Goal: Task Accomplishment & Management: Manage account settings

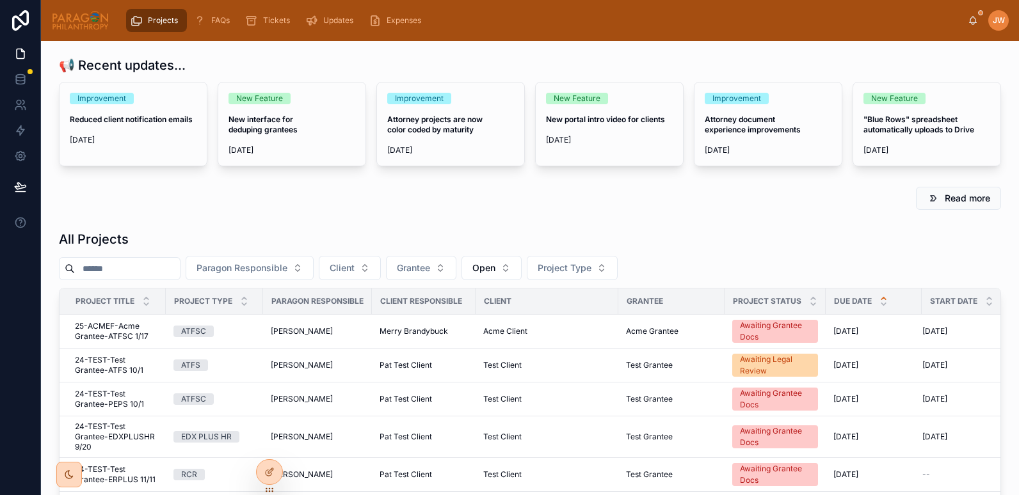
click at [110, 239] on h1 "All Projects" at bounding box center [94, 239] width 70 height 18
click at [117, 271] on input "text" at bounding box center [127, 269] width 105 height 18
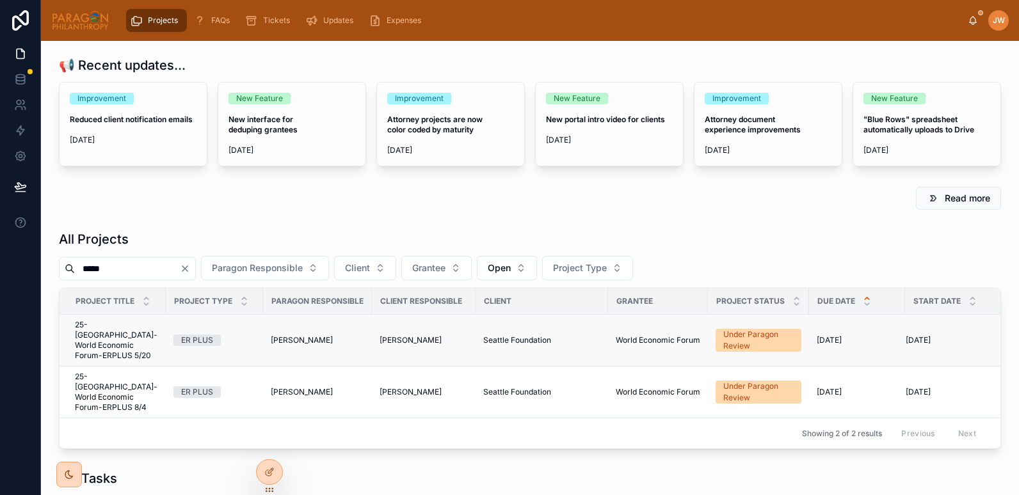
type input "*****"
click at [103, 349] on span "25-SEATTLE-World Economic Forum-ERPLUS 5/20" at bounding box center [116, 340] width 83 height 41
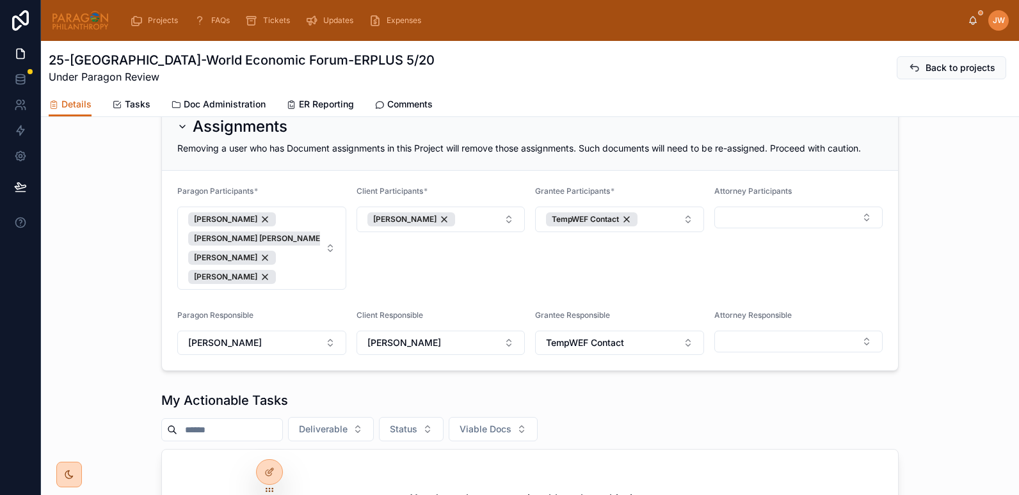
scroll to position [283, 0]
click at [325, 255] on button "Jessica Watkins Brooke Barrera Sheldon Daria Kolomiiets Ash Froelich-MacMillan" at bounding box center [261, 247] width 169 height 83
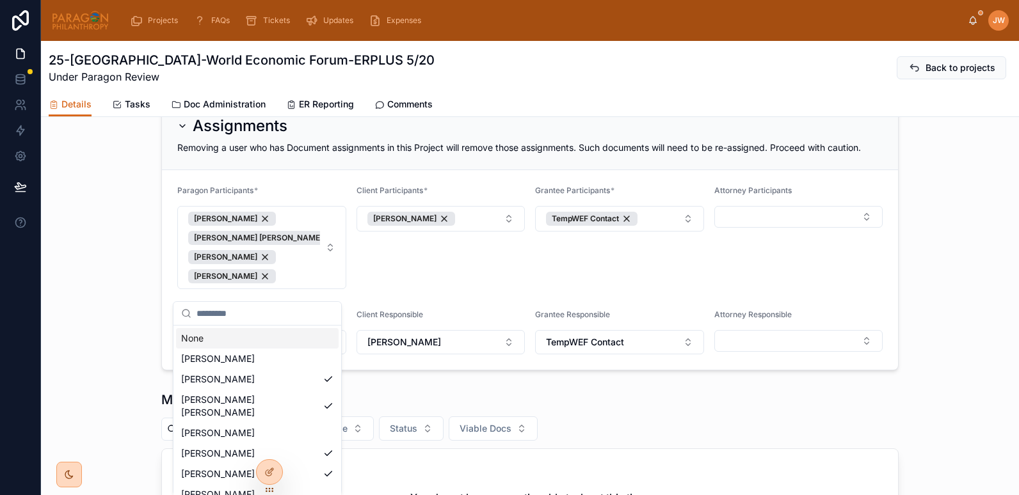
click at [117, 211] on div "Assignments Removing a user who has Document assignments in this Project will r…" at bounding box center [530, 235] width 978 height 281
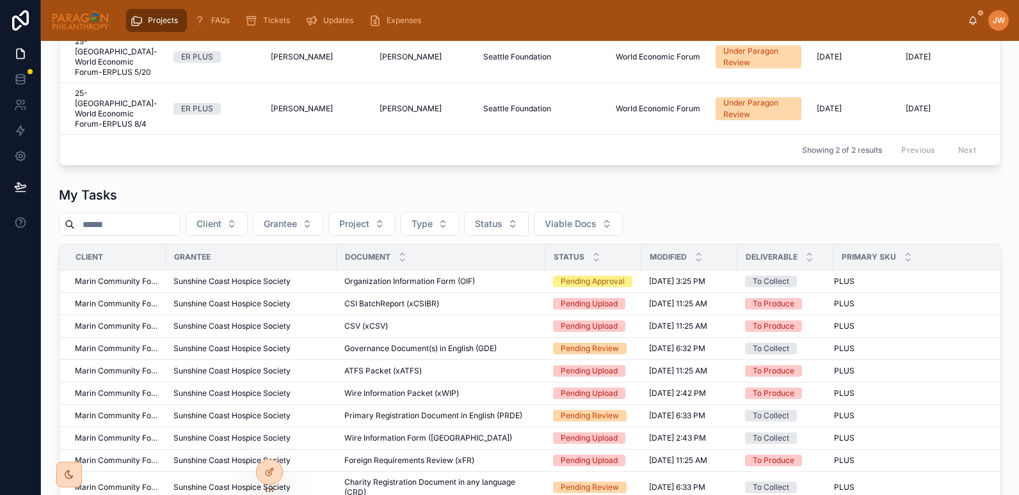
scroll to position [178, 0]
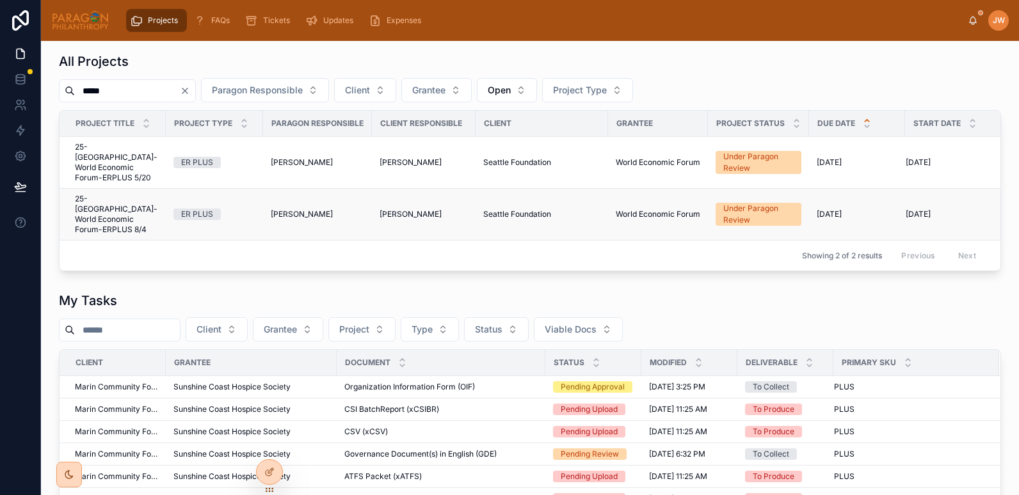
click at [118, 206] on span "25-SEATTLE-World Economic Forum-ERPLUS 8/4" at bounding box center [116, 214] width 83 height 41
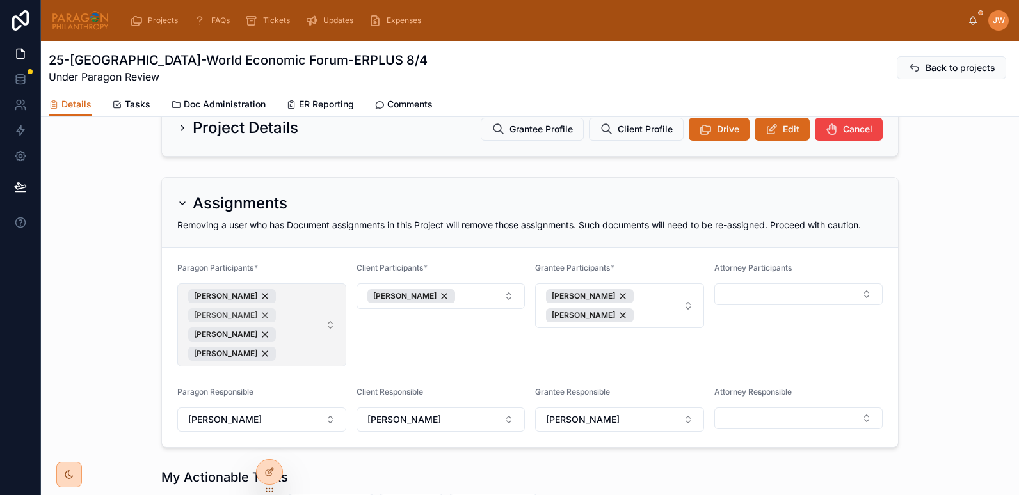
scroll to position [154, 0]
click at [330, 335] on button "Jessica Watkins Daria Kolomiiets Ash Froelich-MacMillan Suzanne York" at bounding box center [261, 324] width 169 height 83
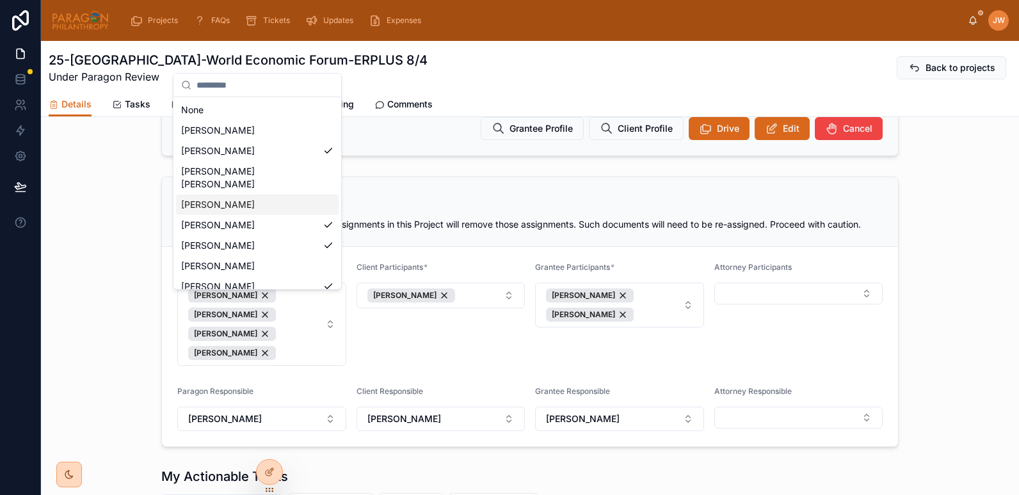
click at [214, 198] on span "[PERSON_NAME]" at bounding box center [218, 204] width 74 height 13
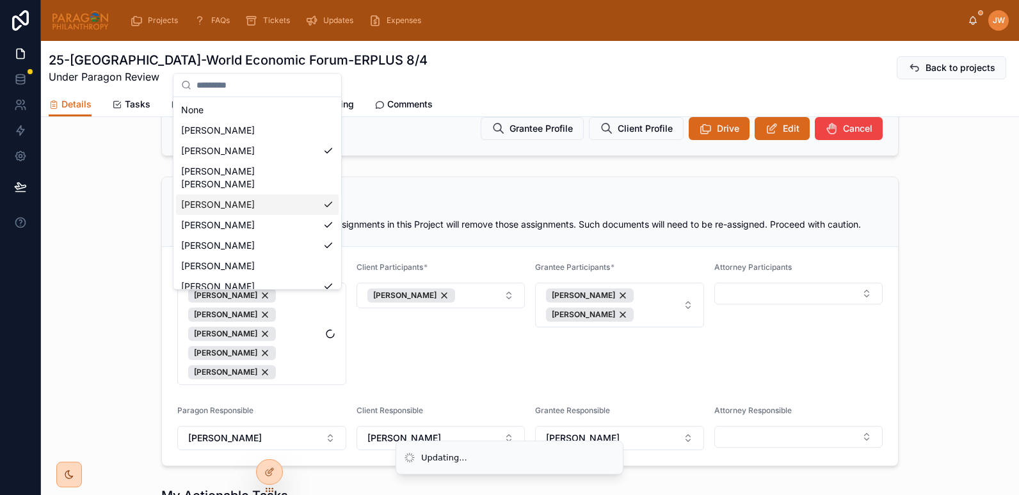
click at [405, 361] on div "Client Participants * Brent Ponton-Welty" at bounding box center [440, 323] width 169 height 123
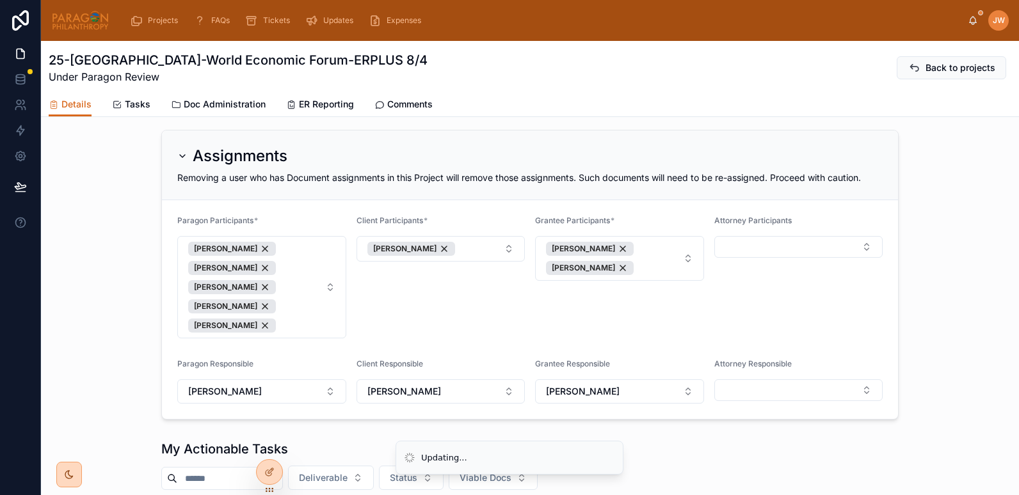
scroll to position [202, 0]
click at [969, 22] on icon at bounding box center [972, 20] width 10 height 10
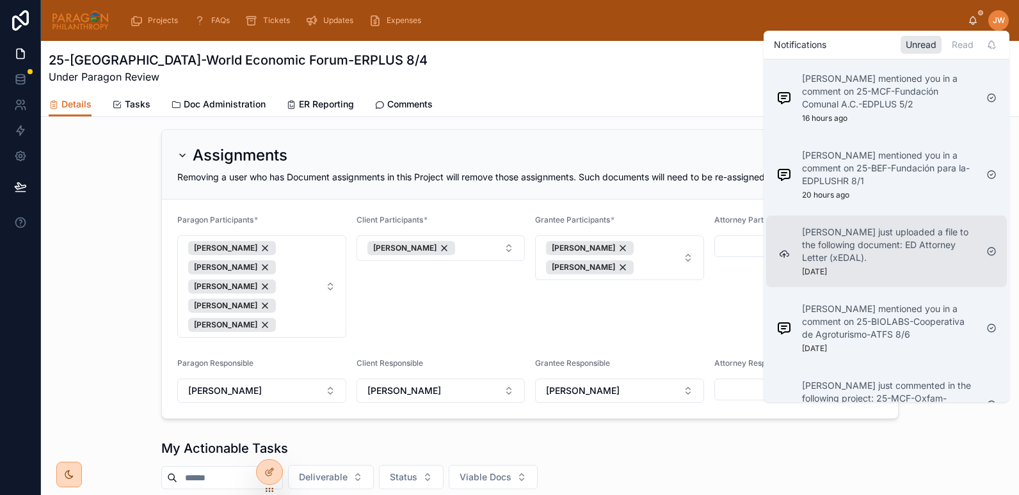
click at [850, 258] on p "Adam Hooberman just uploaded a file to the following document: ED Attorney Lett…" at bounding box center [889, 245] width 174 height 38
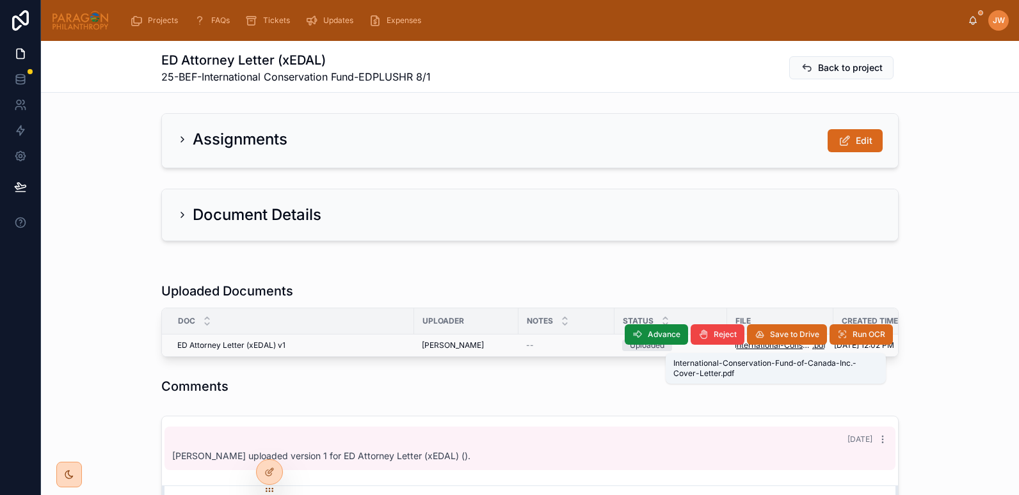
click at [746, 350] on span "International-Conservation-Fund-of-Canada-Inc.-Cover-Letter" at bounding box center [772, 345] width 77 height 10
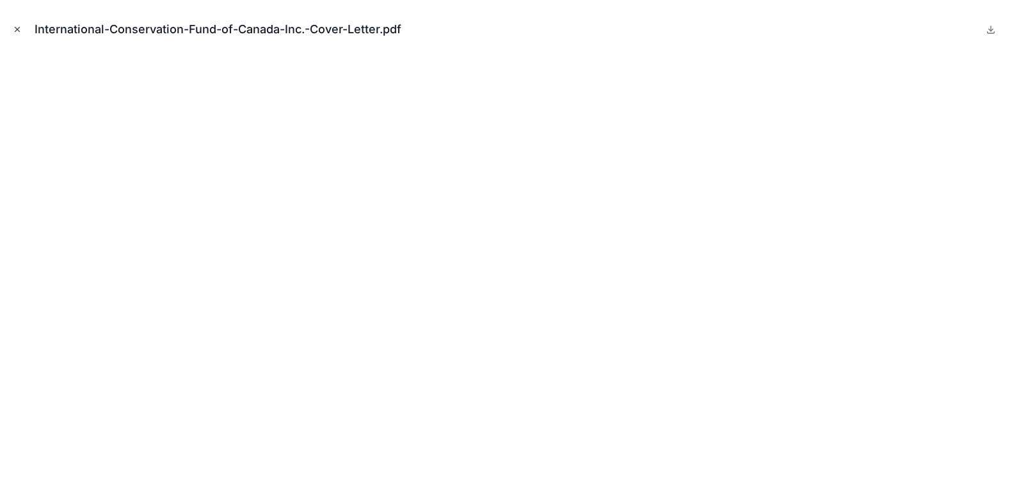
click at [15, 28] on icon "Close modal" at bounding box center [17, 29] width 9 height 9
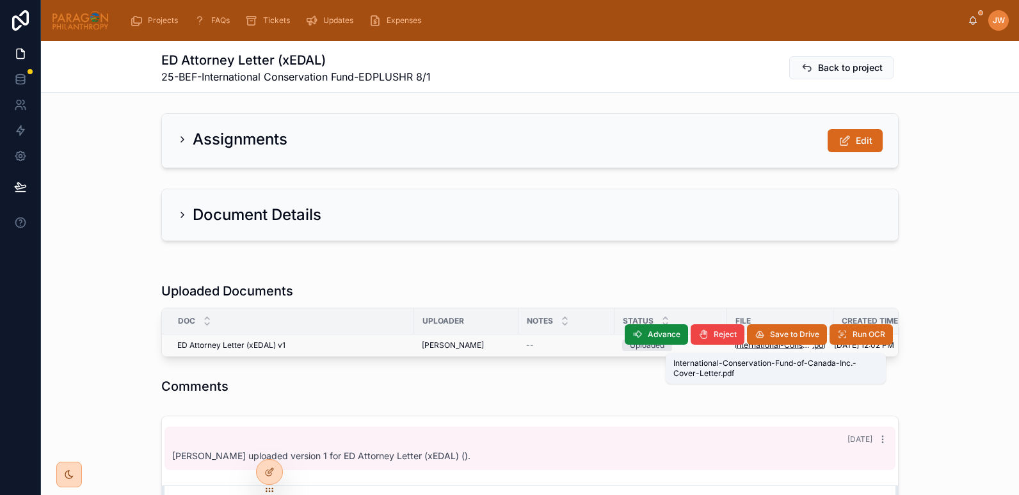
click at [745, 348] on span "International-Conservation-Fund-of-Canada-Inc.-Cover-Letter" at bounding box center [772, 345] width 77 height 10
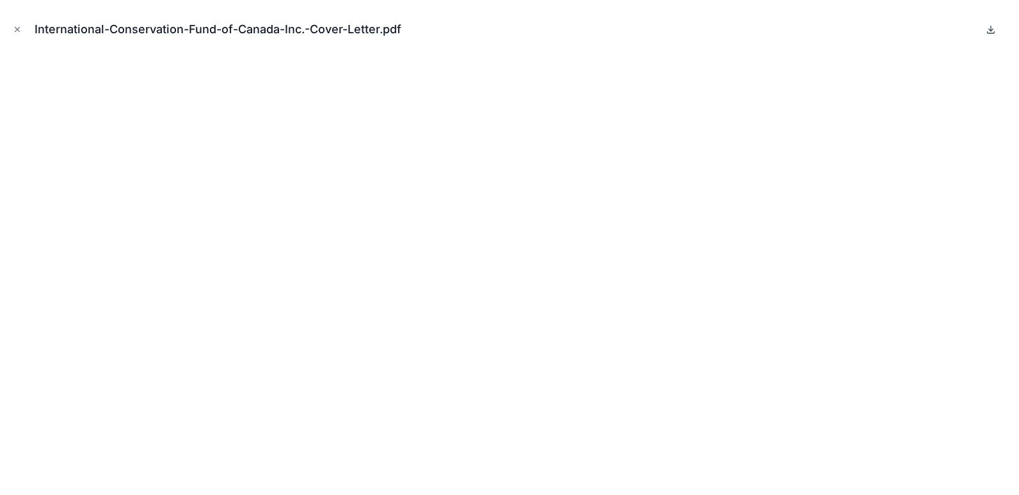
click at [992, 32] on icon at bounding box center [990, 29] width 10 height 10
click at [17, 28] on icon "Close modal" at bounding box center [17, 29] width 9 height 9
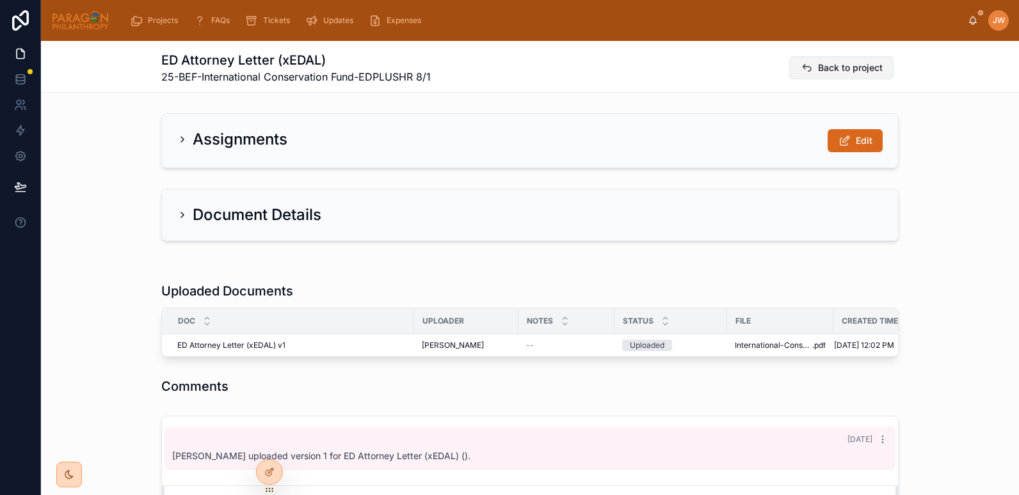
click at [811, 71] on button "Back to project" at bounding box center [841, 67] width 104 height 23
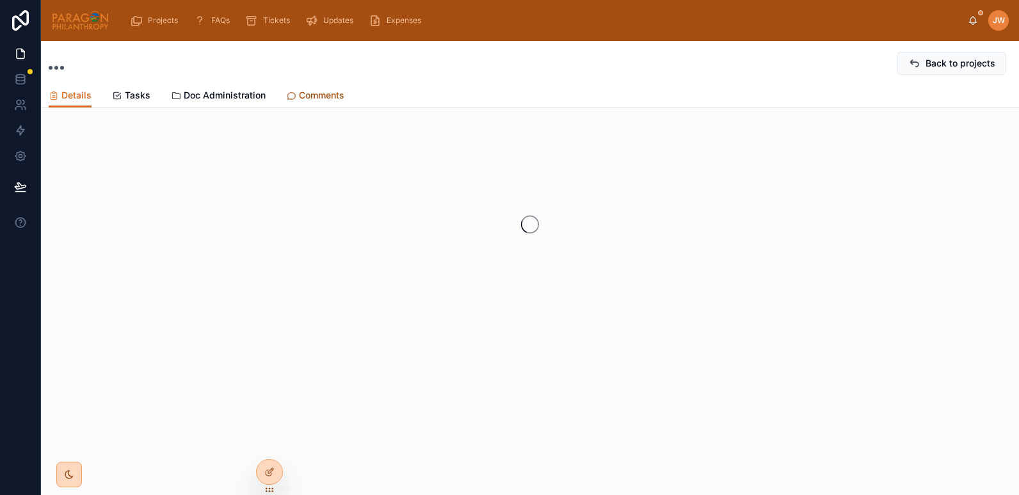
click at [301, 93] on span "Comments" at bounding box center [321, 95] width 45 height 13
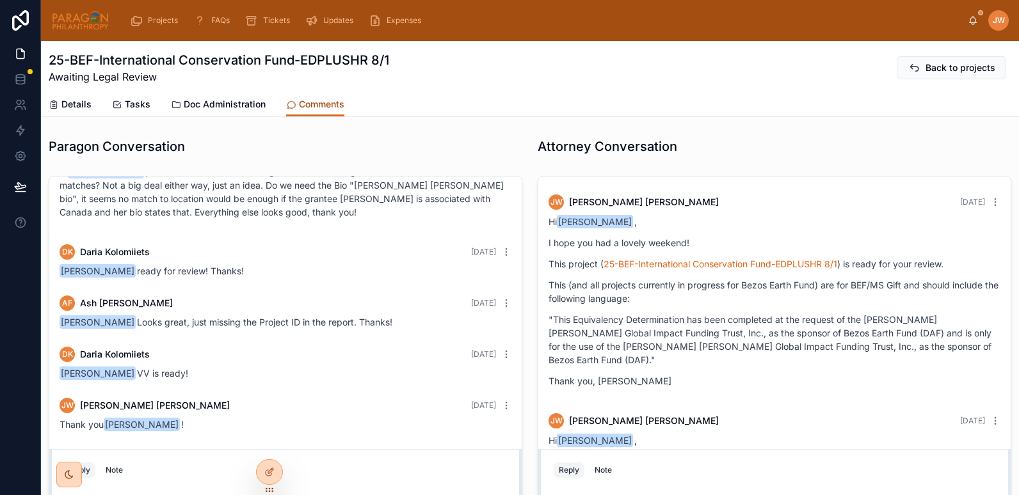
scroll to position [79, 0]
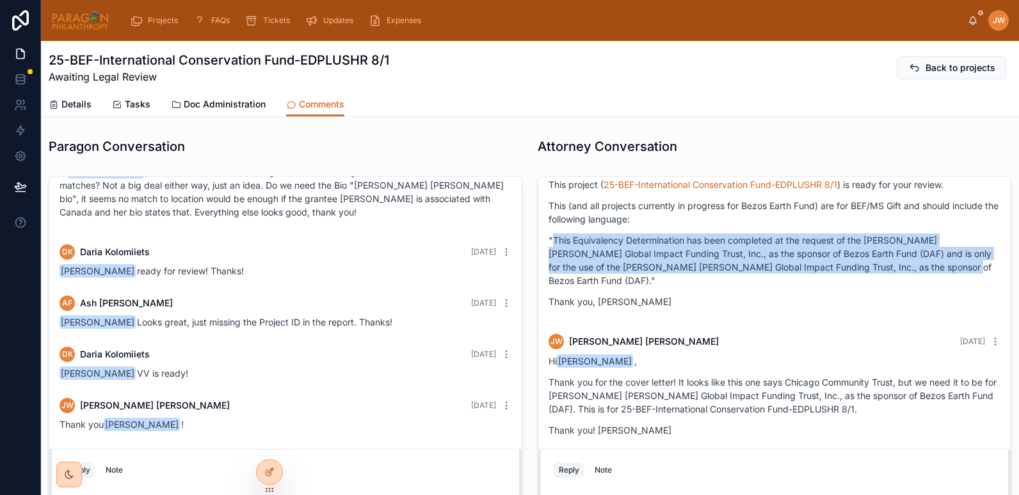
drag, startPoint x: 546, startPoint y: 239, endPoint x: 937, endPoint y: 267, distance: 392.0
click at [937, 267] on p ""This Equivalency Determination has been completed at the request of the [PERSO…" at bounding box center [774, 261] width 452 height 54
copy p "This Equivalency Determination has been completed at the request of the Morgan …"
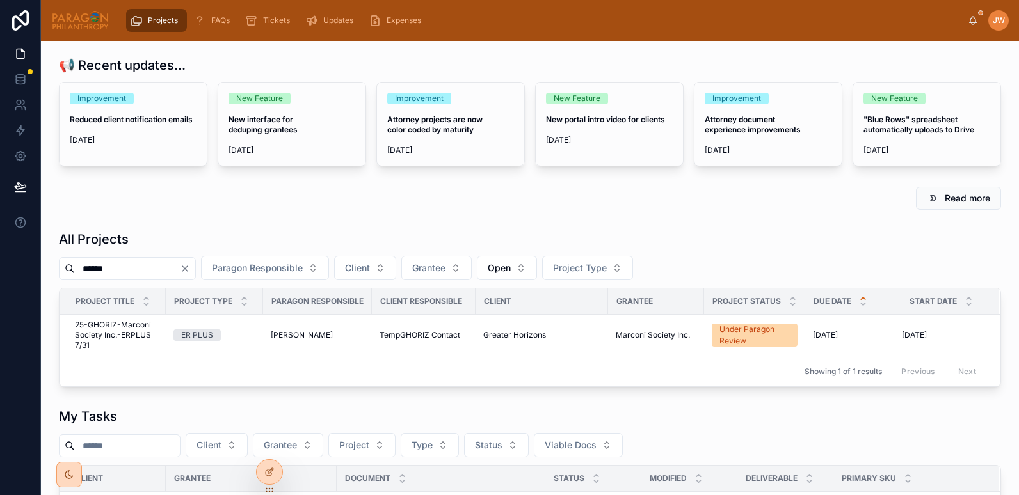
type input "******"
click at [93, 326] on span "25-GHORIZ-Marconi Society Inc.-ERPLUS 7/31" at bounding box center [116, 335] width 83 height 31
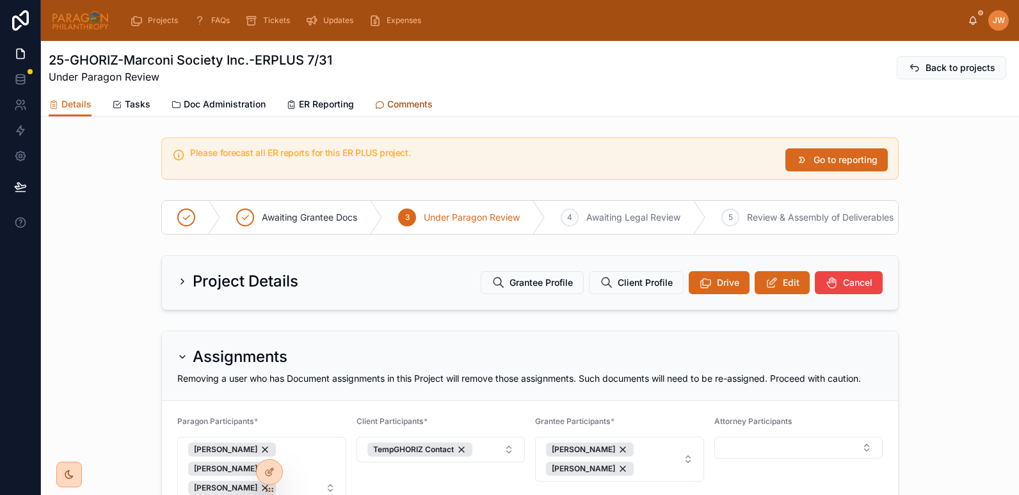
click at [395, 102] on span "Comments" at bounding box center [409, 104] width 45 height 13
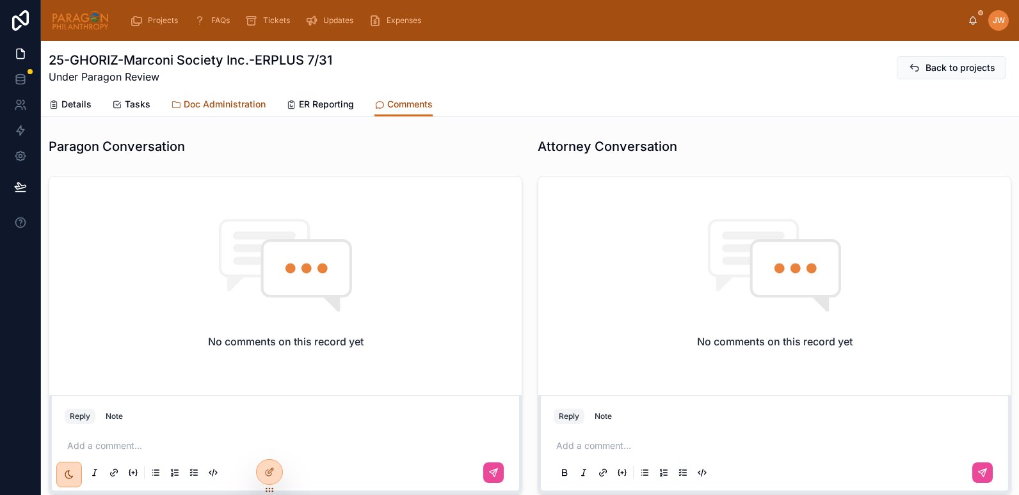
scroll to position [1978, 0]
click at [219, 102] on span "Doc Administration" at bounding box center [225, 104] width 82 height 13
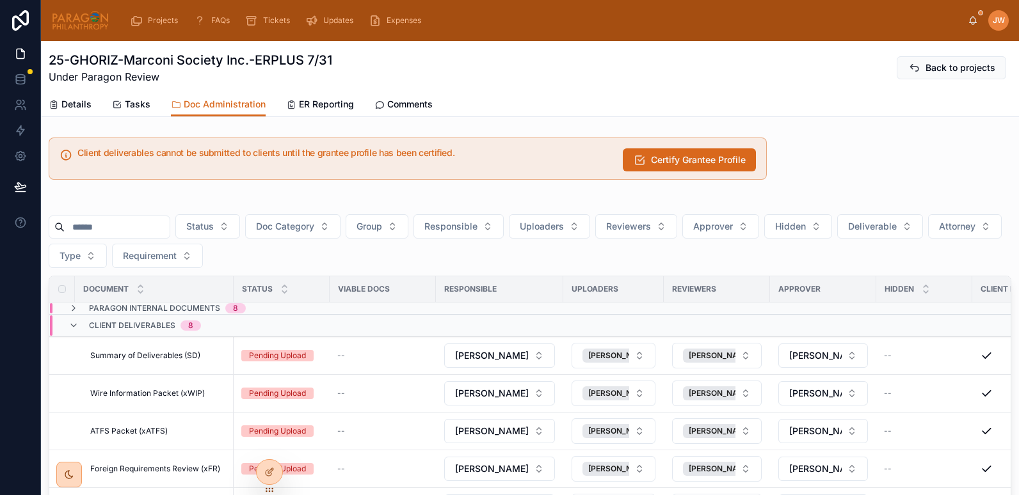
click at [110, 221] on input "text" at bounding box center [117, 227] width 105 height 18
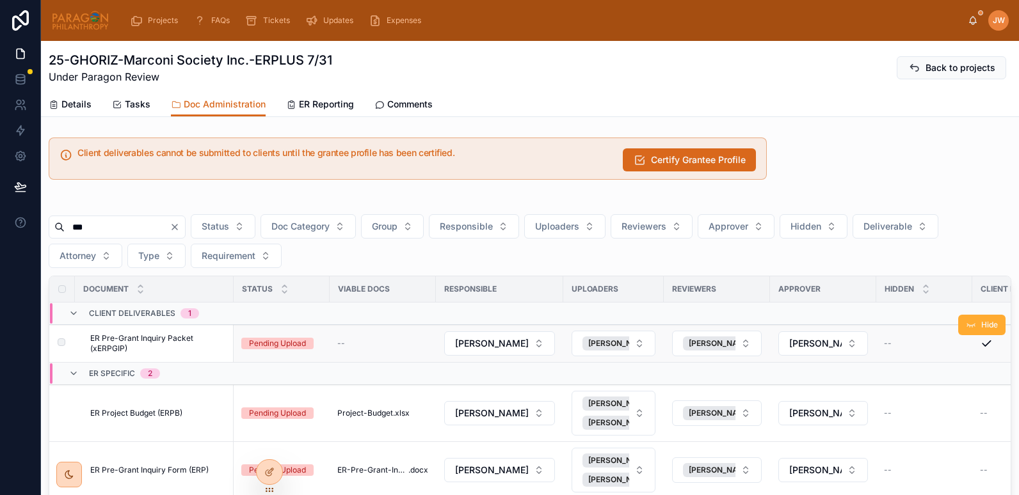
type input "***"
click at [102, 349] on span "ER Pre-Grant Inquiry Packet (xERPGIP)" at bounding box center [158, 343] width 136 height 20
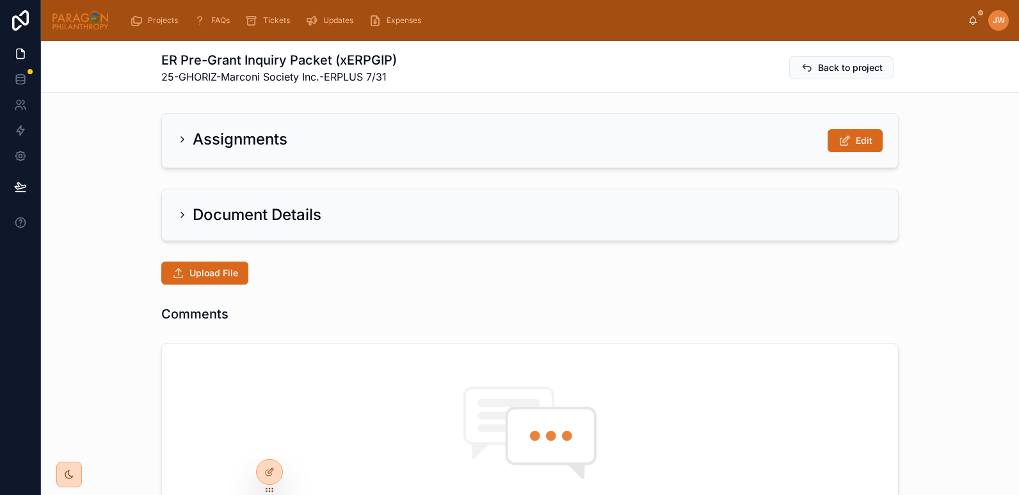
click at [169, 217] on div "Document Details" at bounding box center [530, 214] width 736 height 51
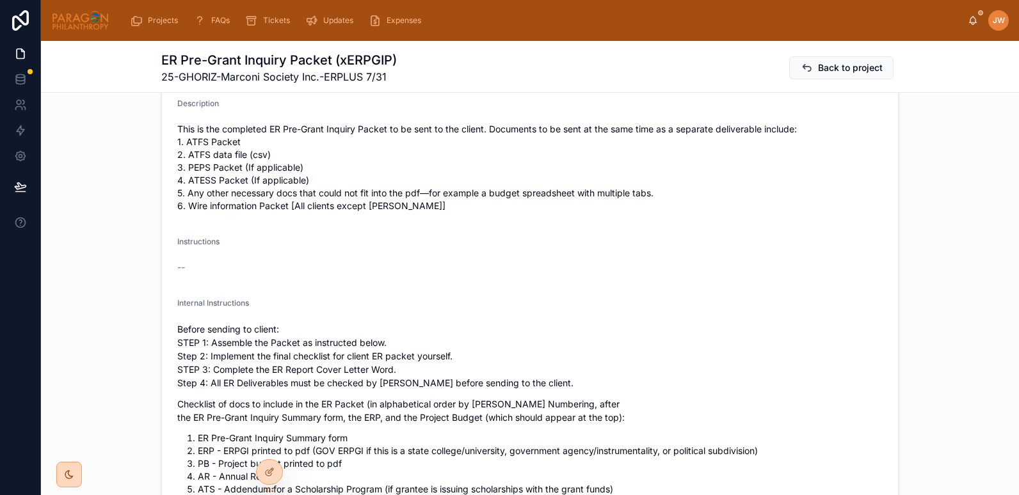
scroll to position [183, 0]
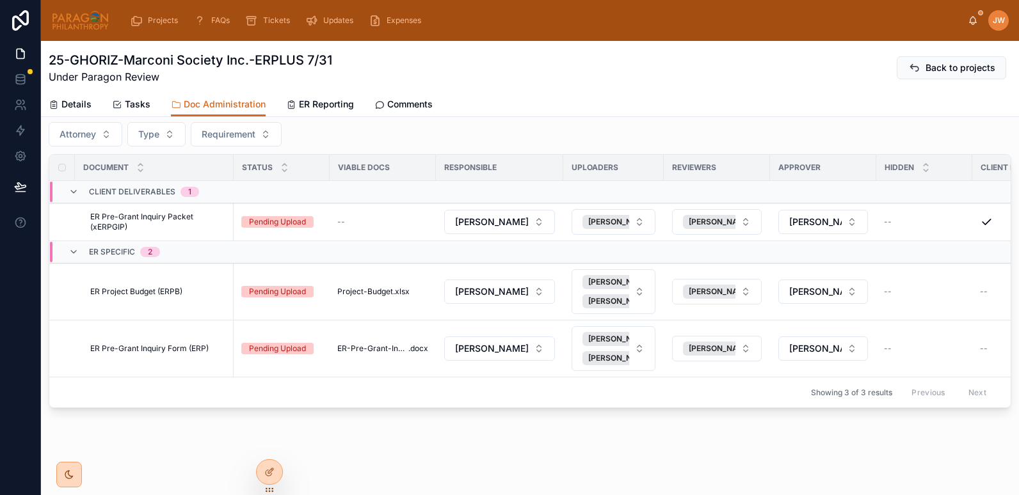
scroll to position [131, 0]
click at [161, 344] on span "ER Pre-Grant Inquiry Form (ERP)" at bounding box center [149, 349] width 118 height 10
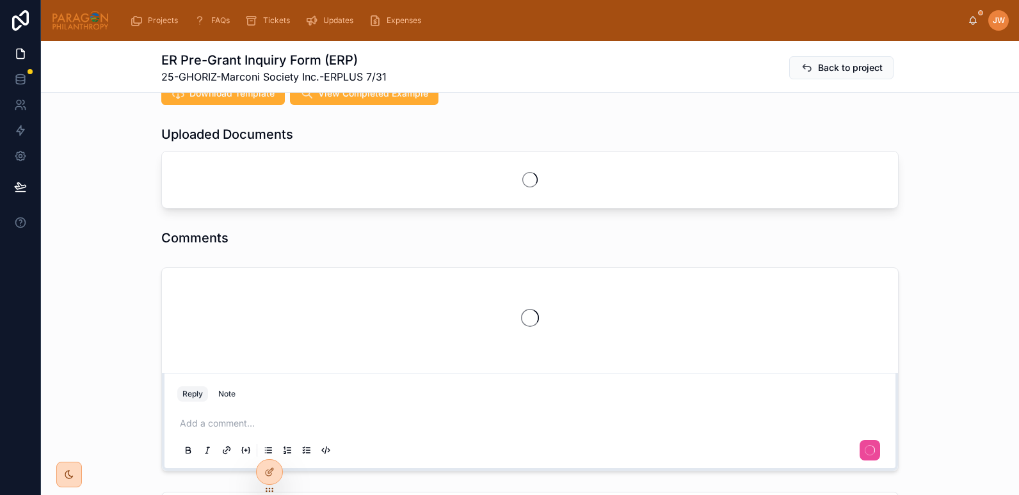
scroll to position [990, 0]
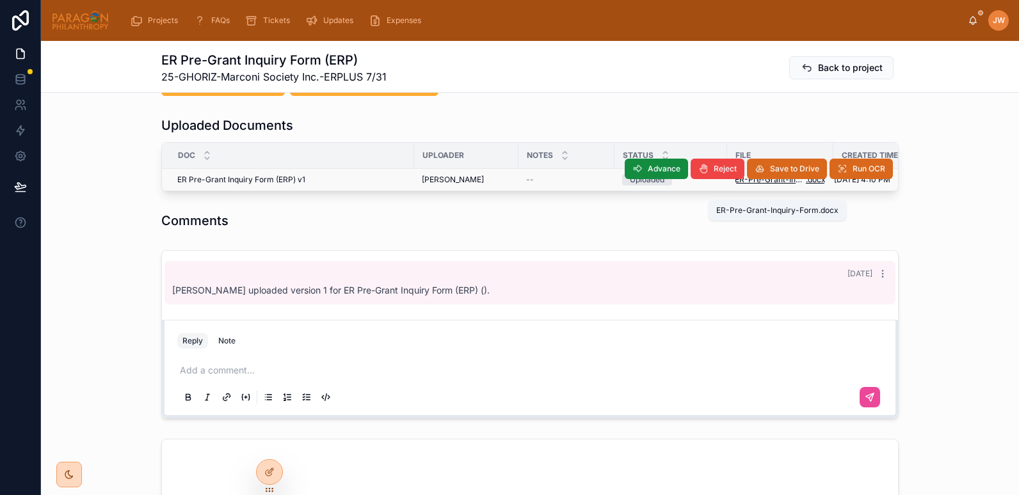
click at [754, 185] on span "ER-Pre-Grant-Inquiry-Form" at bounding box center [769, 180] width 71 height 10
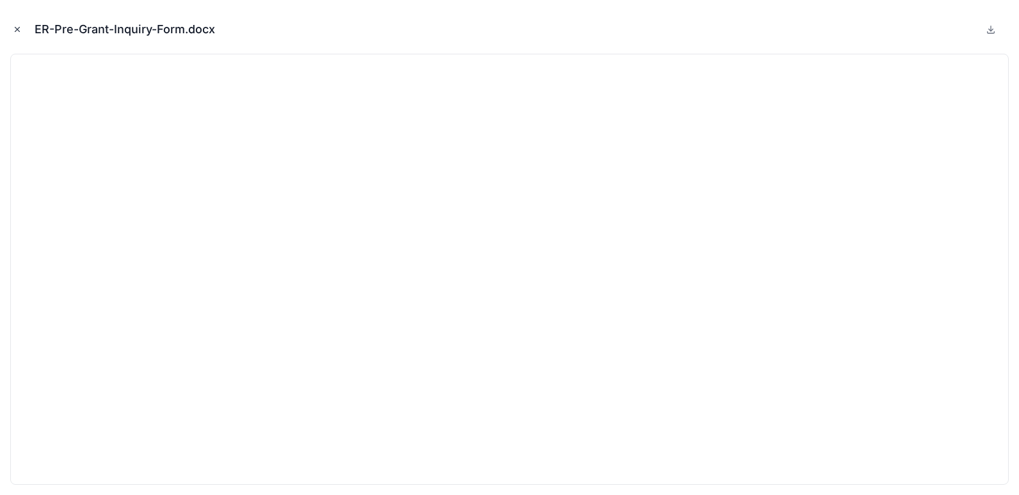
click at [15, 33] on icon "Close modal" at bounding box center [17, 29] width 9 height 9
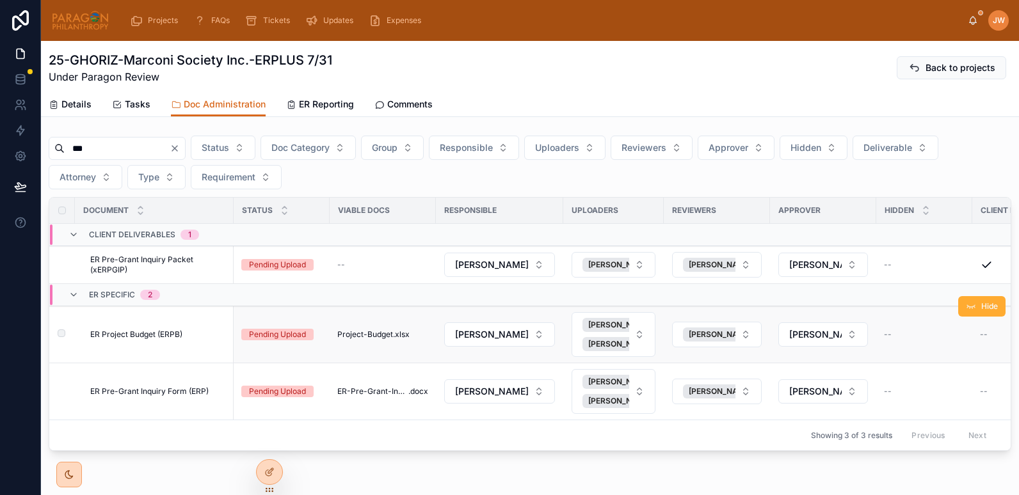
scroll to position [71, 0]
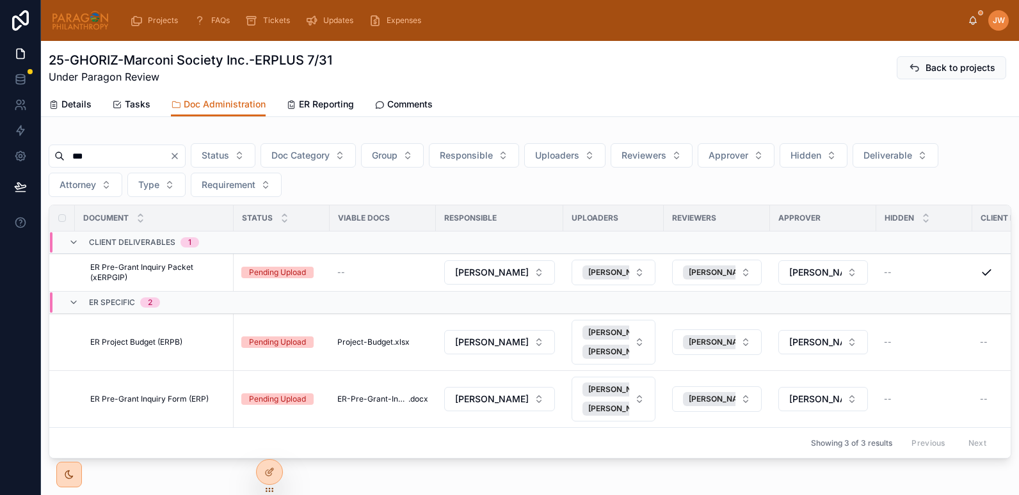
click at [54, 162] on div "***" at bounding box center [117, 156] width 137 height 23
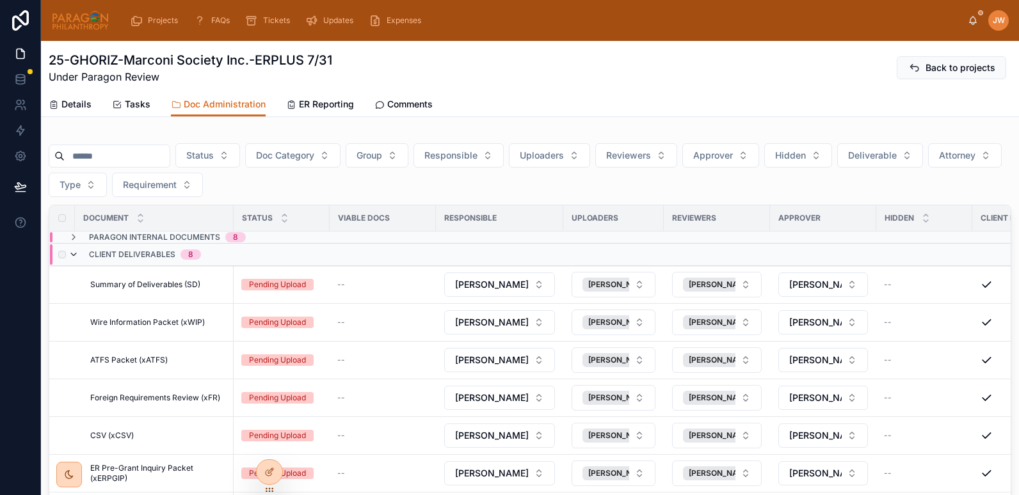
click at [74, 251] on icon at bounding box center [73, 255] width 10 height 10
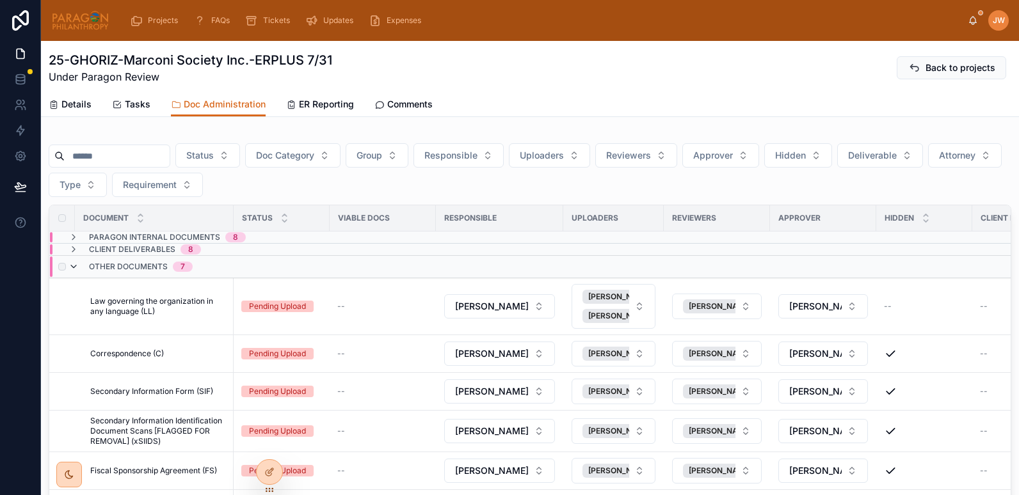
click at [75, 269] on icon at bounding box center [73, 267] width 10 height 10
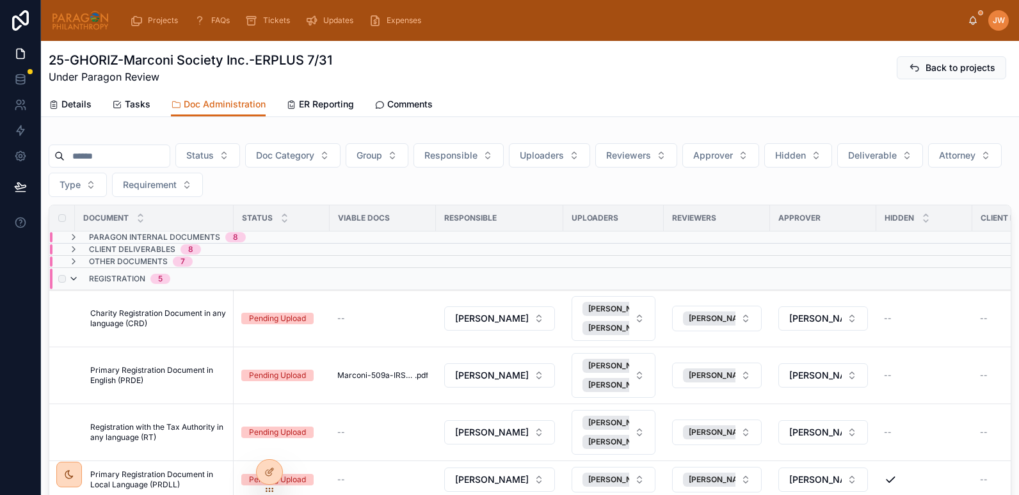
click at [77, 280] on icon at bounding box center [73, 279] width 10 height 10
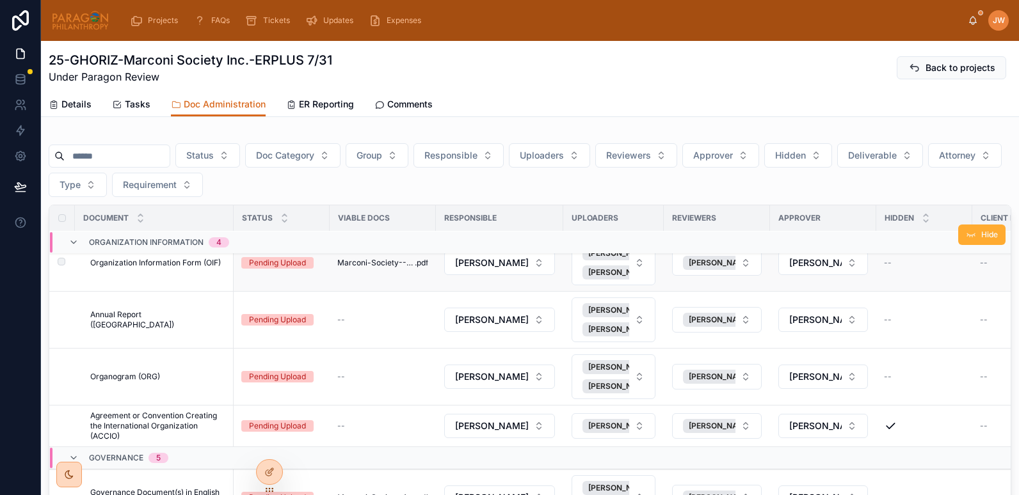
scroll to position [30, 0]
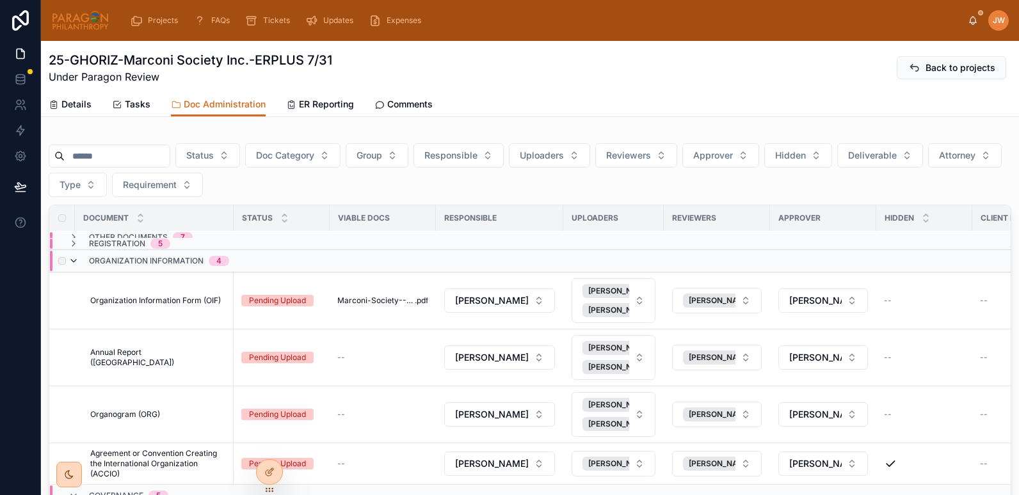
click at [70, 264] on icon at bounding box center [73, 261] width 10 height 10
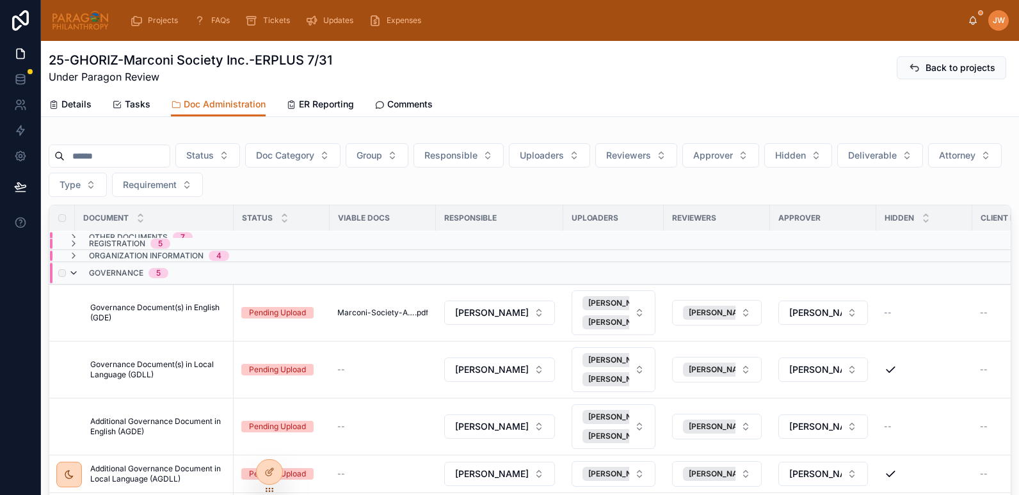
click at [70, 271] on icon at bounding box center [73, 273] width 10 height 10
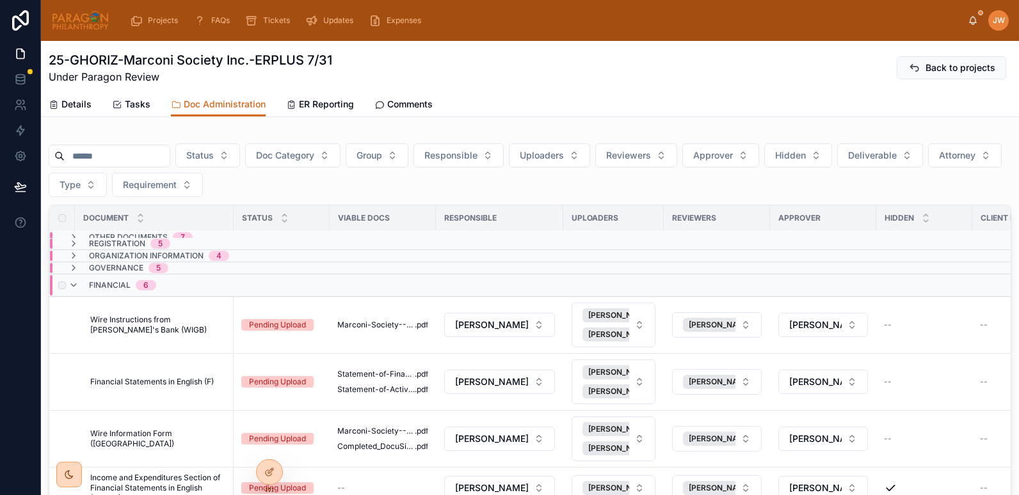
click at [79, 283] on div "Financial 6" at bounding box center [112, 285] width 88 height 20
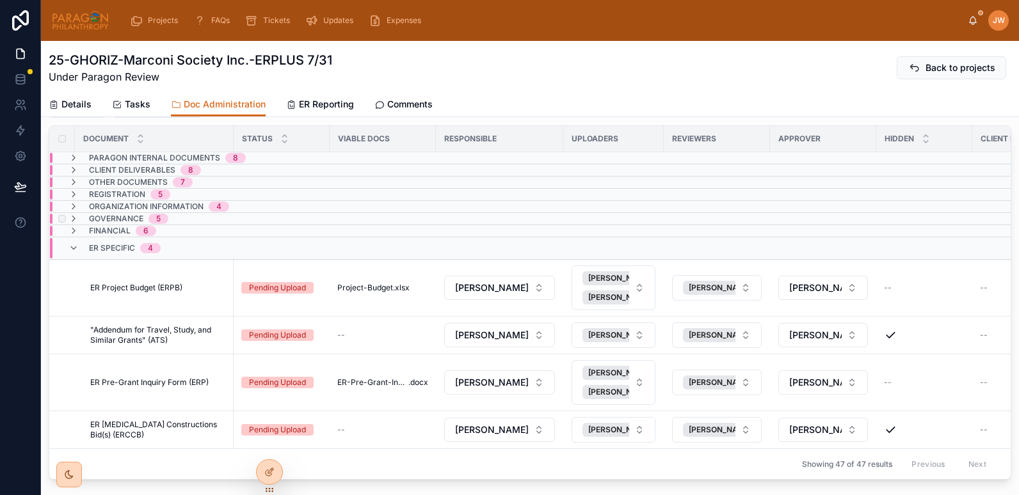
scroll to position [149, 0]
click at [76, 160] on icon at bounding box center [73, 159] width 10 height 10
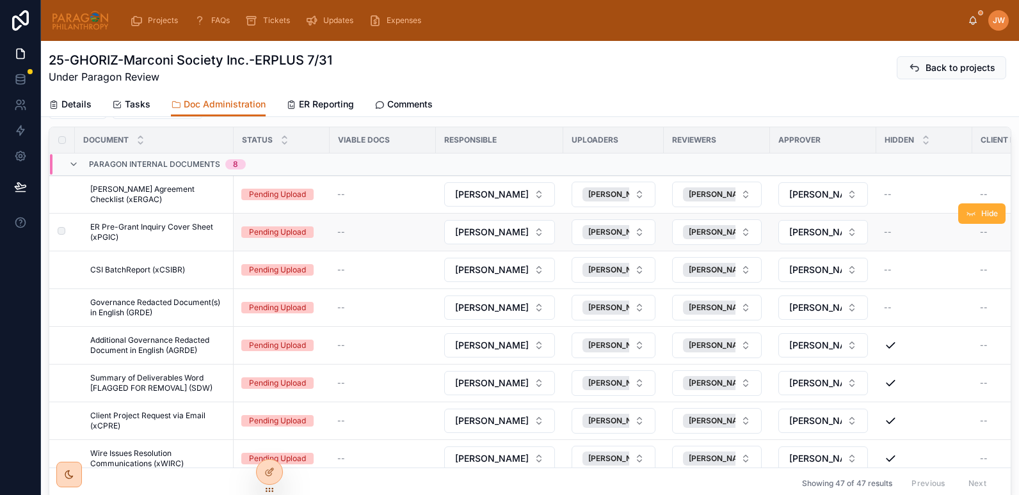
click at [131, 228] on span "ER Pre-Grant Inquiry Cover Sheet (xPGIC)" at bounding box center [158, 232] width 136 height 20
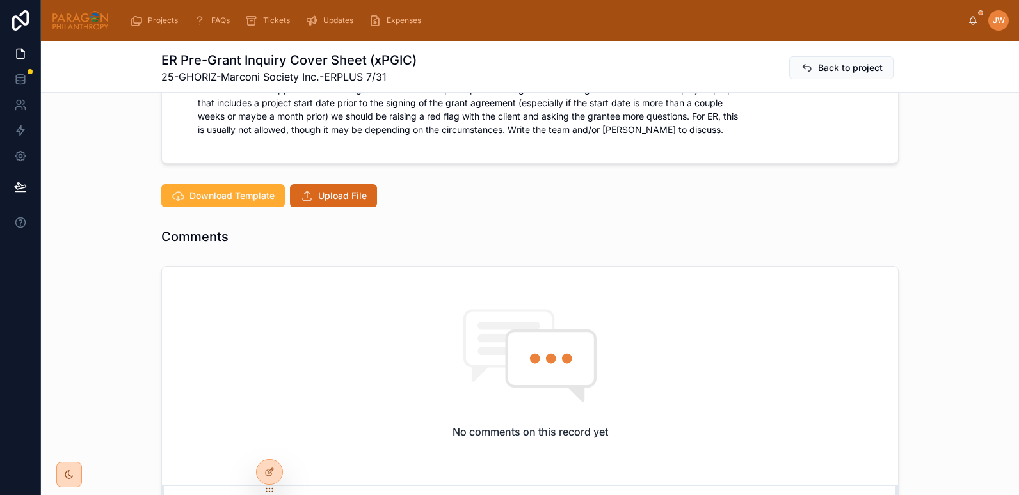
scroll to position [2084, 0]
click at [207, 200] on span "Download Template" at bounding box center [231, 194] width 85 height 13
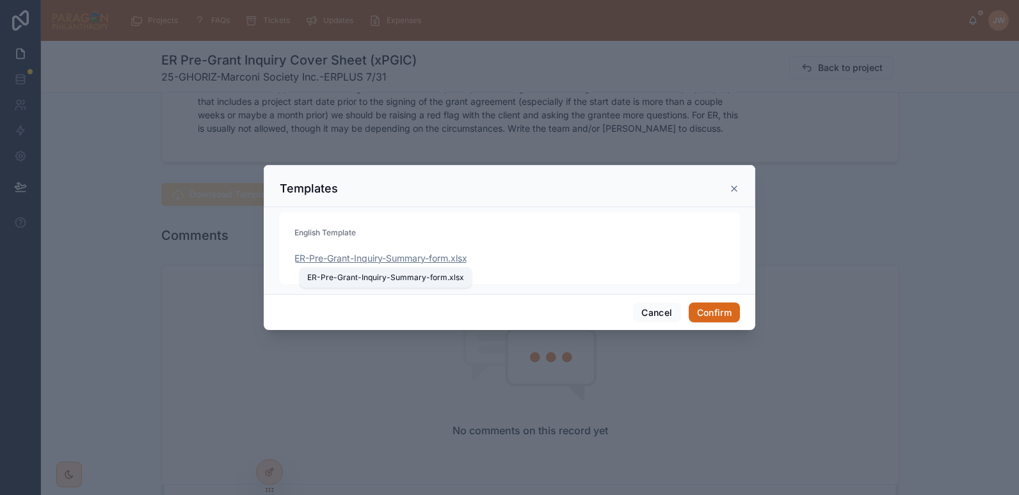
click at [347, 258] on span "ER-Pre-Grant-Inquiry-Summary-form" at bounding box center [371, 258] width 154 height 13
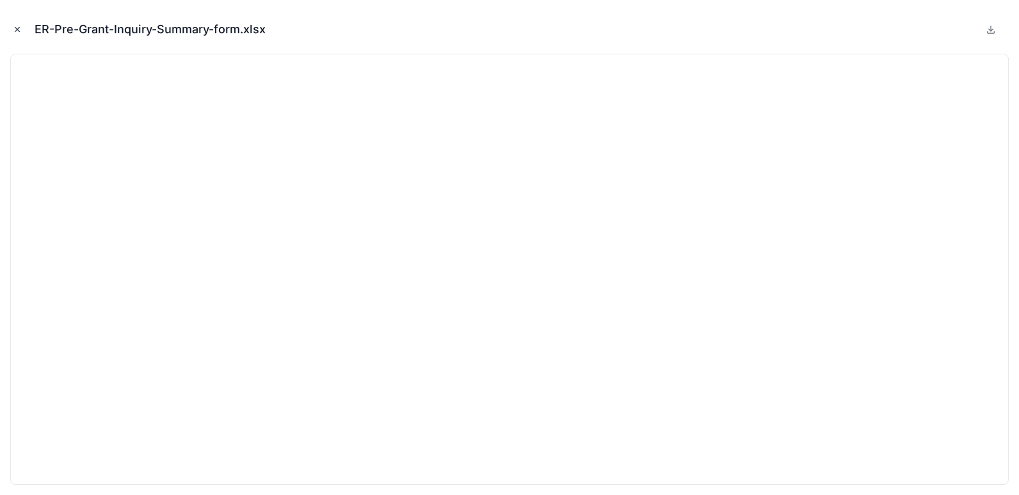
click at [13, 28] on icon "Close modal" at bounding box center [17, 29] width 9 height 9
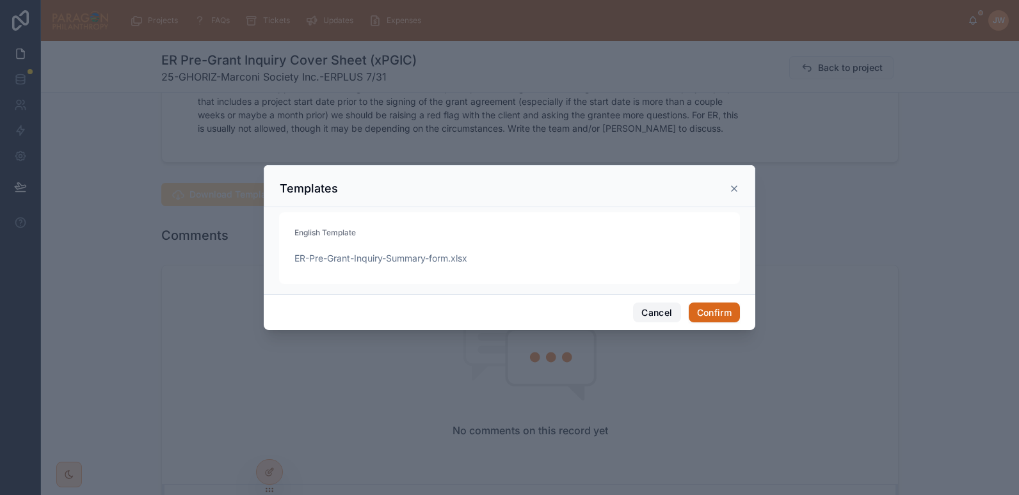
click at [646, 311] on button "Cancel" at bounding box center [656, 313] width 47 height 20
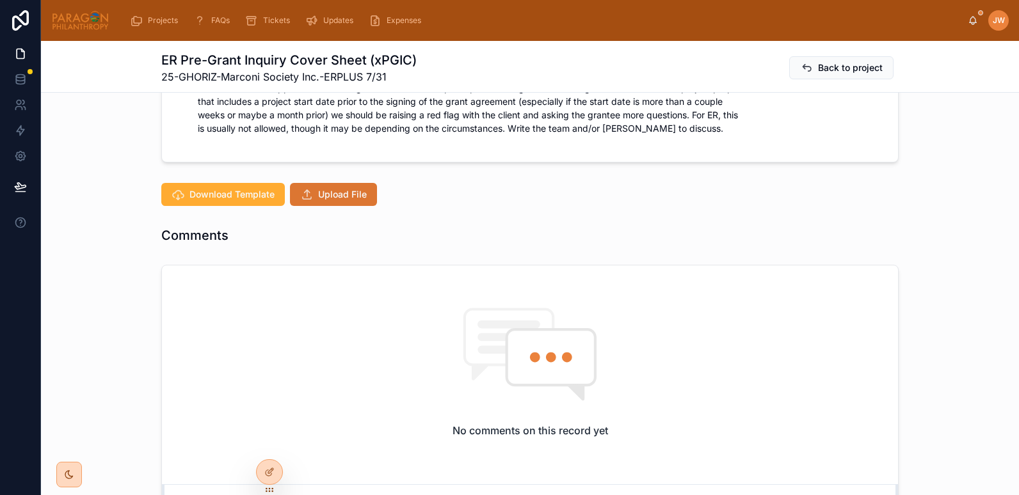
click at [326, 198] on span "Upload File" at bounding box center [342, 194] width 49 height 13
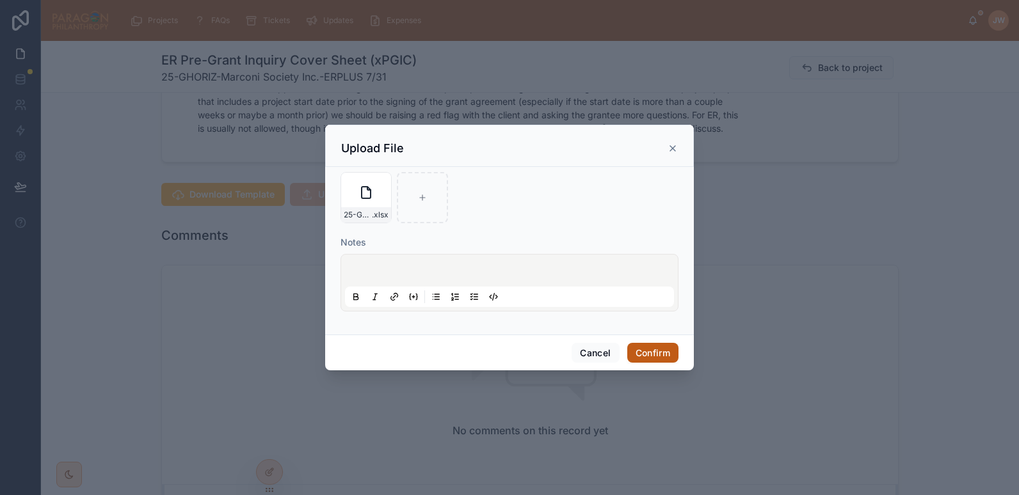
click at [649, 356] on button "Confirm" at bounding box center [652, 353] width 51 height 20
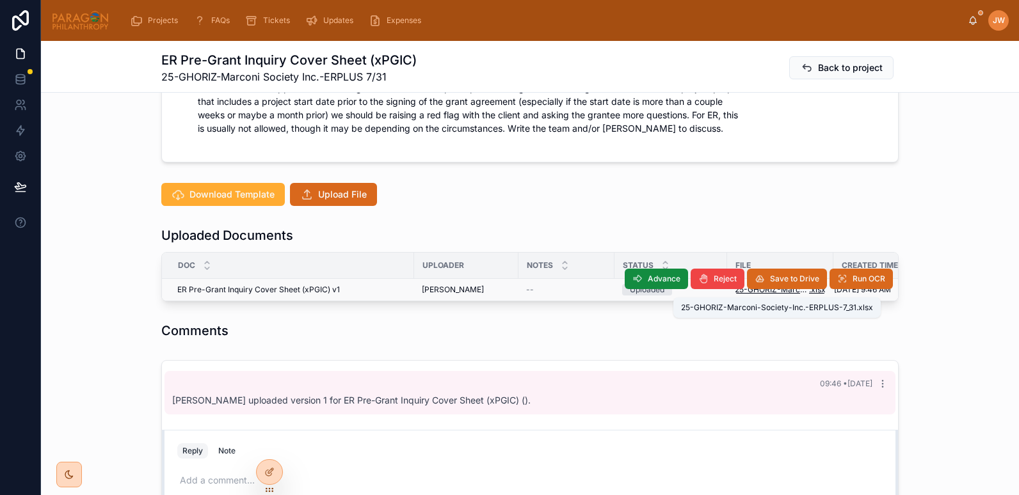
click at [747, 293] on span "25-GHORIZ-Marconi-Society-Inc.-ERPLUS-7_31" at bounding box center [771, 290] width 74 height 10
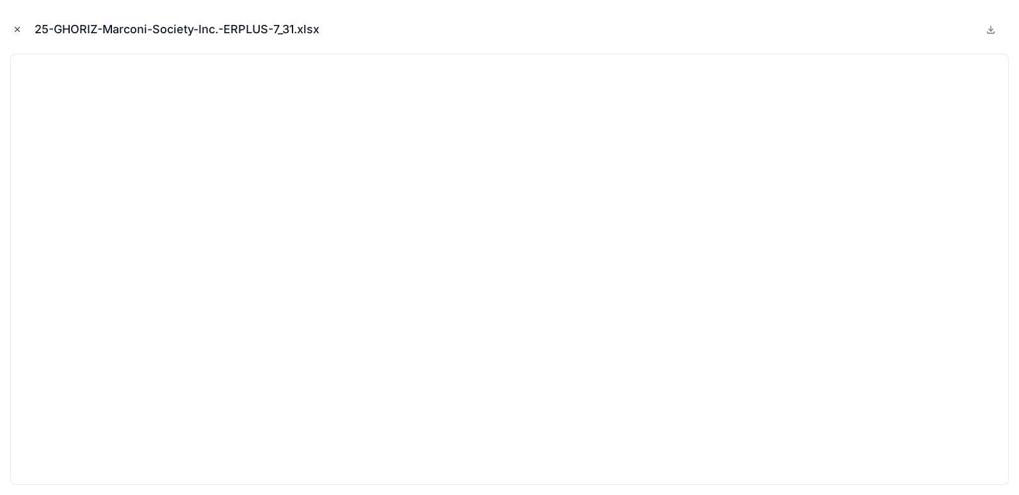
click at [17, 29] on icon "Close modal" at bounding box center [17, 30] width 4 height 4
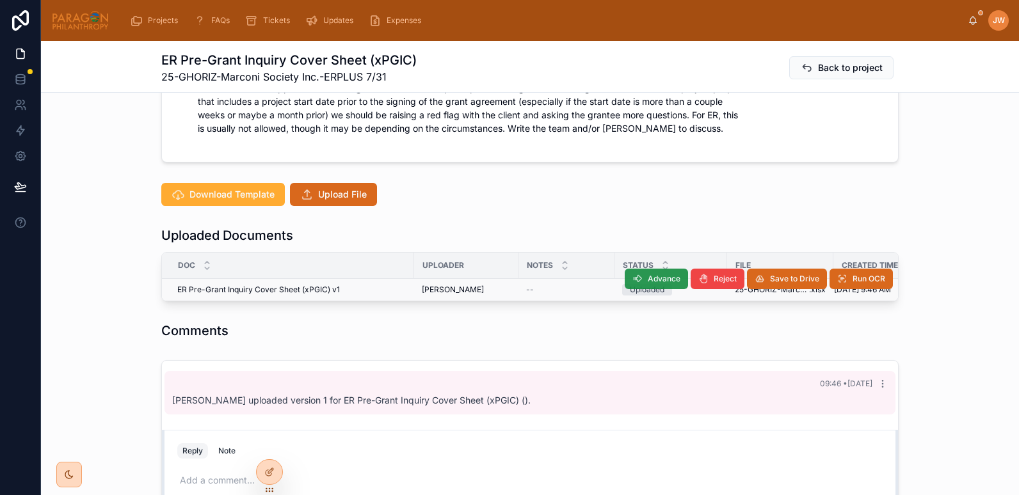
click at [665, 281] on span "Advance" at bounding box center [663, 279] width 33 height 10
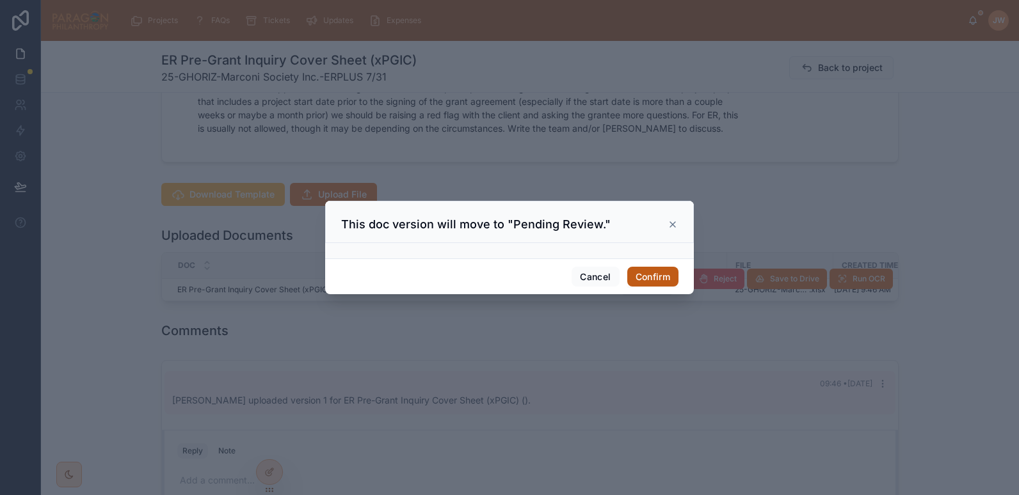
click at [644, 273] on button "Confirm" at bounding box center [652, 277] width 51 height 20
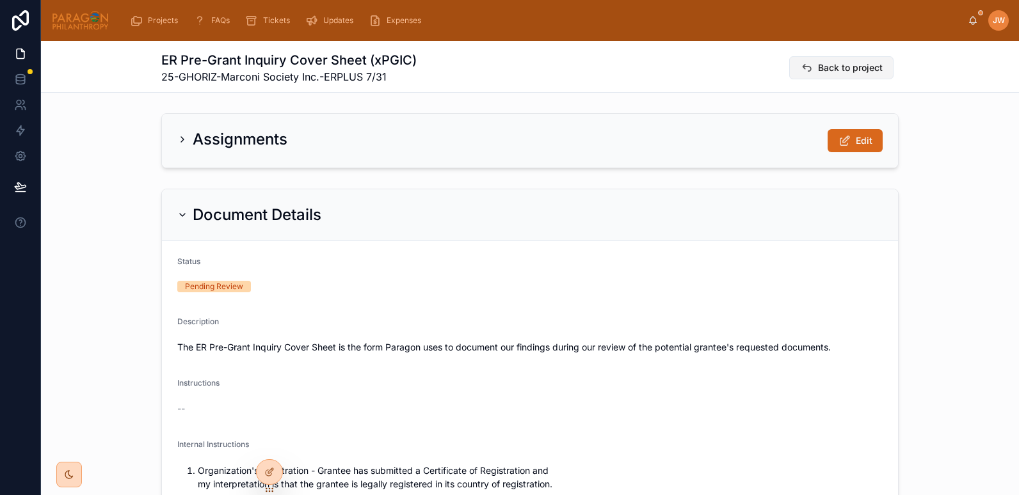
click at [808, 67] on icon at bounding box center [806, 67] width 13 height 13
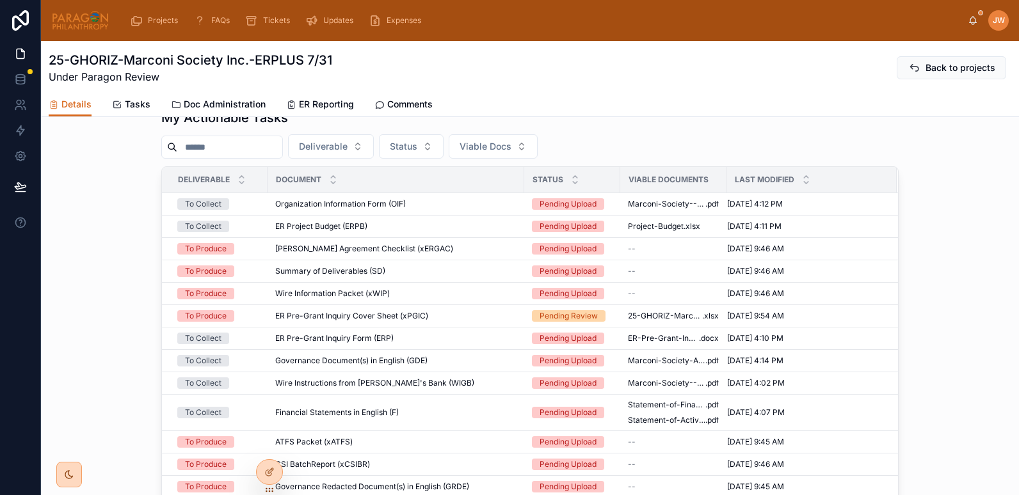
scroll to position [533, 0]
click at [492, 209] on div "Organization Information Form (OIF) Organization Information Form (OIF)" at bounding box center [395, 203] width 241 height 10
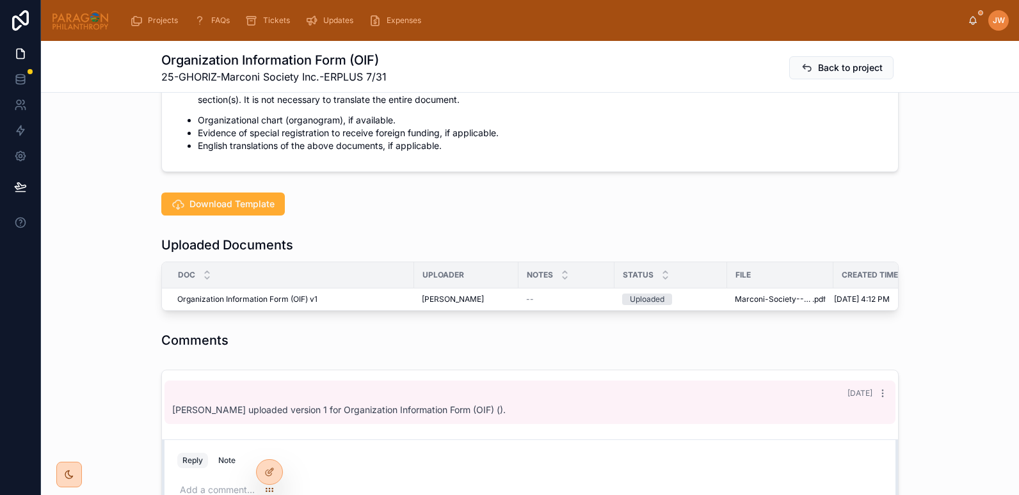
scroll to position [1061, 0]
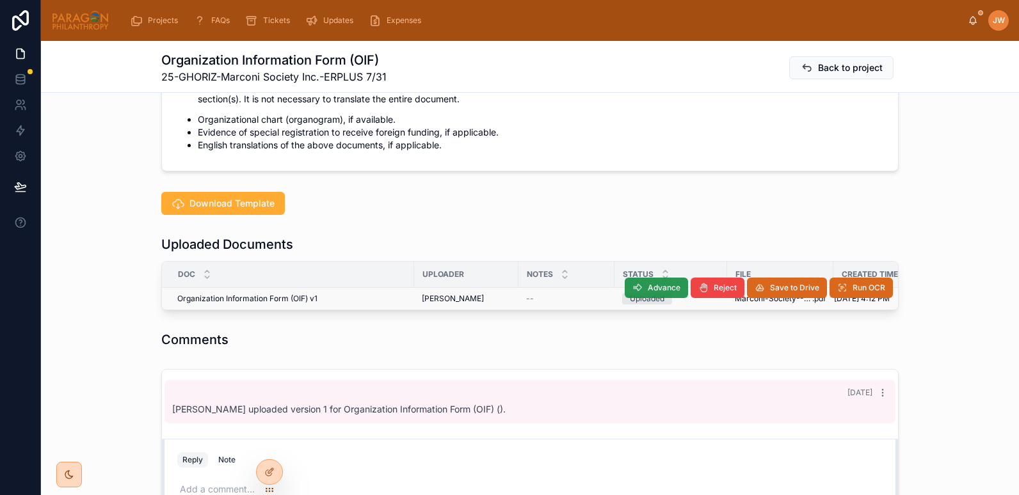
click at [647, 293] on span "Advance" at bounding box center [663, 288] width 33 height 10
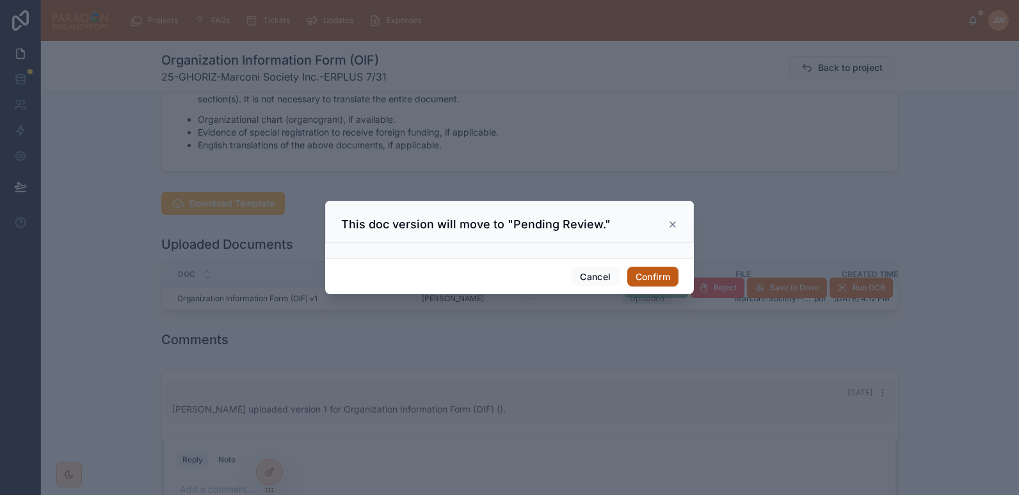
click at [639, 282] on button "Confirm" at bounding box center [652, 277] width 51 height 20
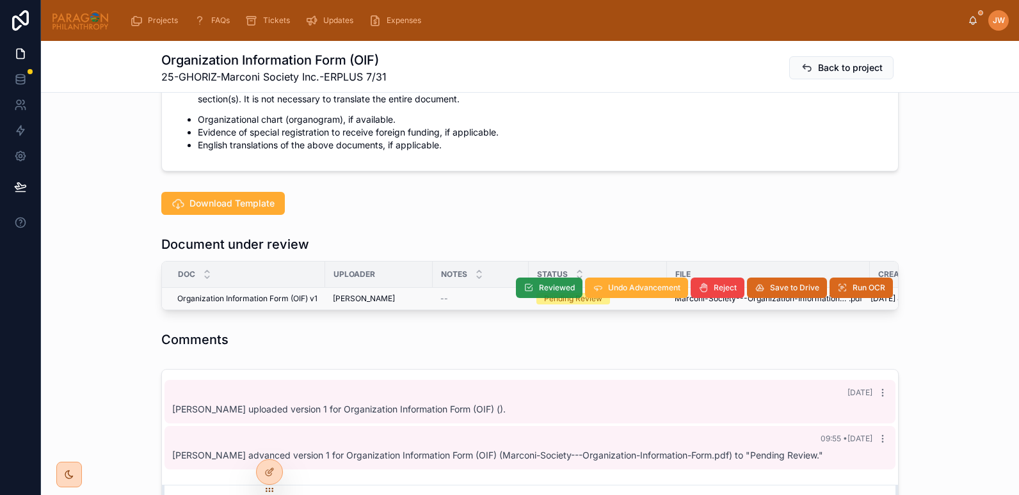
click at [547, 293] on span "Reviewed" at bounding box center [557, 288] width 36 height 10
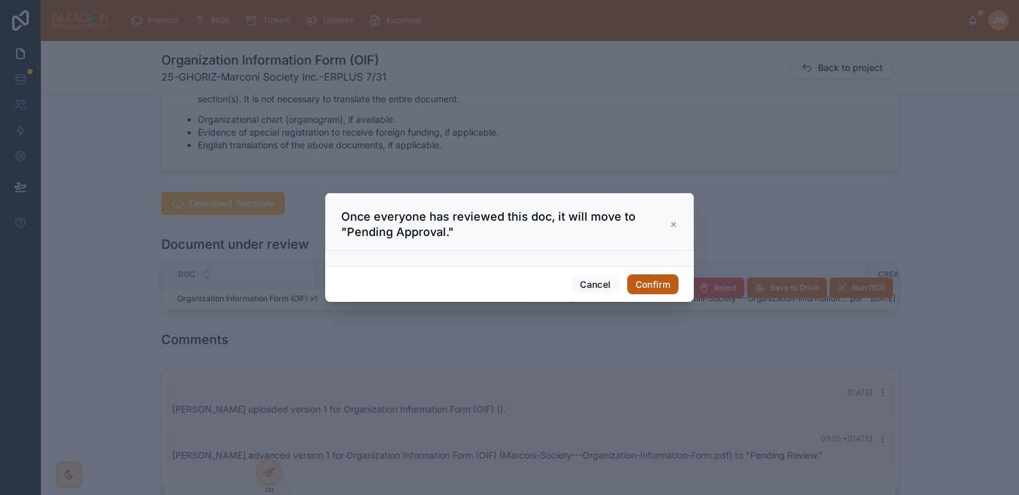
click at [659, 283] on button "Confirm" at bounding box center [652, 284] width 51 height 20
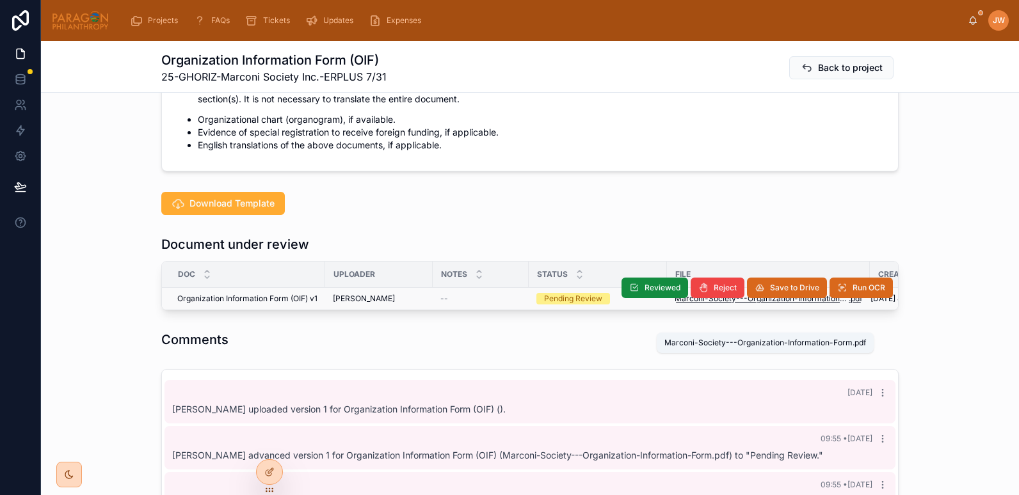
click at [679, 304] on span "Marconi-Society---Organization-Information-Form" at bounding box center [761, 299] width 174 height 10
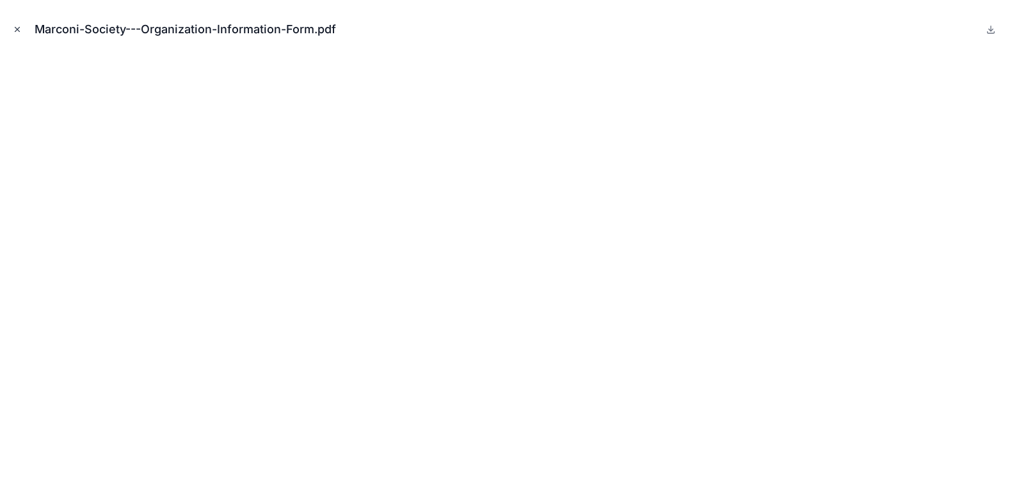
click at [18, 33] on icon "Close modal" at bounding box center [17, 29] width 9 height 9
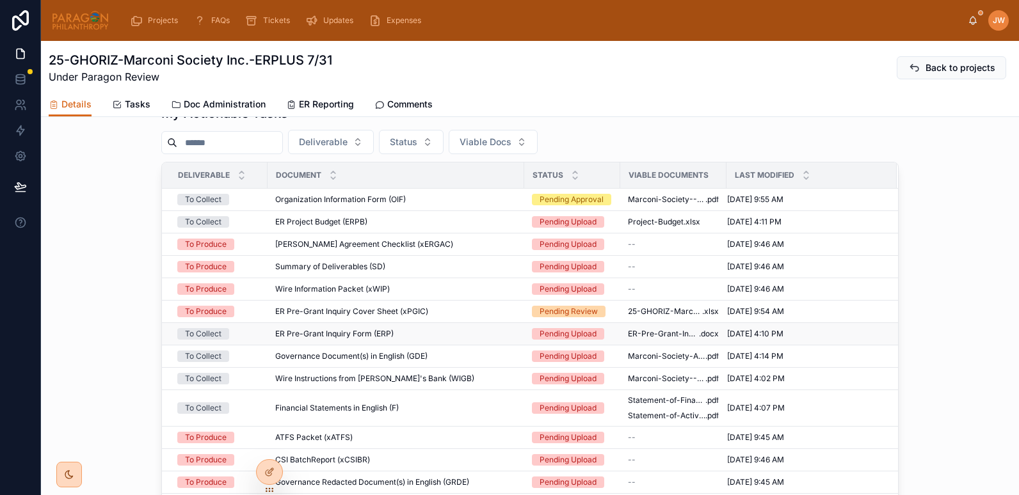
scroll to position [521, 0]
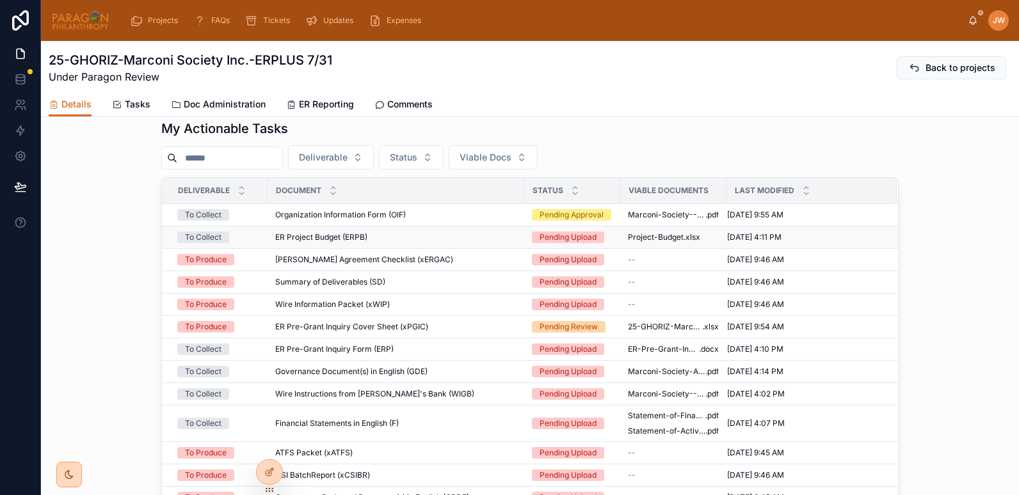
click at [393, 242] on div "ER Project Budget (ERPB) ER Project Budget (ERPB)" at bounding box center [395, 237] width 241 height 10
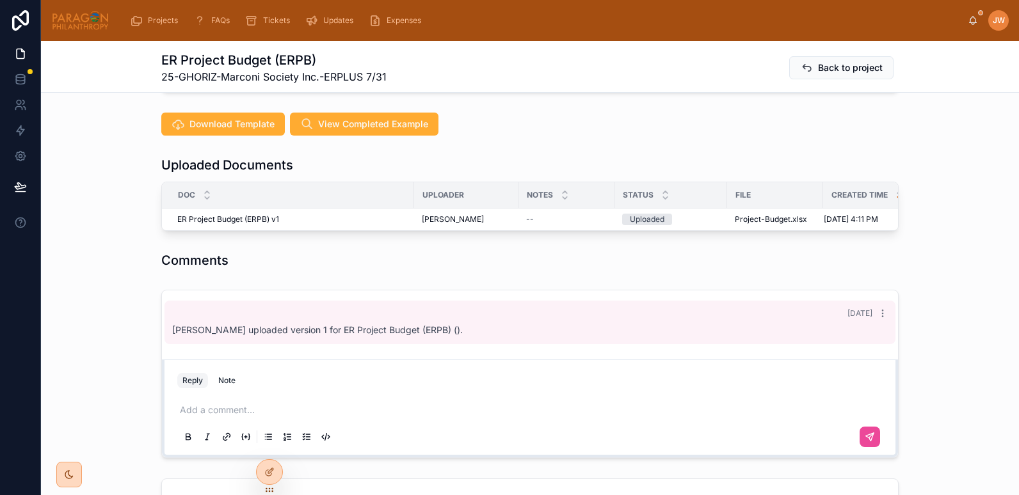
scroll to position [684, 0]
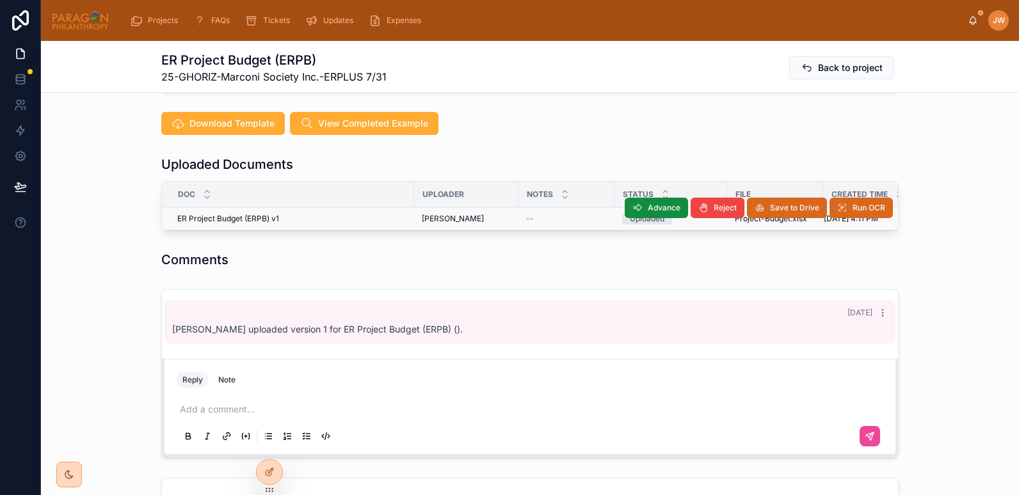
click at [742, 224] on td "Project-Budget .xlsx" at bounding box center [775, 219] width 96 height 22
click at [742, 223] on span "Project-Budget" at bounding box center [762, 219] width 56 height 10
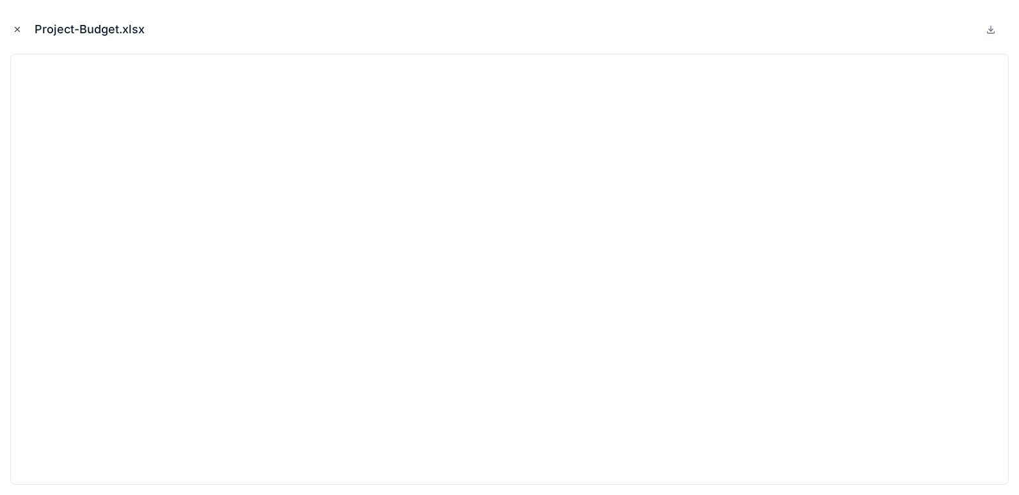
click at [14, 30] on icon "Close modal" at bounding box center [17, 29] width 9 height 9
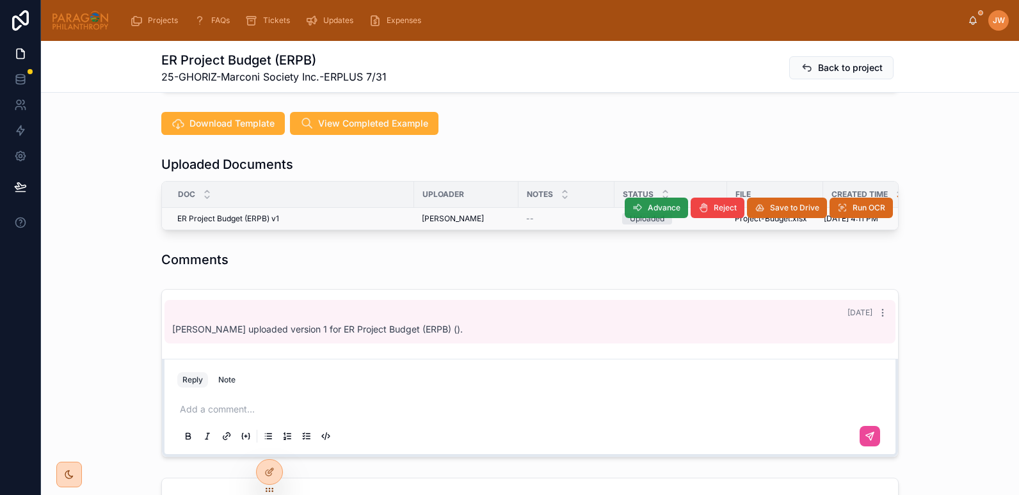
click at [649, 205] on span "Advance" at bounding box center [663, 208] width 33 height 10
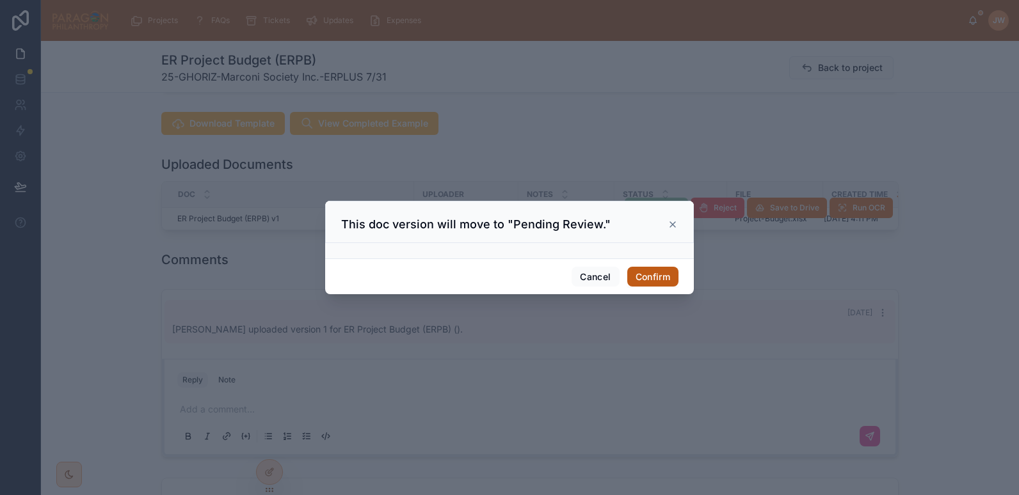
click at [651, 281] on button "Confirm" at bounding box center [652, 277] width 51 height 20
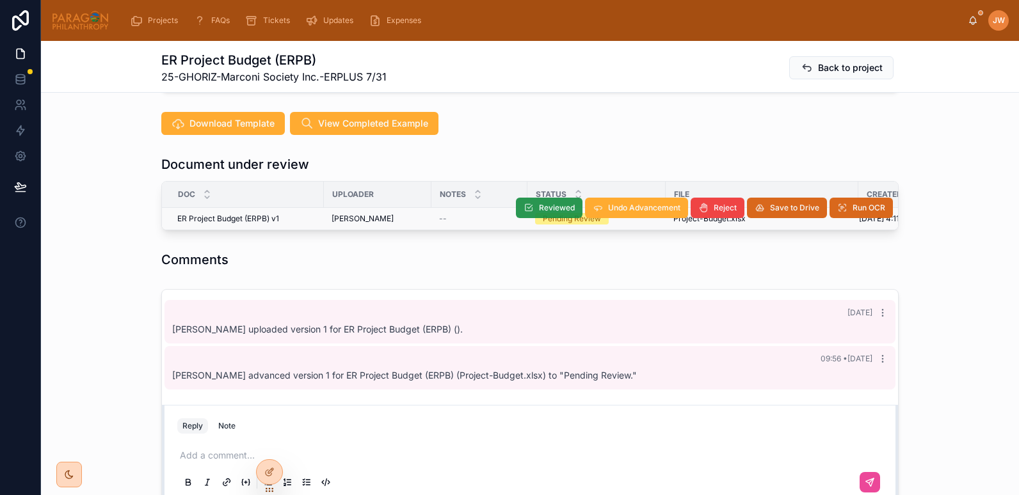
click at [557, 205] on span "Reviewed" at bounding box center [557, 208] width 36 height 10
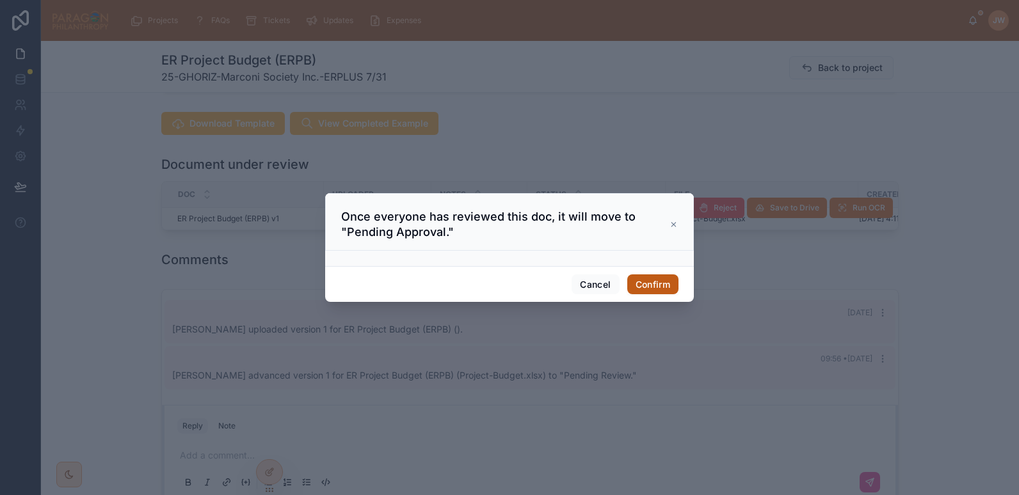
click at [650, 288] on button "Confirm" at bounding box center [652, 284] width 51 height 20
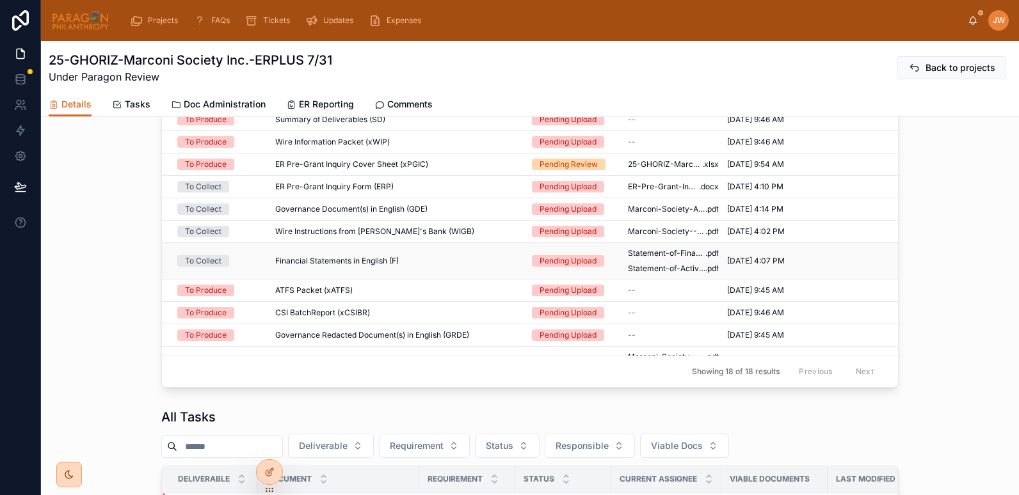
scroll to position [563, 0]
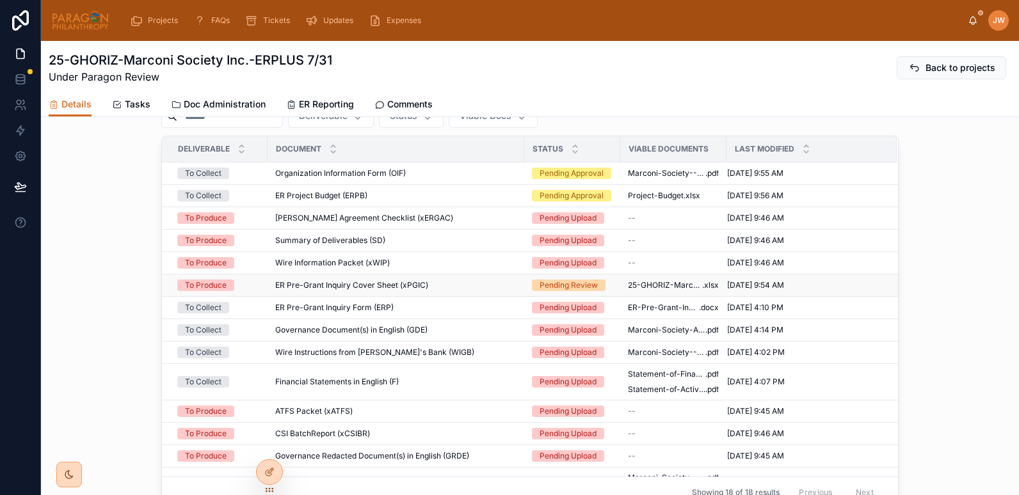
click at [444, 297] on td "ER Pre-Grant Inquiry Cover Sheet (xPGIC) ER Pre-Grant Inquiry Cover Sheet (xPGI…" at bounding box center [395, 285] width 257 height 22
click at [457, 319] on td "ER Pre-Grant Inquiry Form (ERP) ER Pre-Grant Inquiry Form (ERP)" at bounding box center [395, 308] width 257 height 22
click at [472, 319] on td "ER Pre-Grant Inquiry Form (ERP) ER Pre-Grant Inquiry Form (ERP)" at bounding box center [395, 308] width 257 height 22
click at [411, 313] on div "ER Pre-Grant Inquiry Form (ERP) ER Pre-Grant Inquiry Form (ERP)" at bounding box center [395, 308] width 241 height 10
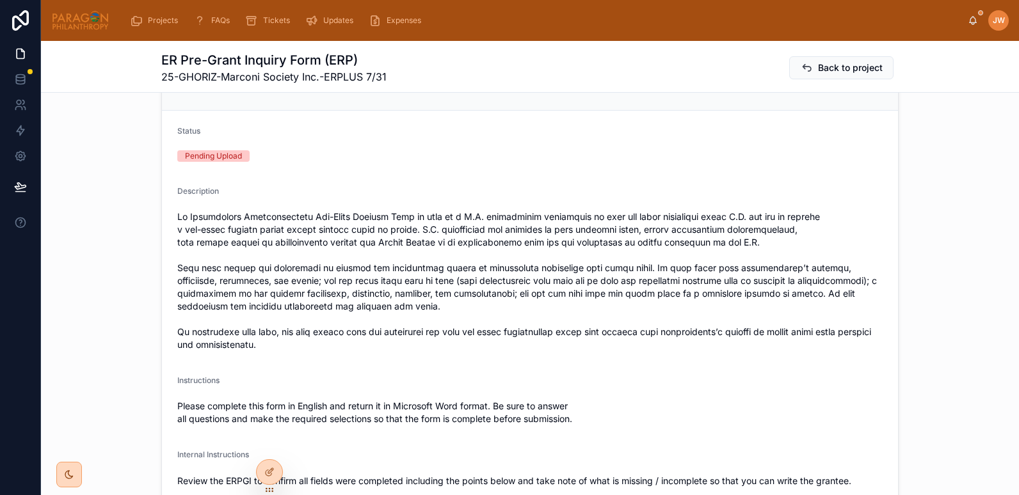
scroll to position [104, 0]
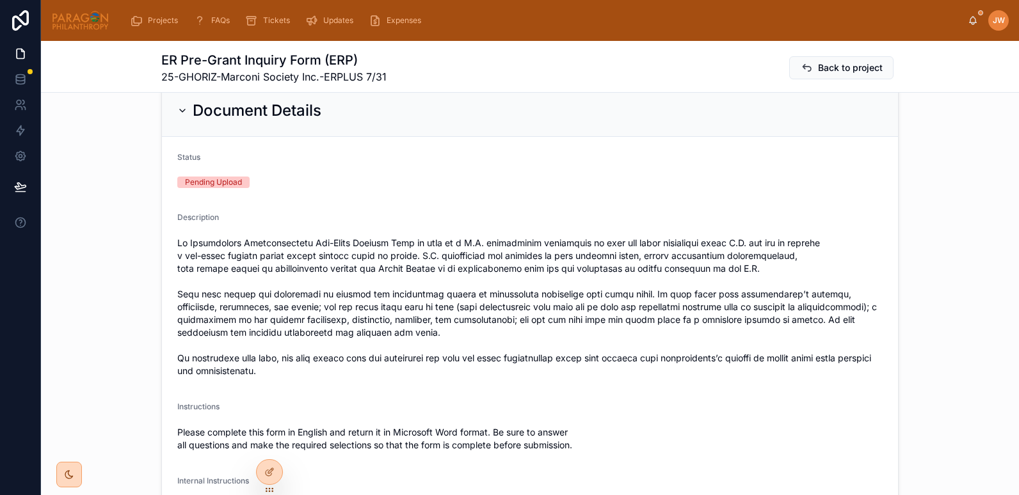
click at [180, 112] on icon at bounding box center [182, 111] width 10 height 10
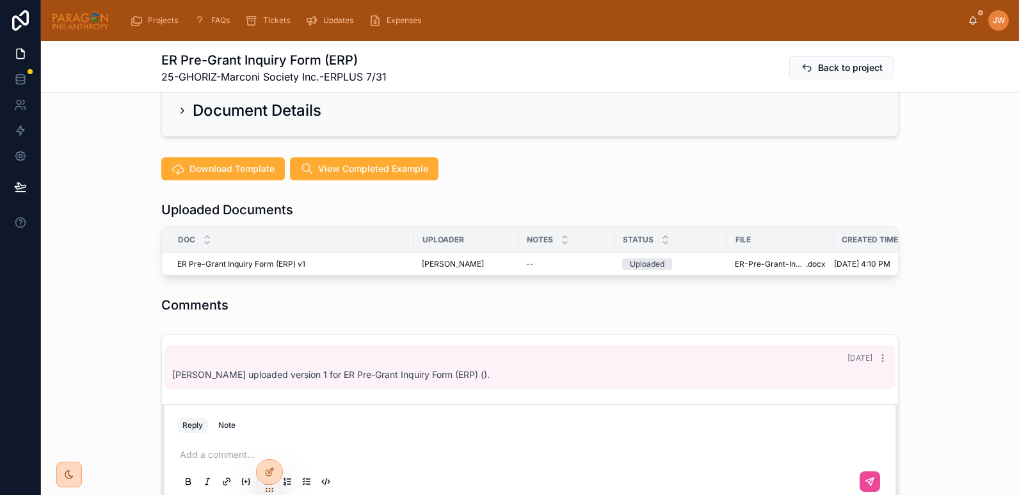
scroll to position [207, 0]
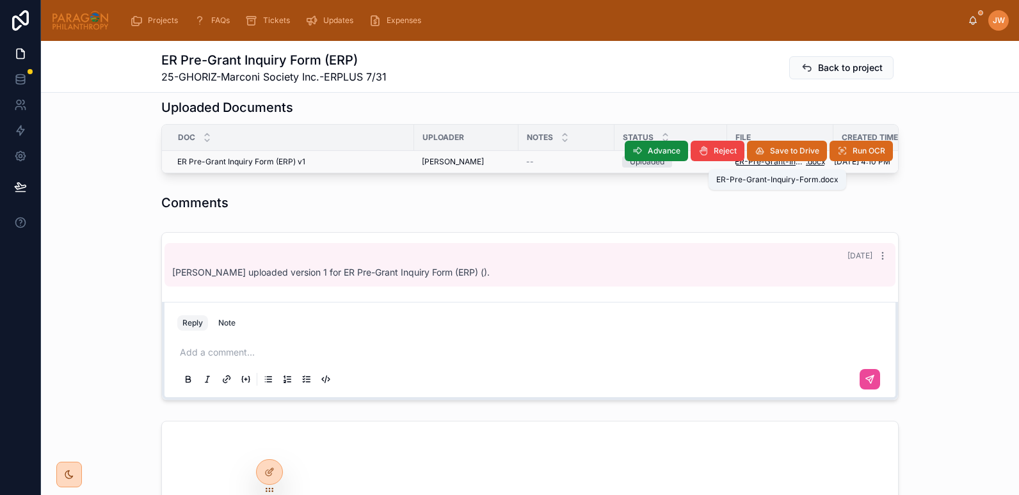
click at [747, 164] on span "ER-Pre-Grant-Inquiry-Form" at bounding box center [769, 162] width 71 height 10
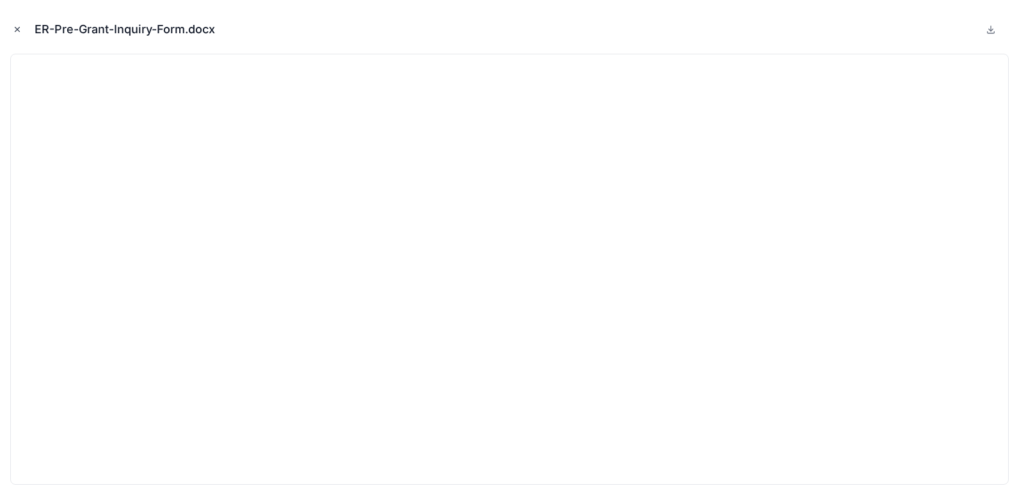
click at [13, 30] on icon "Close modal" at bounding box center [17, 29] width 9 height 9
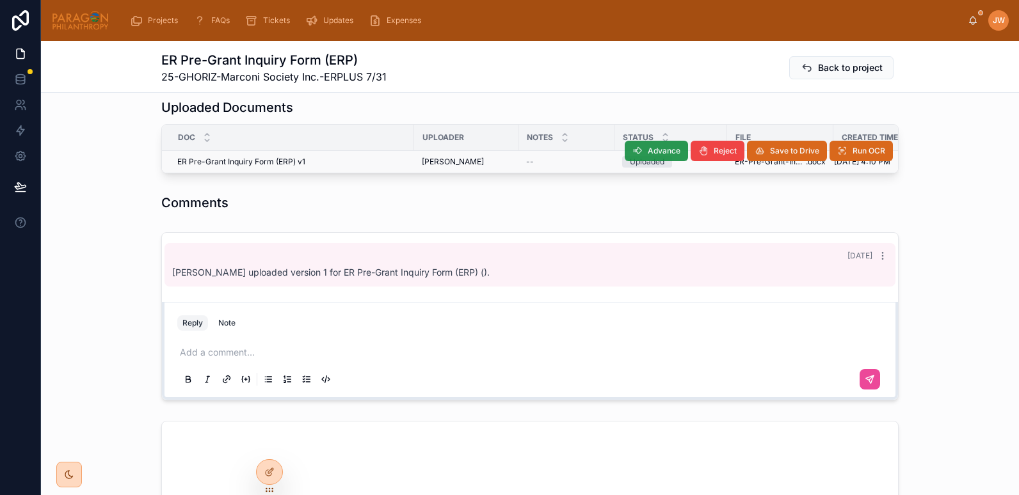
click at [648, 152] on span "Advance" at bounding box center [663, 151] width 33 height 10
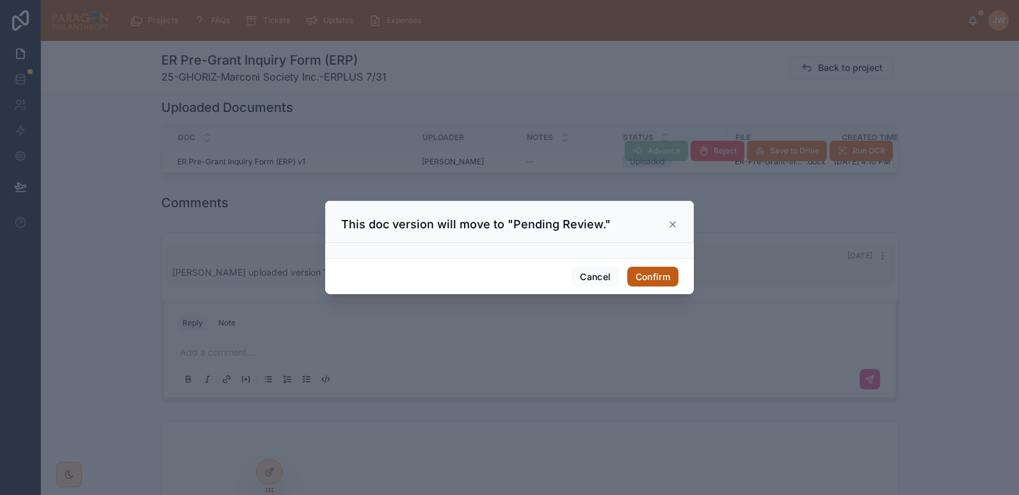
click at [663, 277] on button "Confirm" at bounding box center [652, 277] width 51 height 20
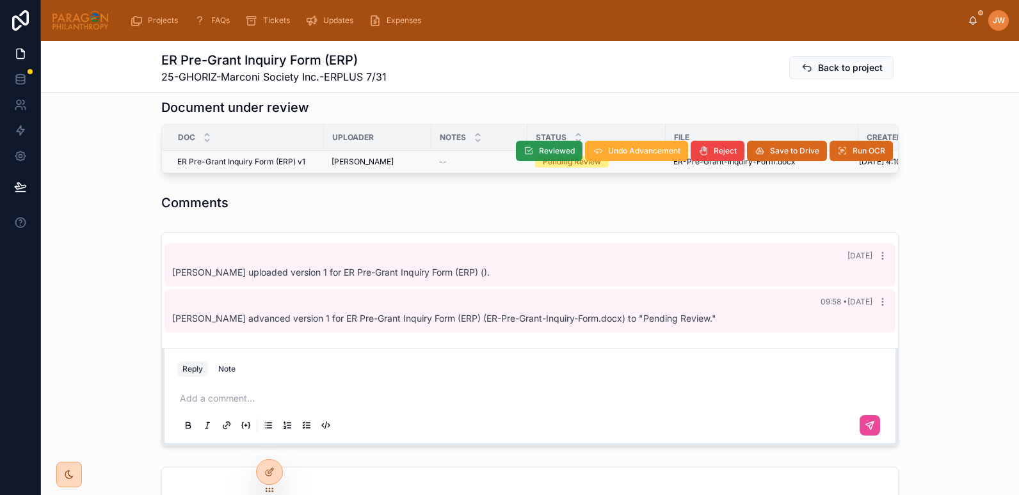
click at [523, 150] on icon at bounding box center [528, 151] width 10 height 10
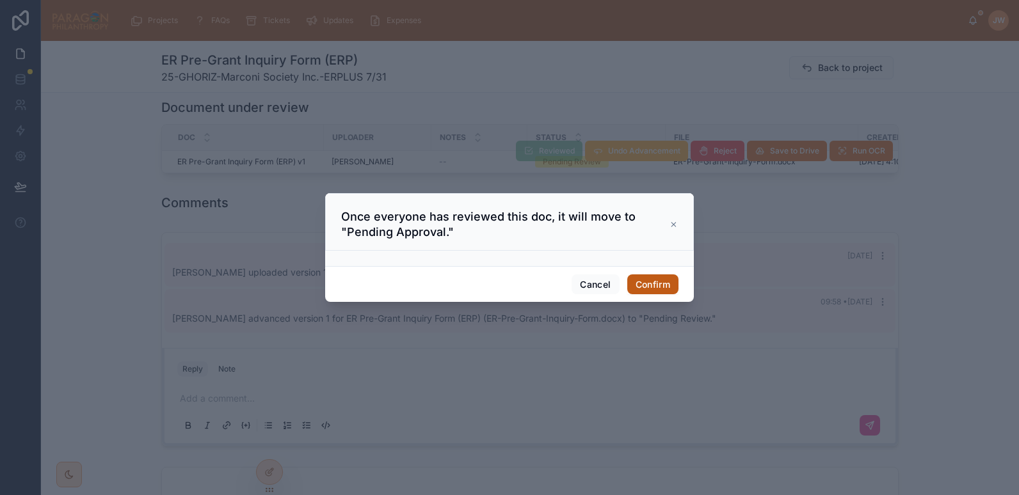
click at [647, 284] on button "Confirm" at bounding box center [652, 284] width 51 height 20
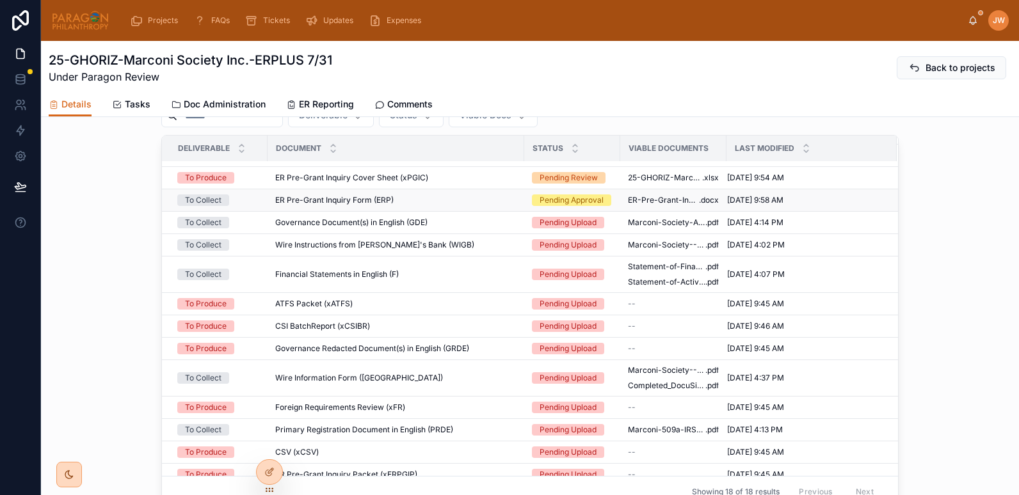
scroll to position [110, 0]
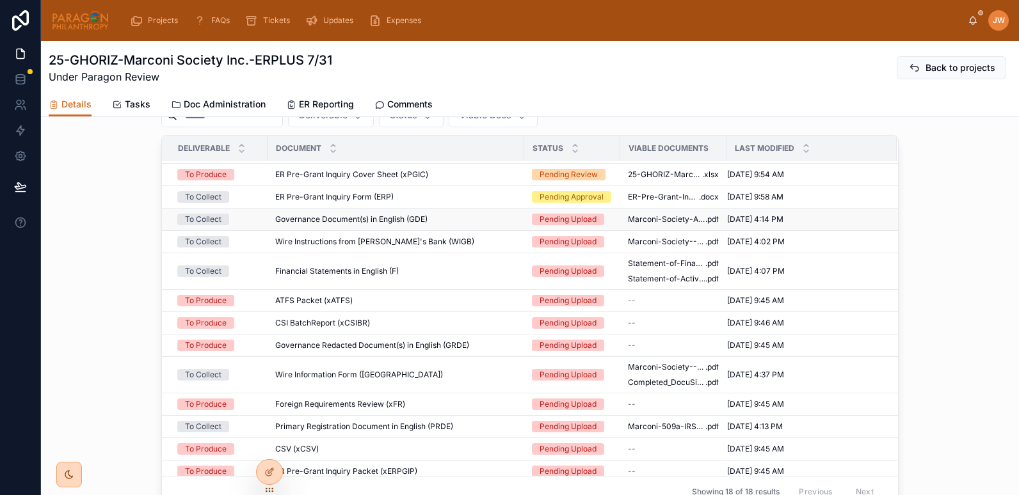
click at [417, 225] on span "Governance Document(s) in English (GDE)" at bounding box center [351, 219] width 152 height 10
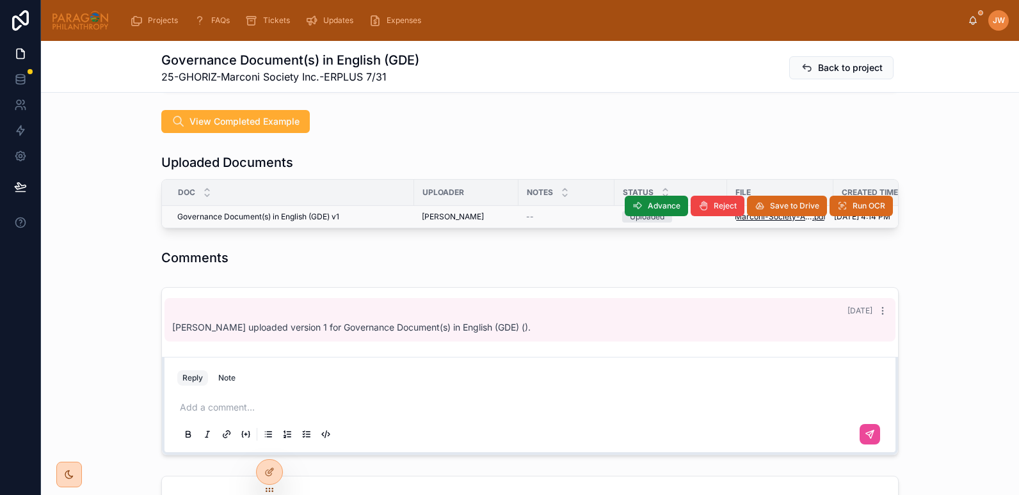
scroll to position [154, 0]
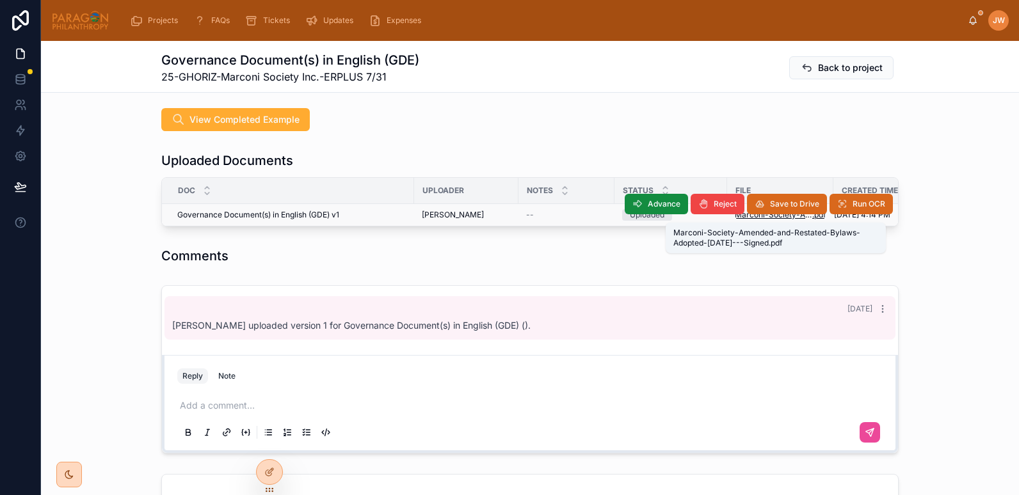
click at [753, 216] on span "Marconi-Society-Amended-and-Restated-Bylaws-Adopted-February-2-2024---Signed" at bounding box center [772, 215] width 77 height 10
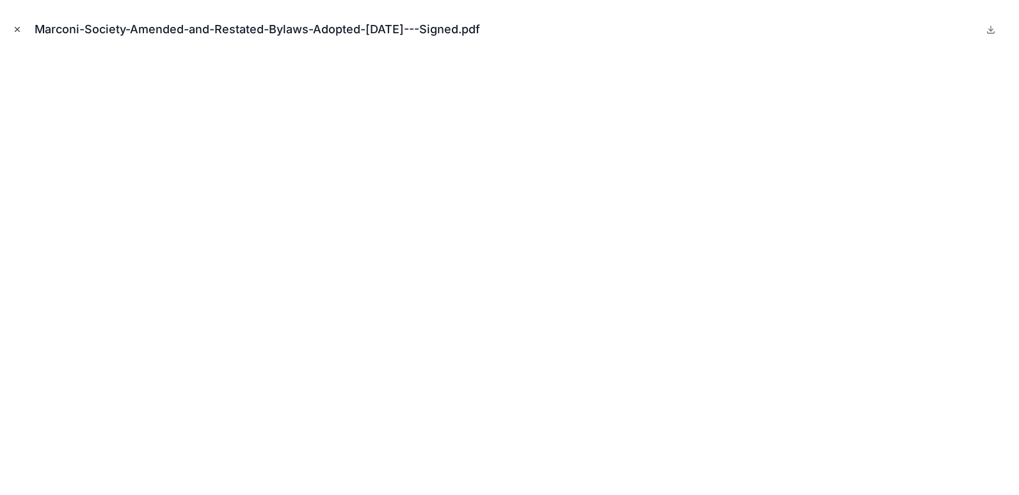
click at [18, 30] on icon "Close modal" at bounding box center [17, 30] width 4 height 4
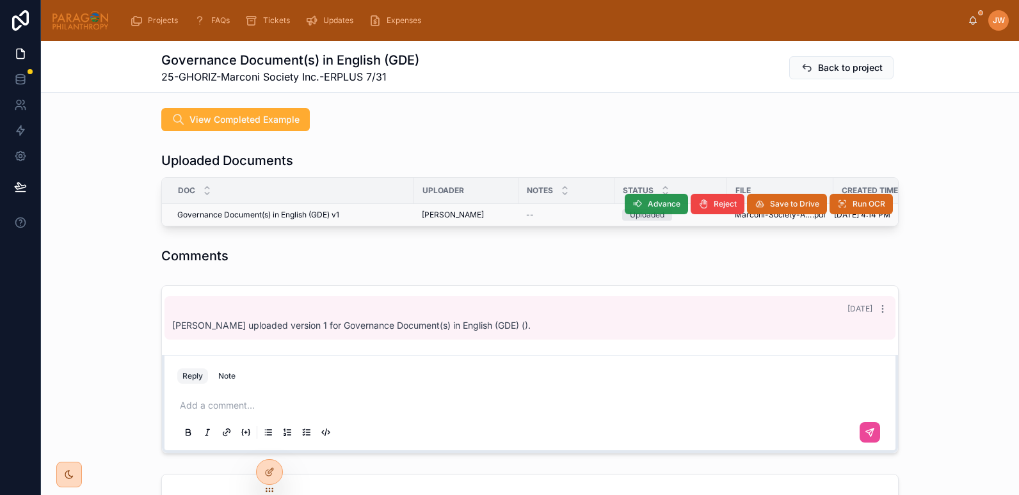
click at [660, 207] on span "Advance" at bounding box center [663, 204] width 33 height 10
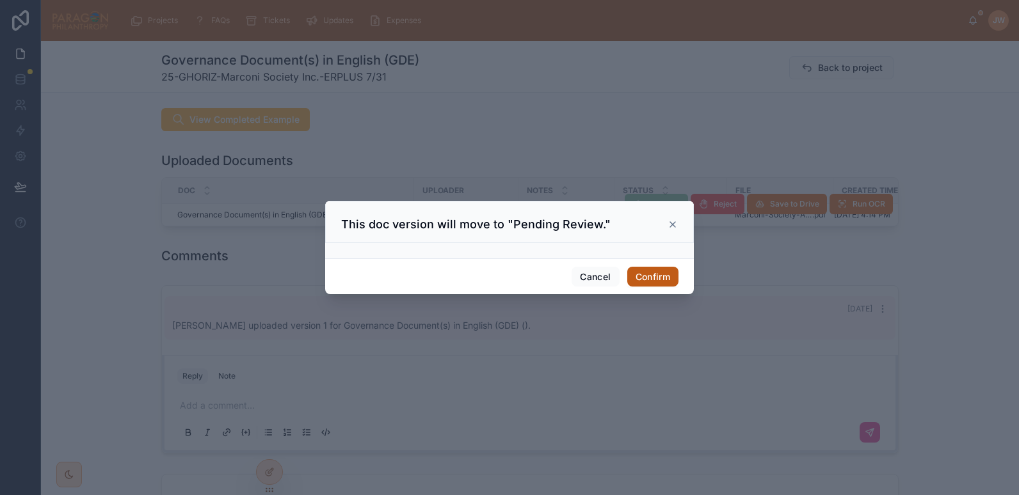
click at [656, 279] on button "Confirm" at bounding box center [652, 277] width 51 height 20
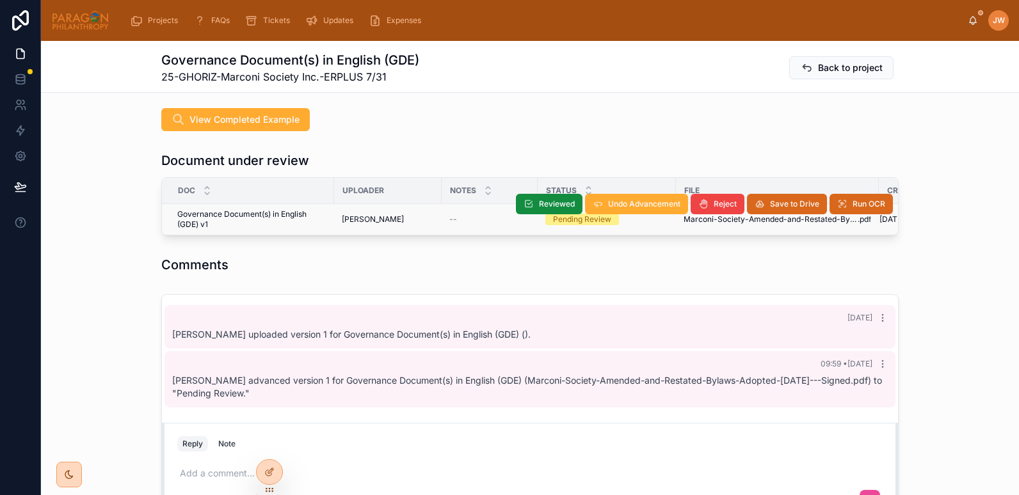
click at [699, 218] on div "Reviewed Undo Advancement Reject Save to Drive Run OCR" at bounding box center [704, 204] width 377 height 31
click at [701, 223] on span "Marconi-Society-Amended-and-Restated-Bylaws-Adopted-February-2-2024---Signed" at bounding box center [770, 219] width 174 height 10
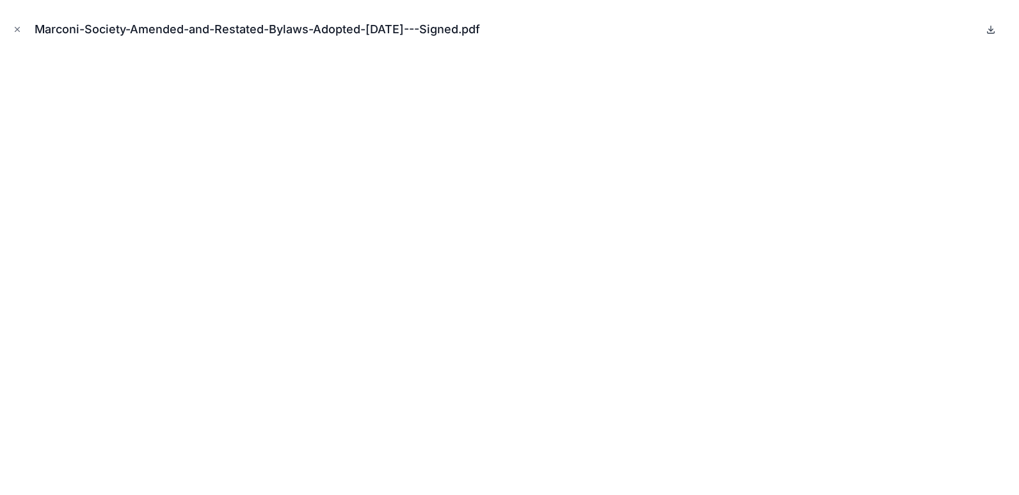
click at [992, 33] on icon at bounding box center [990, 32] width 7 height 2
click at [15, 29] on icon "Close modal" at bounding box center [17, 29] width 9 height 9
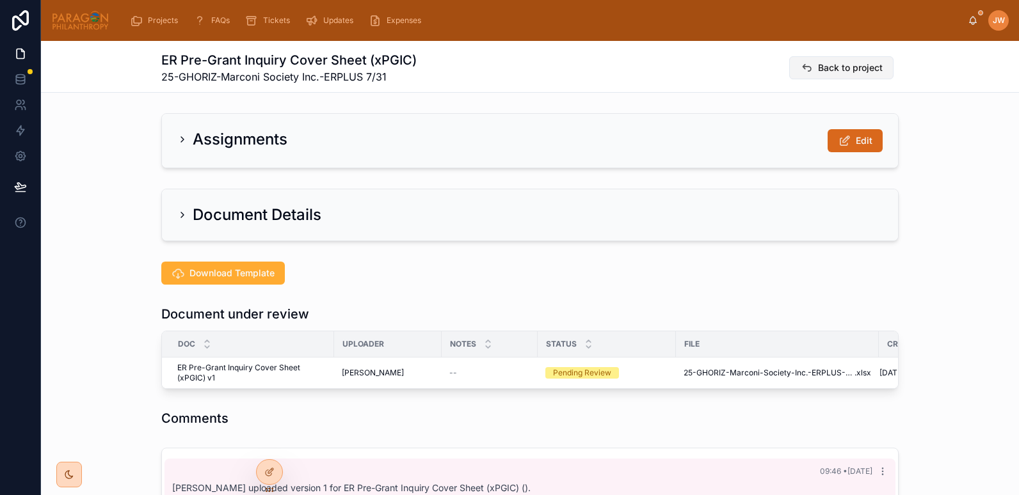
click at [876, 67] on span "Back to project" at bounding box center [850, 67] width 65 height 13
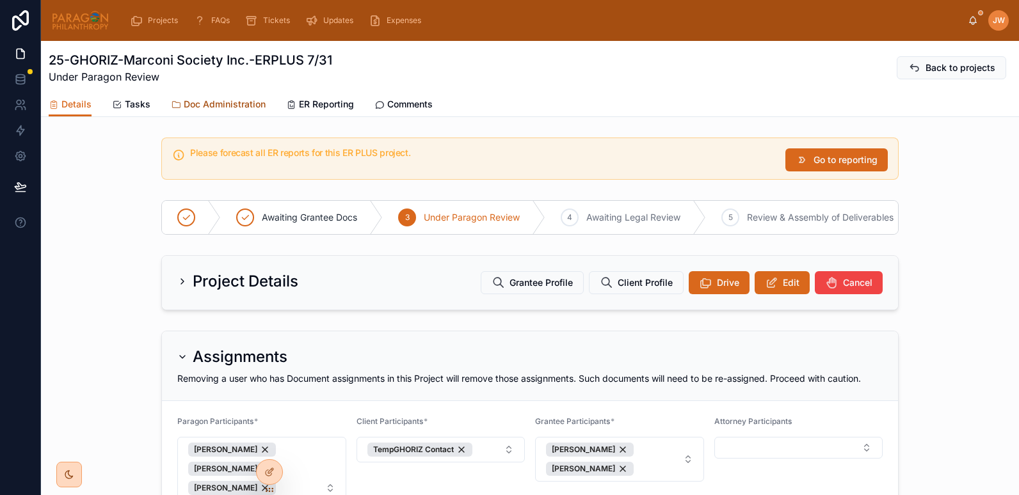
click at [226, 104] on span "Doc Administration" at bounding box center [225, 104] width 82 height 13
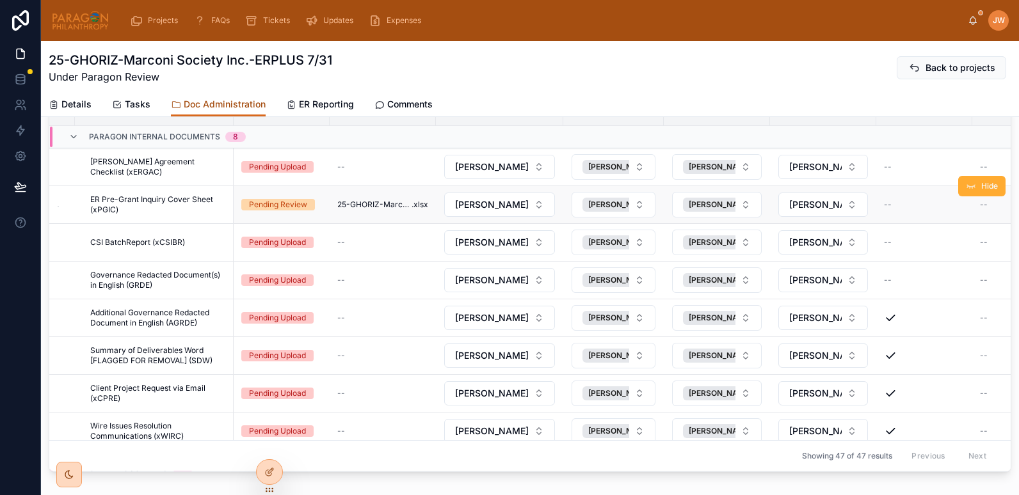
scroll to position [177, 0]
click at [406, 60] on div "25-GHORIZ-Marconi Society Inc.-ERPLUS 7/31 Under Paragon Review Back to projects" at bounding box center [530, 67] width 962 height 33
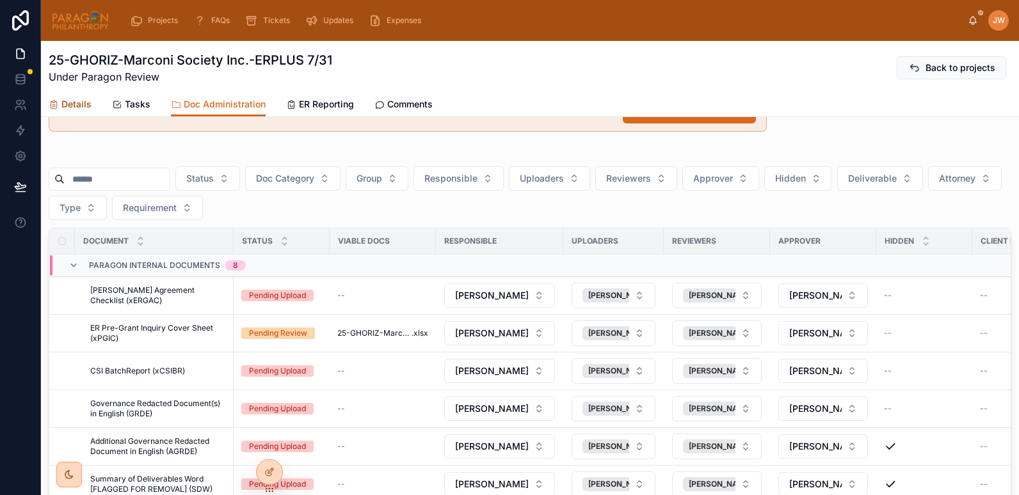
scroll to position [45, 0]
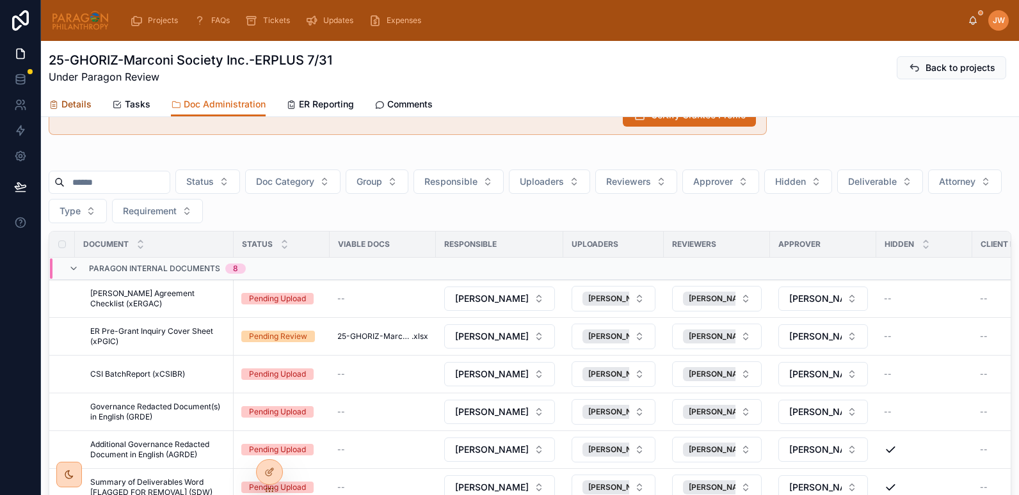
click at [69, 103] on span "Details" at bounding box center [76, 104] width 30 height 13
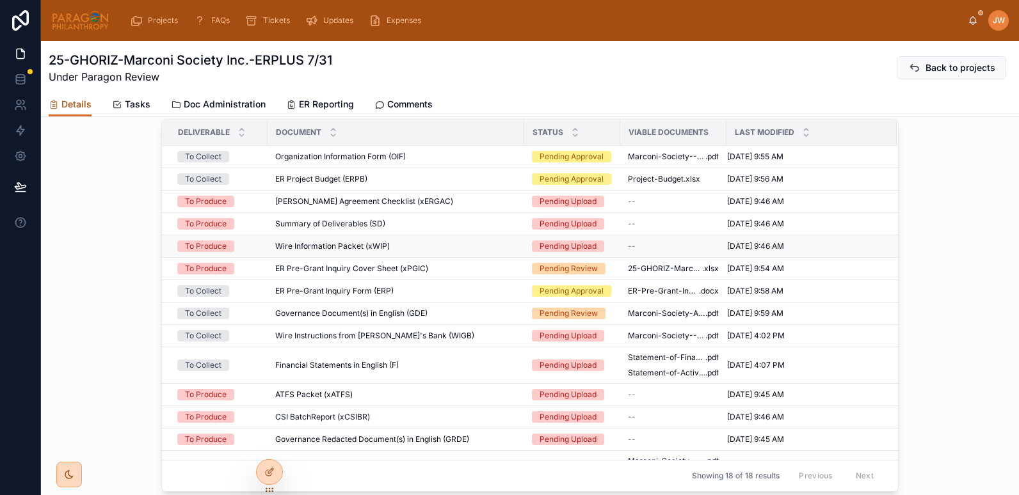
scroll to position [560, 0]
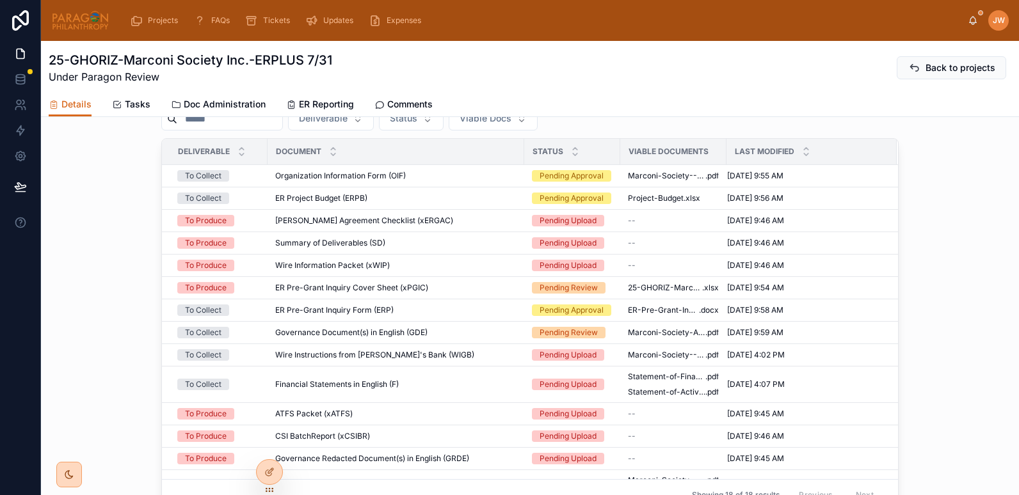
click at [106, 381] on div "My Actionable Tasks Deliverable Status Viable Docs Deliverable Document Status …" at bounding box center [530, 295] width 978 height 441
click at [638, 315] on span "ER-Pre-Grant-Inquiry-Form" at bounding box center [663, 310] width 71 height 10
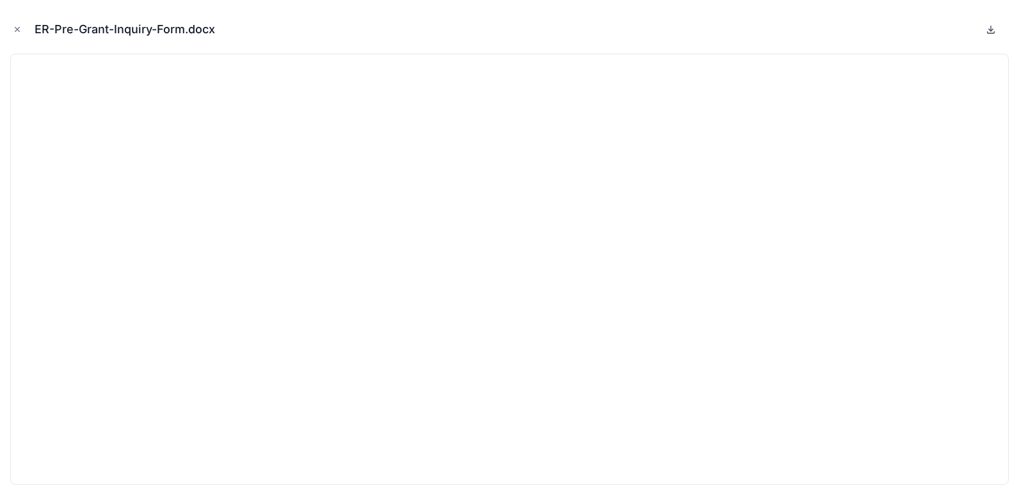
click at [988, 31] on icon at bounding box center [990, 29] width 10 height 10
click at [12, 33] on button "Close modal" at bounding box center [17, 29] width 14 height 14
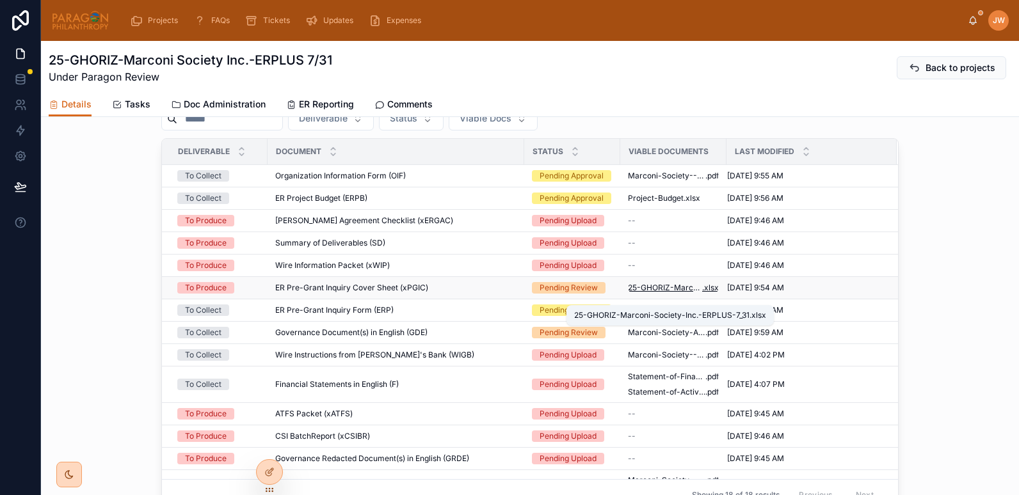
click at [638, 293] on span "25-GHORIZ-Marconi-Society-Inc.-ERPLUS-7_31" at bounding box center [665, 288] width 74 height 10
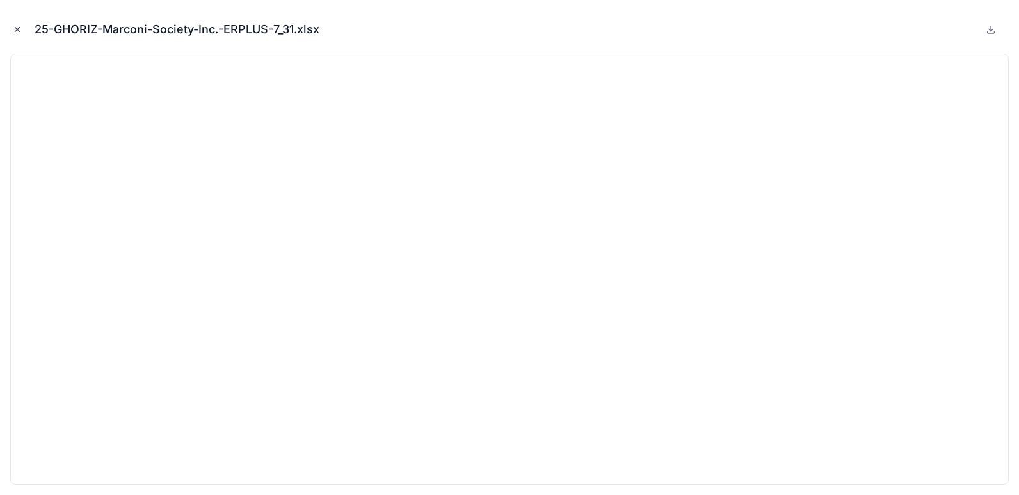
click at [15, 29] on icon "Close modal" at bounding box center [17, 29] width 9 height 9
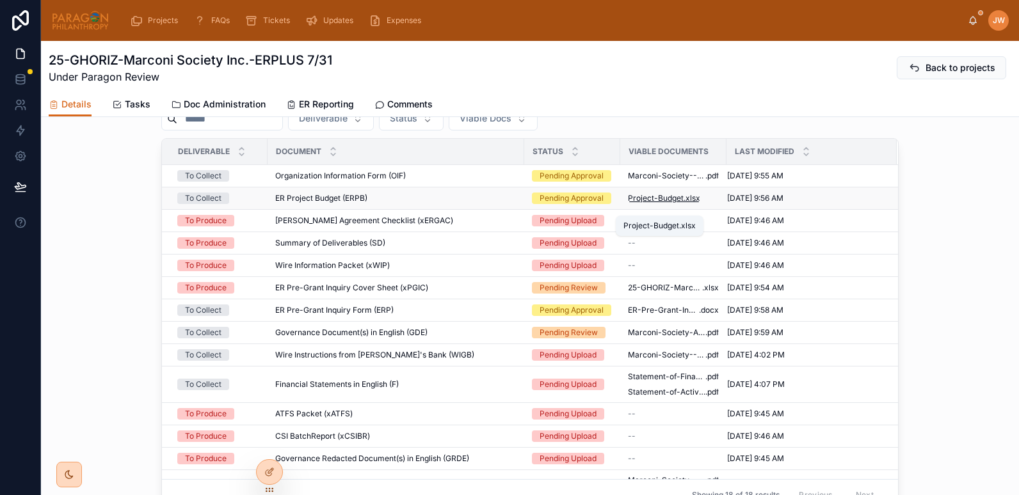
click at [644, 203] on span "Project-Budget" at bounding box center [656, 198] width 56 height 10
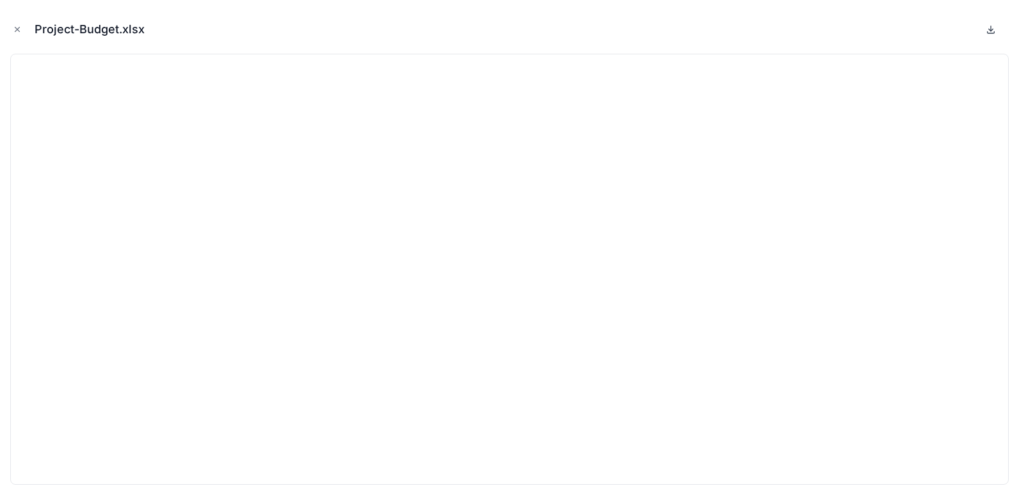
click at [989, 31] on icon at bounding box center [990, 29] width 10 height 10
drag, startPoint x: 16, startPoint y: 28, endPoint x: 87, endPoint y: 45, distance: 73.2
click at [16, 28] on icon "Close modal" at bounding box center [17, 29] width 9 height 9
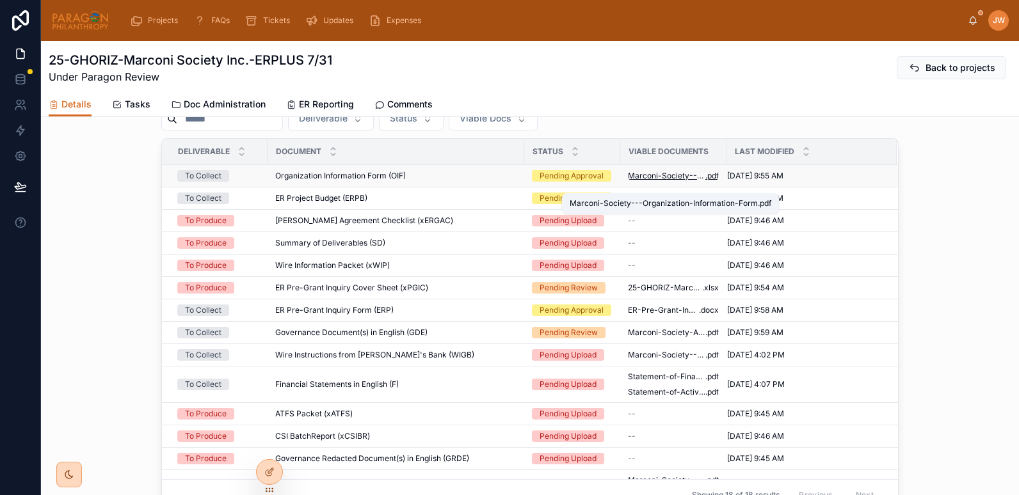
click at [645, 181] on span "Marconi-Society---Organization-Information-Form" at bounding box center [666, 176] width 77 height 10
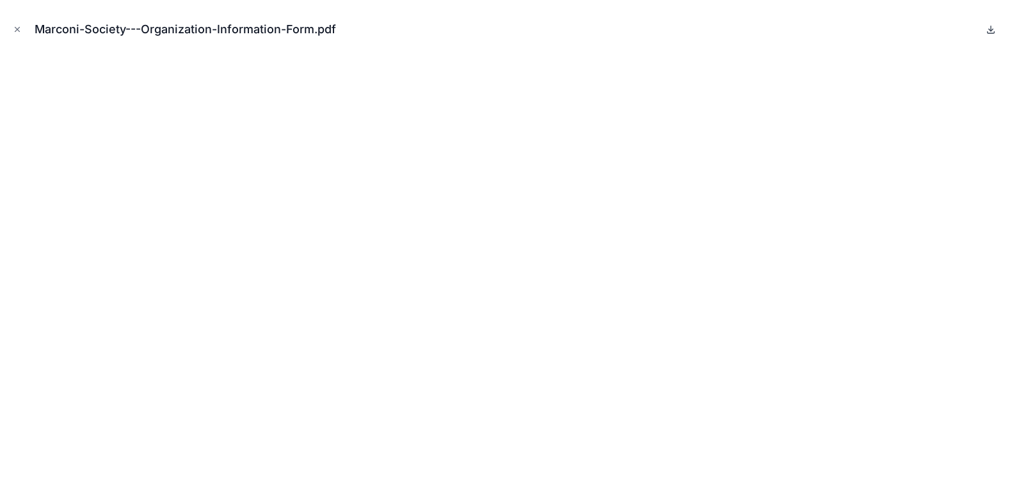
click at [989, 26] on icon at bounding box center [990, 29] width 10 height 10
click at [15, 30] on icon "Close modal" at bounding box center [17, 29] width 9 height 9
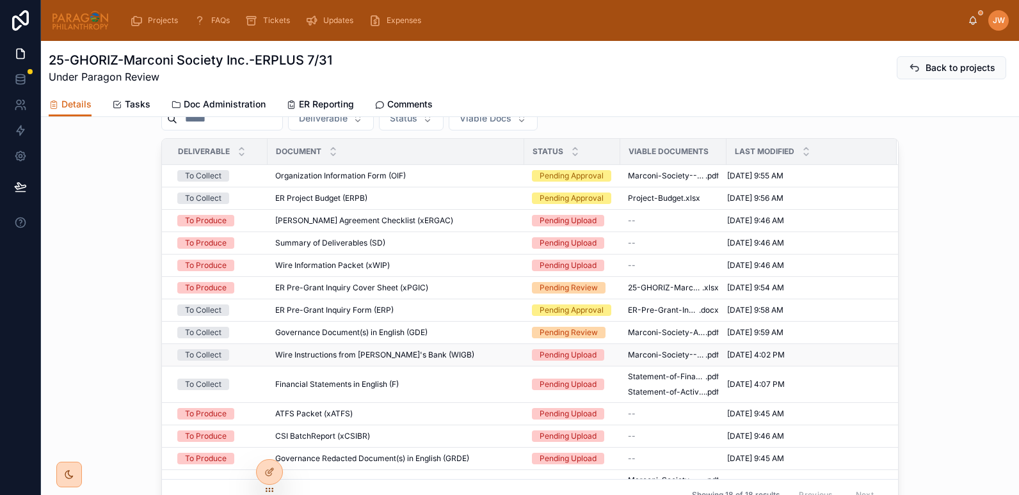
click at [485, 360] on div "Wire Instructions from Grantee's Bank (WIGB) Wire Instructions from Grantee's B…" at bounding box center [395, 355] width 241 height 10
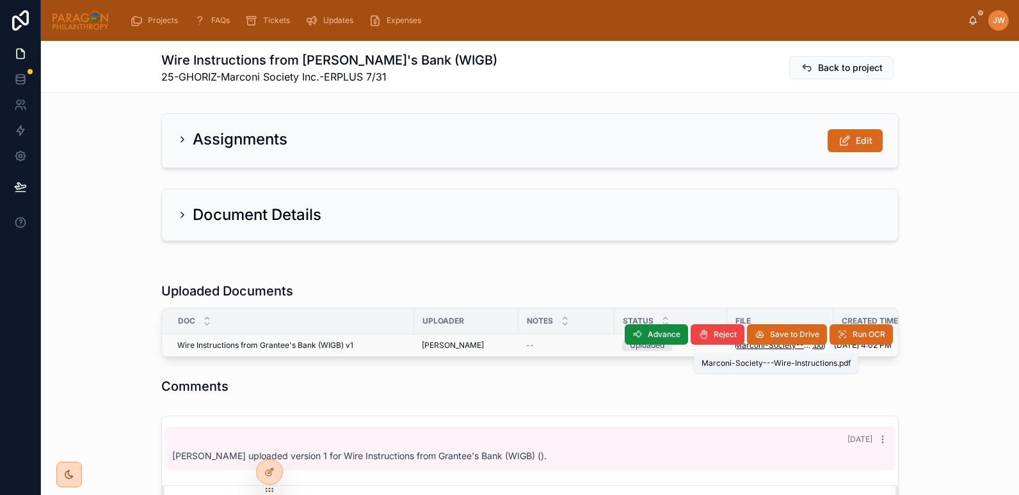
click at [750, 347] on span "Marconi-Society---Wire-Instructions" at bounding box center [772, 345] width 77 height 10
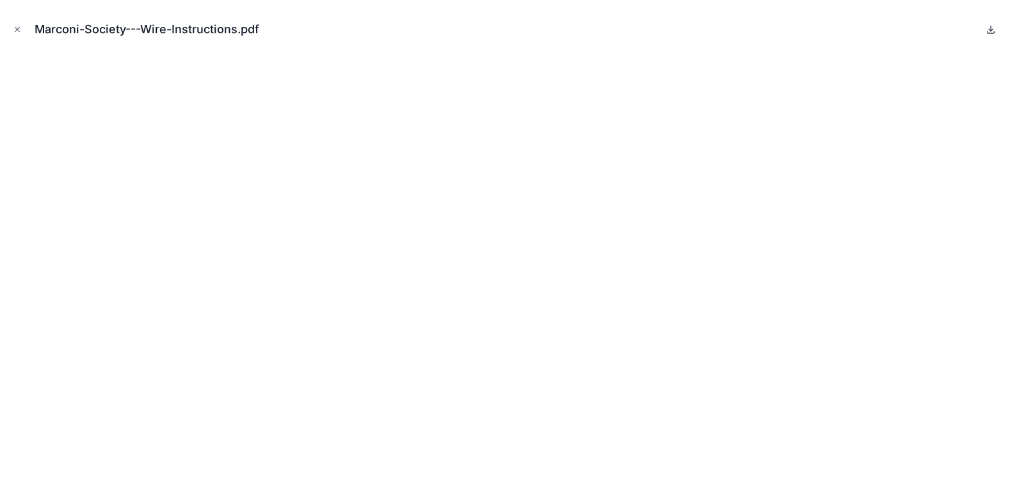
click at [992, 30] on icon at bounding box center [990, 30] width 4 height 2
click at [19, 30] on icon "Close modal" at bounding box center [17, 29] width 9 height 9
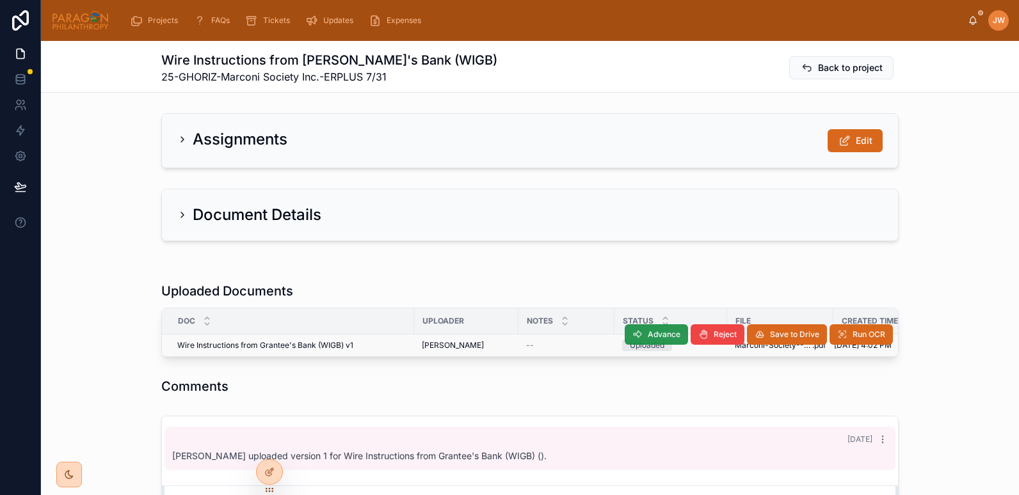
click at [639, 332] on button "Advance" at bounding box center [655, 334] width 63 height 20
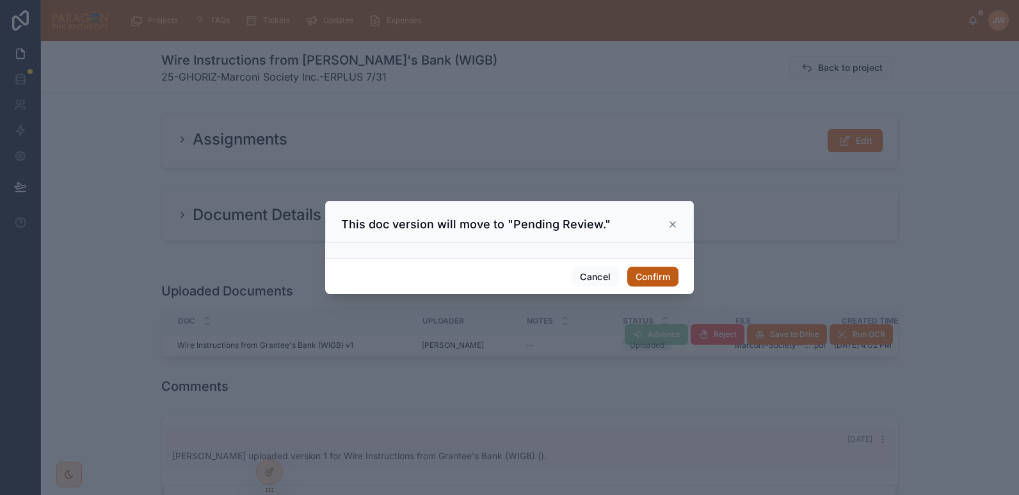
click at [640, 274] on button "Confirm" at bounding box center [652, 277] width 51 height 20
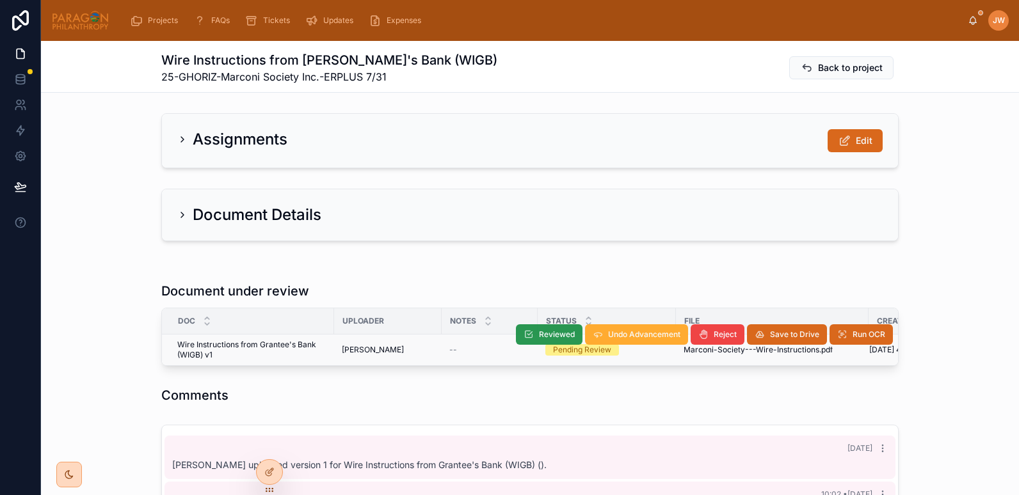
click at [557, 338] on span "Reviewed" at bounding box center [557, 334] width 36 height 10
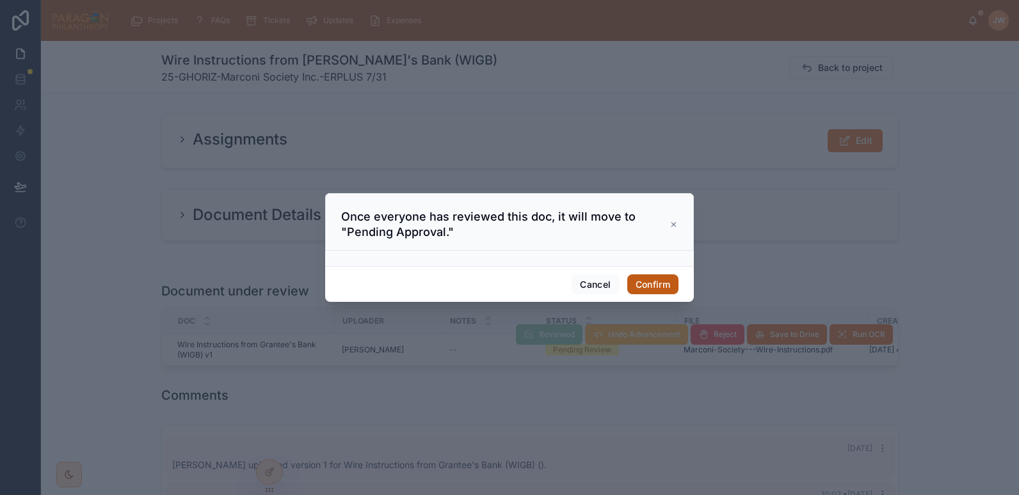
click at [657, 277] on button "Confirm" at bounding box center [652, 284] width 51 height 20
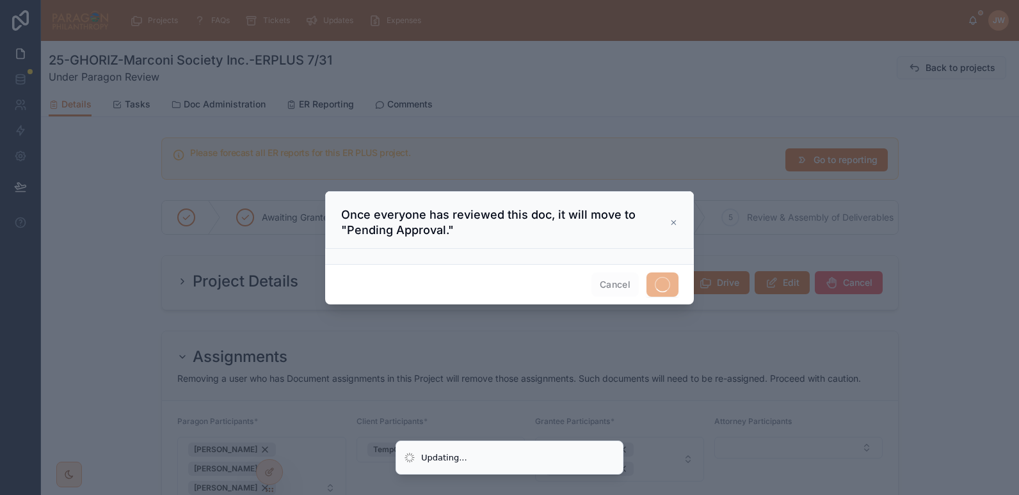
click at [120, 313] on div at bounding box center [509, 247] width 1019 height 495
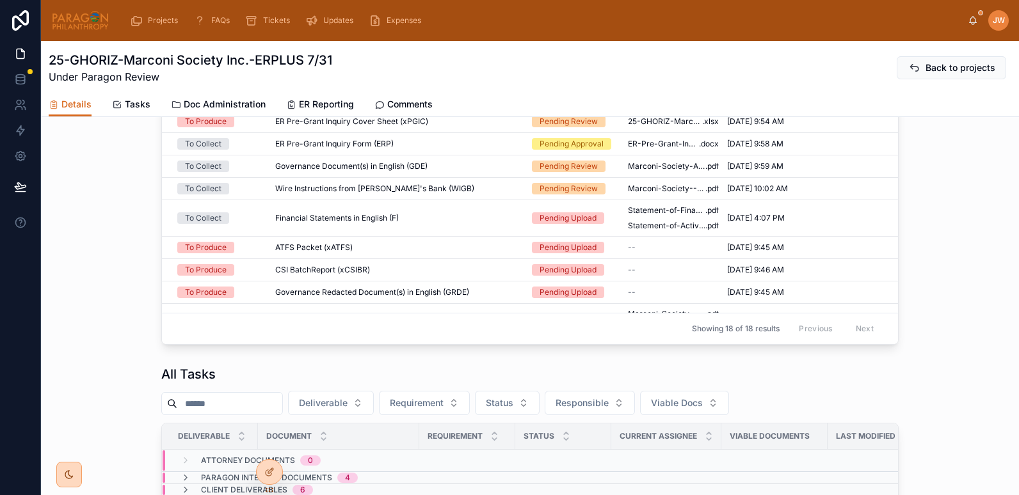
scroll to position [727, 0]
click at [413, 235] on td "Financial Statements in English (F) Financial Statements in English (F)" at bounding box center [395, 218] width 257 height 36
click at [340, 223] on span "Financial Statements in English (F)" at bounding box center [336, 217] width 123 height 10
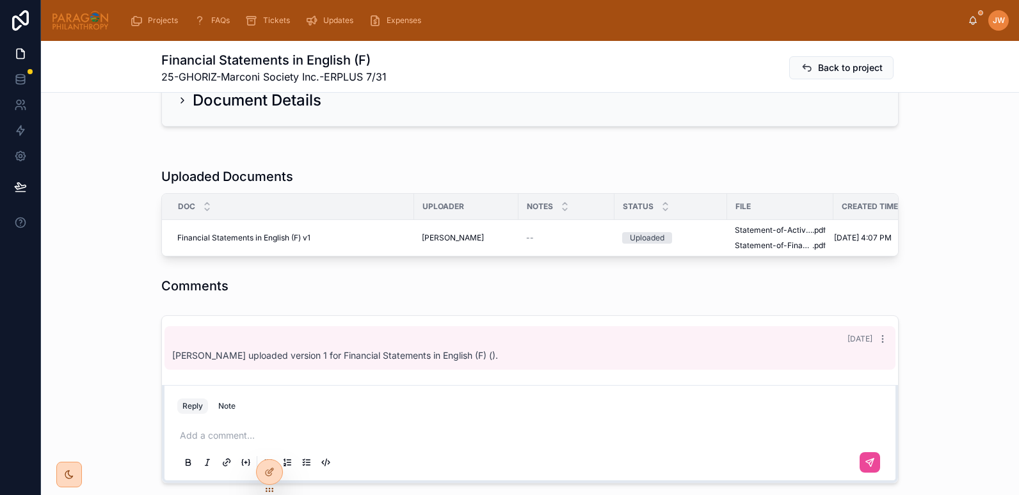
scroll to position [116, 0]
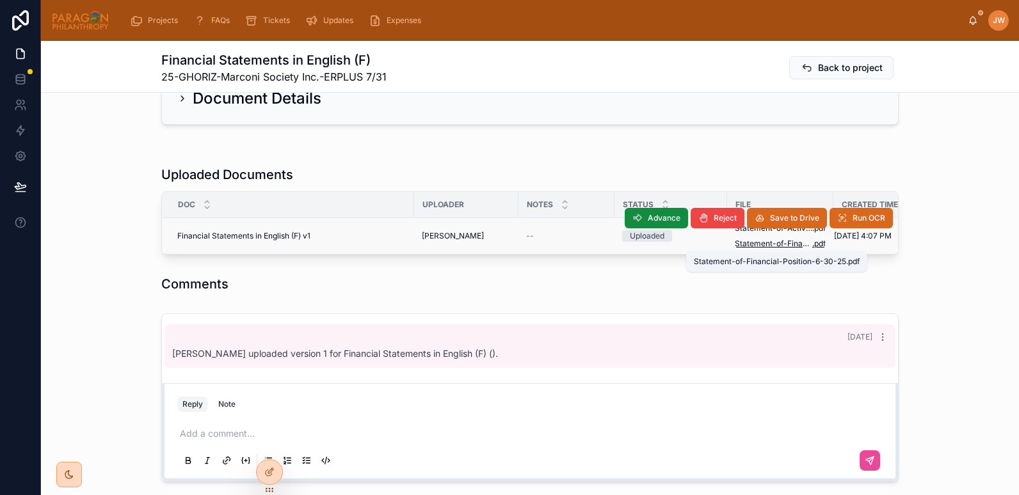
click at [742, 244] on span "Statement-of-Financial-Position-6-30-25" at bounding box center [772, 244] width 77 height 10
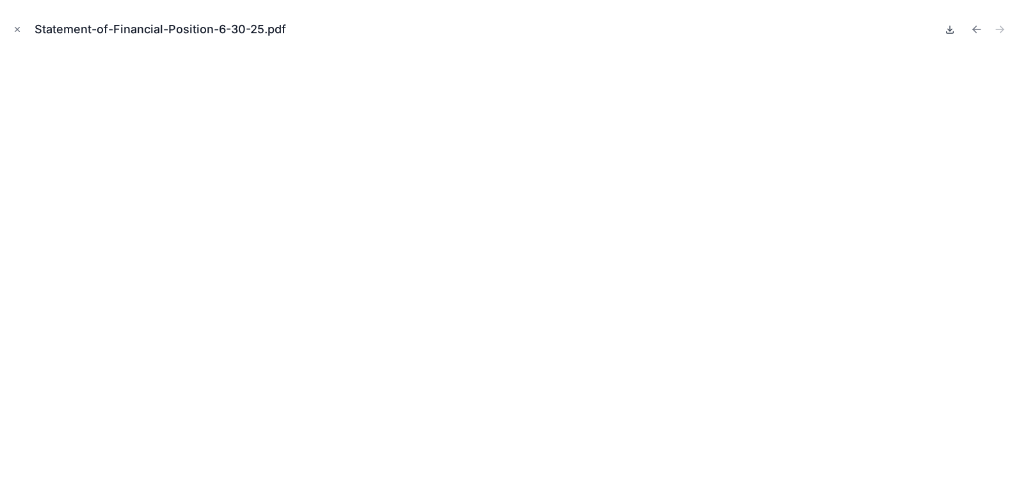
click at [949, 29] on icon at bounding box center [949, 29] width 10 height 10
click at [976, 28] on icon "Previous file" at bounding box center [976, 29] width 13 height 13
click at [1004, 29] on icon "Next file" at bounding box center [999, 29] width 13 height 13
click at [976, 32] on icon "Previous file" at bounding box center [976, 29] width 13 height 13
click at [950, 31] on icon at bounding box center [949, 29] width 10 height 10
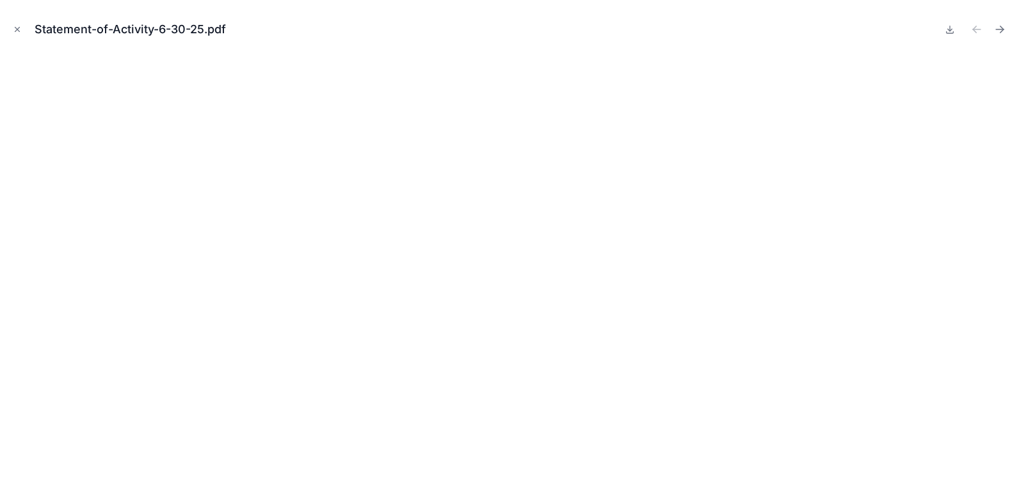
click at [114, 28] on div "Statement-of-Activity-6-30-25.pdf" at bounding box center [136, 29] width 202 height 18
click at [15, 29] on icon "Close modal" at bounding box center [17, 29] width 9 height 9
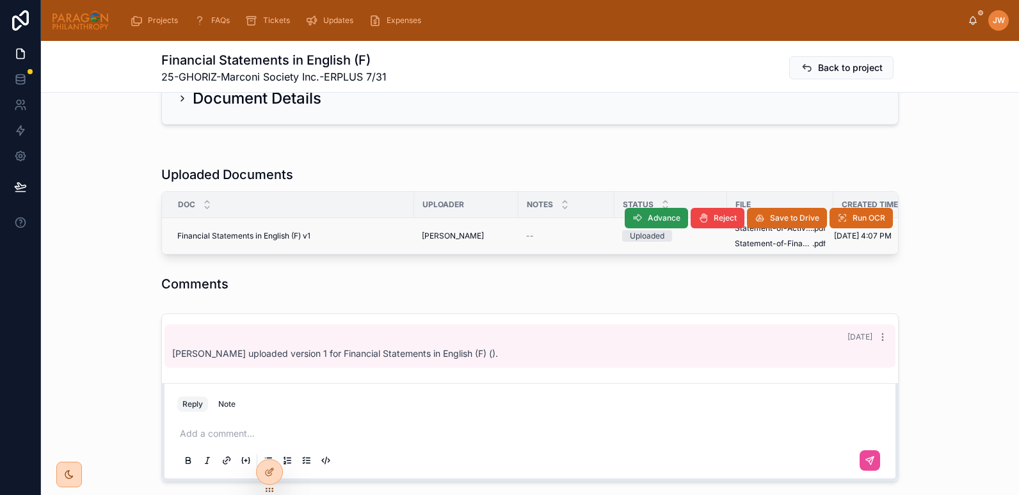
click at [647, 219] on span "Advance" at bounding box center [663, 218] width 33 height 10
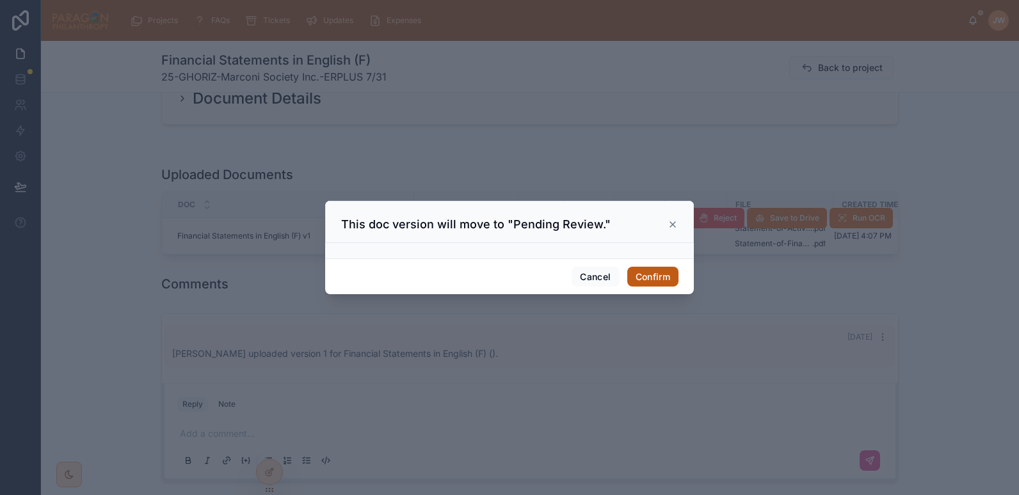
click at [647, 280] on button "Confirm" at bounding box center [652, 277] width 51 height 20
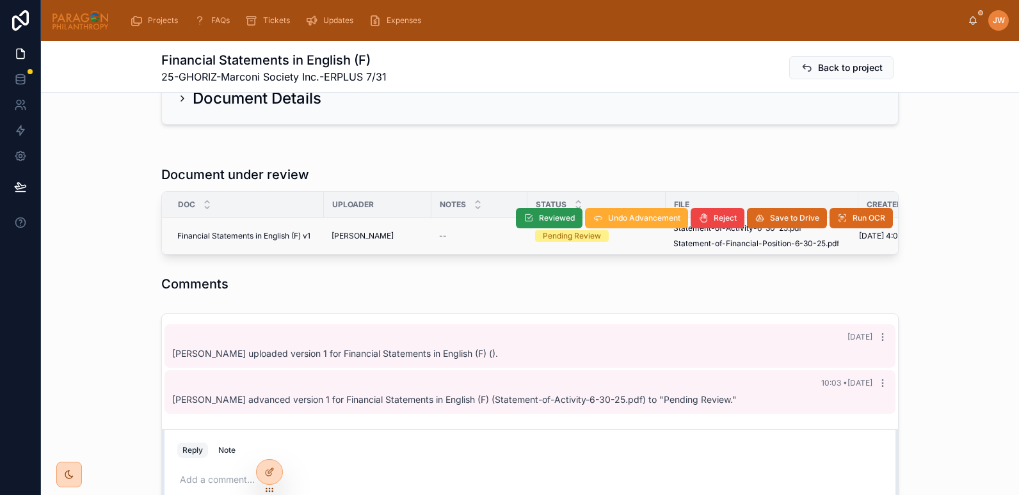
click at [529, 217] on icon at bounding box center [528, 218] width 10 height 10
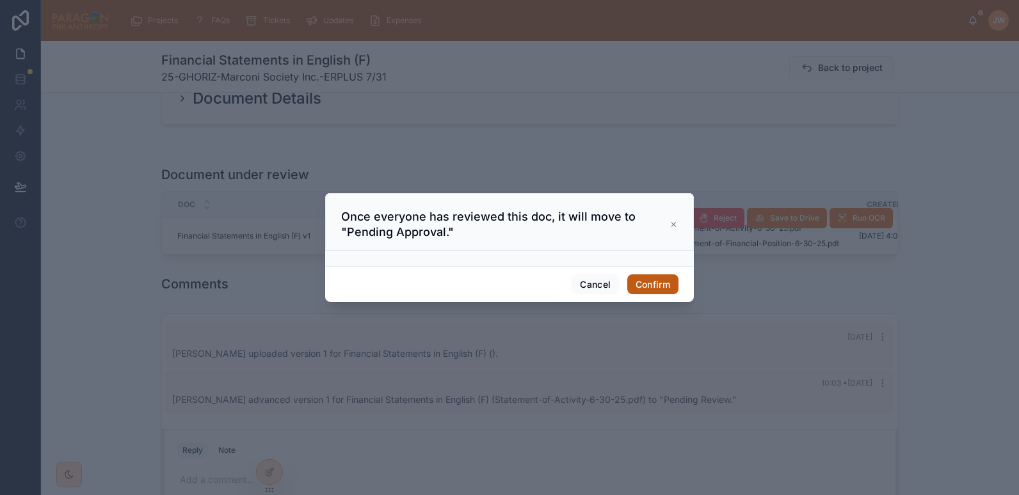
click at [651, 281] on button "Confirm" at bounding box center [652, 284] width 51 height 20
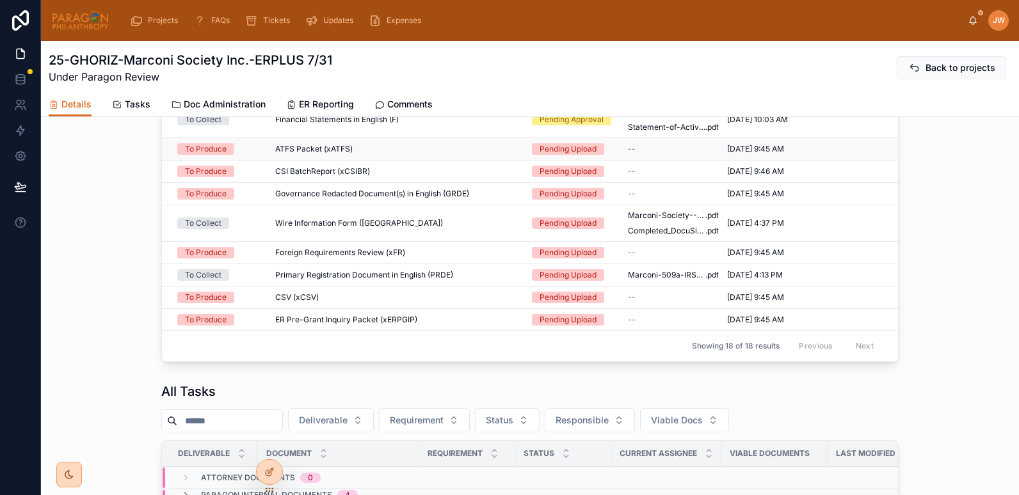
scroll to position [710, 0]
click at [342, 238] on td "Wire Information Form (WI) Wire Information Form (WI)" at bounding box center [395, 223] width 257 height 36
click at [337, 228] on span "Wire Information Form (WI)" at bounding box center [359, 223] width 168 height 10
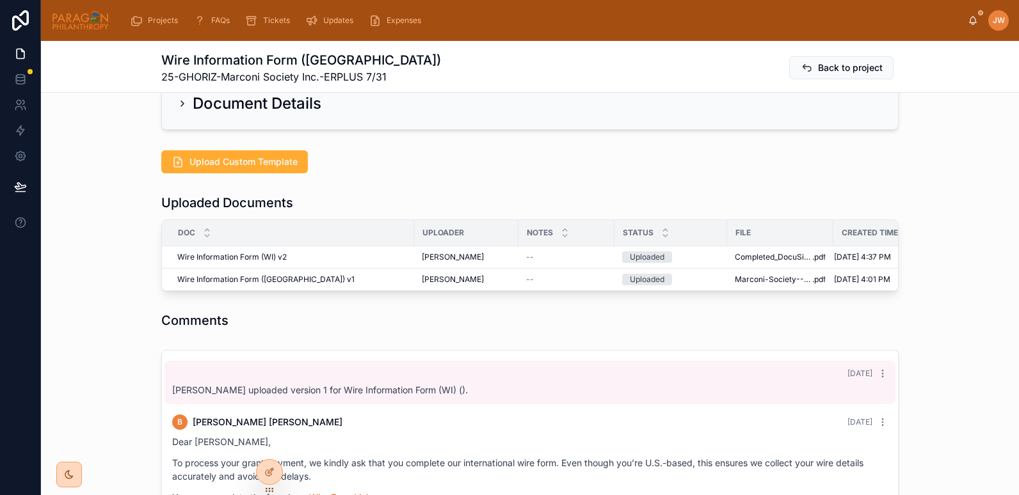
scroll to position [115, 0]
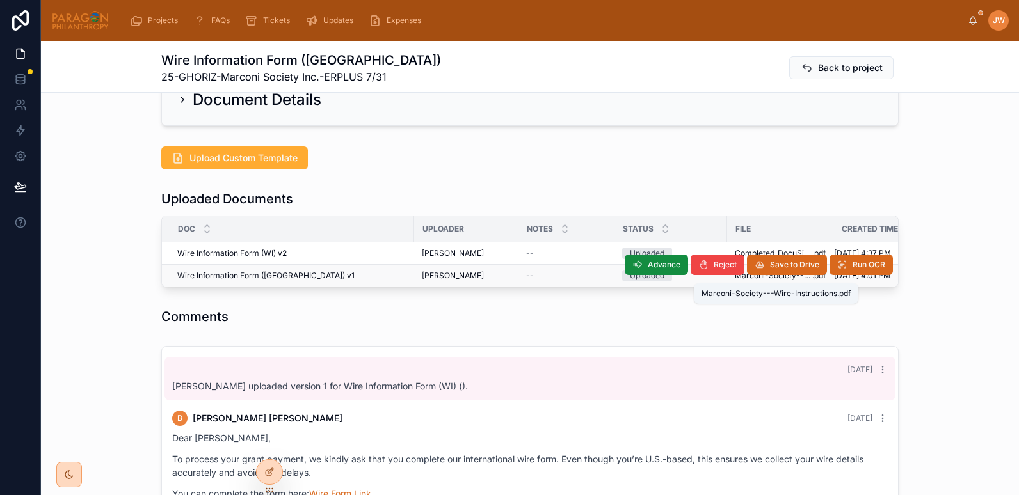
click at [752, 278] on span "Marconi-Society---Wire-Instructions" at bounding box center [772, 276] width 77 height 10
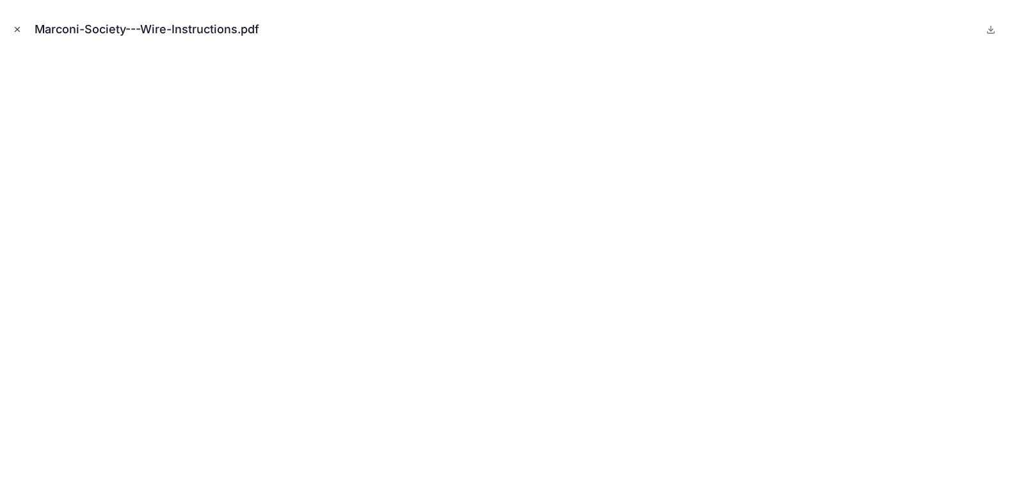
click at [15, 30] on icon "Close modal" at bounding box center [17, 29] width 9 height 9
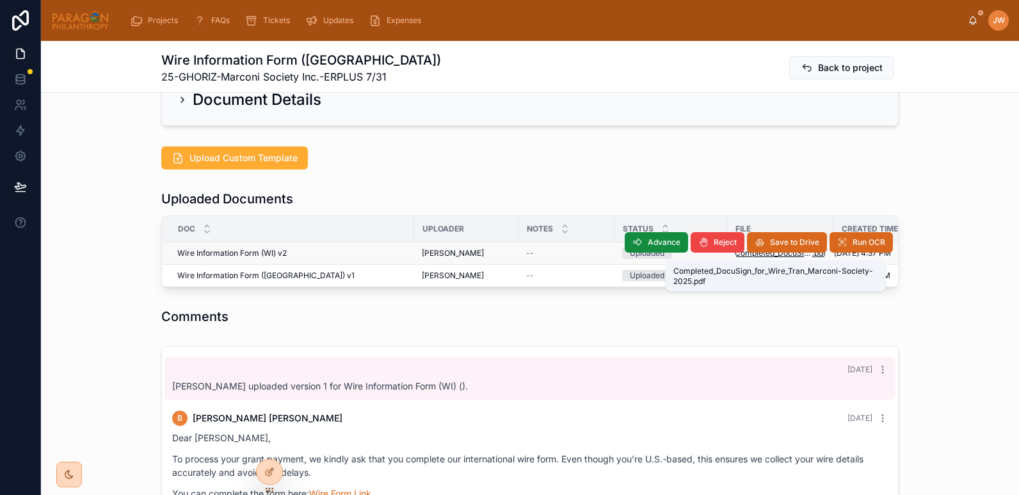
click at [742, 257] on span "Completed_DocuSign_for_Wire_Tran_Marconi-Society-2025" at bounding box center [772, 253] width 77 height 10
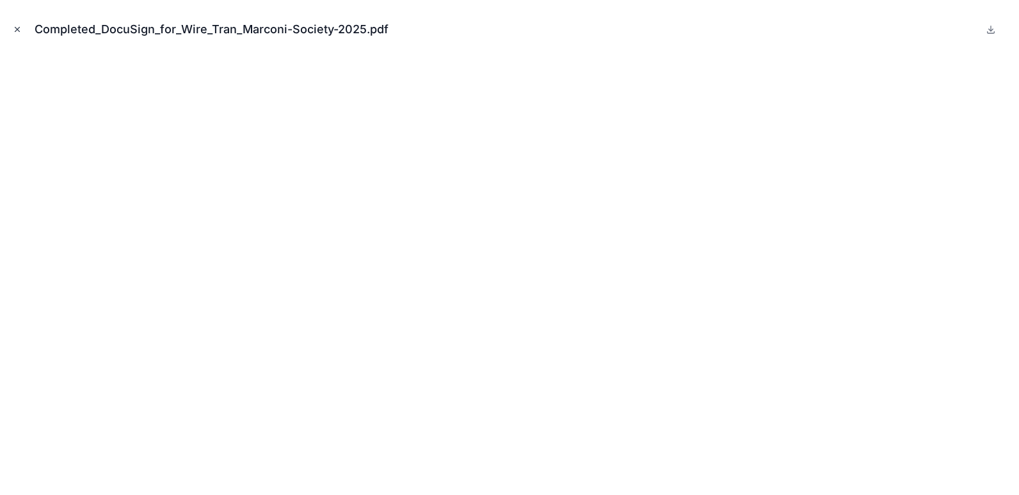
click at [11, 23] on button "Close modal" at bounding box center [17, 29] width 14 height 14
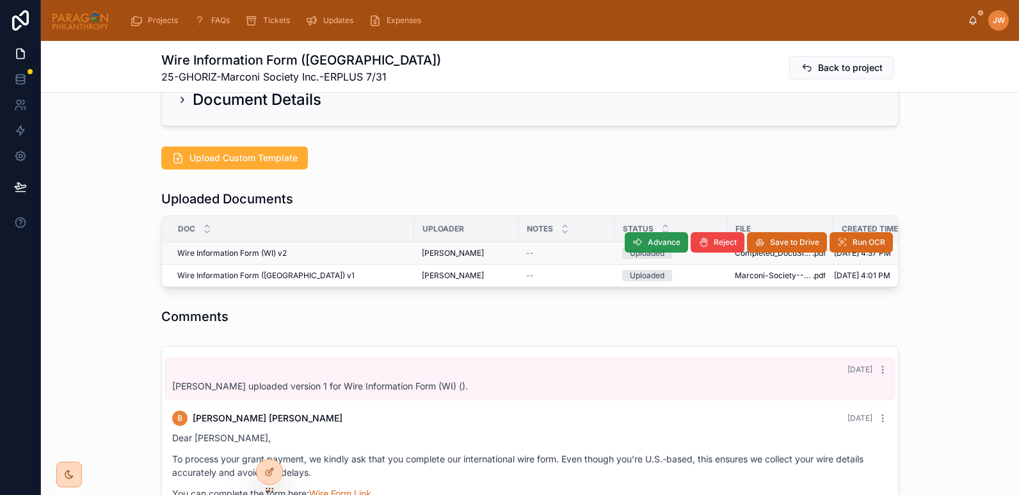
click at [667, 242] on span "Advance" at bounding box center [663, 242] width 33 height 10
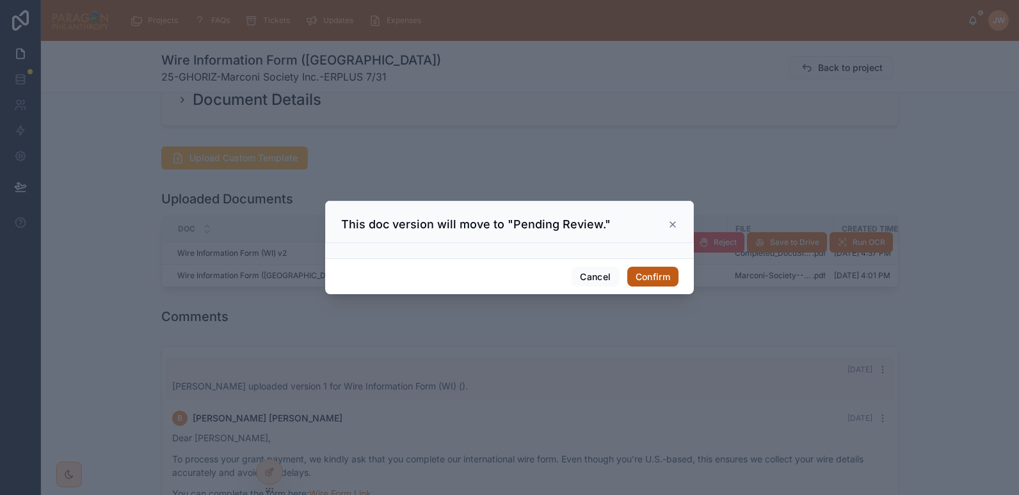
click at [651, 271] on button "Confirm" at bounding box center [652, 277] width 51 height 20
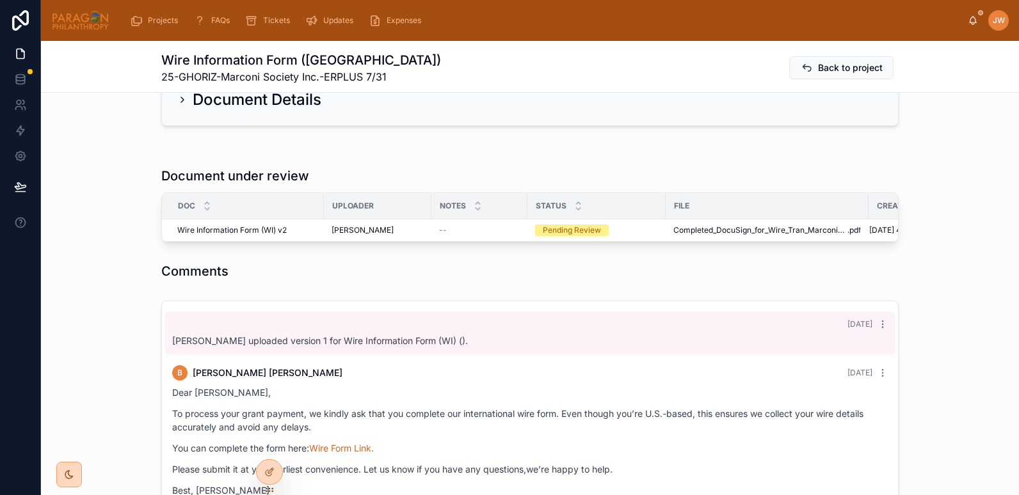
click at [0, 0] on span "Reviewed" at bounding box center [0, 0] width 0 height 0
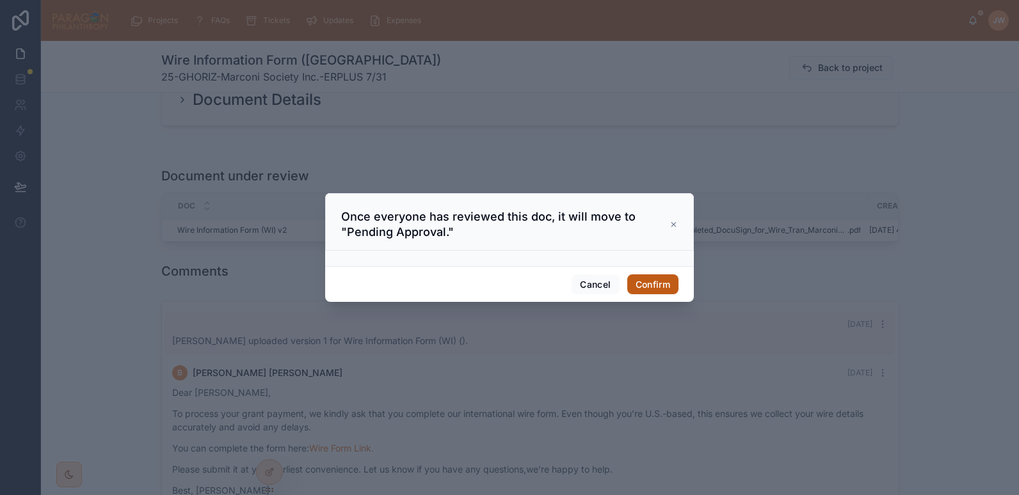
click at [653, 278] on button "Confirm" at bounding box center [652, 284] width 51 height 20
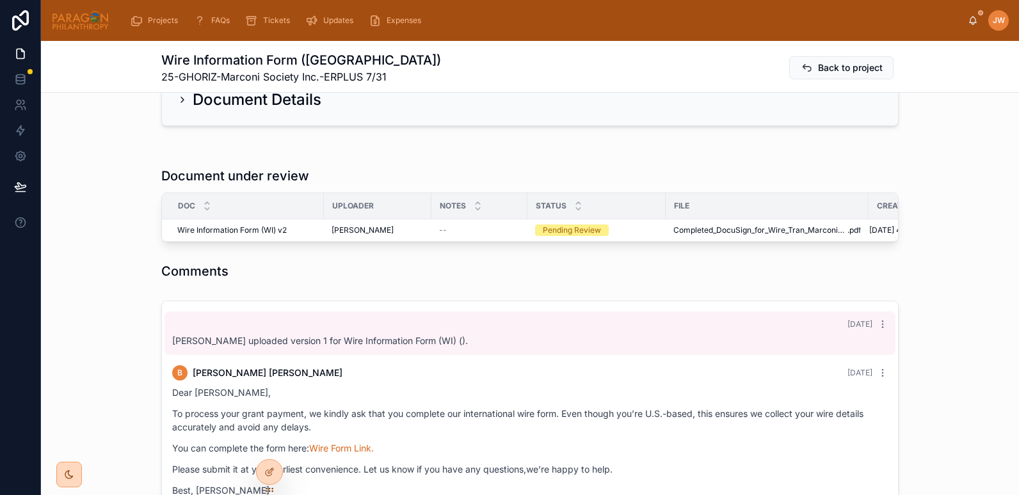
click at [679, 232] on span "Completed_DocuSign_for_Wire_Tran_Marconi-Society-2025" at bounding box center [760, 230] width 174 height 10
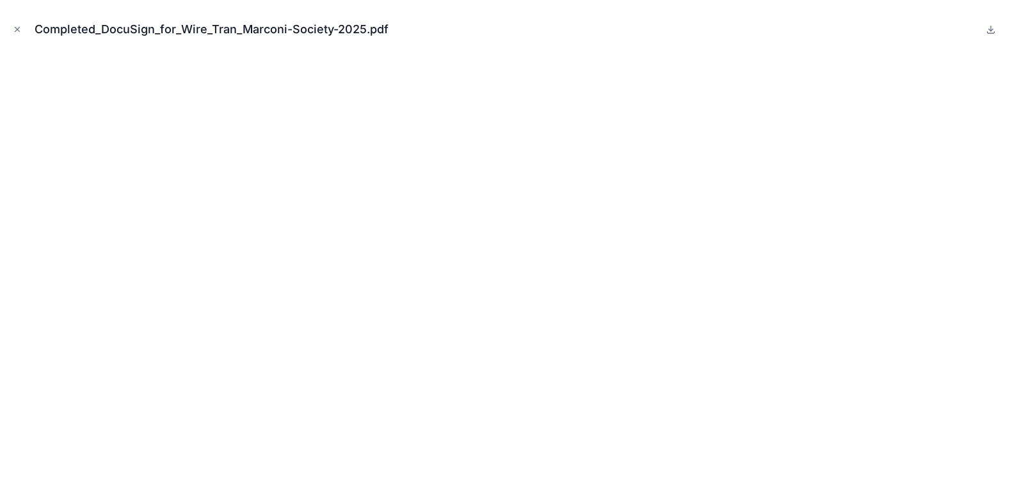
scroll to position [59, 0]
click at [989, 31] on icon at bounding box center [990, 29] width 10 height 10
click at [17, 29] on icon "Close modal" at bounding box center [17, 30] width 4 height 4
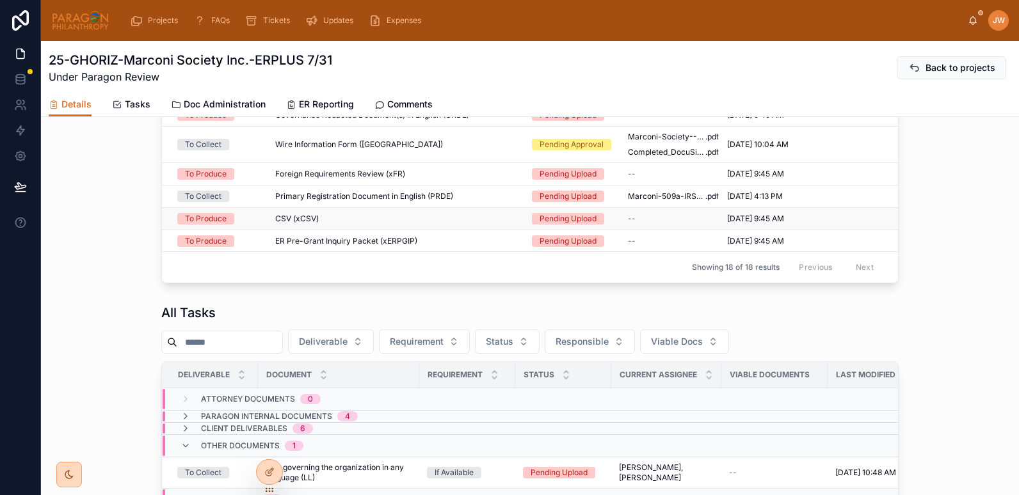
scroll to position [789, 0]
click at [477, 201] on div "Primary Registration Document in English (PRDE) Primary Registration Document i…" at bounding box center [395, 196] width 241 height 10
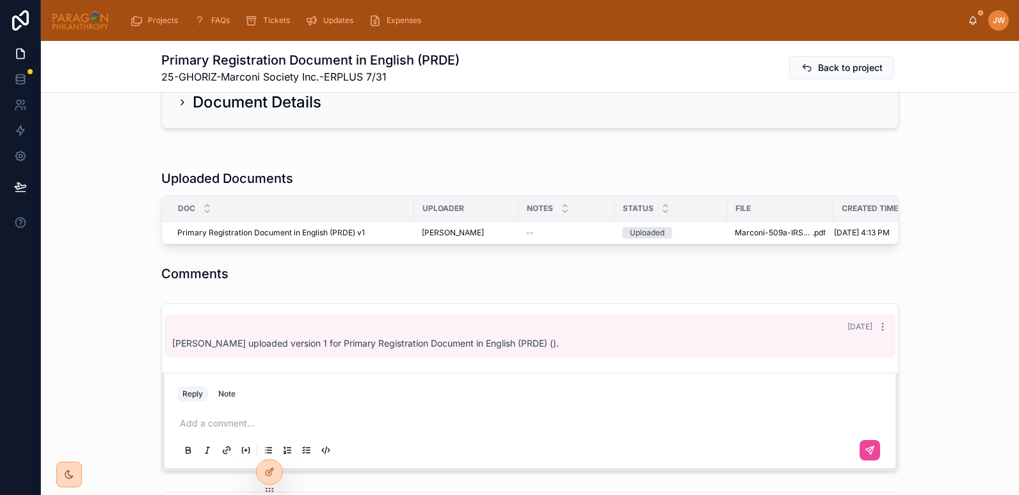
scroll to position [113, 0]
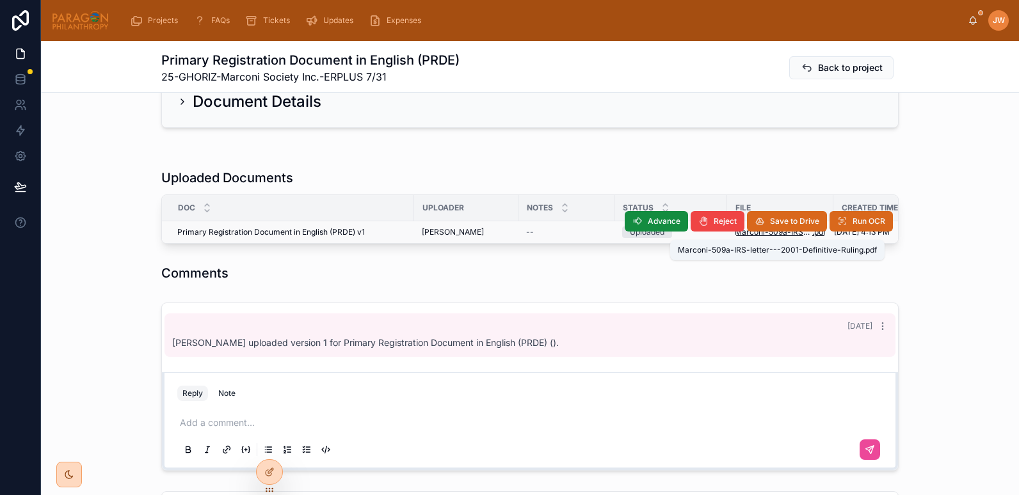
click at [745, 234] on span "Marconi-509a-IRS-letter---2001-Definitive-Ruling" at bounding box center [772, 232] width 77 height 10
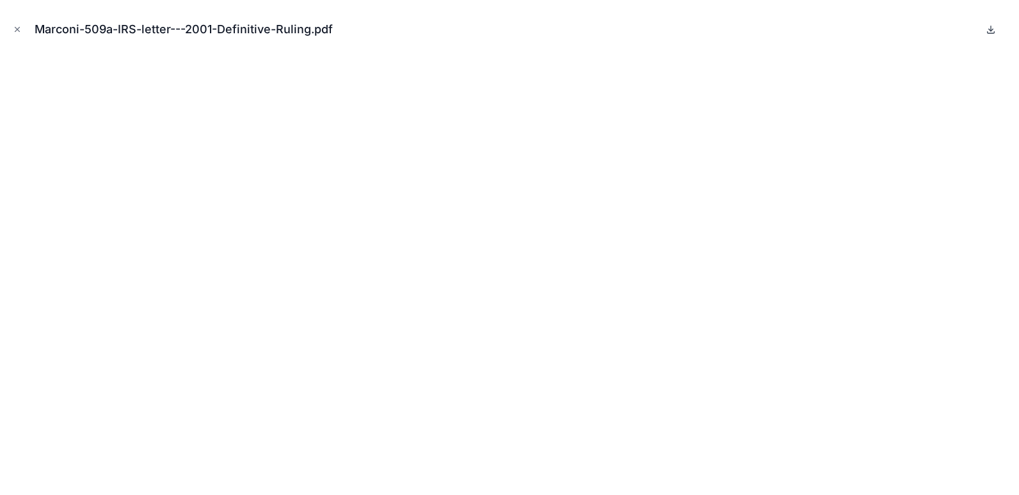
click at [989, 31] on icon at bounding box center [990, 29] width 10 height 10
click at [14, 31] on icon "Close modal" at bounding box center [17, 29] width 9 height 9
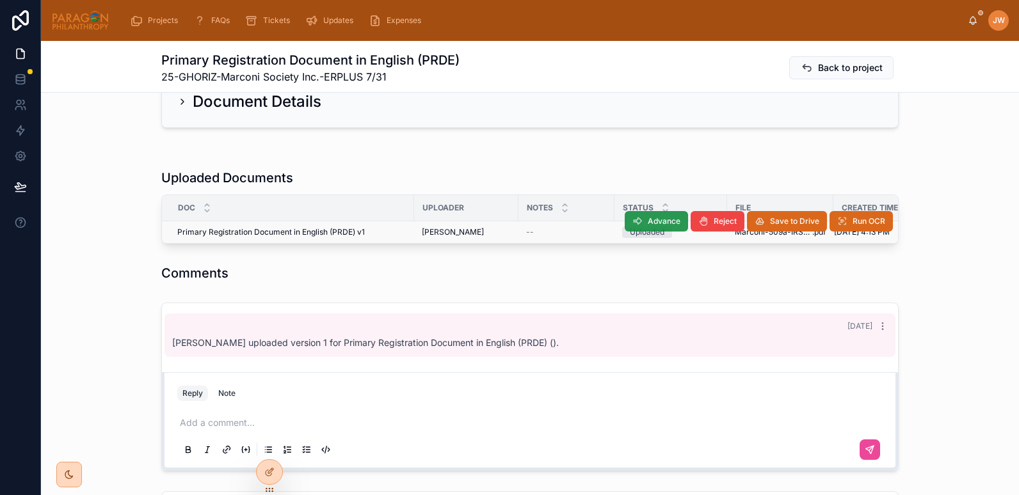
click at [653, 221] on span "Advance" at bounding box center [663, 221] width 33 height 10
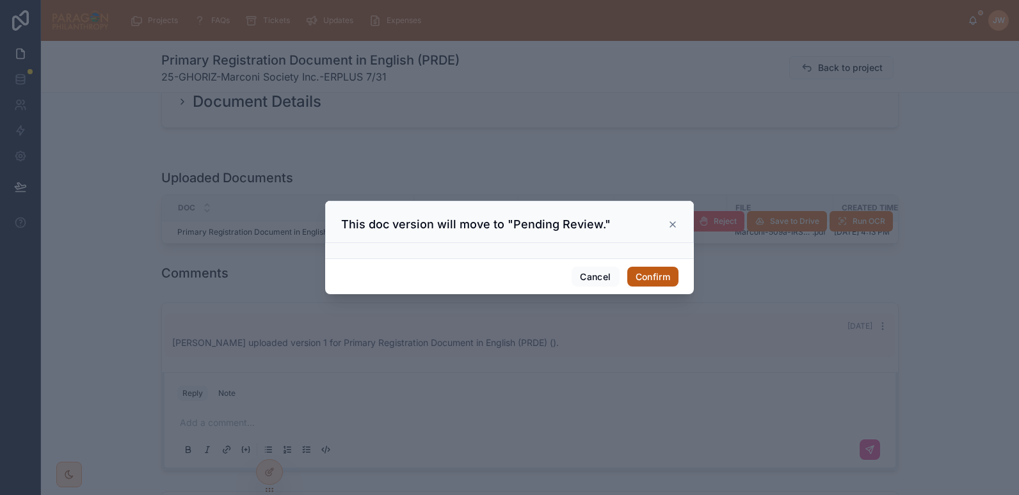
click at [651, 276] on button "Confirm" at bounding box center [652, 277] width 51 height 20
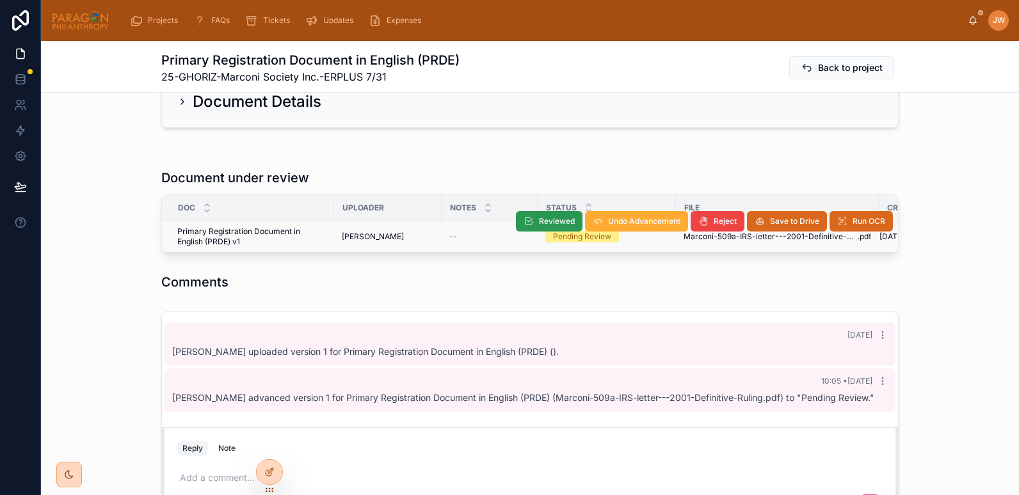
click at [542, 219] on span "Reviewed" at bounding box center [557, 221] width 36 height 10
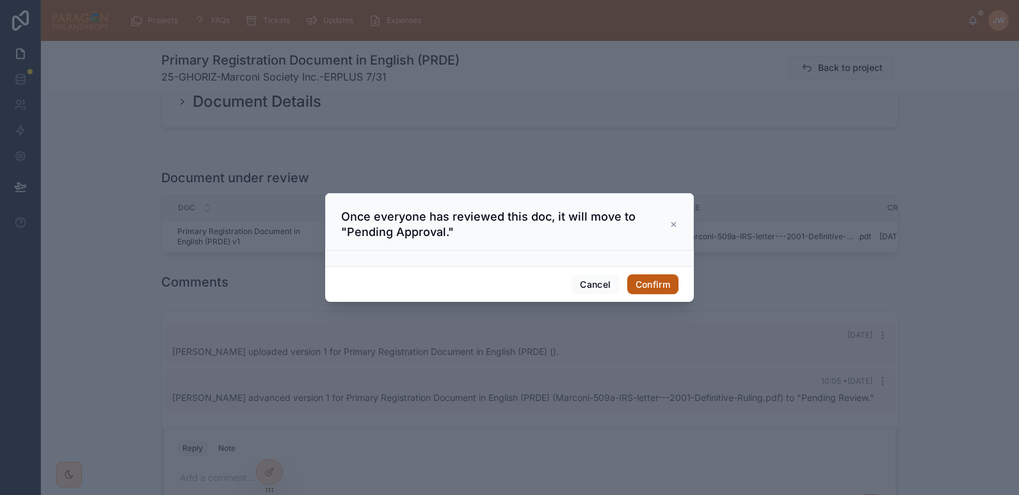
click at [638, 289] on button "Confirm" at bounding box center [652, 284] width 51 height 20
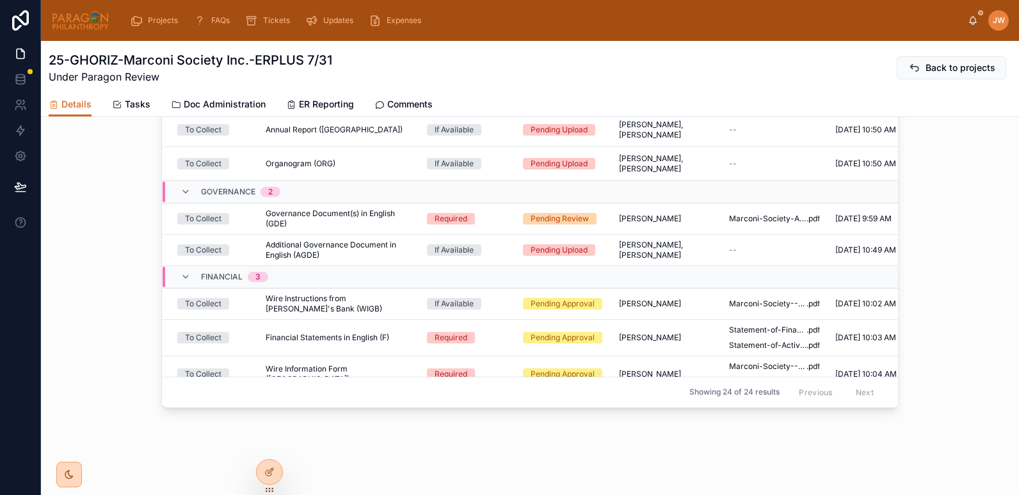
scroll to position [222, 0]
click at [495, 225] on div "Required" at bounding box center [467, 220] width 81 height 12
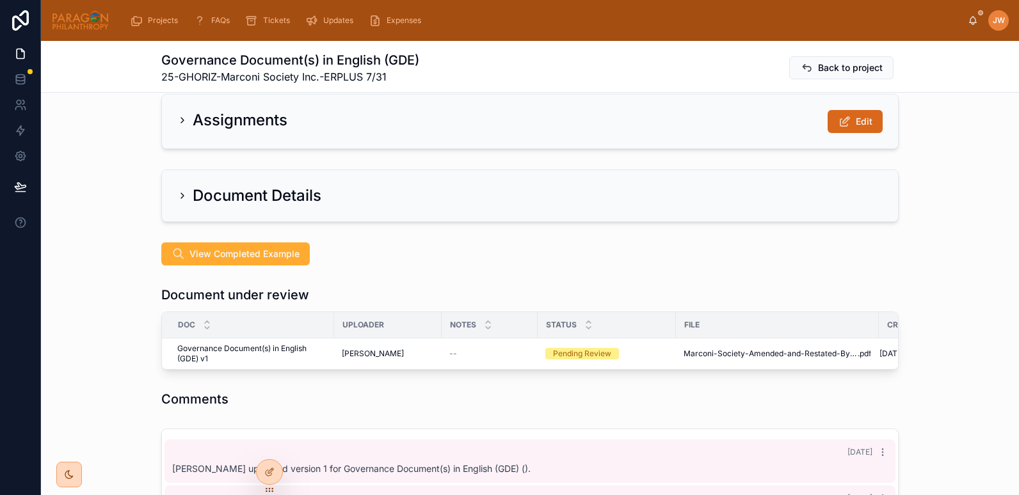
scroll to position [19, 0]
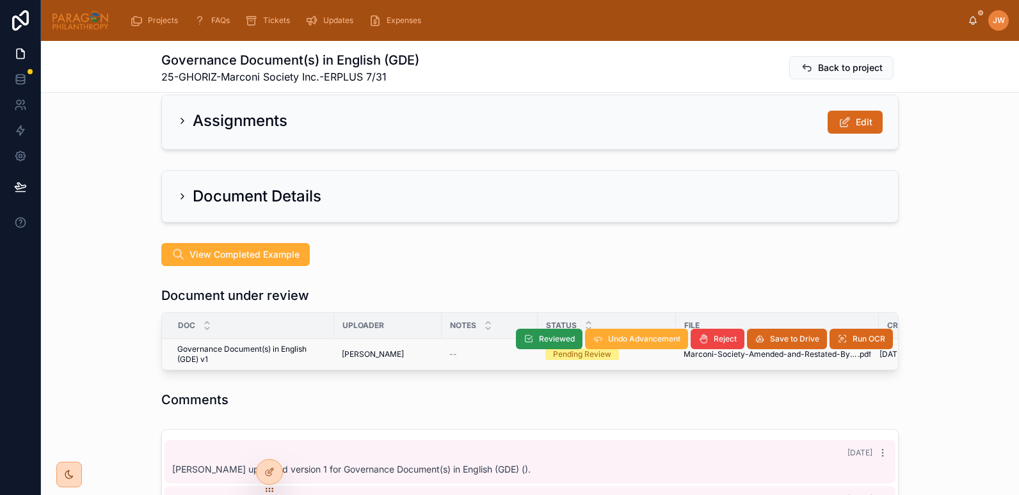
click at [537, 333] on button "Reviewed" at bounding box center [549, 339] width 67 height 20
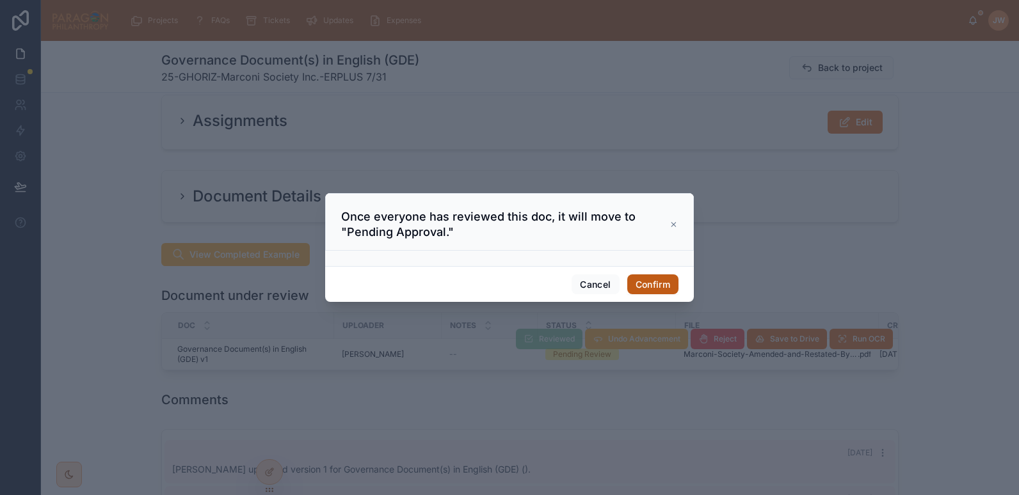
click at [644, 277] on button "Confirm" at bounding box center [652, 284] width 51 height 20
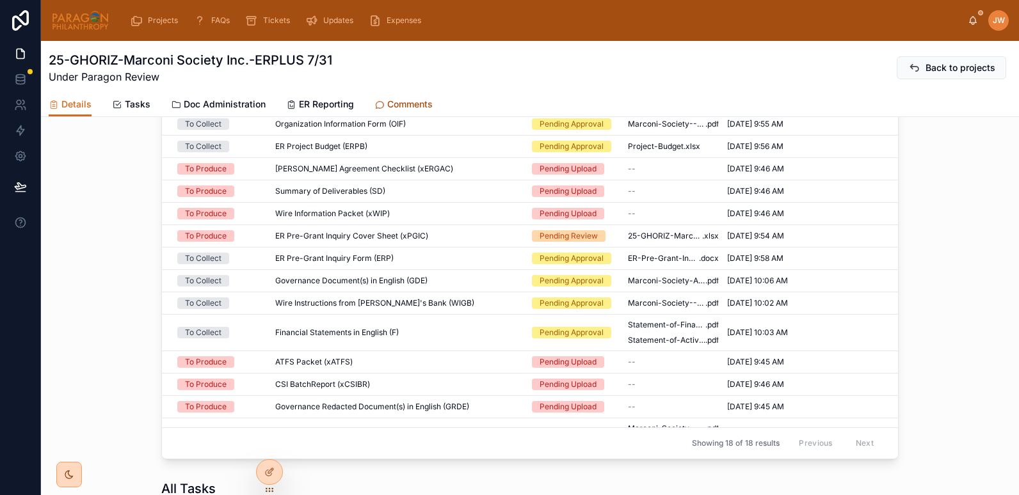
click at [411, 95] on link "Comments" at bounding box center [403, 106] width 58 height 26
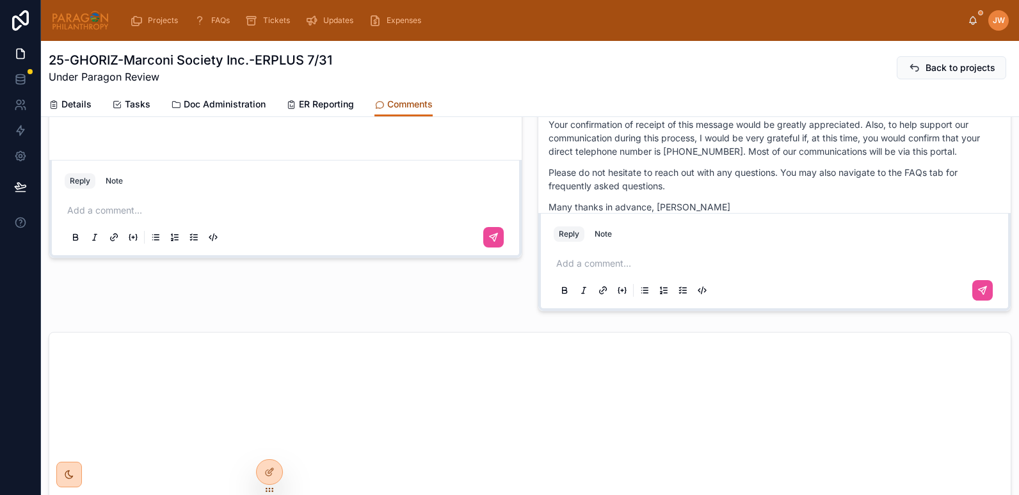
scroll to position [1978, 0]
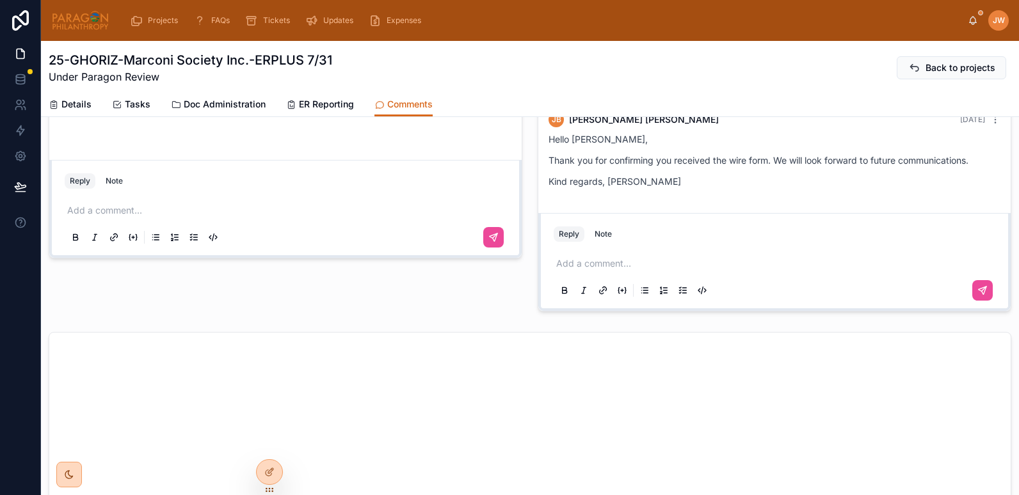
click at [125, 213] on p at bounding box center [287, 210] width 441 height 13
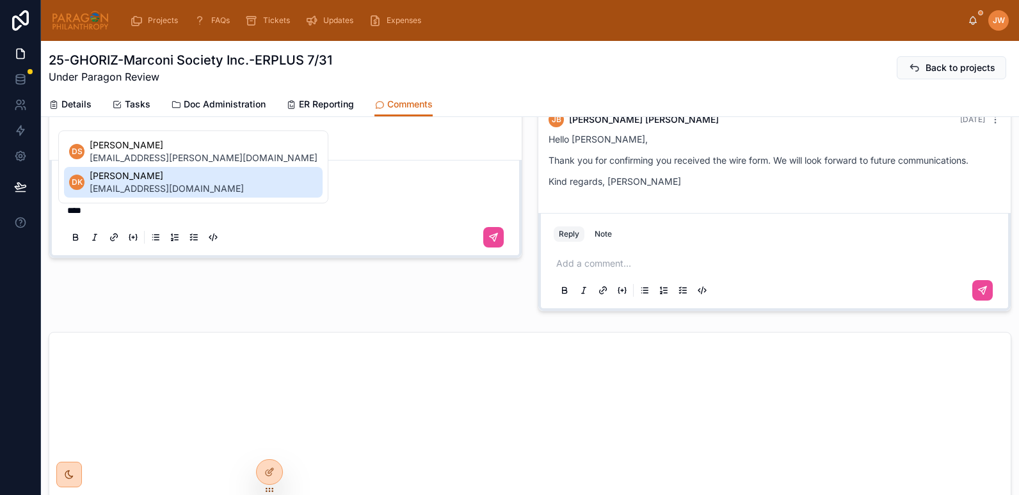
click at [120, 187] on span "daria@paragonphilanthropy.com" at bounding box center [167, 188] width 154 height 13
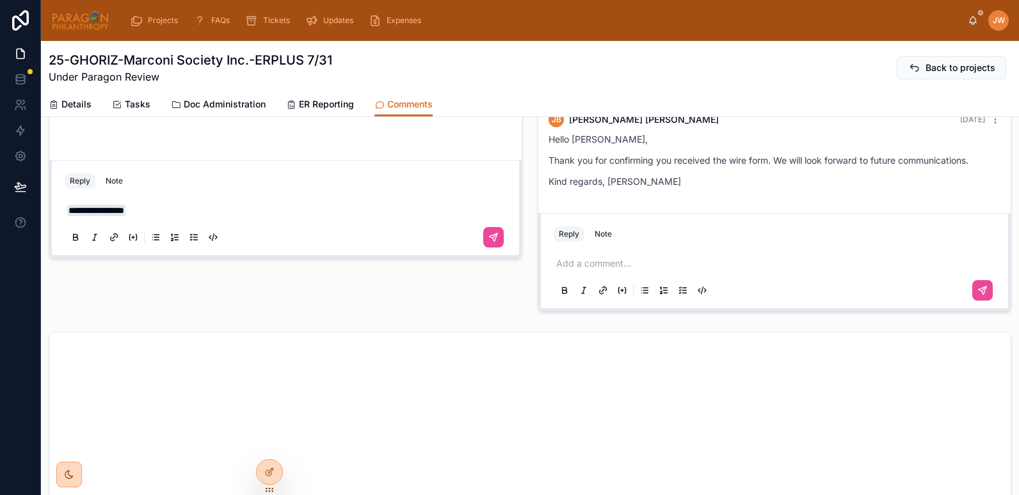
click at [70, 209] on span "**********" at bounding box center [96, 211] width 58 height 12
click at [202, 208] on p "**********" at bounding box center [287, 210] width 441 height 13
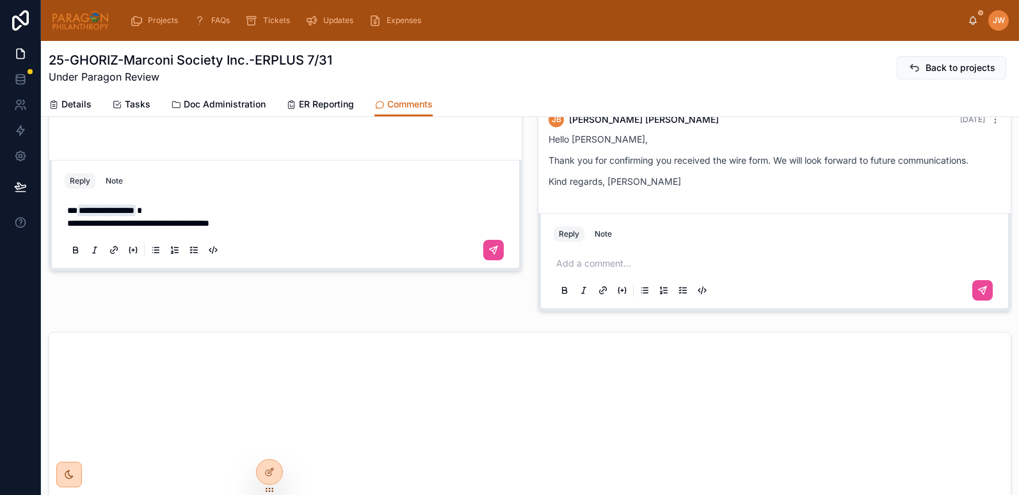
click at [283, 225] on p "**********" at bounding box center [287, 217] width 441 height 26
drag, startPoint x: 250, startPoint y: 223, endPoint x: 459, endPoint y: 229, distance: 209.3
click at [459, 229] on p "**********" at bounding box center [287, 217] width 441 height 26
click at [195, 219] on span "**********" at bounding box center [154, 223] width 174 height 9
click at [315, 216] on p "**********" at bounding box center [287, 217] width 441 height 26
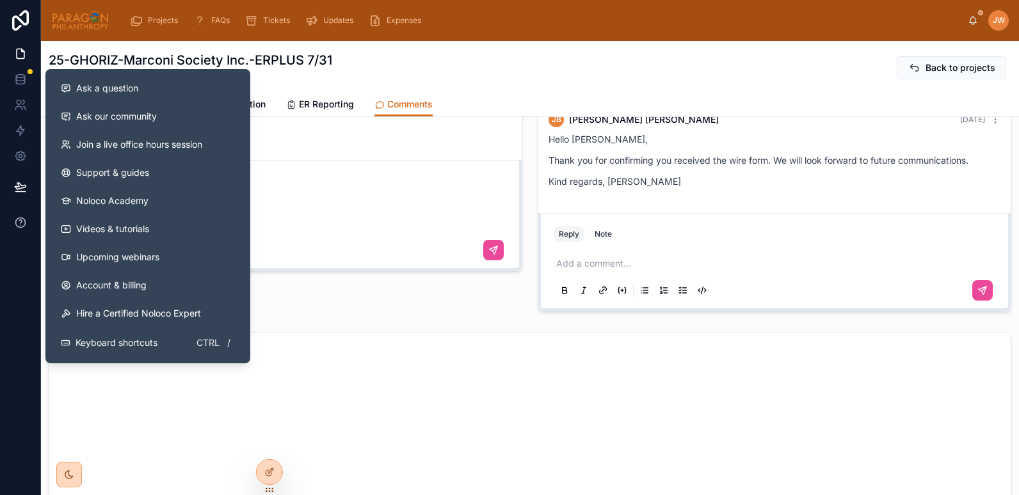
drag, startPoint x: 305, startPoint y: 223, endPoint x: 17, endPoint y: 223, distance: 287.3
click at [17, 223] on div "**********" at bounding box center [509, 247] width 1019 height 495
click at [402, 212] on p "**********" at bounding box center [287, 217] width 441 height 26
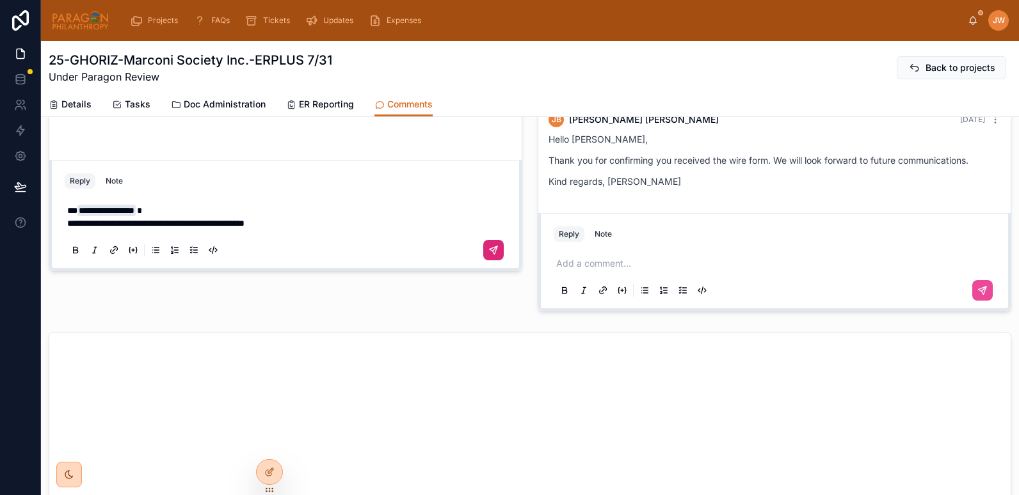
click at [491, 250] on icon at bounding box center [493, 250] width 10 height 10
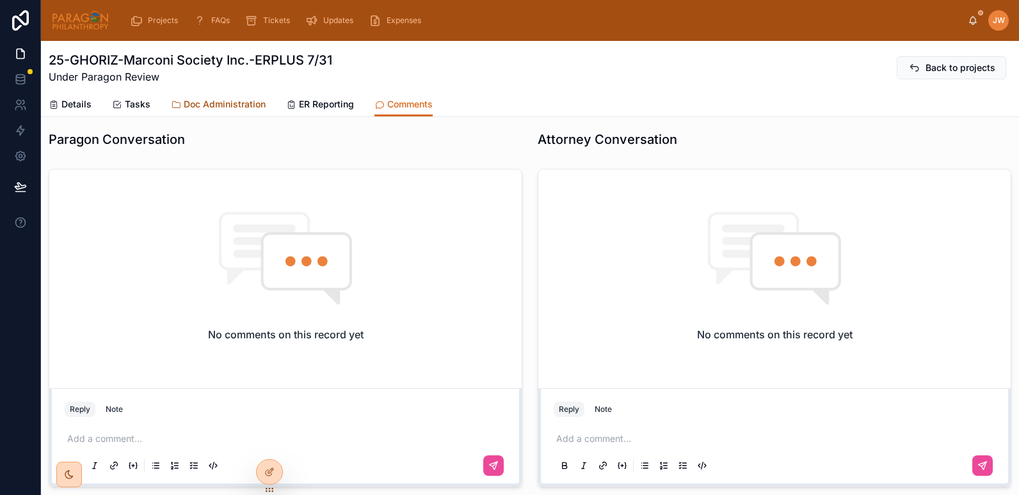
scroll to position [0, 0]
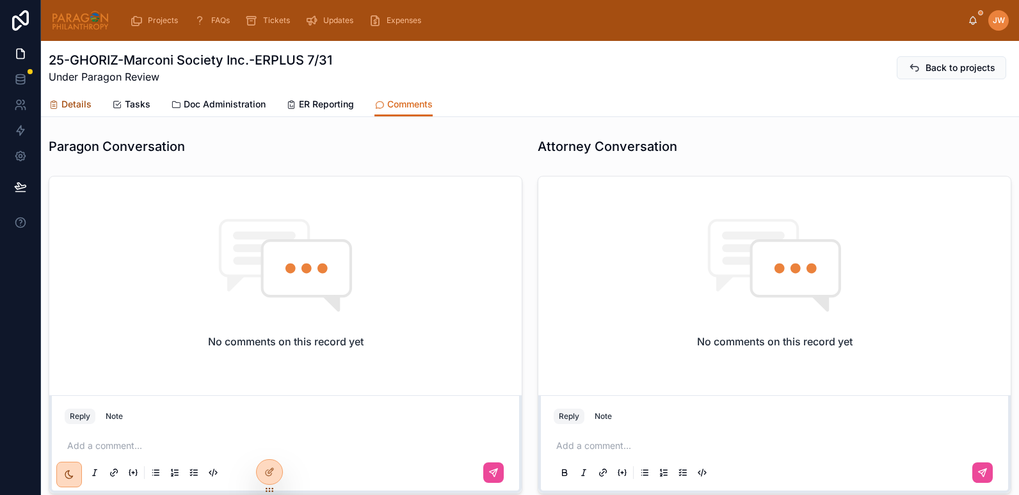
drag, startPoint x: 71, startPoint y: 111, endPoint x: 634, endPoint y: 102, distance: 563.1
click at [71, 111] on link "Details" at bounding box center [70, 106] width 43 height 26
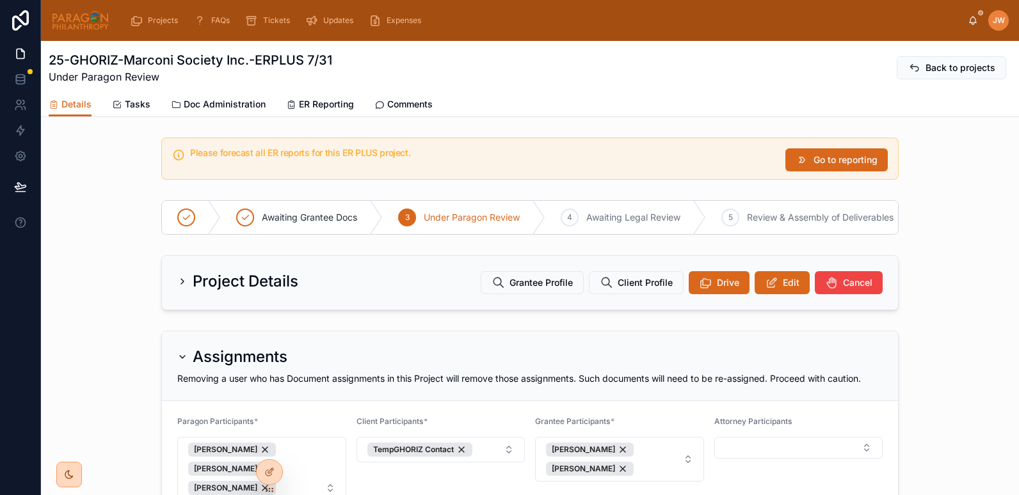
drag, startPoint x: 65, startPoint y: 22, endPoint x: 84, endPoint y: 1, distance: 29.0
click at [65, 22] on img at bounding box center [80, 20] width 58 height 20
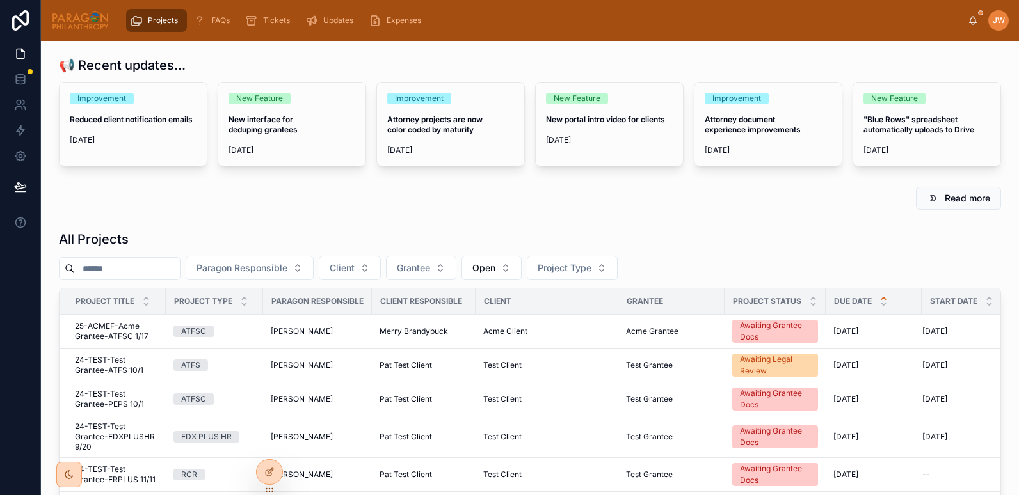
click at [177, 266] on input "text" at bounding box center [127, 269] width 105 height 18
paste input "**********"
type input "**********"
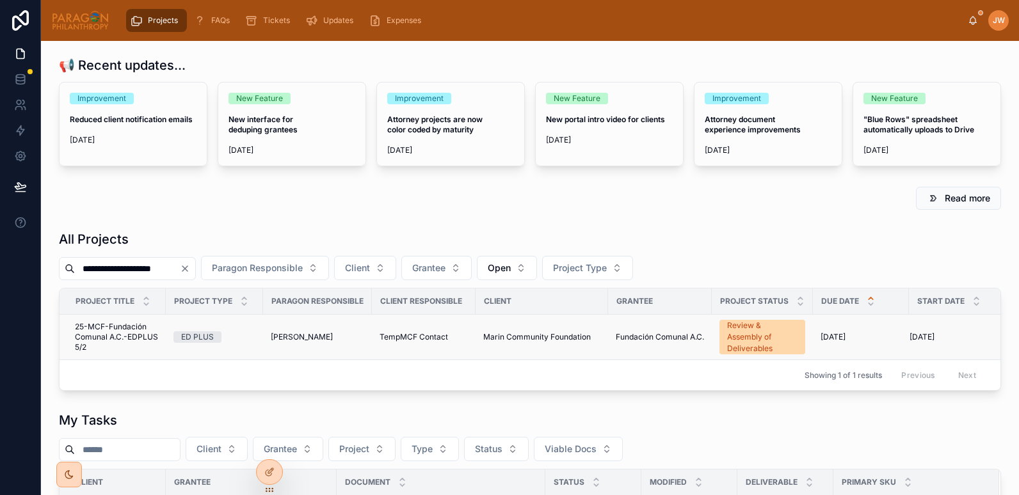
click at [93, 335] on span "25-MCF-Fundación Comunal A.C.-EDPLUS 5/2" at bounding box center [116, 337] width 83 height 31
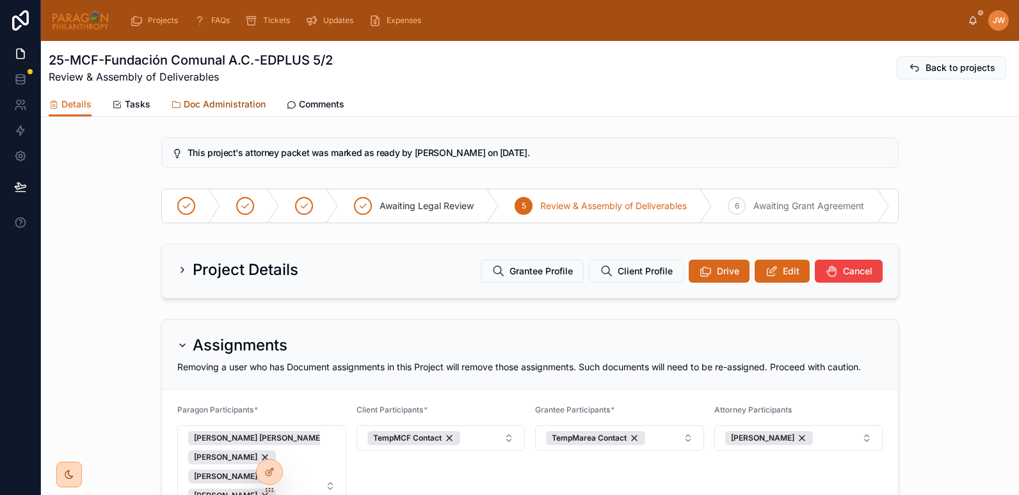
click at [208, 105] on span "Doc Administration" at bounding box center [225, 104] width 82 height 13
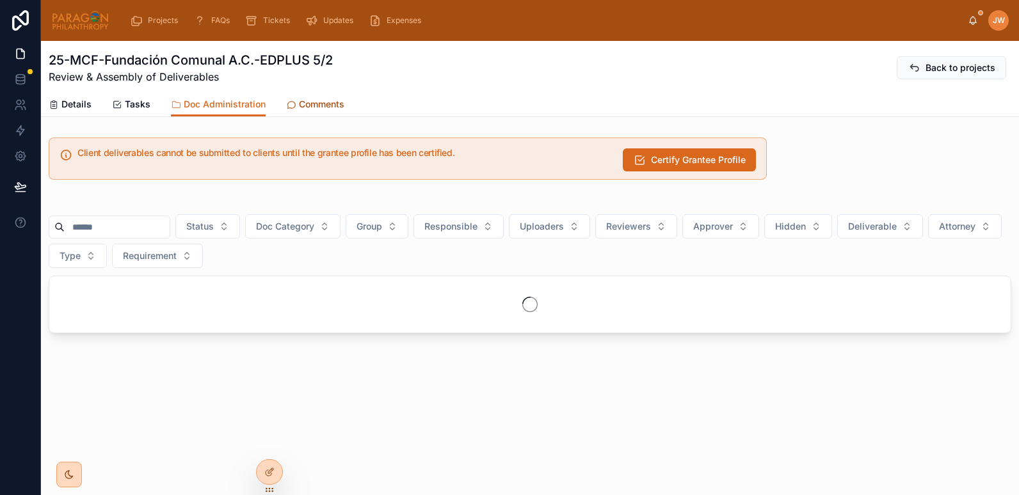
click at [305, 107] on span "Comments" at bounding box center [321, 104] width 45 height 13
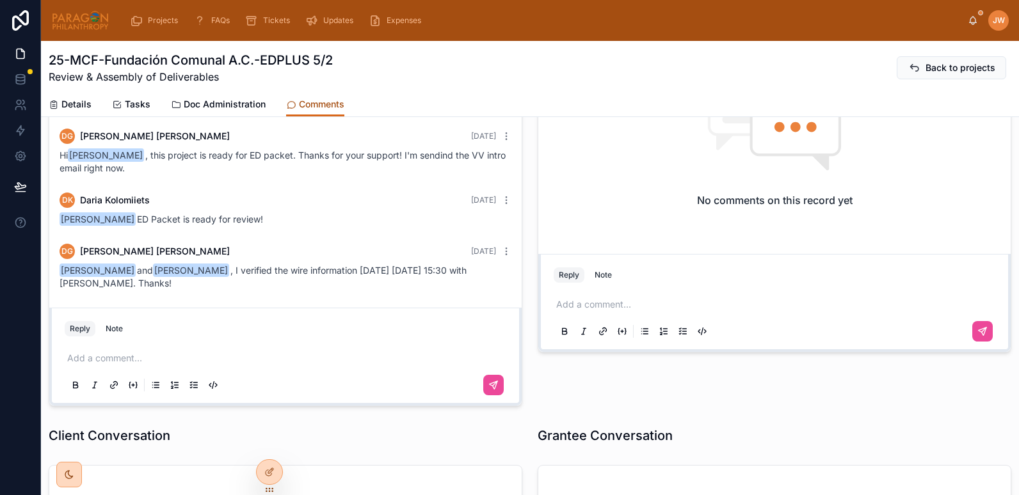
scroll to position [143, 0]
click at [187, 103] on span "Doc Administration" at bounding box center [225, 104] width 82 height 13
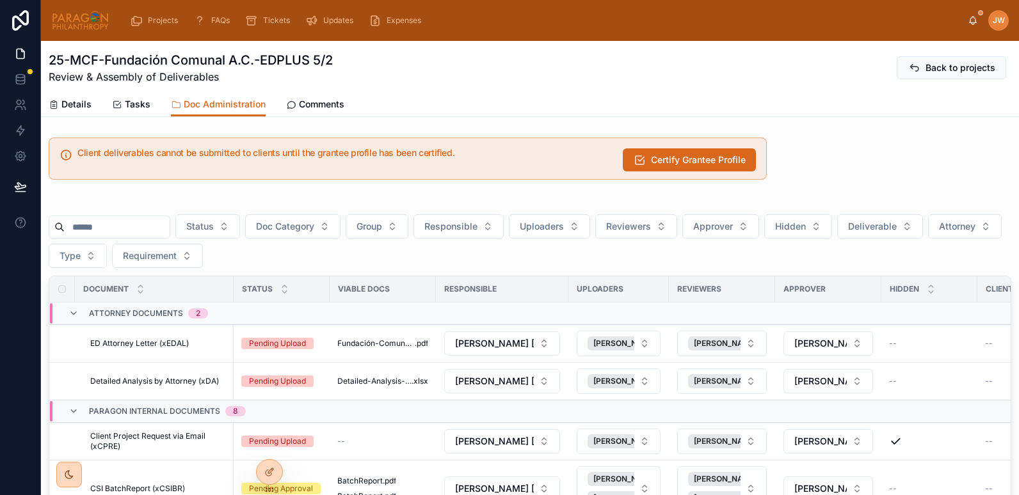
click at [126, 223] on input "text" at bounding box center [117, 227] width 105 height 18
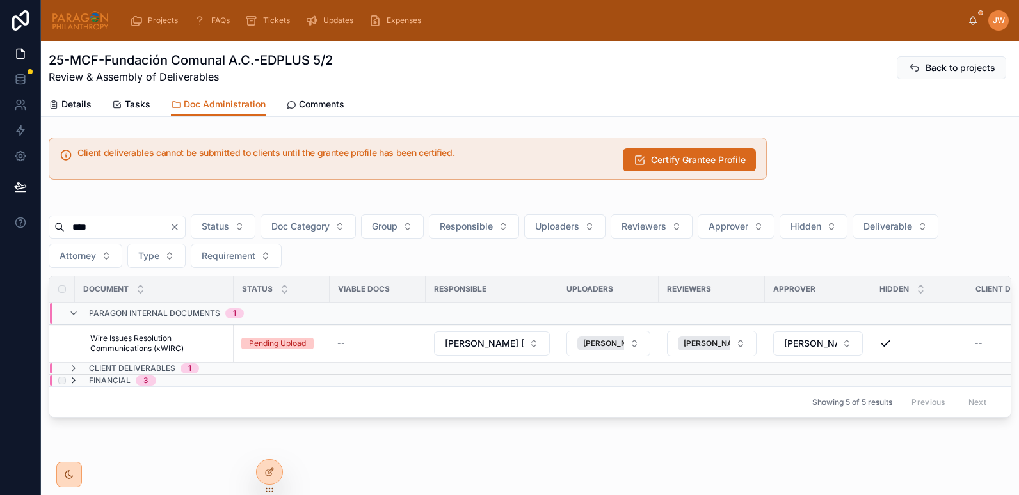
type input "****"
click at [71, 383] on icon at bounding box center [73, 381] width 10 height 10
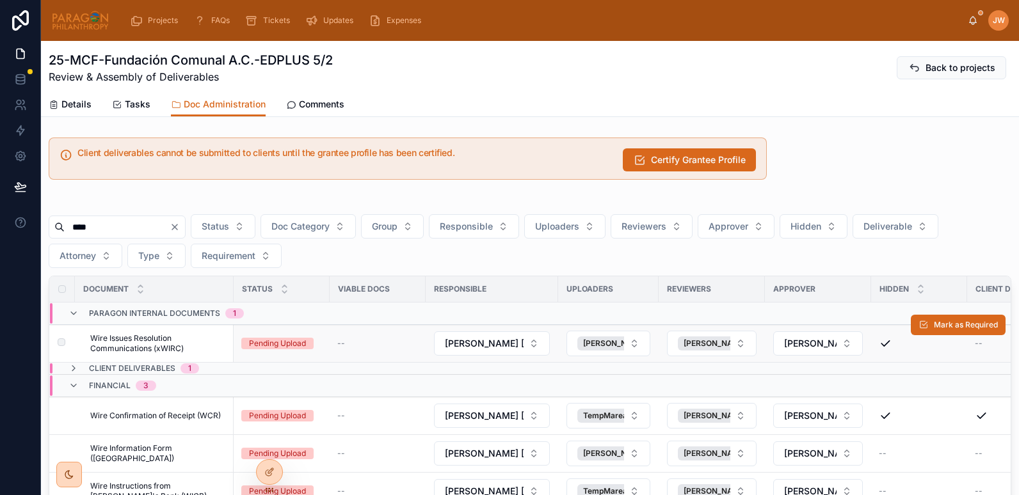
scroll to position [143, 0]
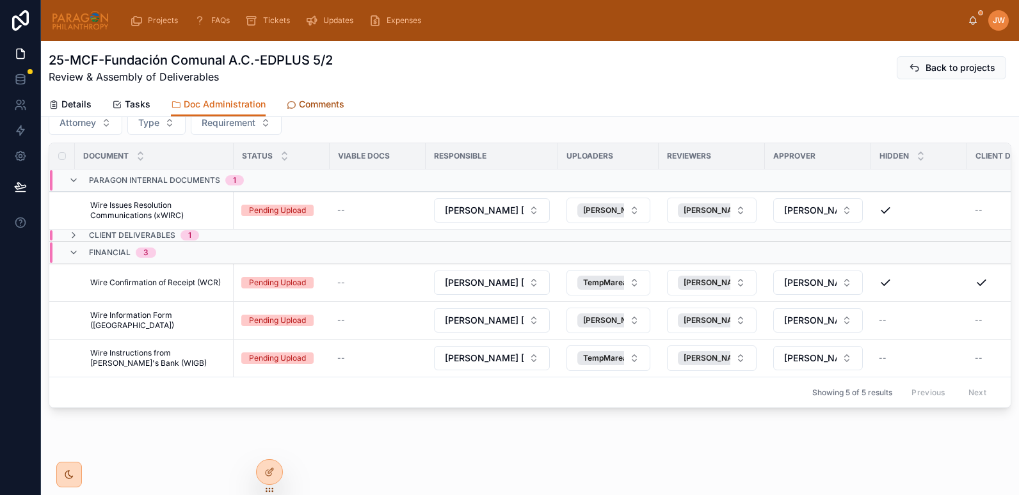
click at [334, 103] on span "Comments" at bounding box center [321, 104] width 45 height 13
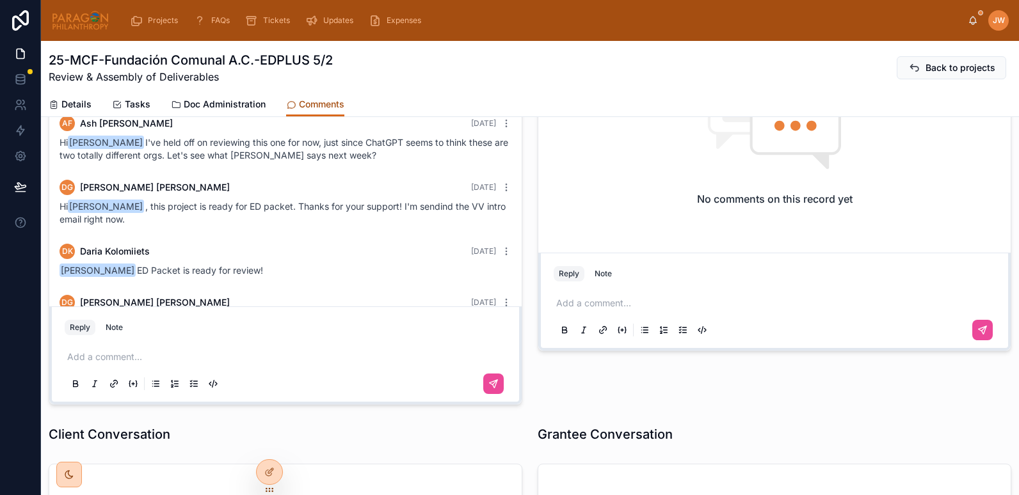
scroll to position [52, 0]
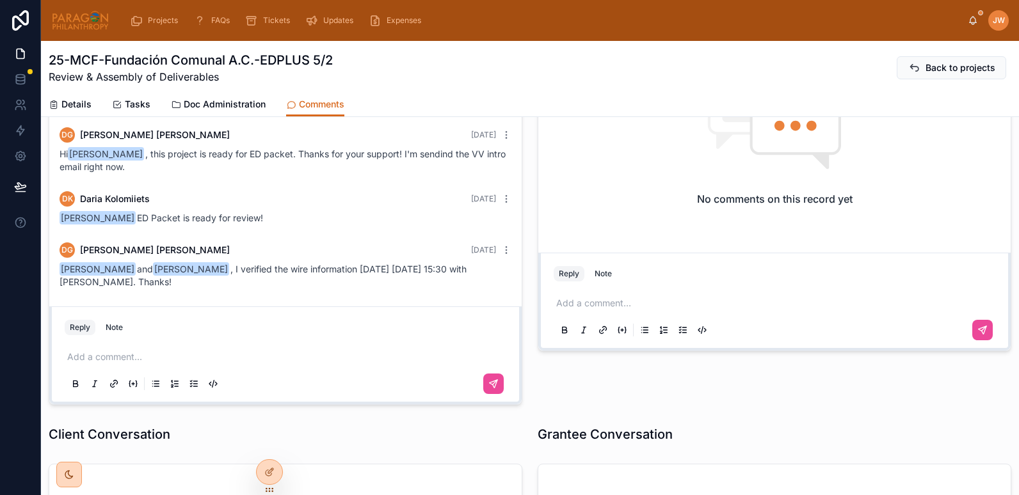
click at [180, 360] on p at bounding box center [287, 357] width 441 height 13
click at [132, 354] on span "**********" at bounding box center [205, 357] width 276 height 9
click at [435, 353] on p "**********" at bounding box center [287, 357] width 441 height 13
click at [494, 388] on button at bounding box center [493, 384] width 20 height 20
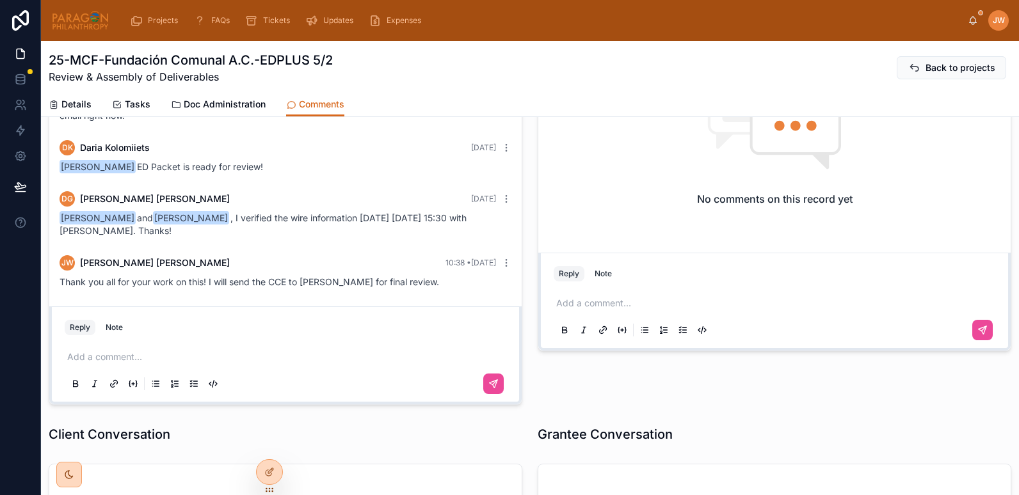
scroll to position [180, 0]
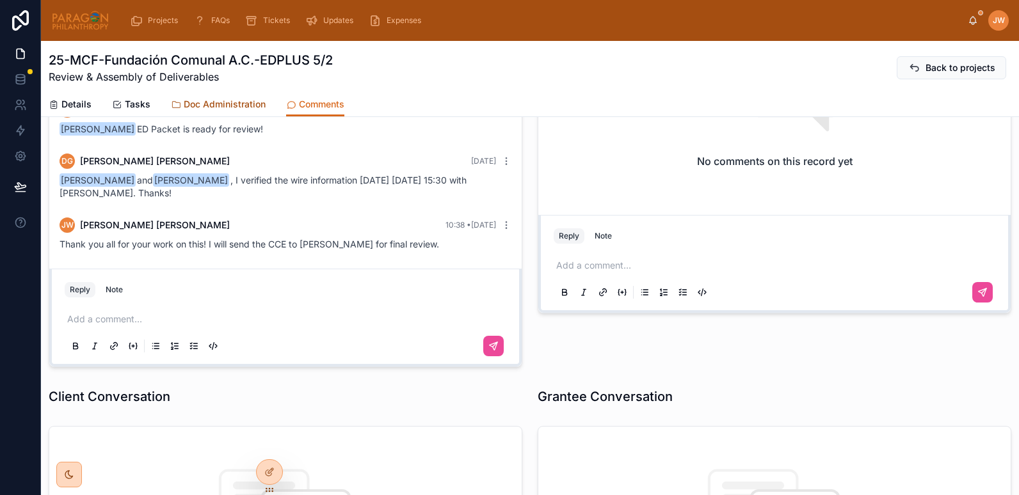
click at [234, 104] on span "Doc Administration" at bounding box center [225, 104] width 82 height 13
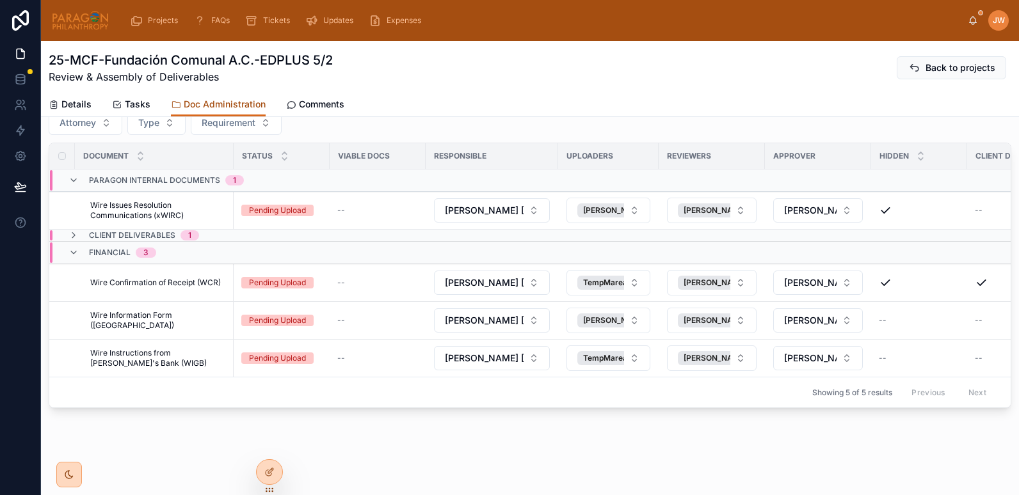
scroll to position [143, 0]
drag, startPoint x: 254, startPoint y: 61, endPoint x: 106, endPoint y: 59, distance: 148.4
click at [106, 59] on h1 "25-MCF-Fundación Comunal A.C.-EDPLUS 5/2" at bounding box center [191, 60] width 284 height 18
click at [635, 314] on button "Brooke Barrera Sheldon" at bounding box center [608, 321] width 84 height 26
click at [416, 315] on div "--" at bounding box center [377, 320] width 81 height 10
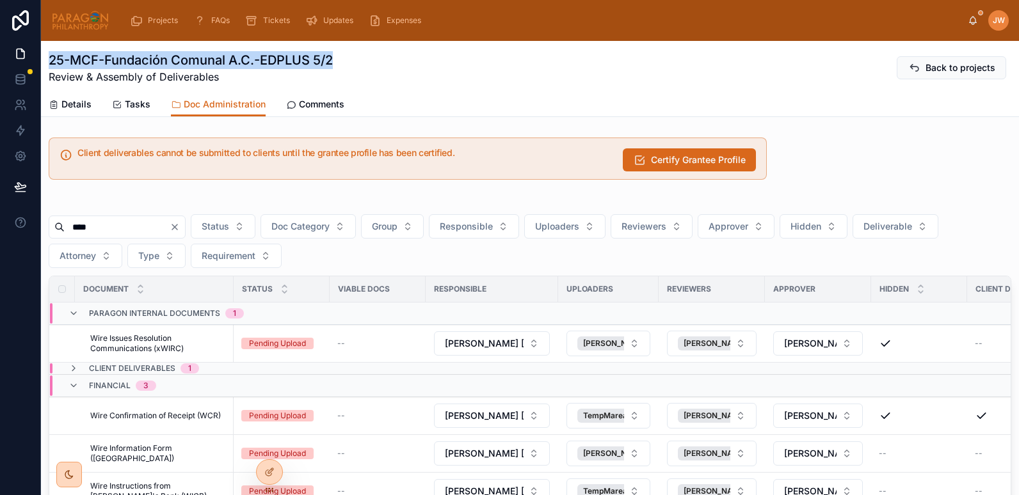
drag, startPoint x: 48, startPoint y: 58, endPoint x: 342, endPoint y: 51, distance: 293.7
click at [342, 51] on div "25-MCF-Fundación Comunal A.C.-EDPLUS 5/2 Review & Assembly of Deliverables Back…" at bounding box center [530, 79] width 978 height 76
copy h1 "25-MCF-Fundación Comunal A.C.-EDPLUS 5/2"
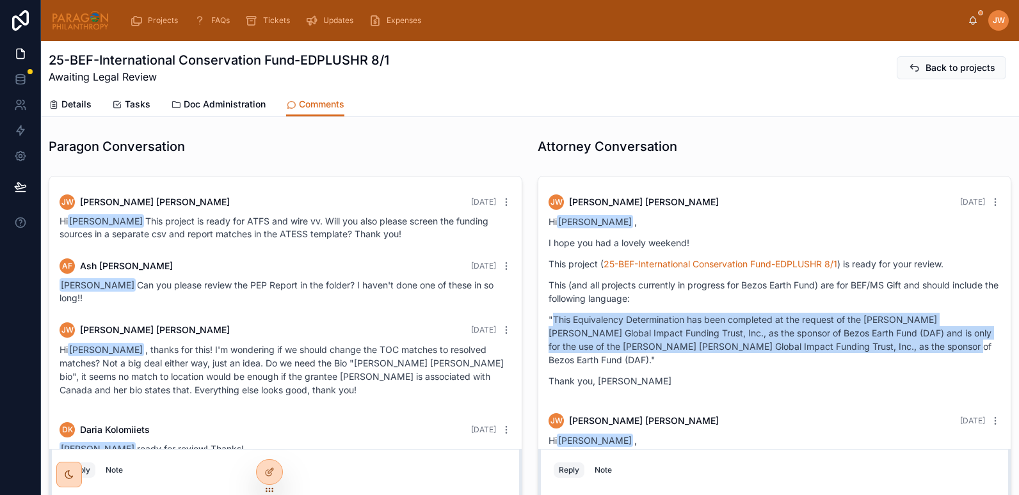
scroll to position [386, 0]
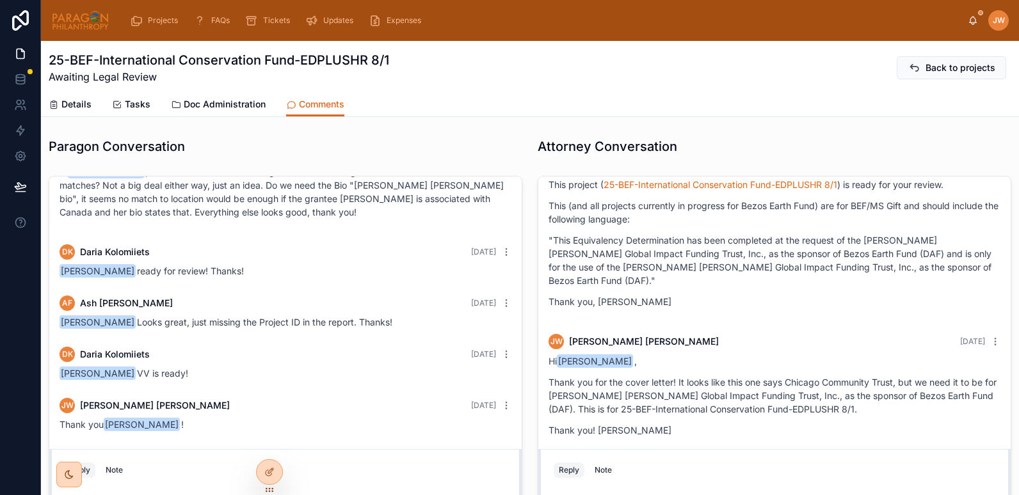
click at [528, 57] on div "25-BEF-International Conservation Fund-EDPLUSHR 8/1 Awaiting Legal Review Back …" at bounding box center [530, 67] width 962 height 33
click at [224, 104] on span "Doc Administration" at bounding box center [225, 104] width 82 height 13
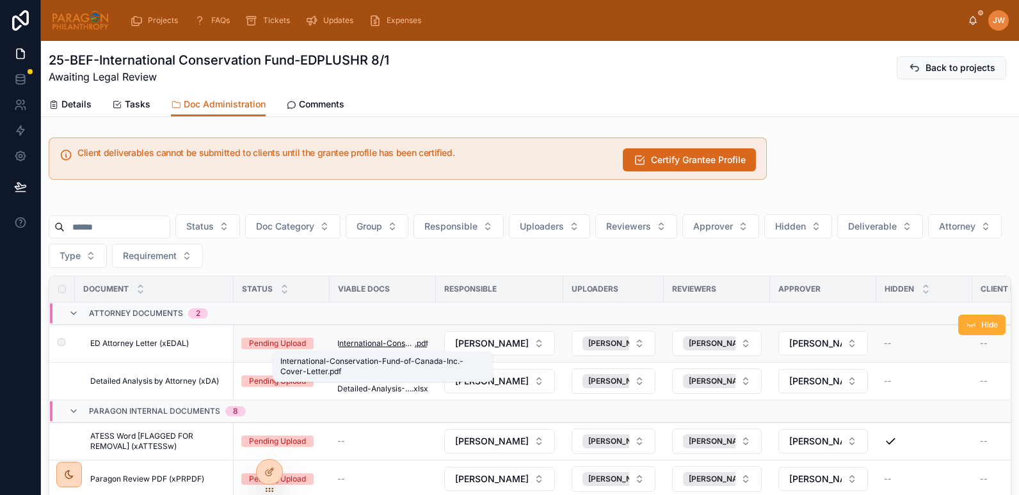
click at [369, 345] on span "International-Conservation-Fund-of-Canada-Inc.-Cover-Letter" at bounding box center [375, 343] width 77 height 10
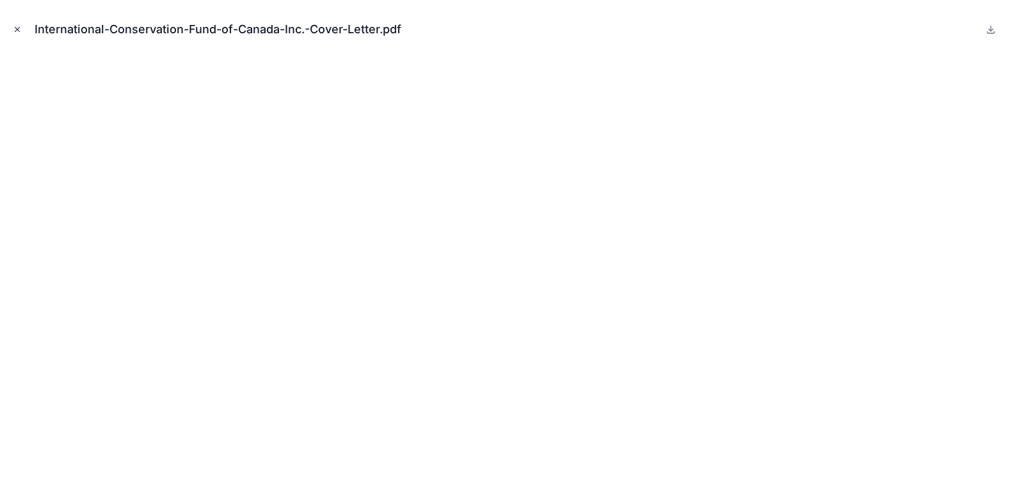
click at [16, 29] on icon "Close modal" at bounding box center [17, 29] width 9 height 9
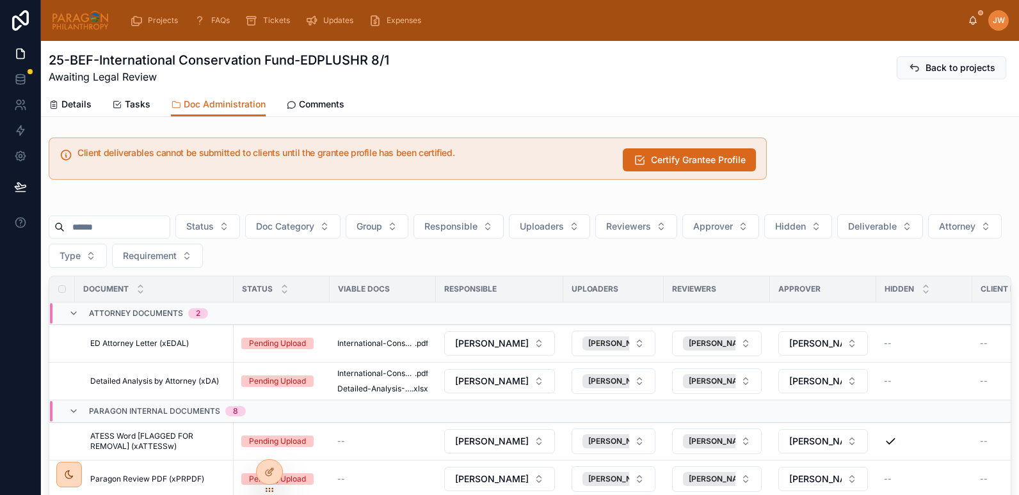
click at [118, 226] on input "text" at bounding box center [117, 227] width 105 height 18
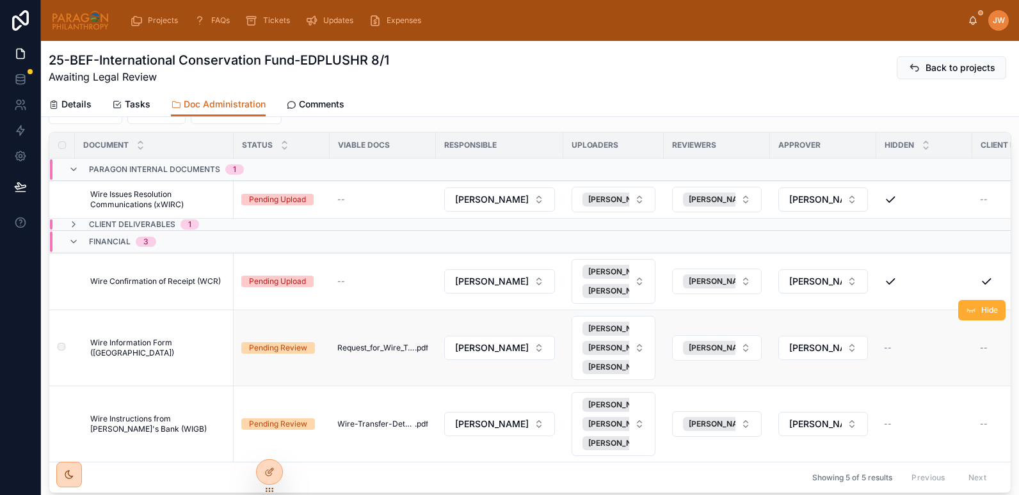
scroll to position [143, 0]
type input "****"
click at [72, 225] on icon at bounding box center [73, 225] width 10 height 10
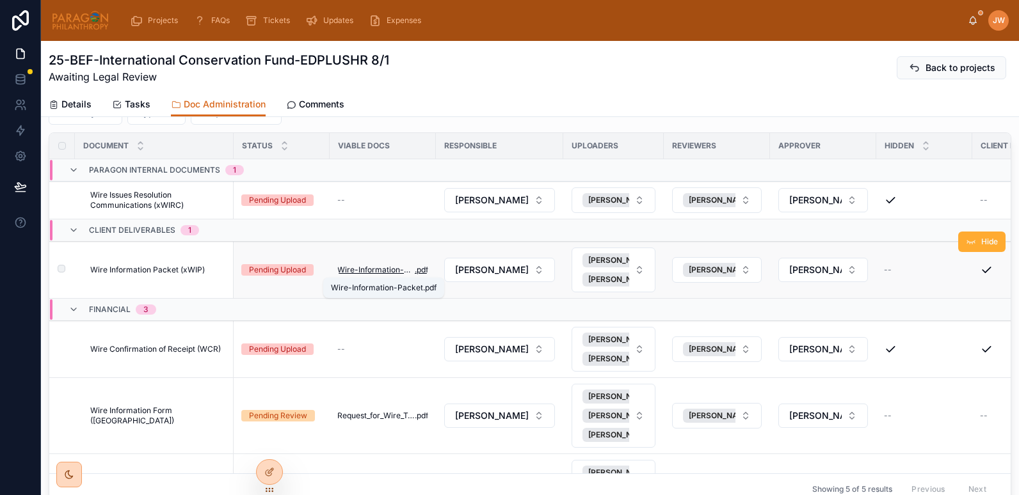
click at [360, 268] on span "Wire-Information-Packet" at bounding box center [375, 270] width 77 height 10
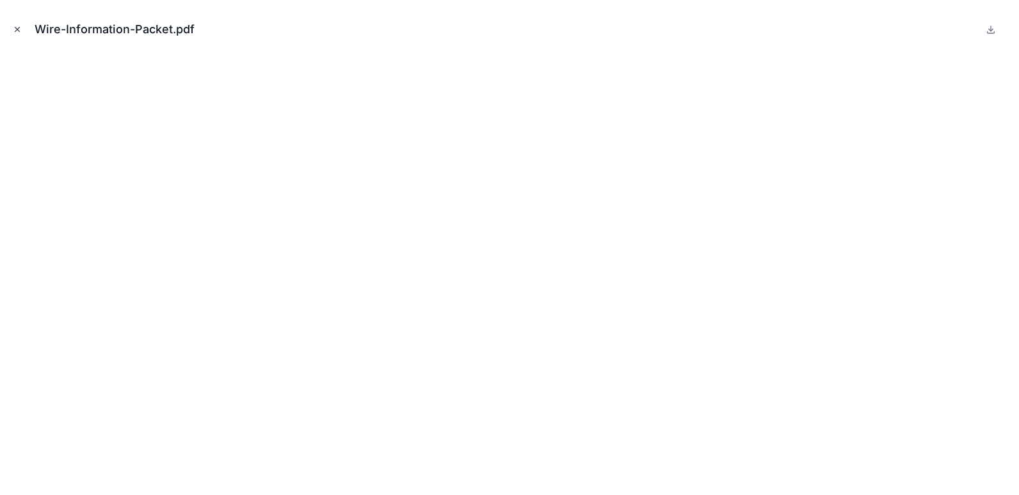
click at [17, 26] on icon "Close modal" at bounding box center [17, 29] width 9 height 9
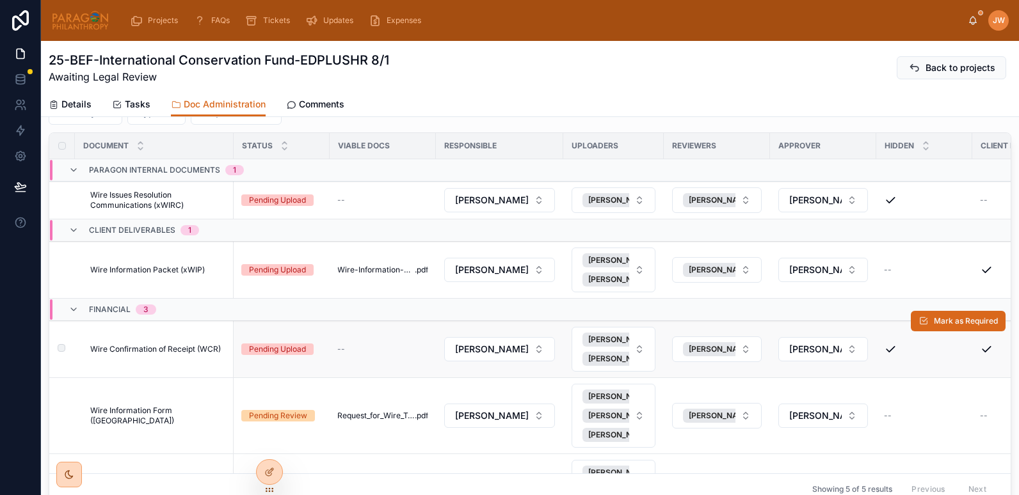
scroll to position [65, 0]
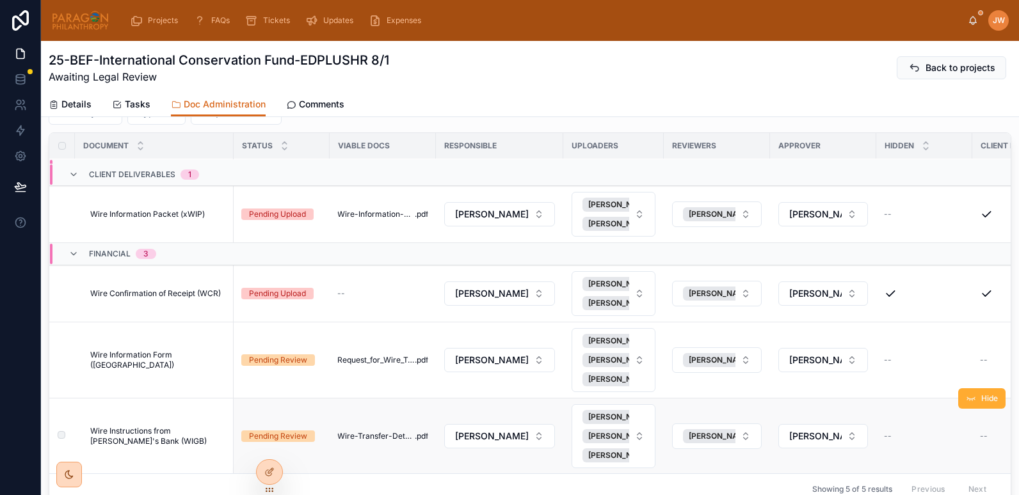
click at [368, 433] on td "Wire-Transfer-Details .pdf" at bounding box center [382, 437] width 106 height 76
click at [365, 431] on span "Wire-Transfer-Details" at bounding box center [375, 436] width 77 height 10
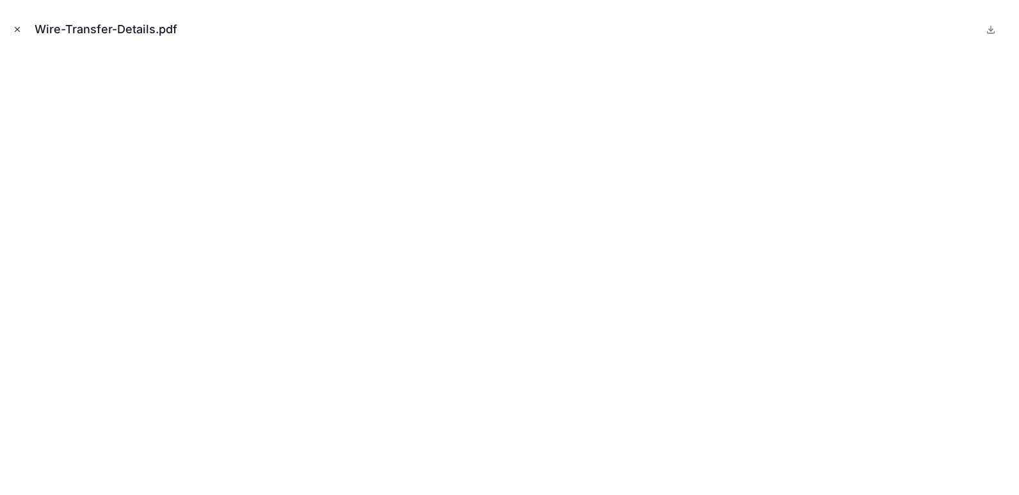
click at [15, 31] on icon "Close modal" at bounding box center [17, 29] width 9 height 9
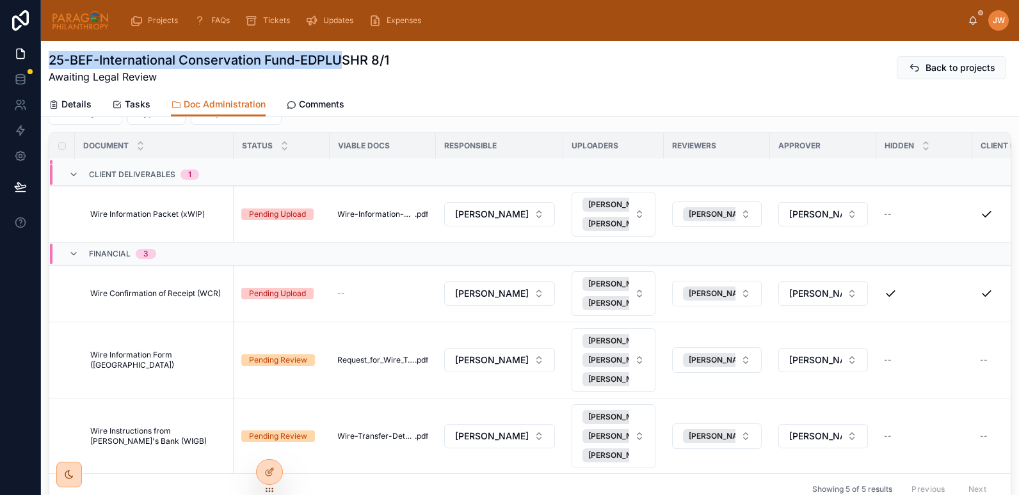
scroll to position [138, 0]
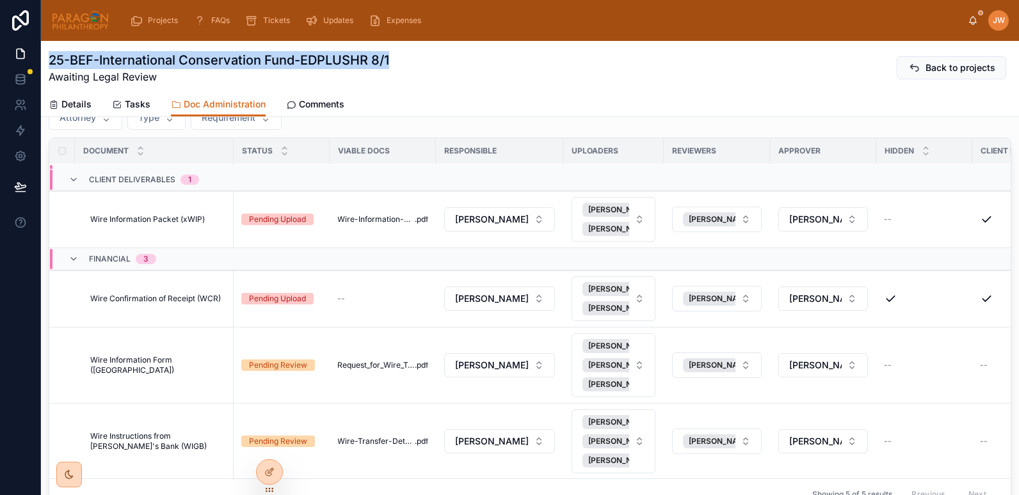
drag, startPoint x: 48, startPoint y: 56, endPoint x: 478, endPoint y: 63, distance: 430.0
click at [478, 63] on div "25-BEF-International Conservation Fund-EDPLUSHR 8/1 Awaiting Legal Review Back …" at bounding box center [530, 79] width 978 height 76
copy h1 "25-BEF-International Conservation Fund-EDPLUSHR 8/1"
click at [137, 379] on td "Wire Information Form (WI) Wire Information Form ([GEOGRAPHIC_DATA])" at bounding box center [154, 366] width 159 height 76
click at [171, 362] on td "Wire Information Form (WI) Wire Information Form ([GEOGRAPHIC_DATA])" at bounding box center [154, 366] width 159 height 76
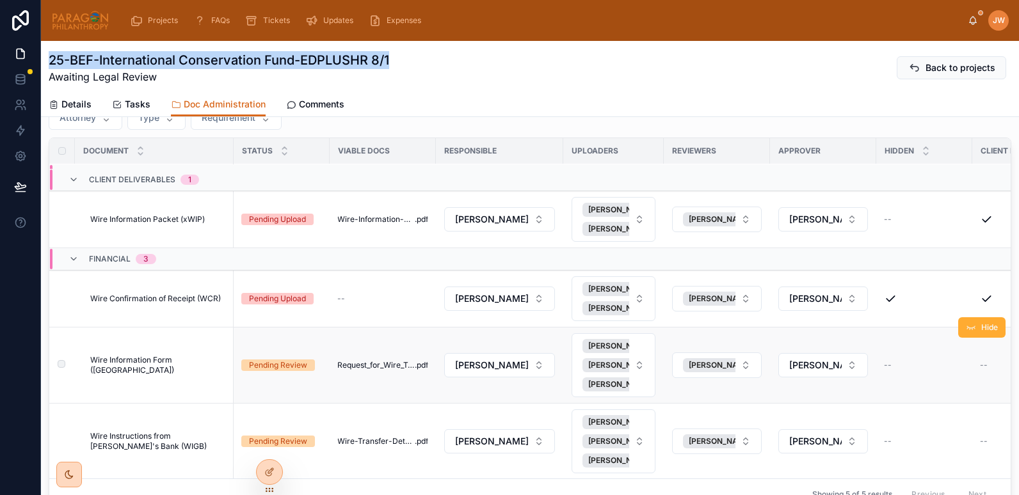
click at [170, 355] on span "Wire Information Form (WI)" at bounding box center [158, 365] width 136 height 20
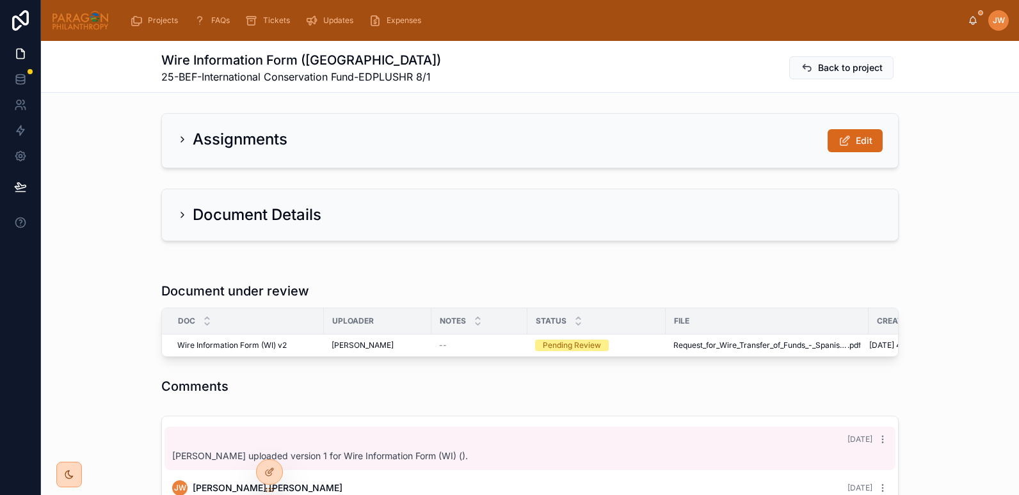
scroll to position [83, 0]
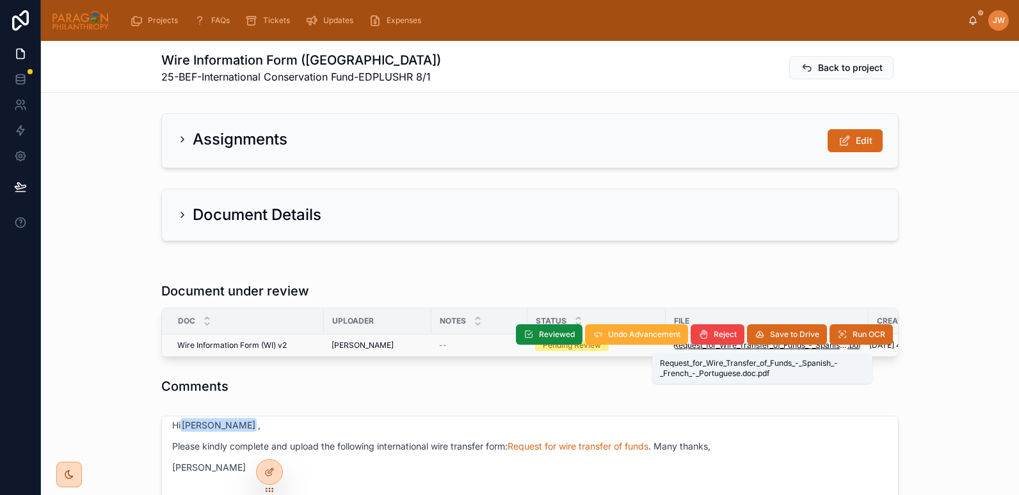
click at [690, 348] on span "Request_for_Wire_Transfer_of_Funds_-_Spanish_-_French_-_Portuguese.doc" at bounding box center [760, 345] width 174 height 10
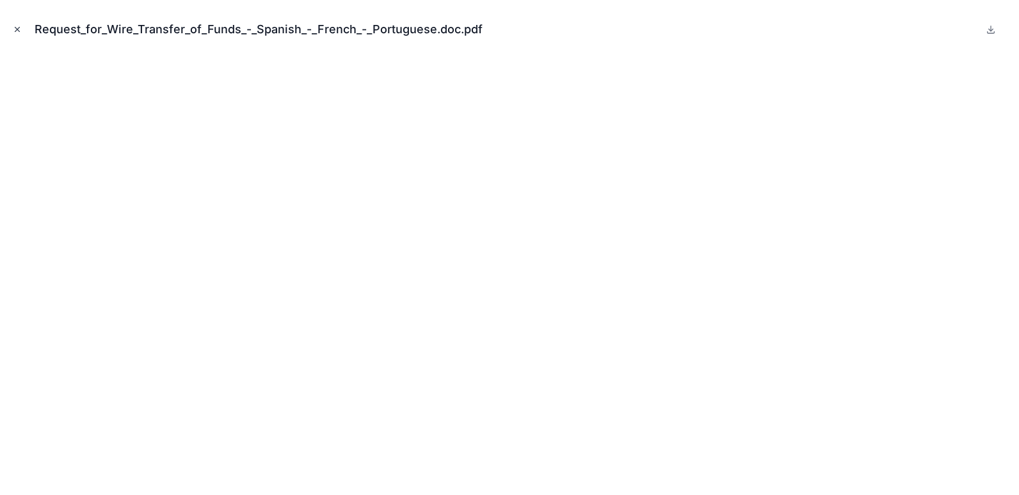
click at [15, 28] on icon "Close modal" at bounding box center [17, 30] width 4 height 4
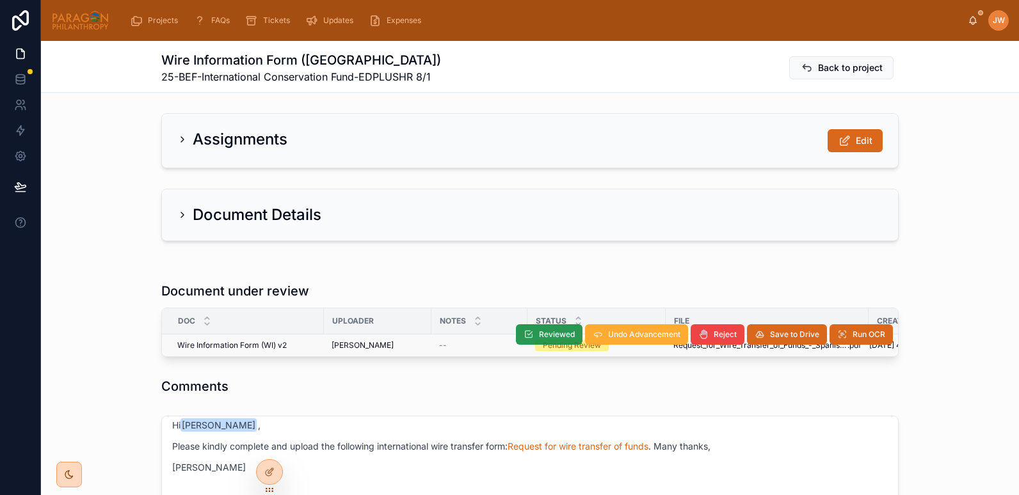
click at [557, 328] on button "Reviewed" at bounding box center [549, 334] width 67 height 20
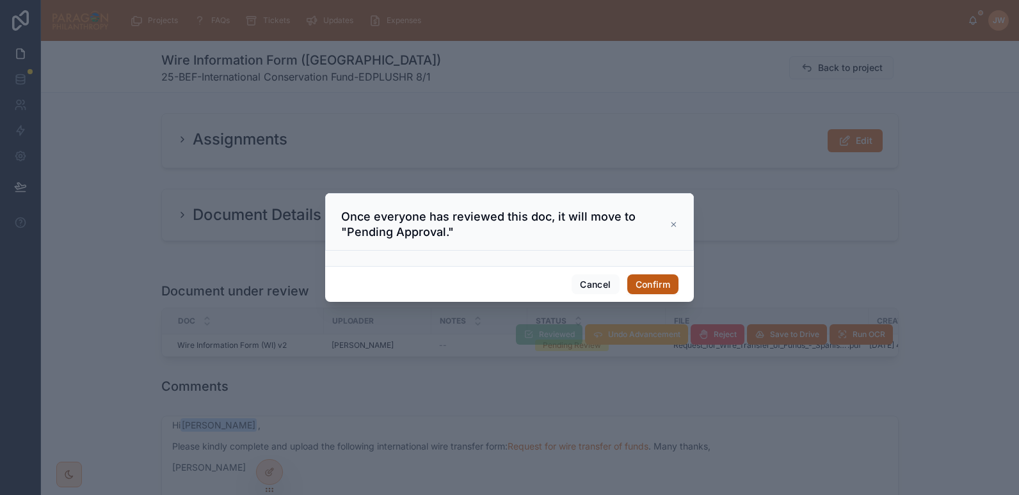
click at [660, 281] on button "Confirm" at bounding box center [652, 284] width 51 height 20
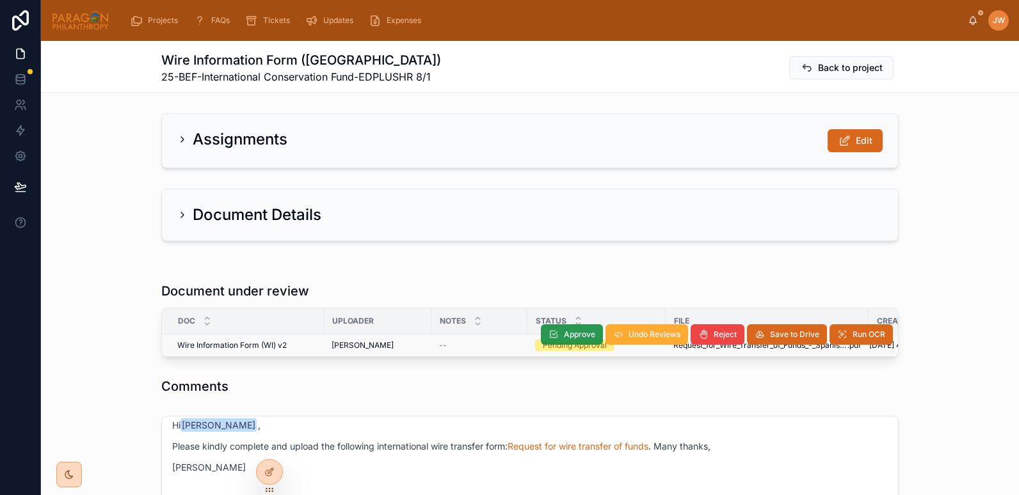
click at [576, 336] on span "Approve" at bounding box center [579, 334] width 31 height 10
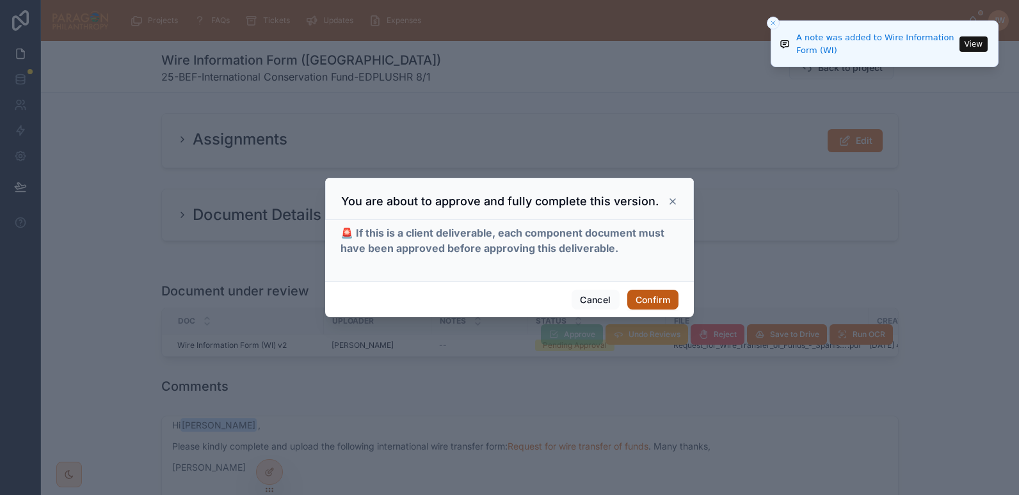
click at [649, 297] on button "Confirm" at bounding box center [652, 300] width 51 height 20
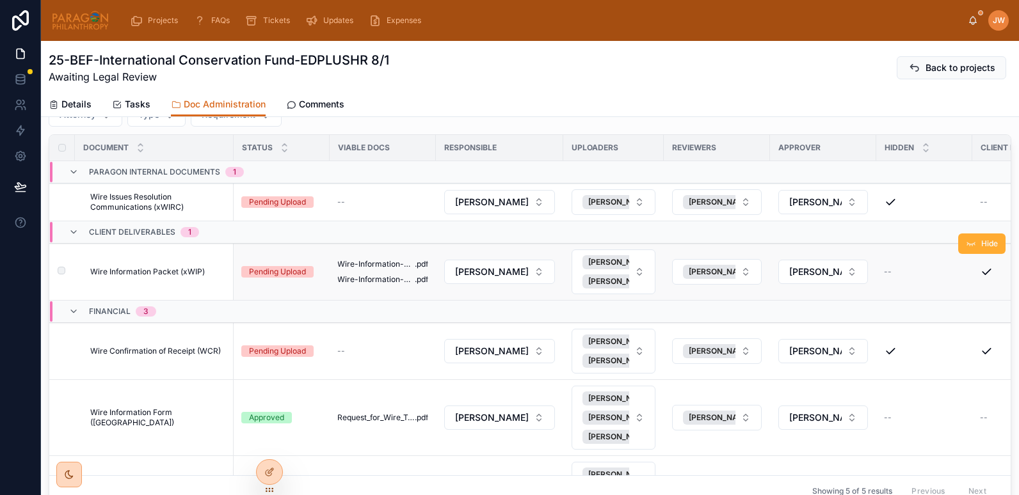
scroll to position [142, 0]
click at [167, 271] on span "Wire Information Packet (xWIP)" at bounding box center [147, 271] width 115 height 10
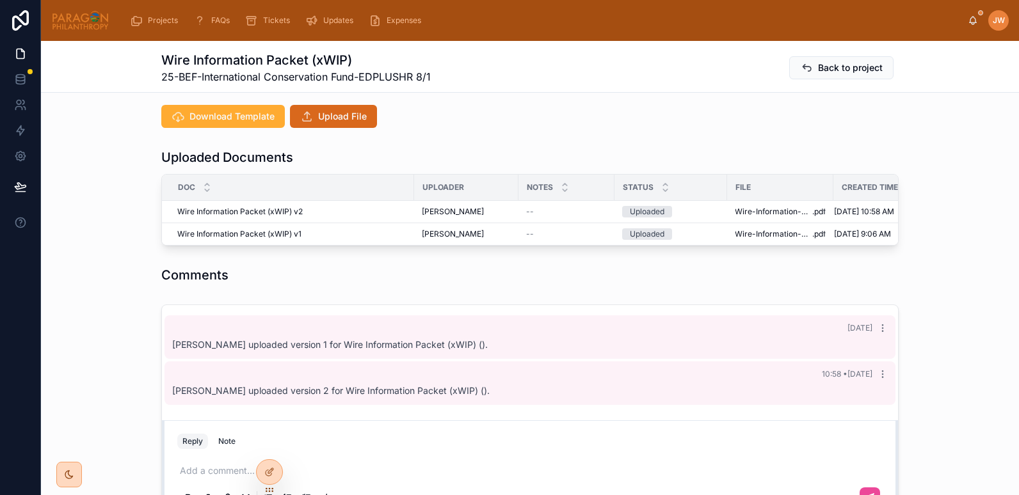
scroll to position [156, 0]
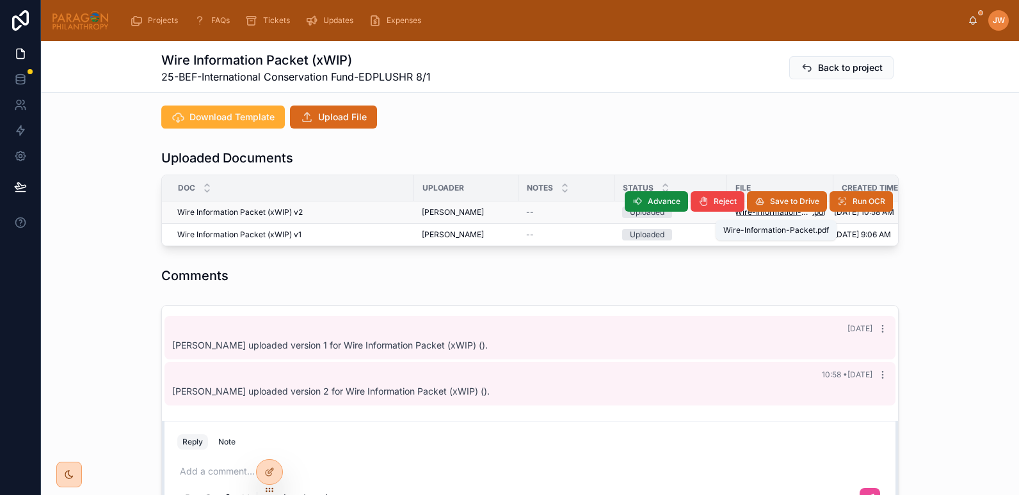
click at [753, 213] on span "Wire-Information-Packet" at bounding box center [772, 212] width 77 height 10
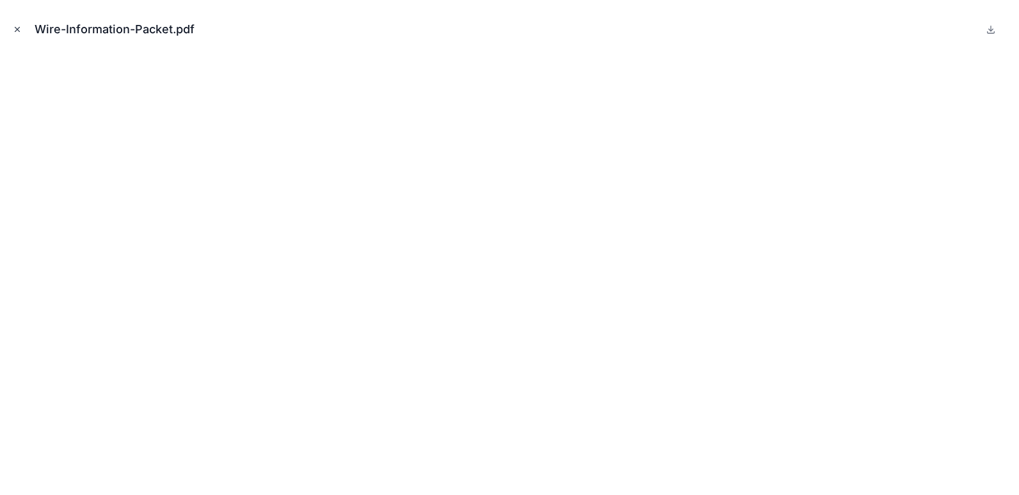
click at [16, 31] on icon "Close modal" at bounding box center [17, 30] width 4 height 4
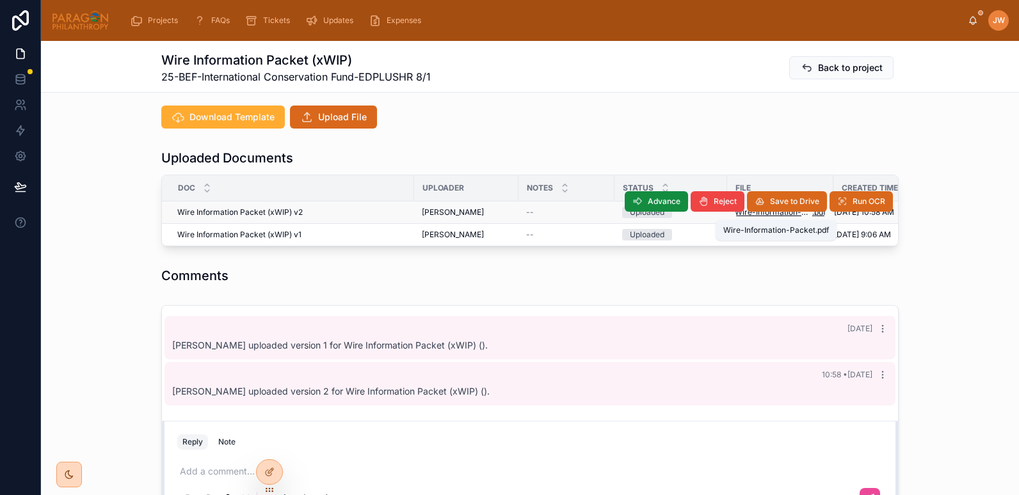
click at [749, 214] on span "Wire-Information-Packet" at bounding box center [772, 212] width 77 height 10
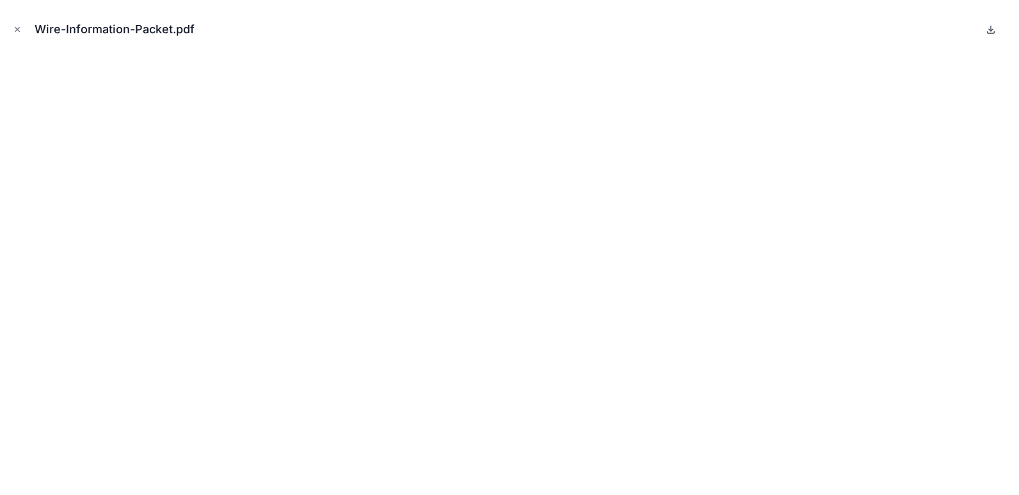
click at [992, 31] on icon at bounding box center [990, 29] width 10 height 10
click at [13, 30] on icon "Close modal" at bounding box center [17, 29] width 9 height 9
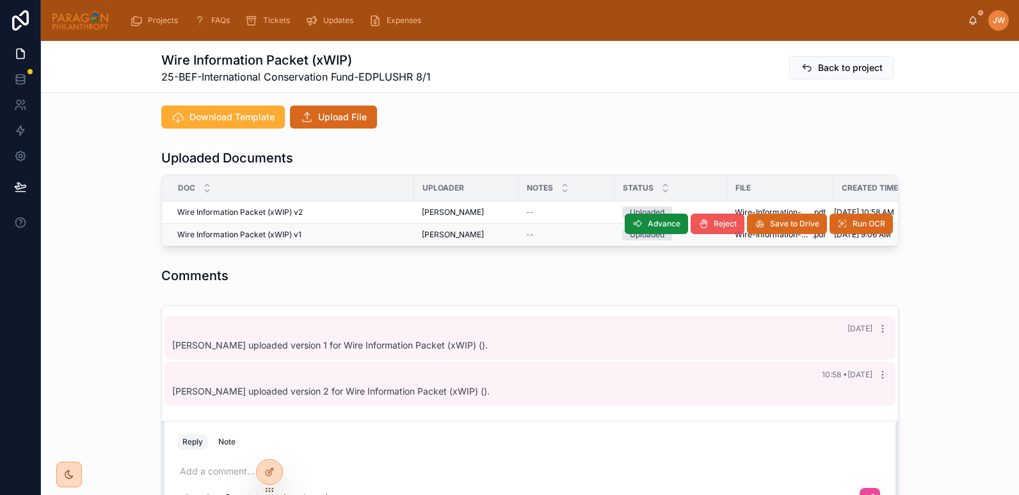
click at [713, 228] on span "Reject" at bounding box center [724, 224] width 23 height 10
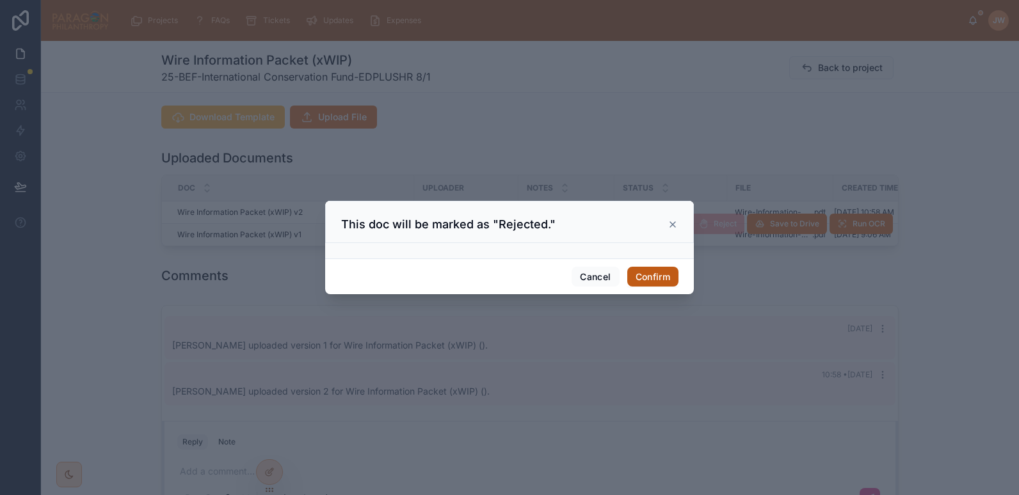
click at [646, 276] on button "Confirm" at bounding box center [652, 277] width 51 height 20
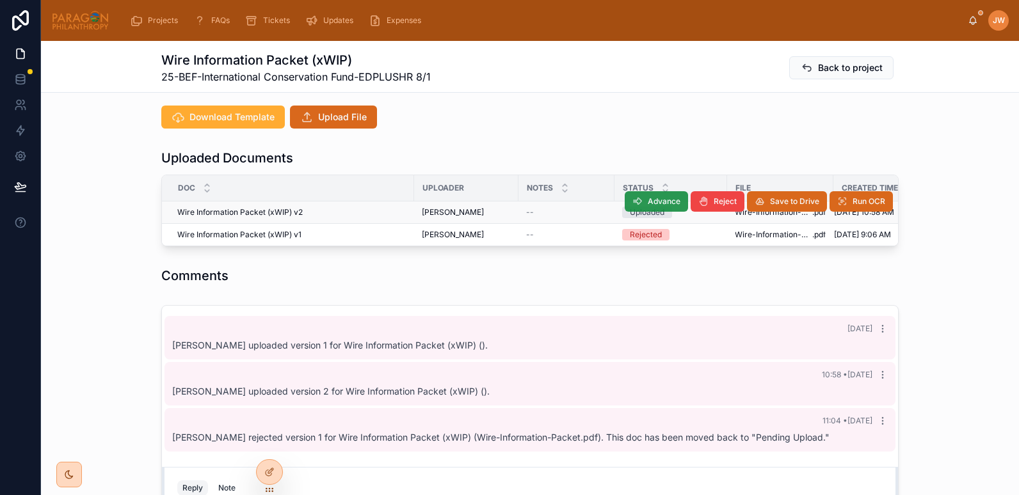
click at [641, 202] on button "Advance" at bounding box center [655, 201] width 63 height 20
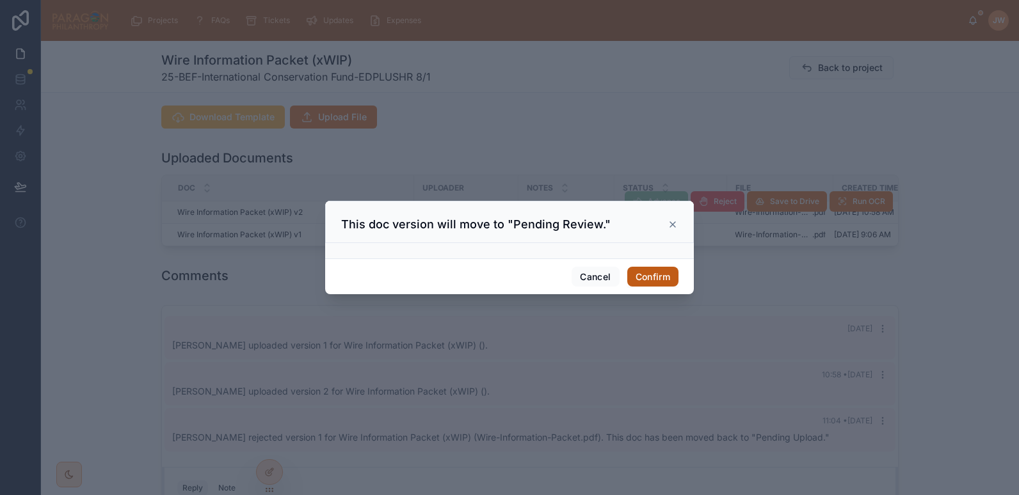
click at [663, 271] on button "Confirm" at bounding box center [652, 277] width 51 height 20
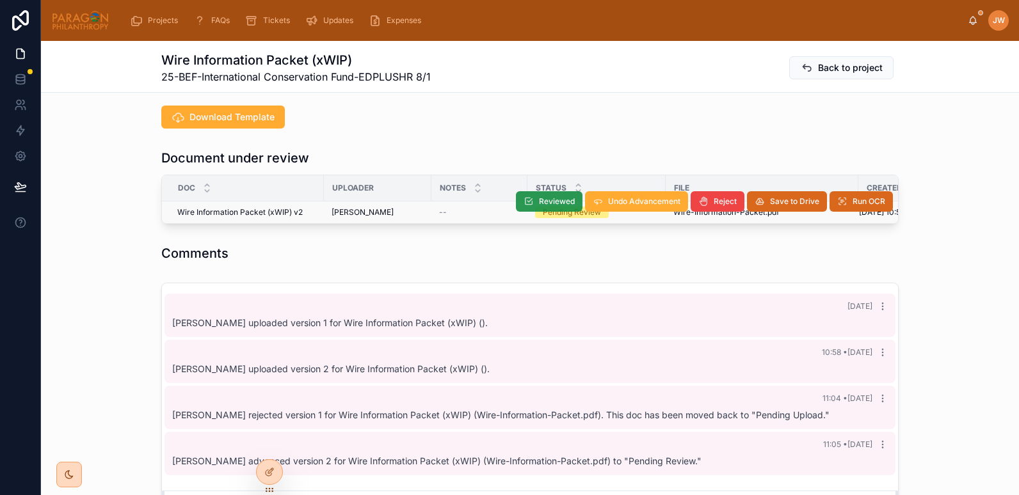
click at [553, 205] on span "Reviewed" at bounding box center [557, 201] width 36 height 10
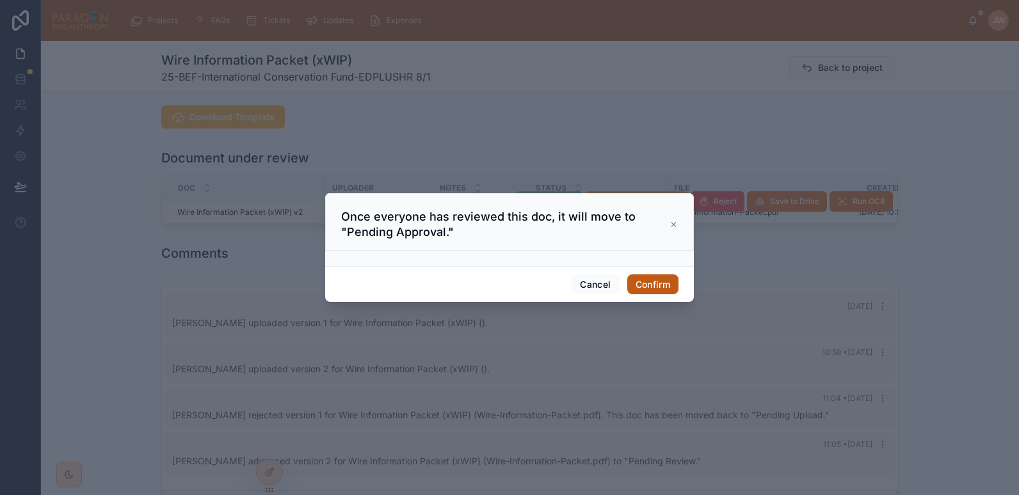
click at [640, 280] on button "Confirm" at bounding box center [652, 284] width 51 height 20
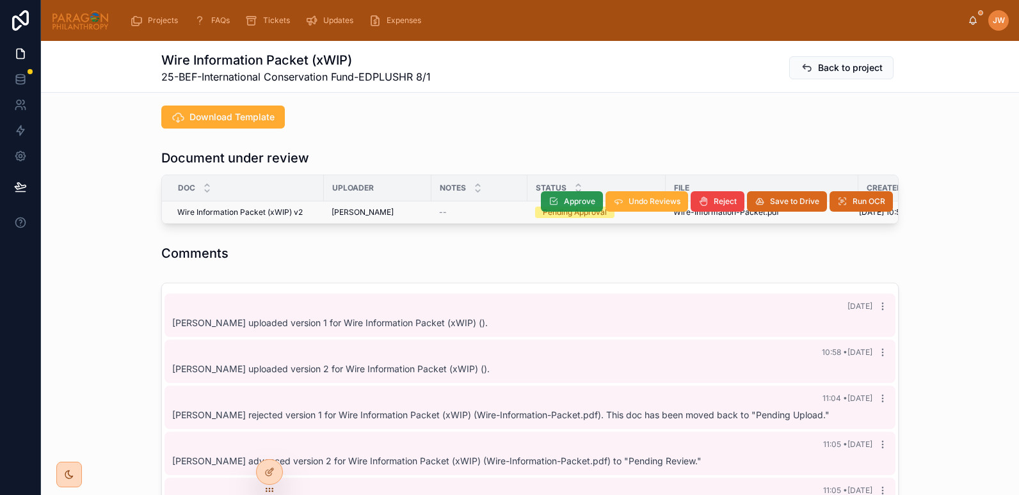
click at [576, 198] on span "Approve" at bounding box center [579, 201] width 31 height 10
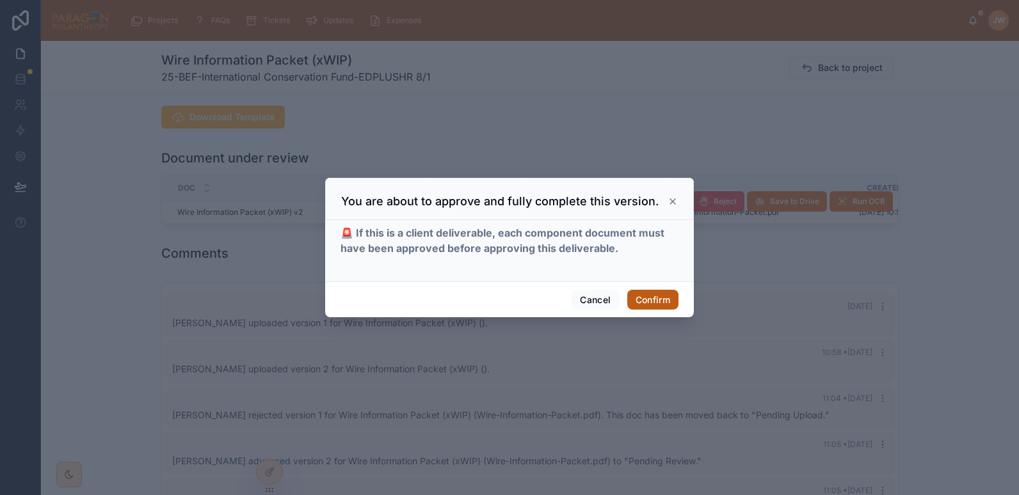
click at [649, 301] on button "Confirm" at bounding box center [652, 300] width 51 height 20
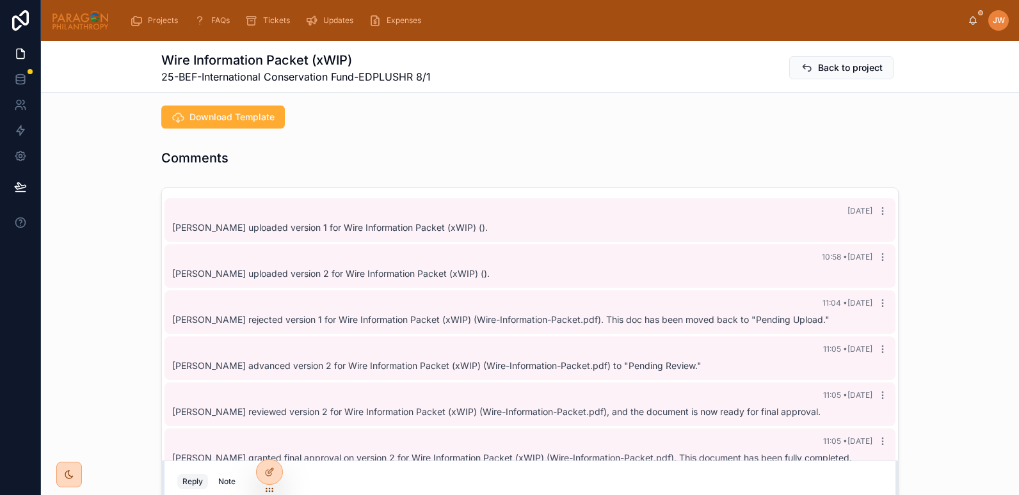
scroll to position [22, 0]
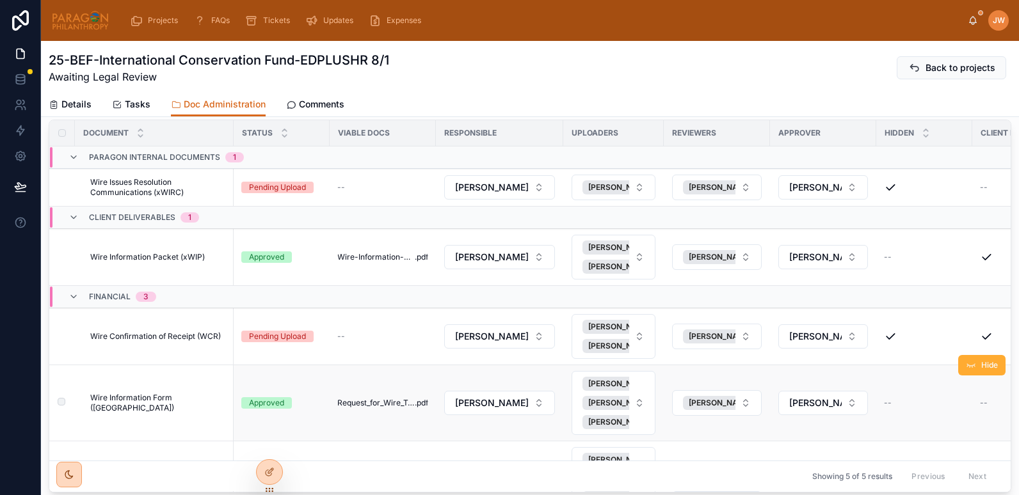
scroll to position [44, 0]
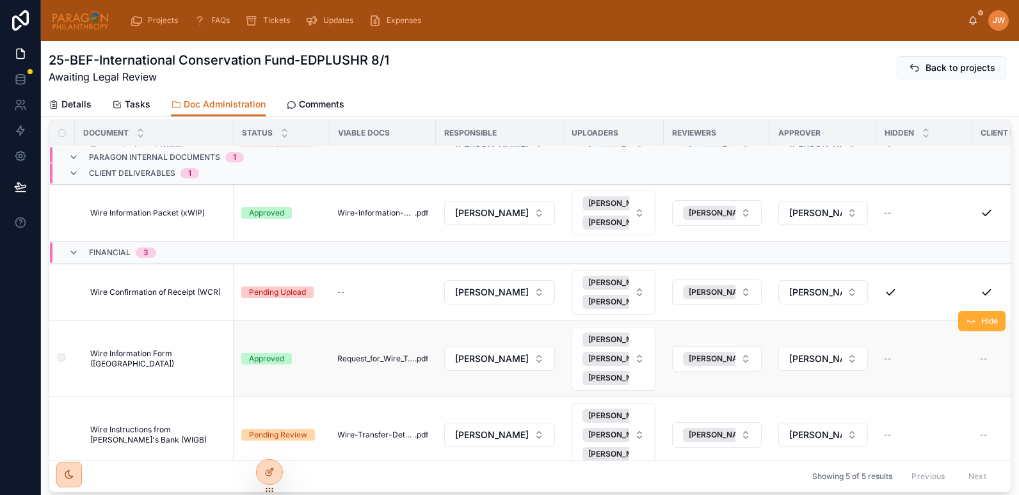
click at [163, 365] on td "Wire Information Form (WI) Wire Information Form (WI)" at bounding box center [154, 359] width 159 height 76
click at [163, 360] on span "Wire Information Form (WI)" at bounding box center [158, 359] width 136 height 20
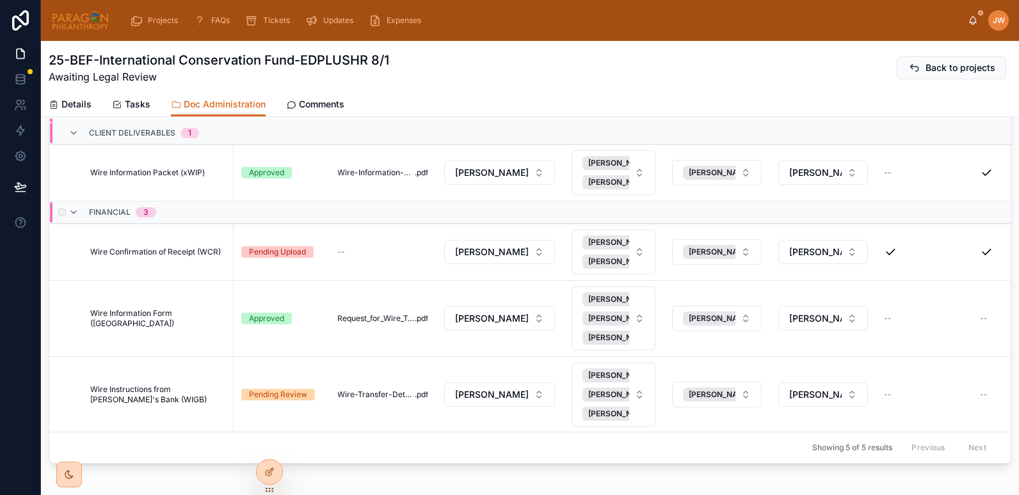
scroll to position [192, 0]
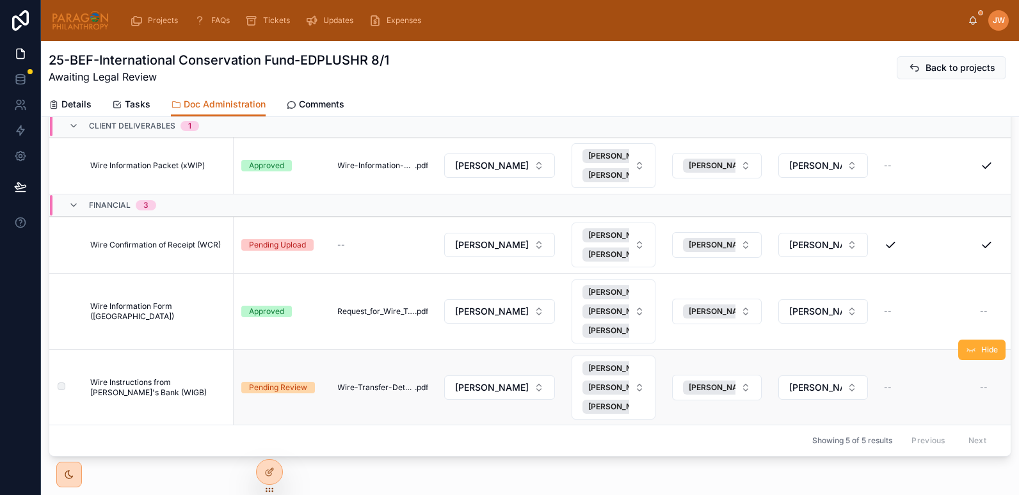
click at [201, 377] on span "Wire Instructions from Grantee's Bank (WIGB)" at bounding box center [158, 387] width 136 height 20
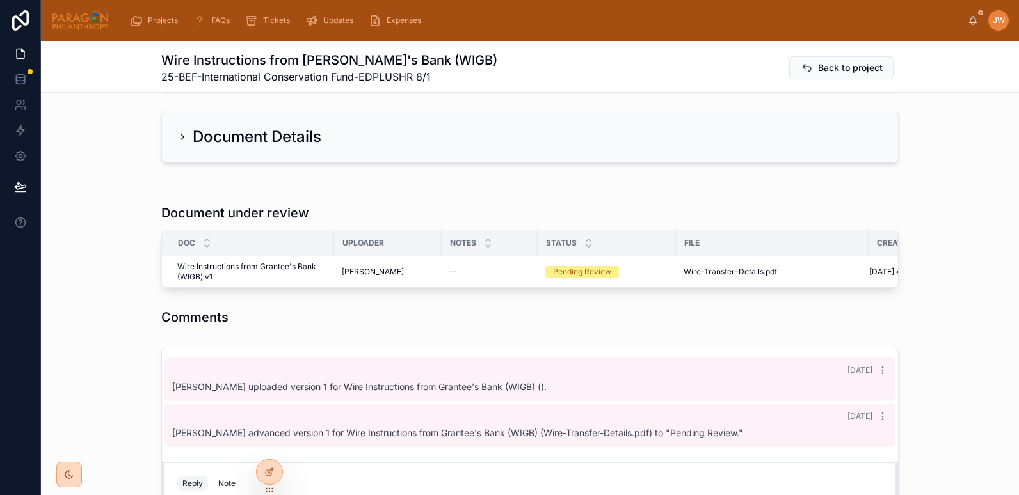
scroll to position [79, 0]
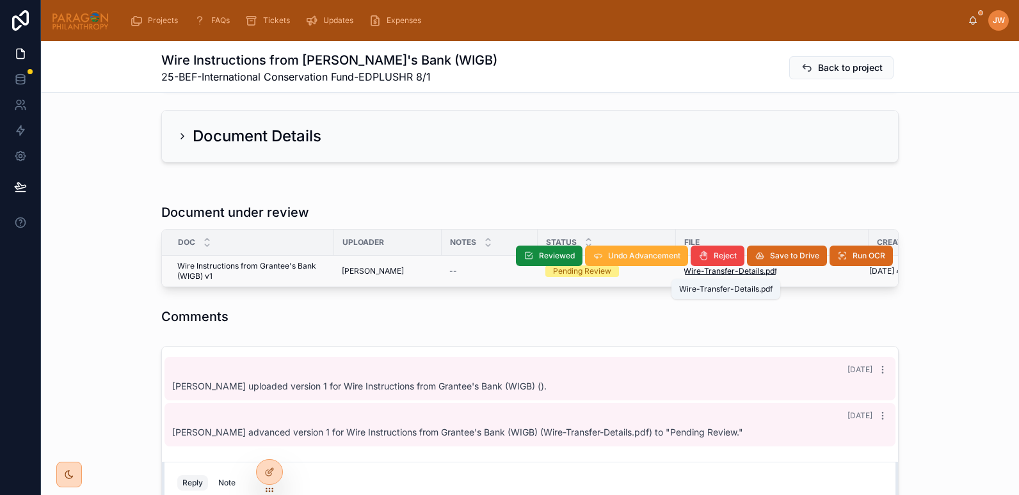
click at [683, 274] on span "Wire-Transfer-Details" at bounding box center [723, 271] width 80 height 10
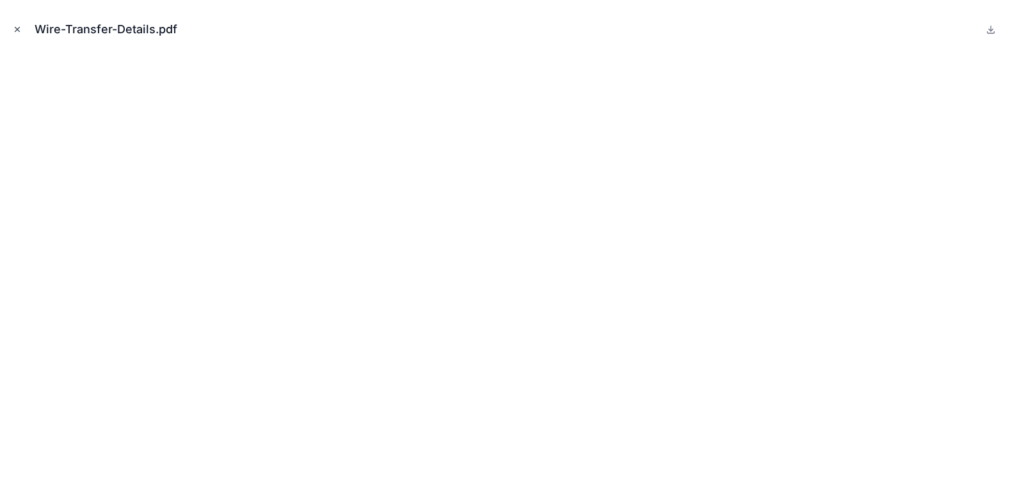
click at [19, 34] on button "Close modal" at bounding box center [17, 29] width 14 height 14
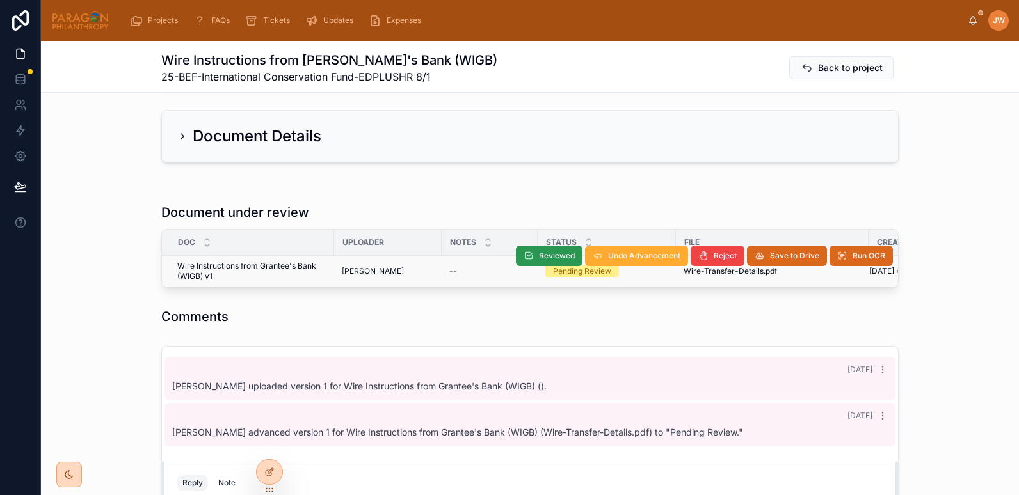
click at [544, 258] on span "Reviewed" at bounding box center [557, 256] width 36 height 10
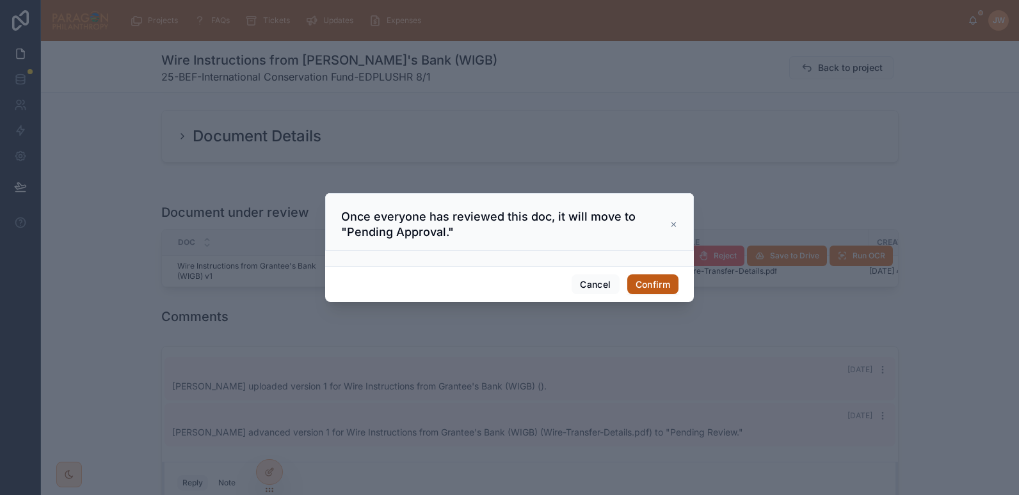
click at [646, 288] on button "Confirm" at bounding box center [652, 284] width 51 height 20
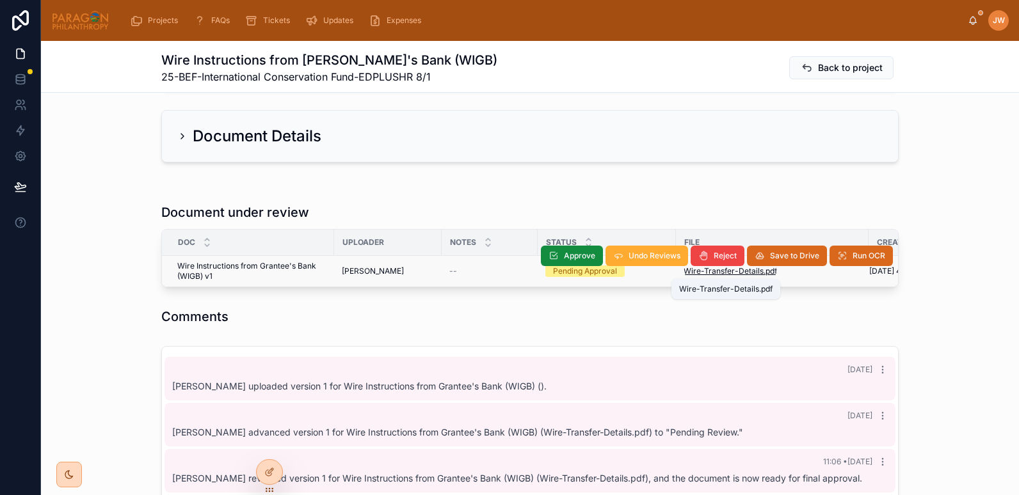
click at [696, 273] on span "Wire-Transfer-Details" at bounding box center [723, 271] width 80 height 10
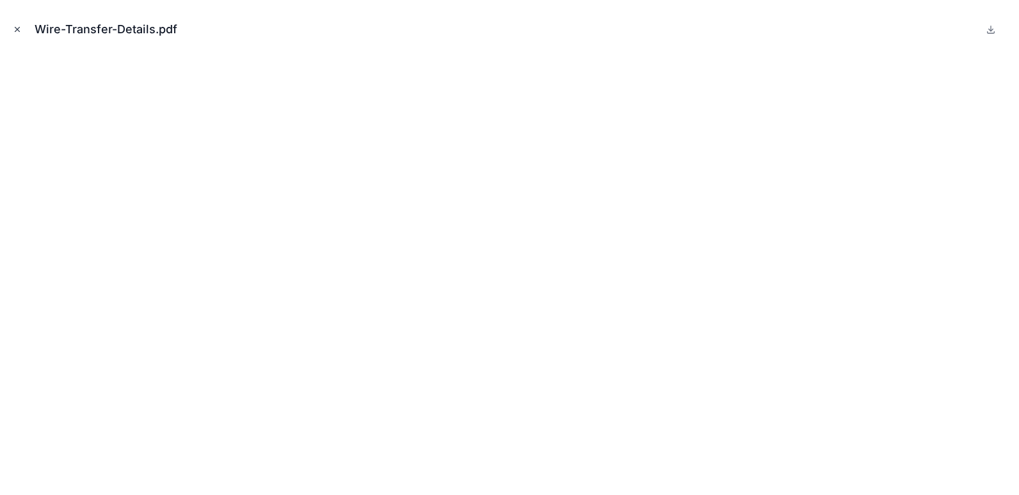
click at [17, 29] on icon "Close modal" at bounding box center [17, 29] width 9 height 9
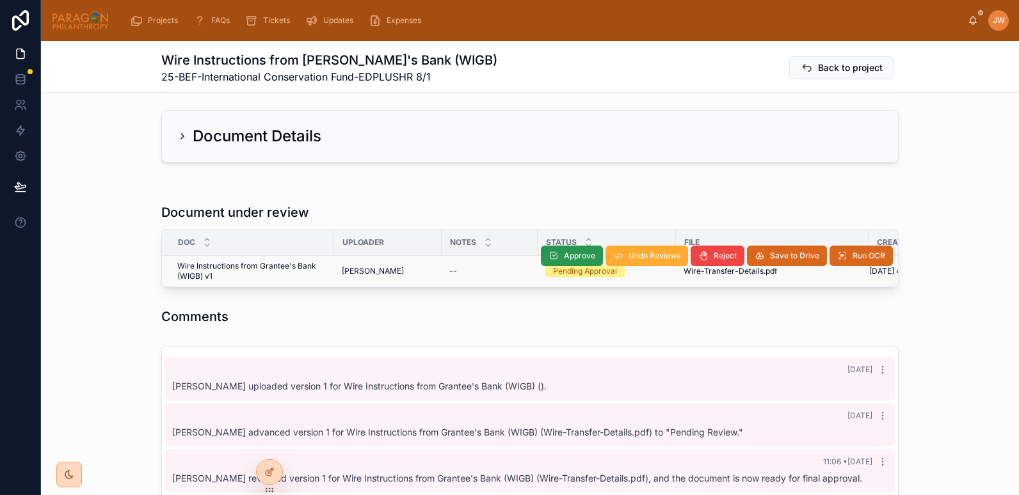
click at [556, 253] on button "Approve" at bounding box center [572, 256] width 62 height 20
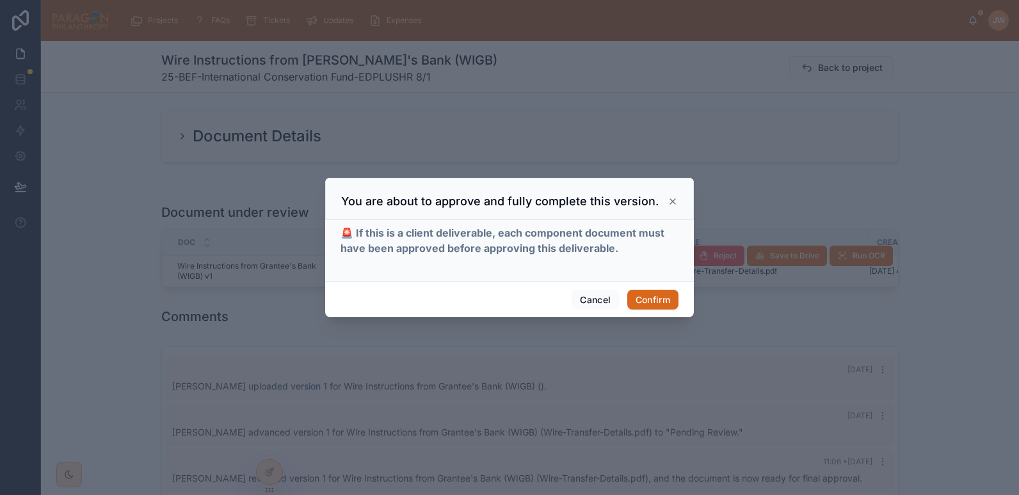
click at [642, 289] on div "Cancel Confirm" at bounding box center [509, 299] width 369 height 36
click at [642, 292] on button "Confirm" at bounding box center [652, 300] width 51 height 20
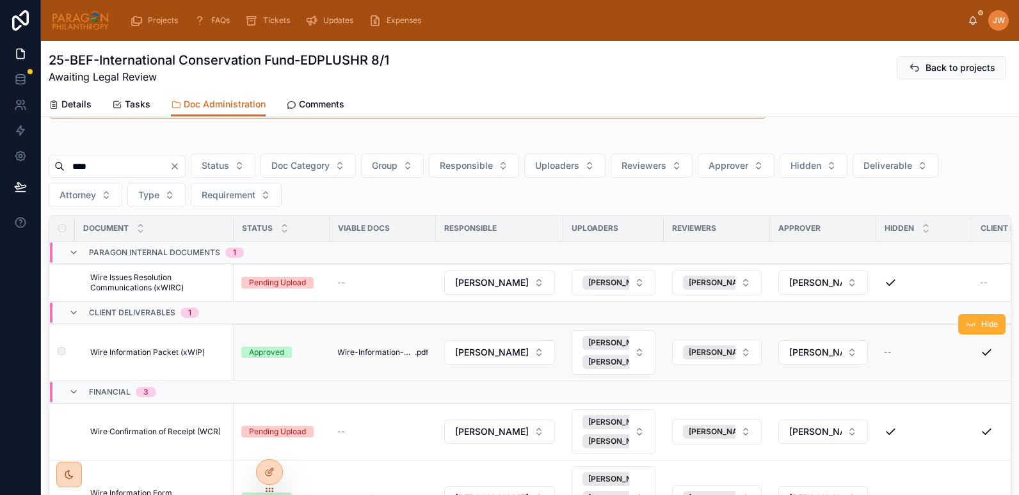
scroll to position [60, 0]
drag, startPoint x: 106, startPoint y: 168, endPoint x: 89, endPoint y: 166, distance: 16.7
click at [89, 166] on input "****" at bounding box center [117, 167] width 105 height 18
type input "*"
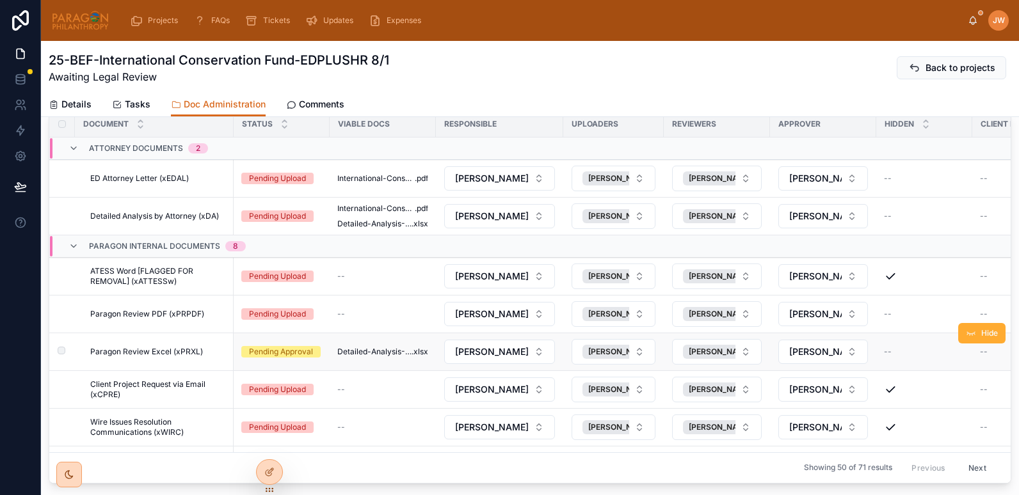
scroll to position [100, 0]
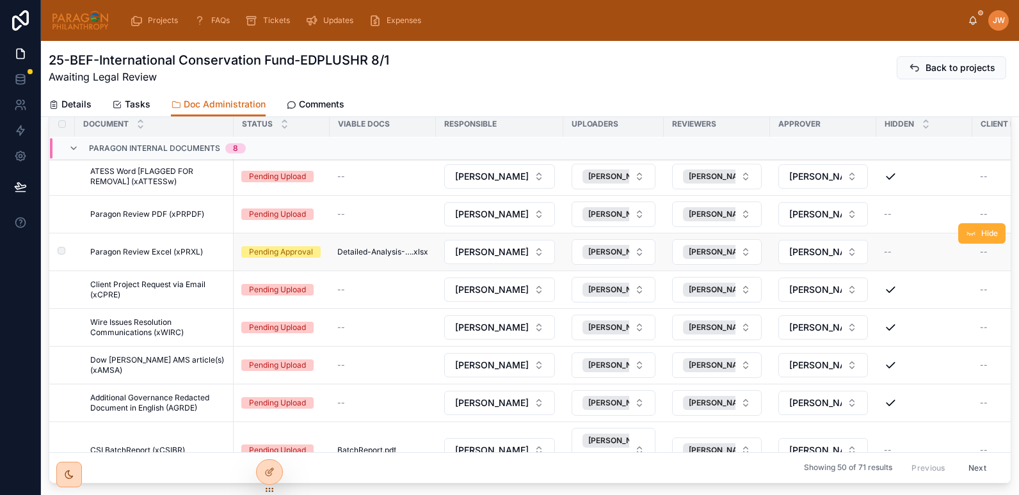
click at [204, 251] on div "Paragon Review Excel (xPRXL) Paragon Review Excel (xPRXL)" at bounding box center [158, 252] width 136 height 10
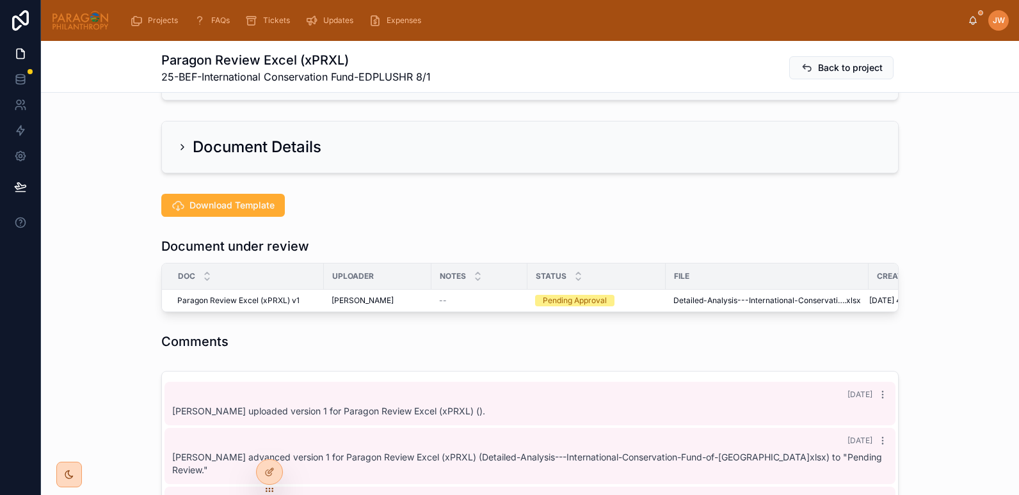
scroll to position [68, 0]
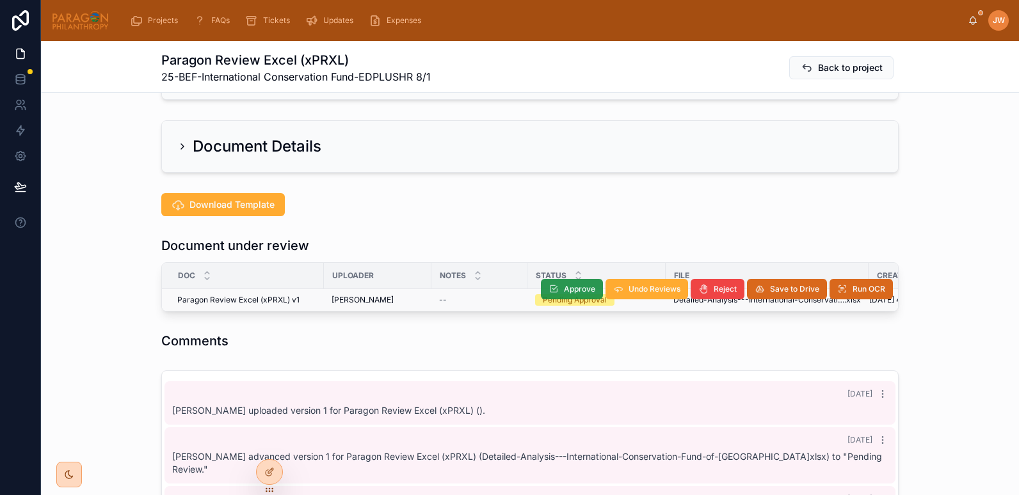
click at [559, 294] on button "Approve" at bounding box center [572, 289] width 62 height 20
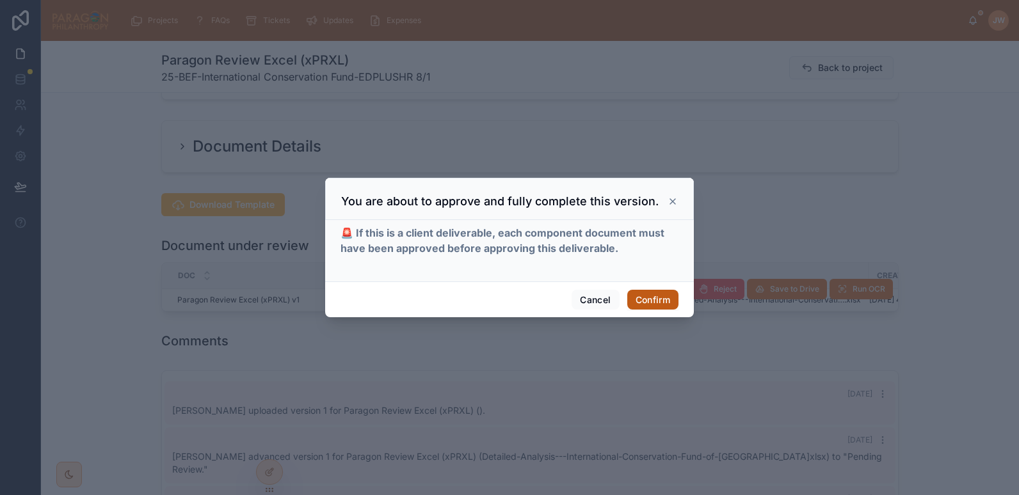
click at [645, 298] on button "Confirm" at bounding box center [652, 300] width 51 height 20
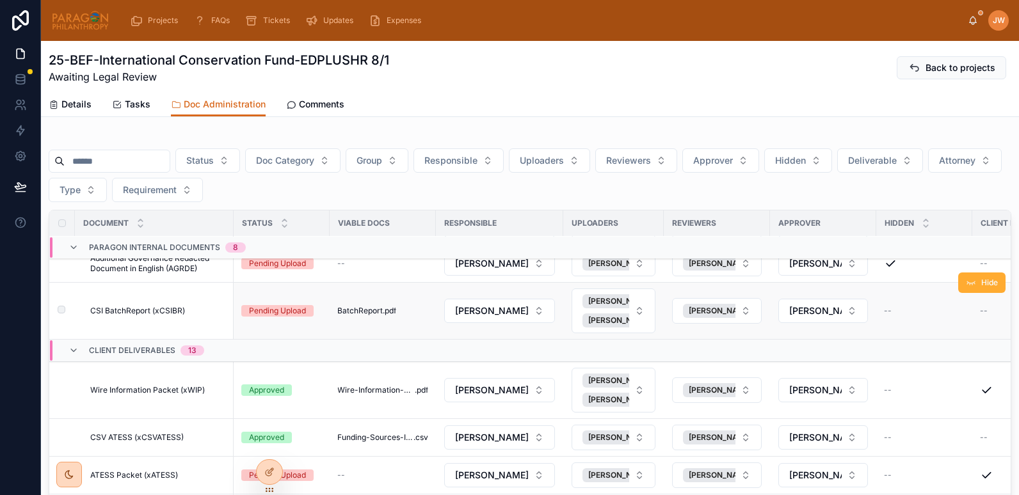
scroll to position [357, 0]
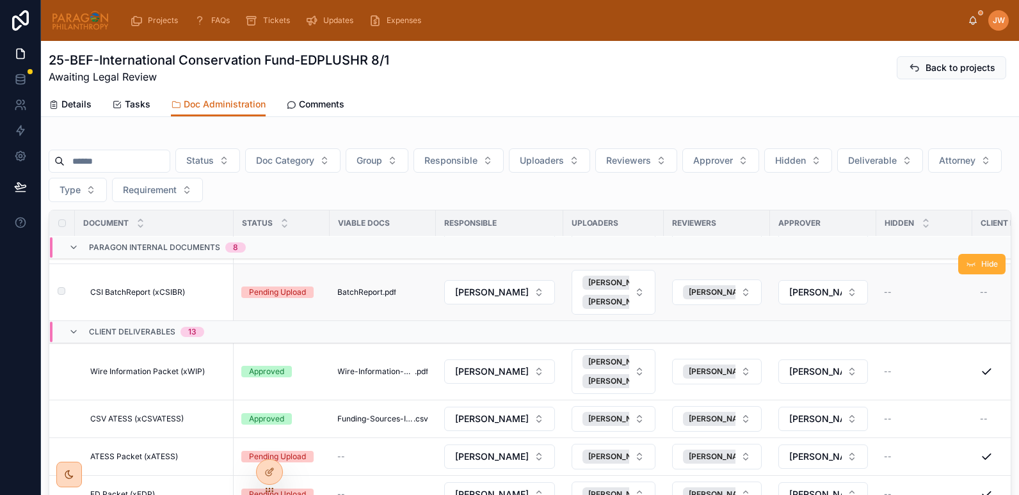
click at [152, 294] on span "CSI BatchReport (xCSIBR)" at bounding box center [137, 292] width 95 height 10
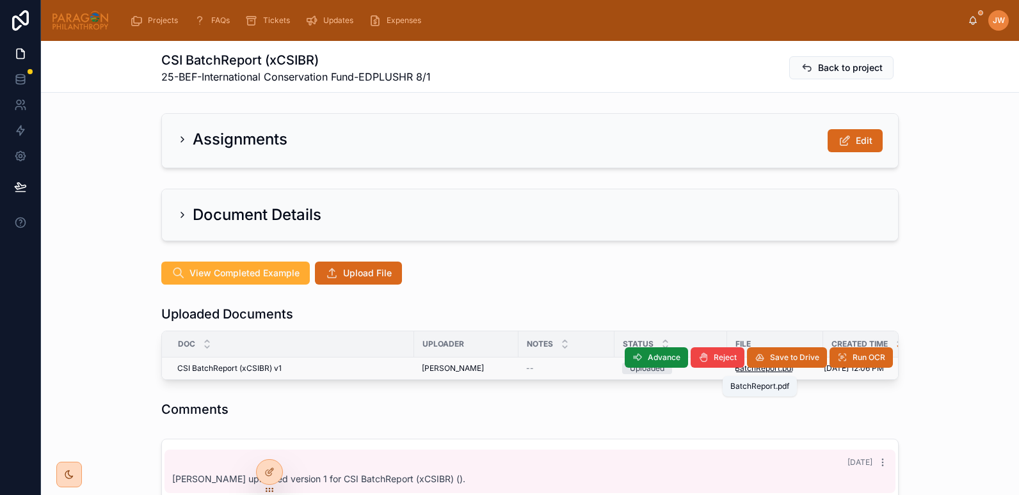
click at [744, 372] on span "BatchReport" at bounding box center [756, 368] width 45 height 10
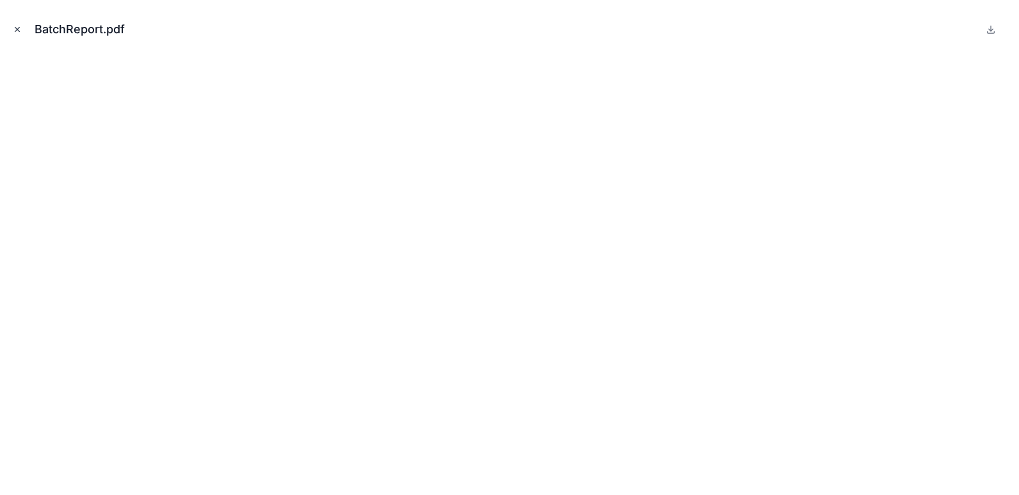
click at [16, 28] on icon "Close modal" at bounding box center [17, 30] width 4 height 4
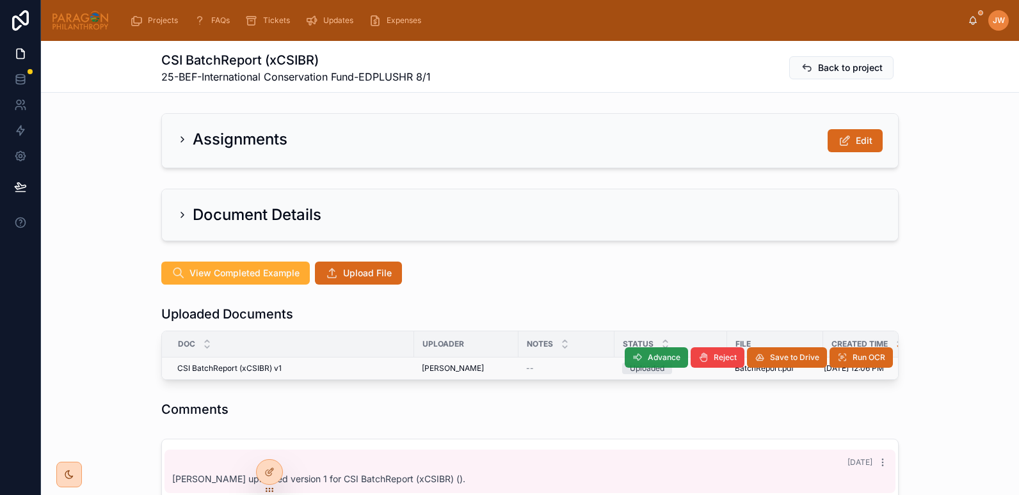
click at [652, 365] on button "Advance" at bounding box center [655, 357] width 63 height 20
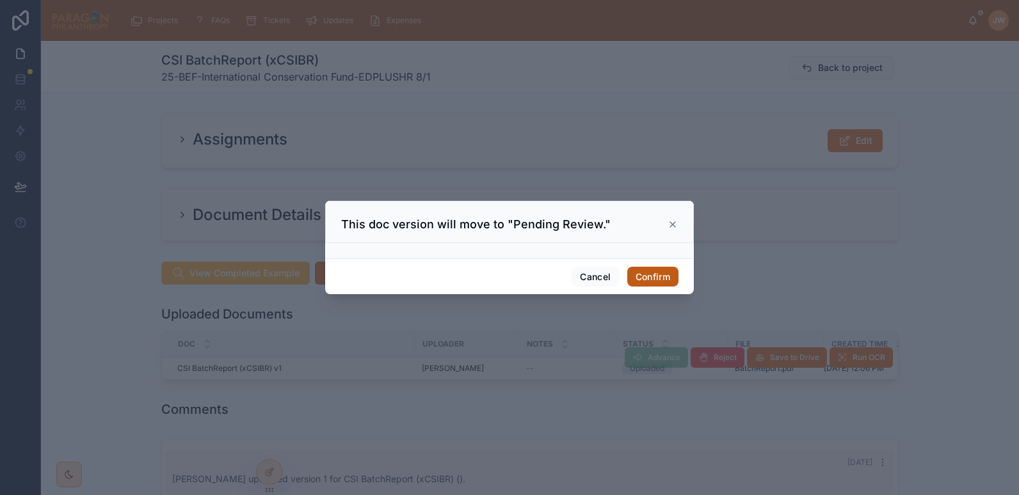
click at [649, 287] on button "Confirm" at bounding box center [652, 277] width 51 height 20
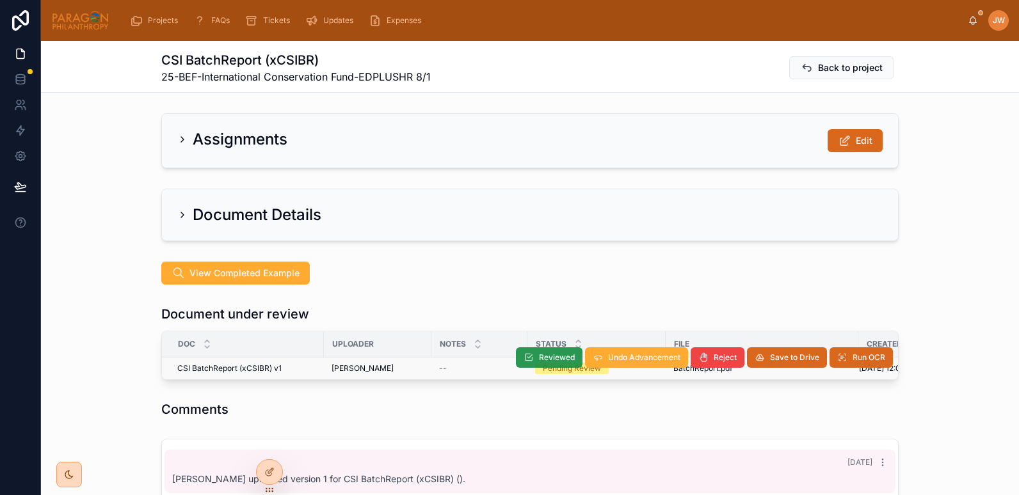
click at [551, 359] on span "Reviewed" at bounding box center [557, 358] width 36 height 10
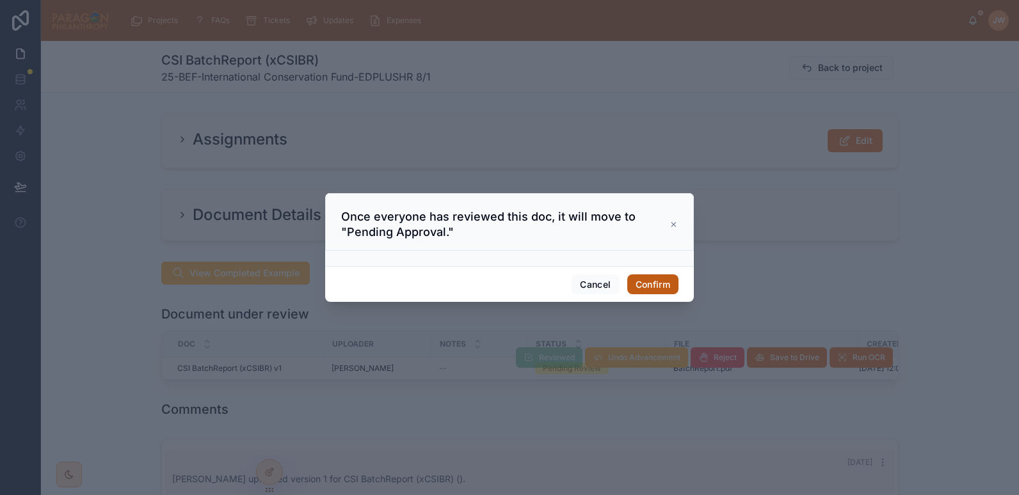
click at [640, 282] on button "Confirm" at bounding box center [652, 284] width 51 height 20
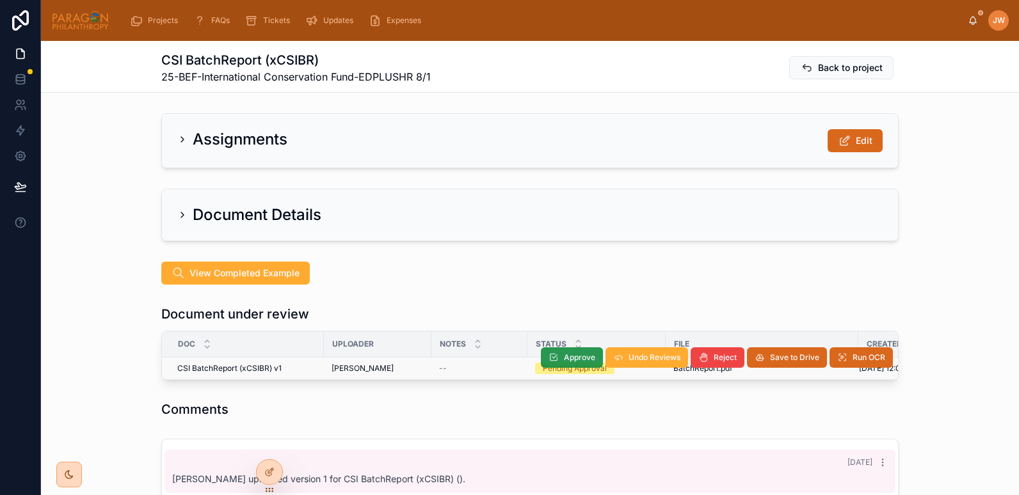
click at [564, 353] on span "Approve" at bounding box center [579, 358] width 31 height 10
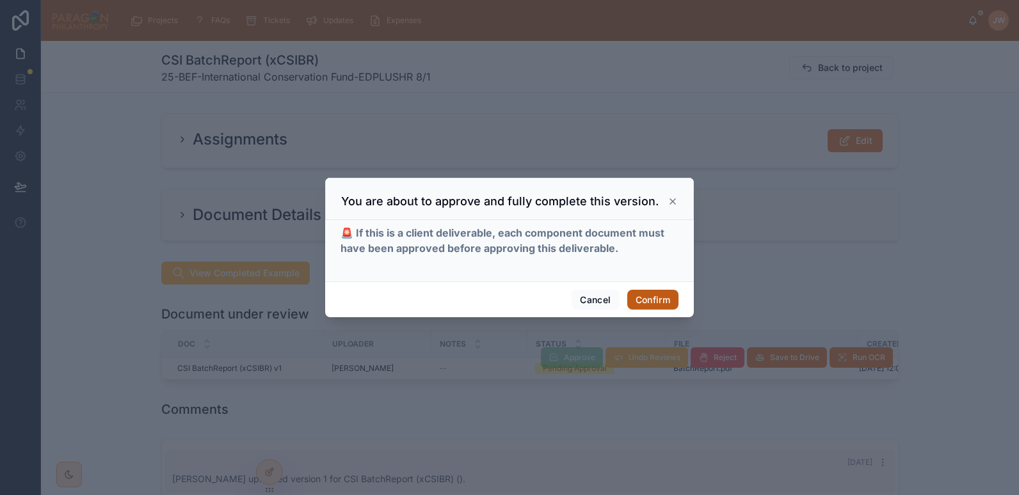
click at [655, 294] on button "Confirm" at bounding box center [652, 300] width 51 height 20
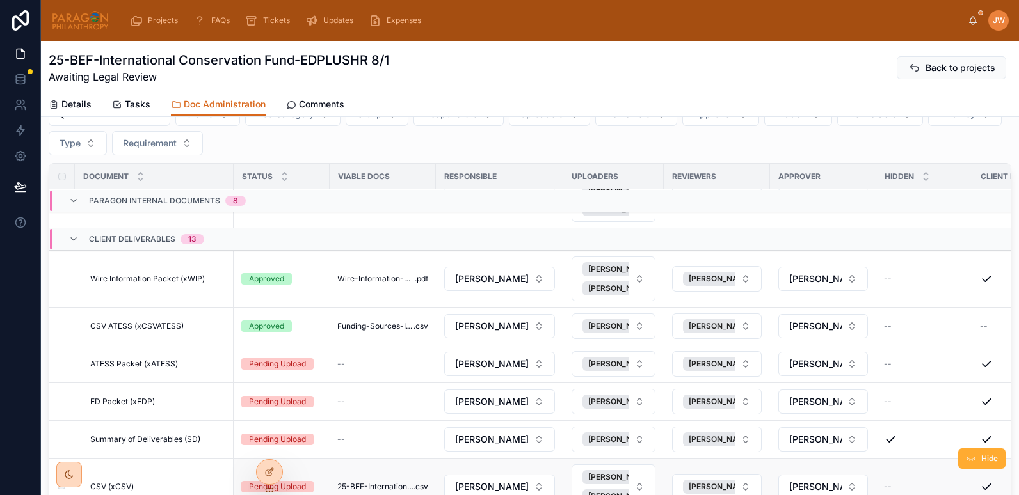
scroll to position [599, 0]
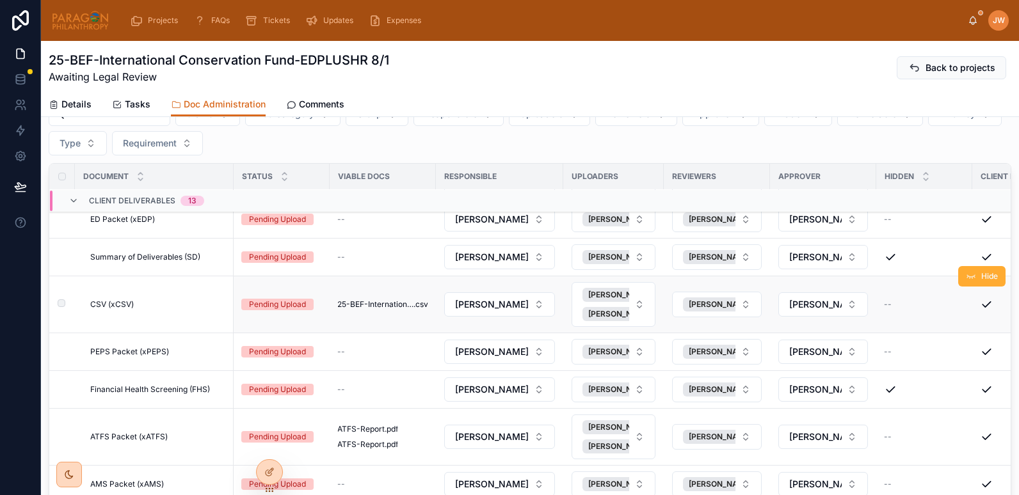
click at [121, 305] on span "CSV (xCSV)" at bounding box center [112, 304] width 44 height 10
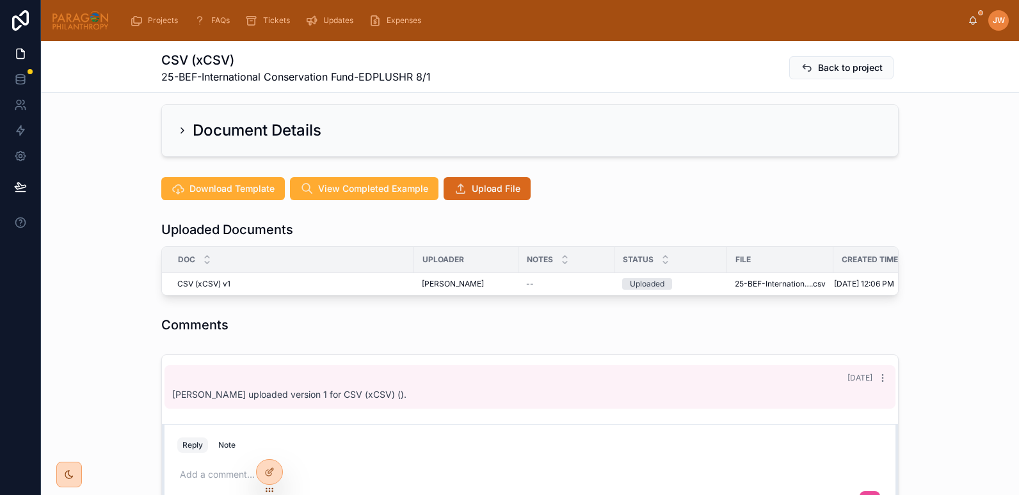
scroll to position [89, 0]
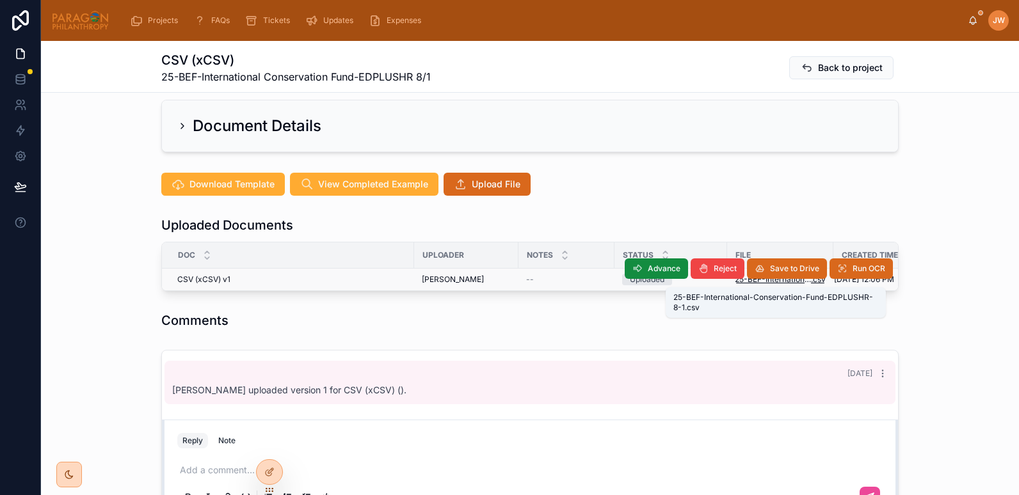
click at [748, 282] on span "25-BEF-International-Conservation-Fund-EDPLUSHR-8-1" at bounding box center [772, 279] width 76 height 10
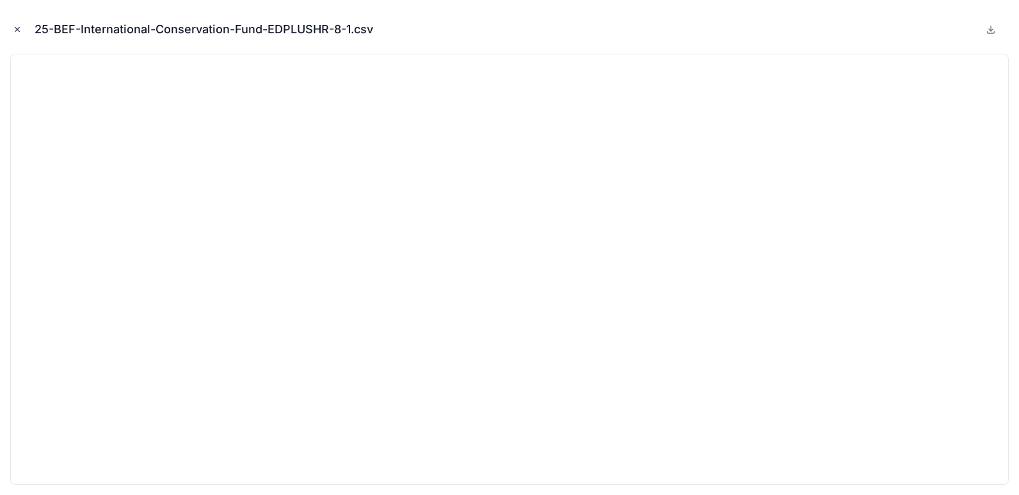
click at [15, 29] on icon "Close modal" at bounding box center [17, 29] width 9 height 9
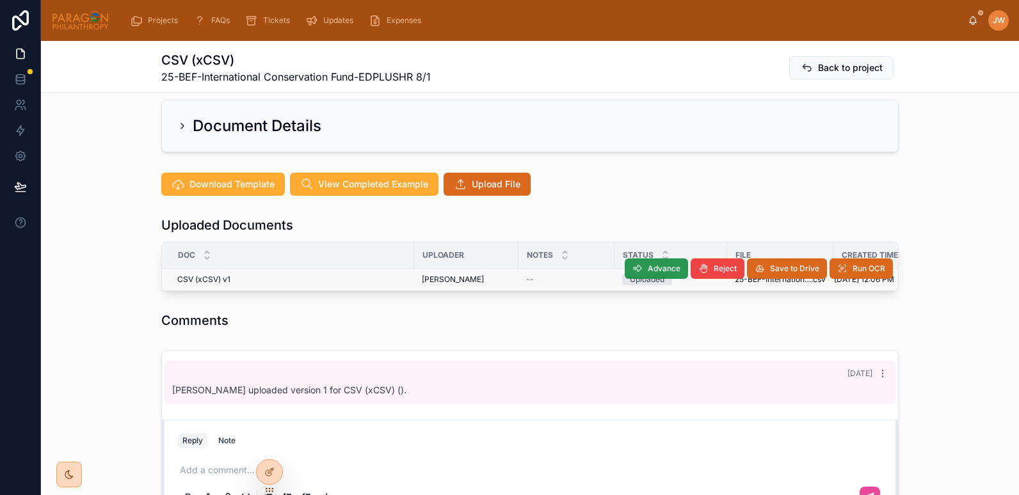
click at [647, 266] on span "Advance" at bounding box center [663, 269] width 33 height 10
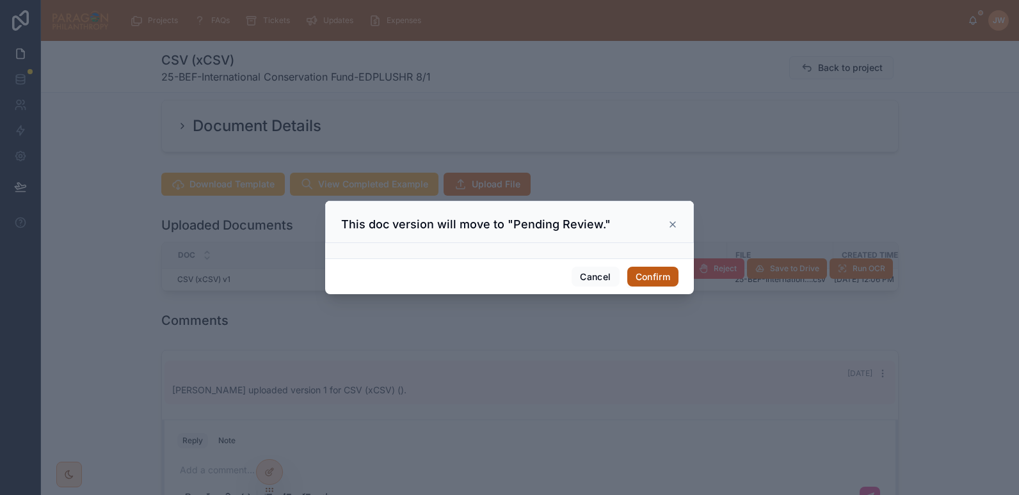
click at [645, 279] on button "Confirm" at bounding box center [652, 277] width 51 height 20
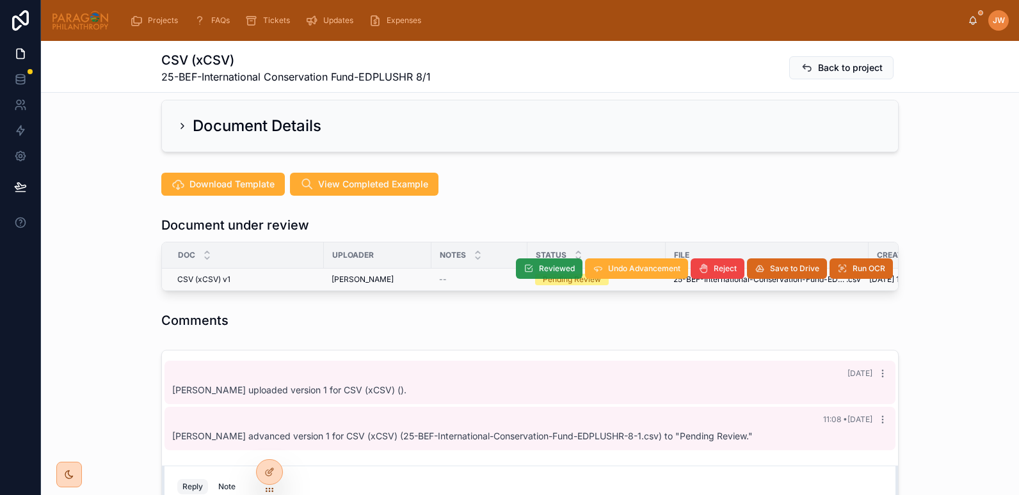
click at [550, 266] on span "Reviewed" at bounding box center [557, 269] width 36 height 10
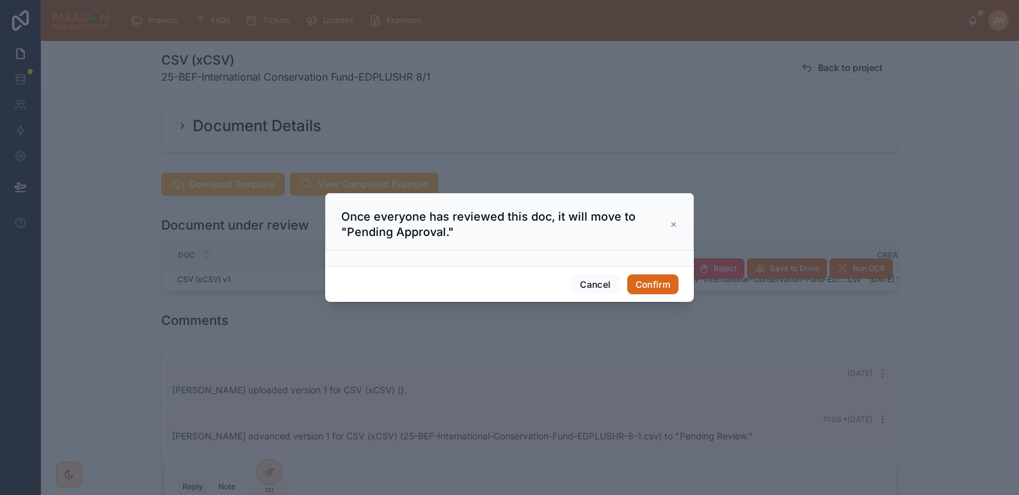
click at [679, 286] on div "Cancel Confirm" at bounding box center [509, 284] width 369 height 36
click at [665, 286] on button "Confirm" at bounding box center [652, 284] width 51 height 20
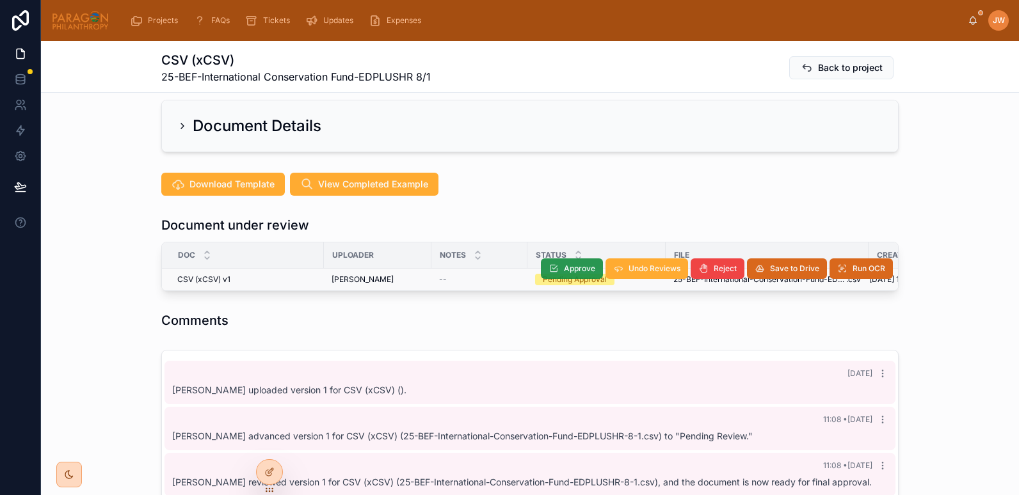
click at [550, 269] on icon at bounding box center [553, 269] width 10 height 10
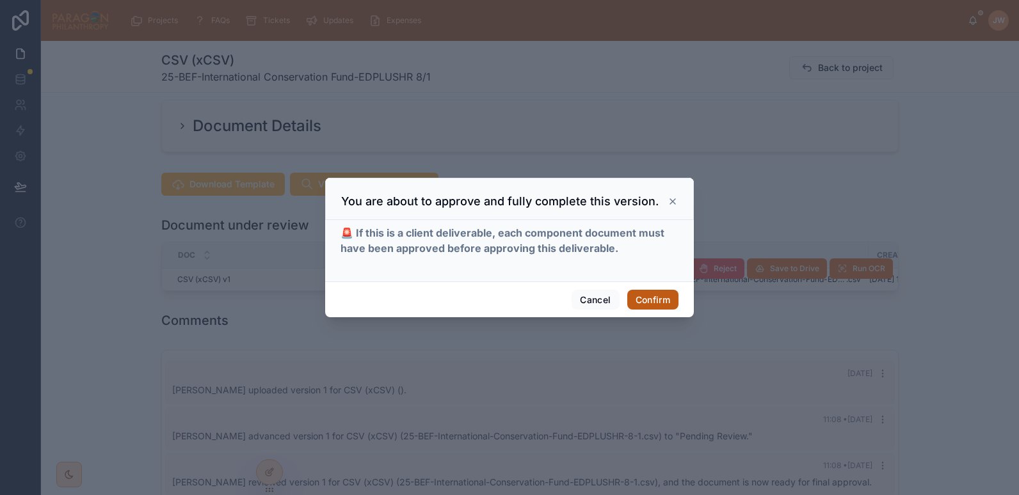
click at [637, 296] on button "Confirm" at bounding box center [652, 300] width 51 height 20
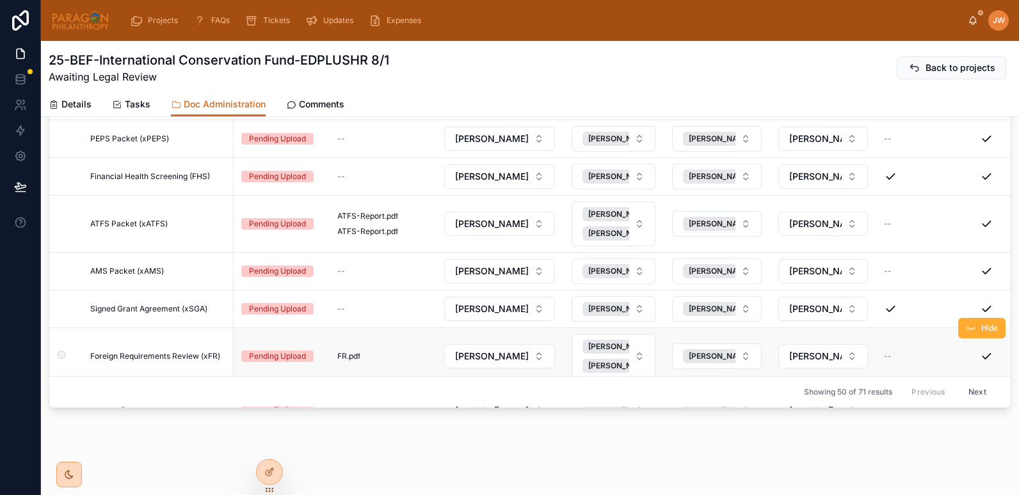
scroll to position [786, 0]
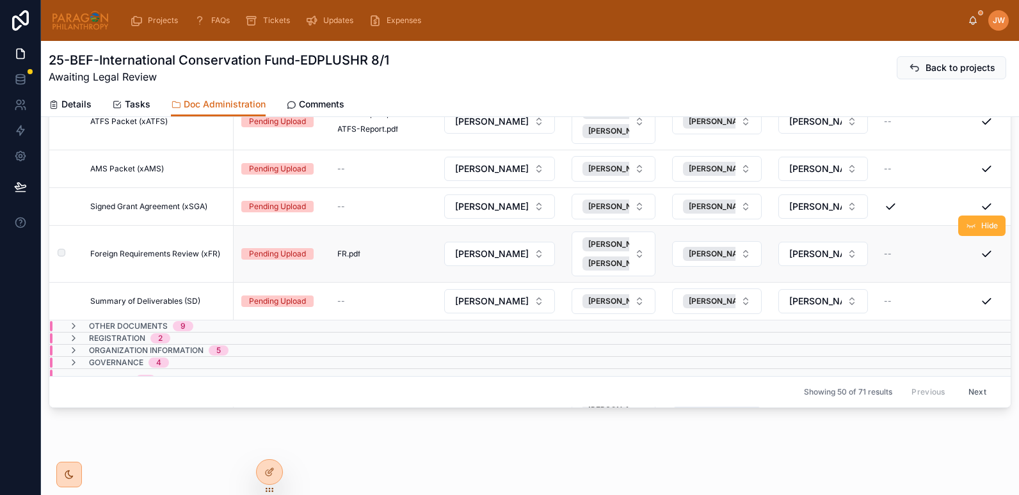
click at [181, 255] on span "Foreign Requirements Review (xFR)" at bounding box center [155, 254] width 130 height 10
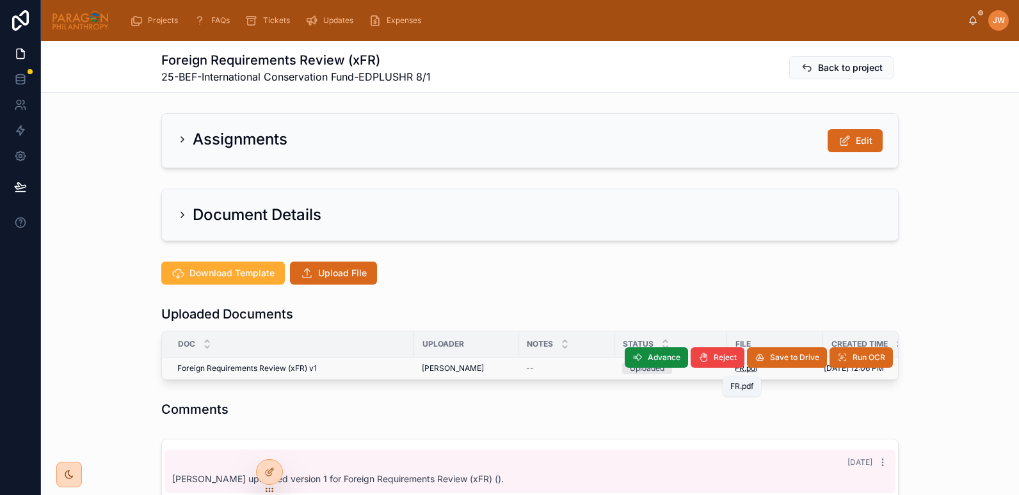
click at [744, 373] on span ".pdf" at bounding box center [750, 368] width 13 height 10
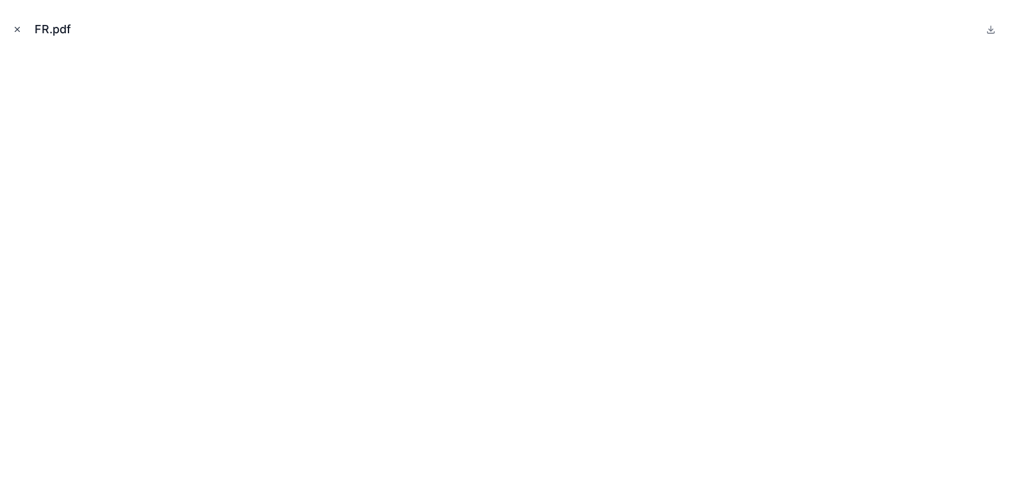
click at [16, 28] on icon "Close modal" at bounding box center [17, 30] width 4 height 4
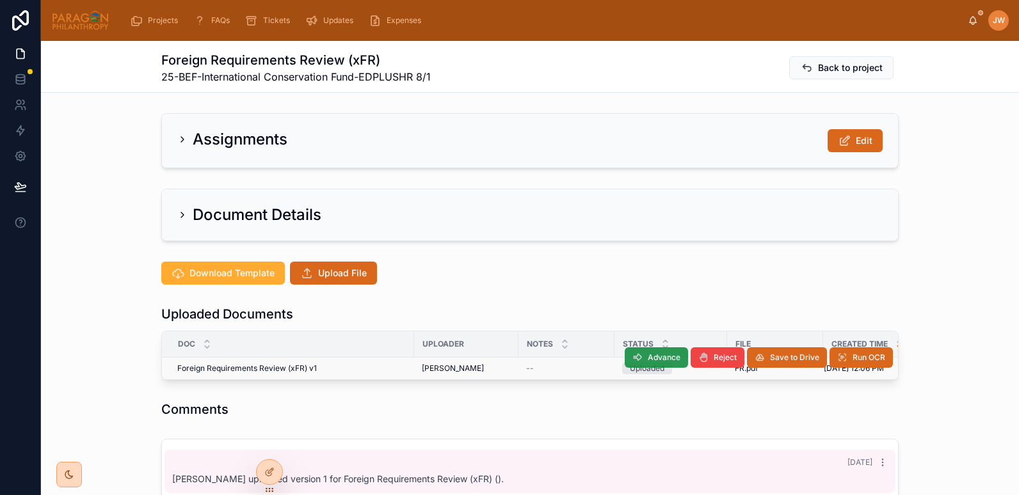
click at [631, 351] on button "Advance" at bounding box center [655, 357] width 63 height 20
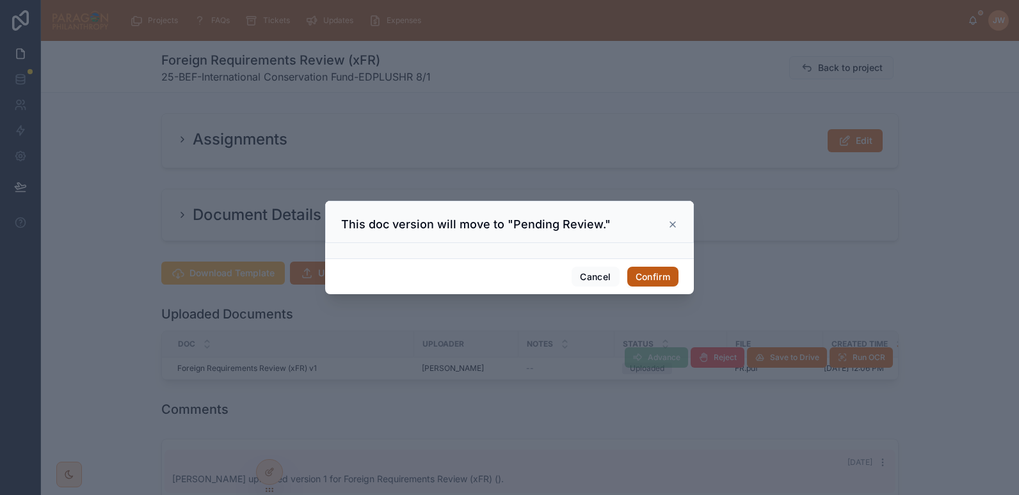
click at [654, 278] on button "Confirm" at bounding box center [652, 277] width 51 height 20
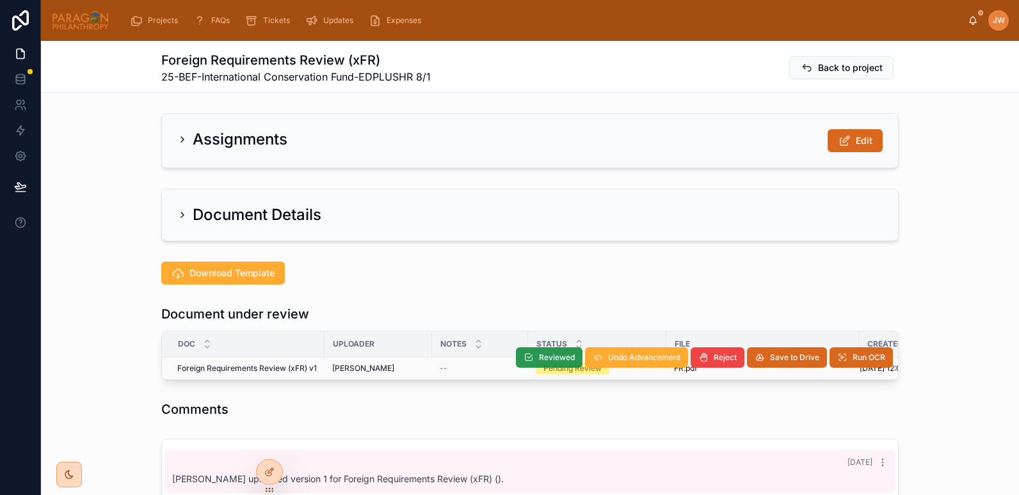
click at [553, 354] on span "Reviewed" at bounding box center [557, 358] width 36 height 10
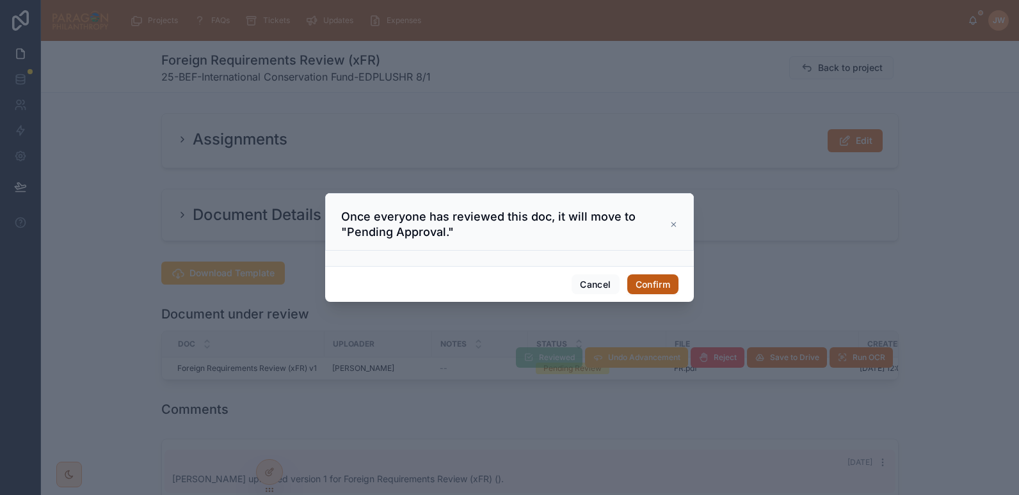
click at [637, 291] on button "Confirm" at bounding box center [652, 284] width 51 height 20
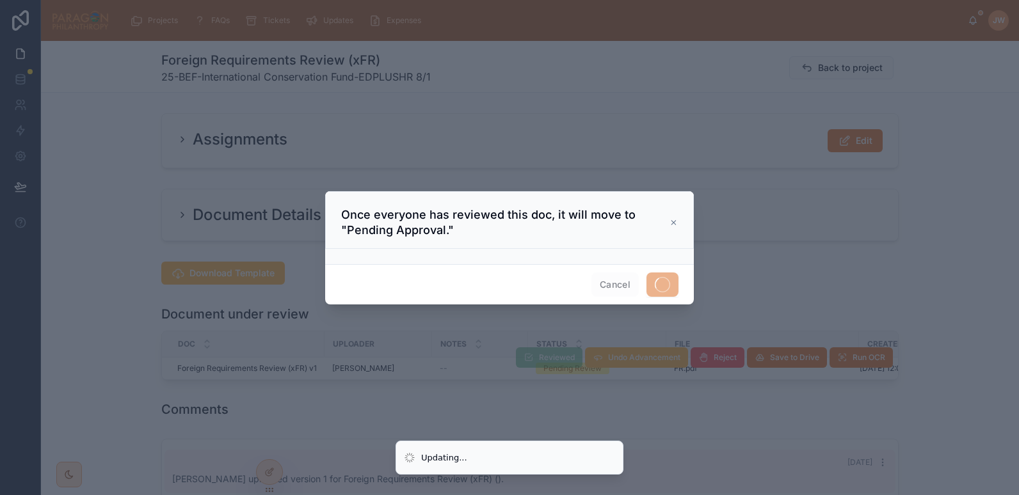
click at [718, 448] on div at bounding box center [509, 247] width 1019 height 495
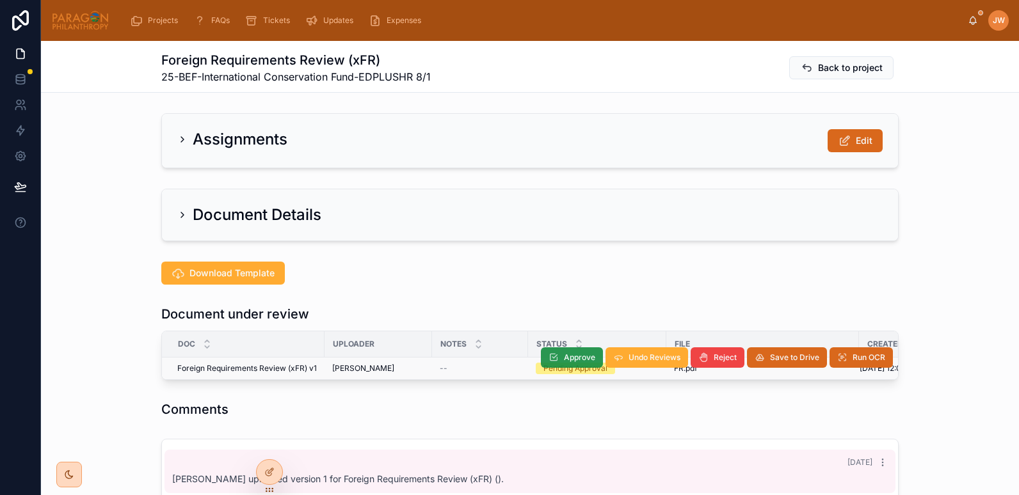
click at [564, 356] on span "Approve" at bounding box center [579, 358] width 31 height 10
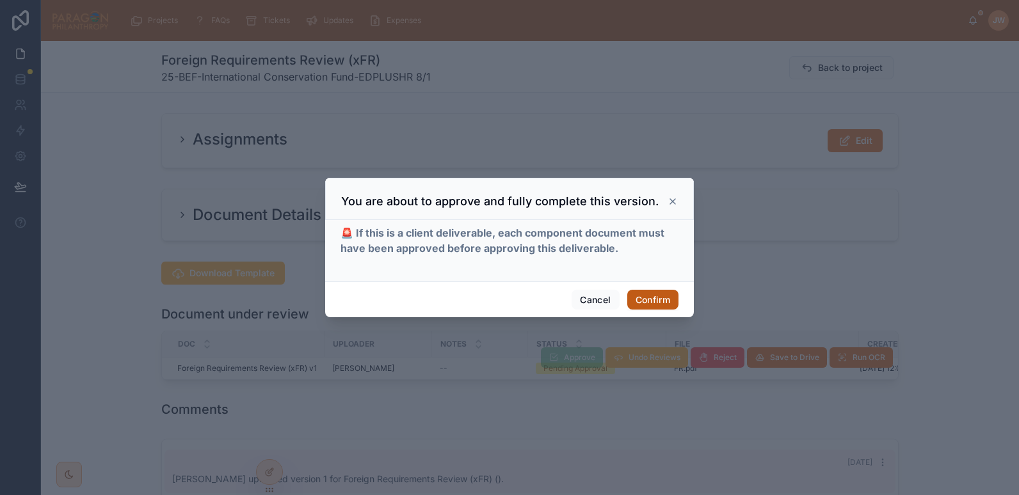
click at [658, 299] on button "Confirm" at bounding box center [652, 300] width 51 height 20
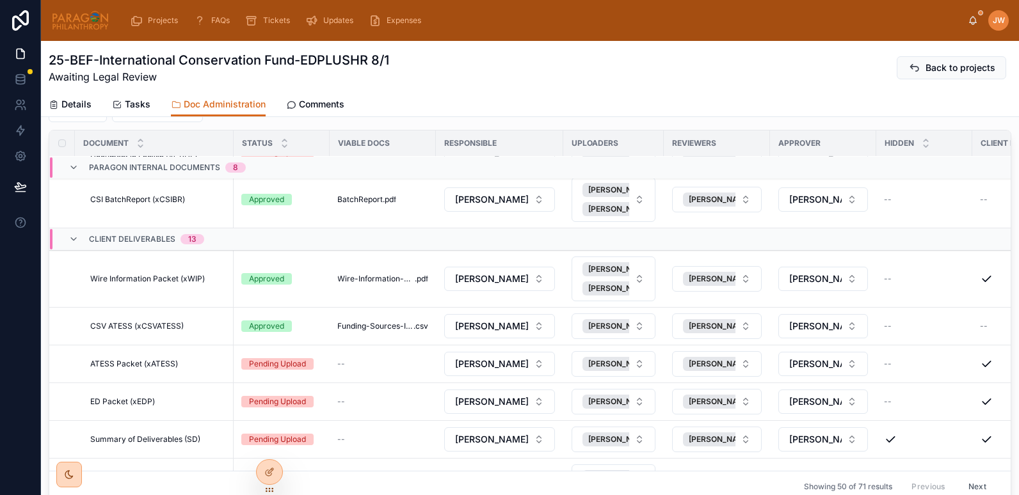
scroll to position [734, 0]
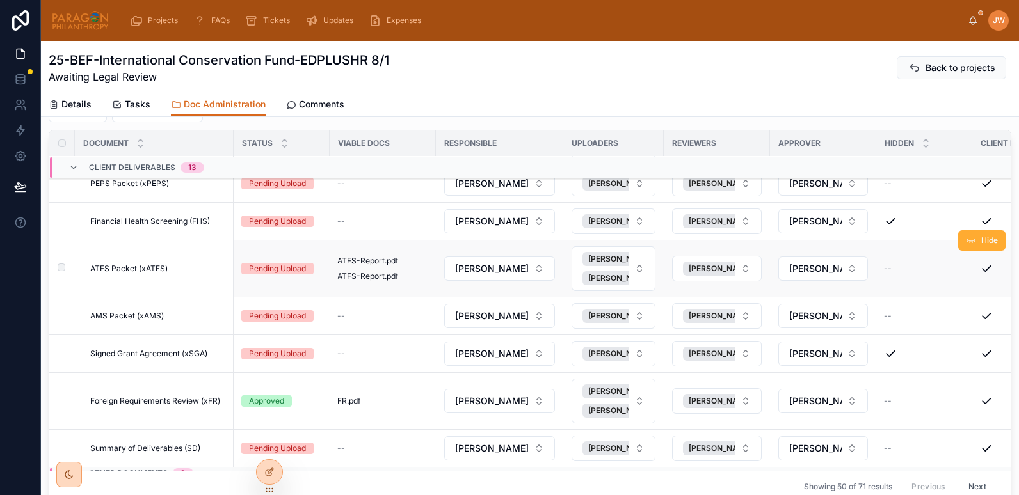
click at [138, 263] on td "ATFS Packet (xATFS) ATFS Packet (xATFS)" at bounding box center [154, 269] width 159 height 57
click at [138, 269] on span "ATFS Packet (xATFS)" at bounding box center [128, 269] width 77 height 10
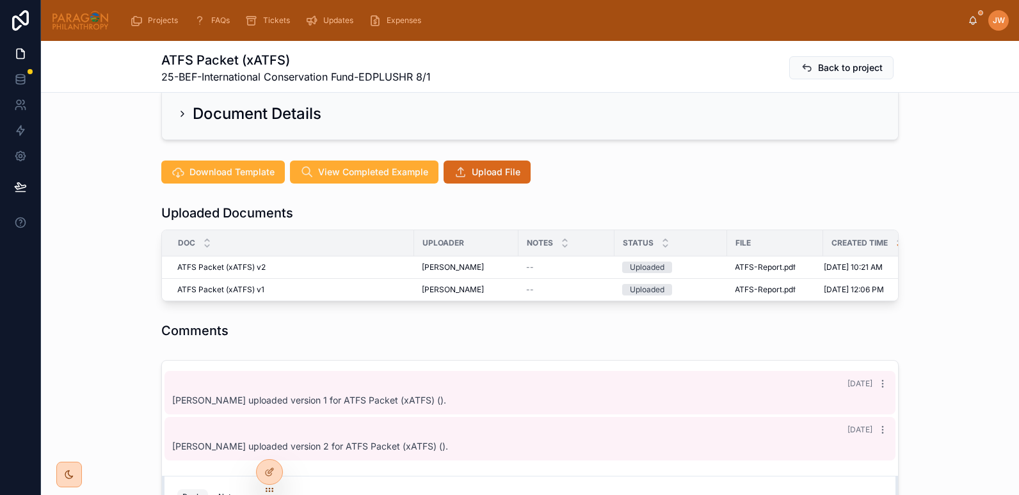
scroll to position [103, 0]
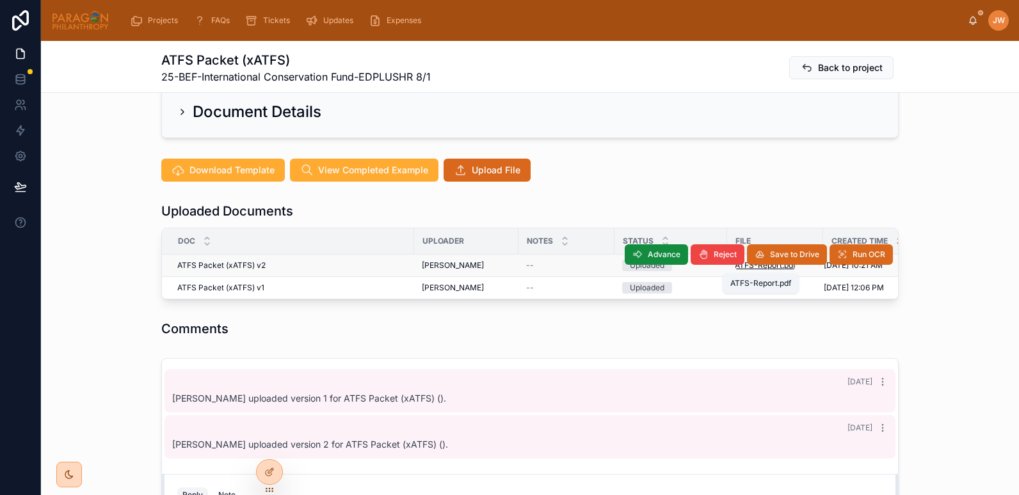
click at [741, 266] on span "ATFS-Report" at bounding box center [757, 265] width 47 height 10
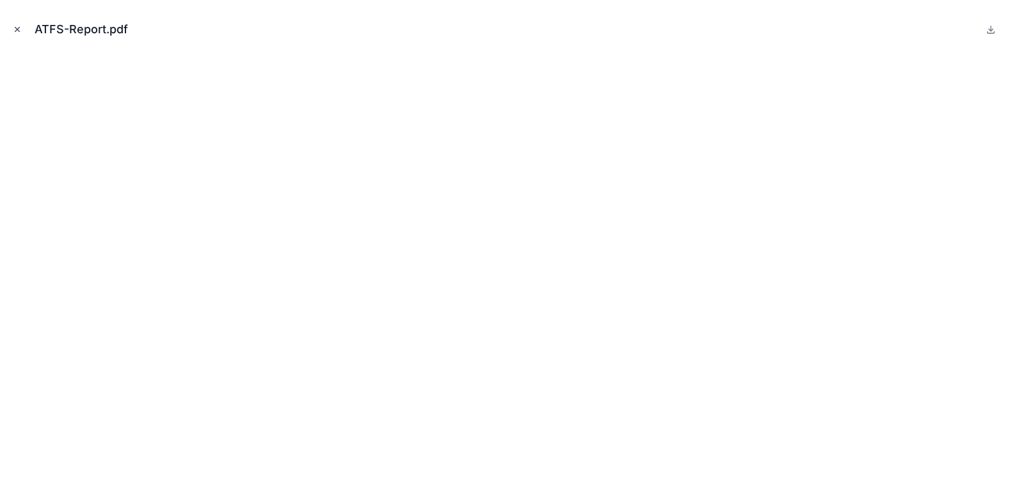
click at [16, 29] on icon "Close modal" at bounding box center [17, 29] width 9 height 9
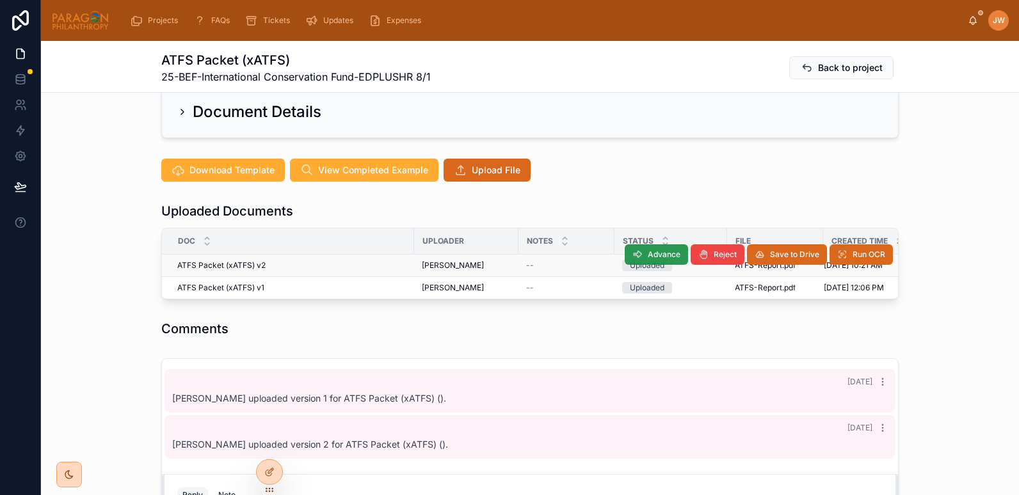
click at [637, 257] on icon at bounding box center [637, 255] width 10 height 10
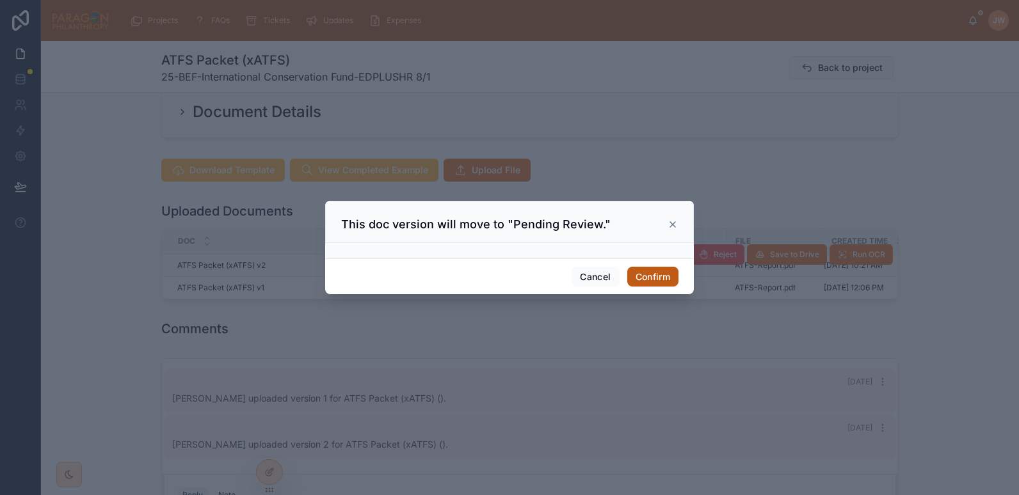
click at [643, 276] on button "Confirm" at bounding box center [652, 277] width 51 height 20
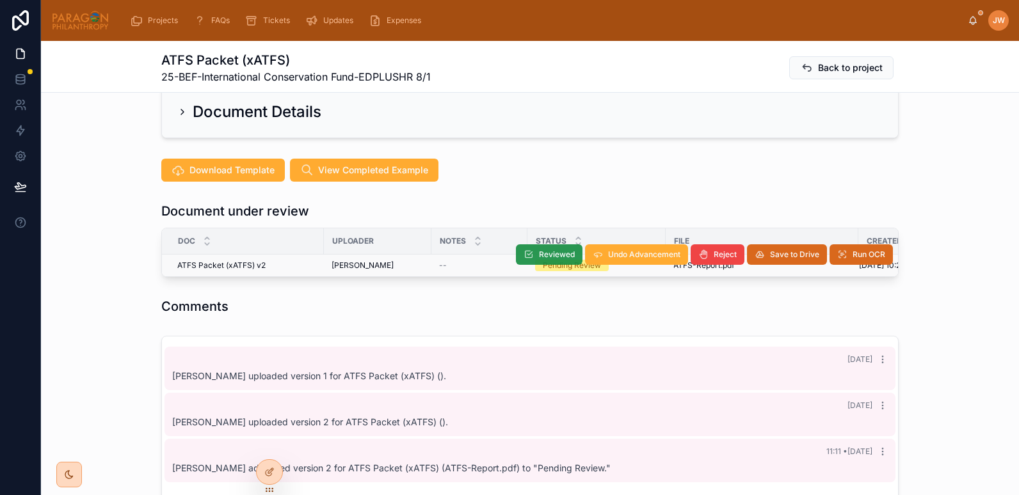
click at [539, 250] on span "Reviewed" at bounding box center [557, 255] width 36 height 10
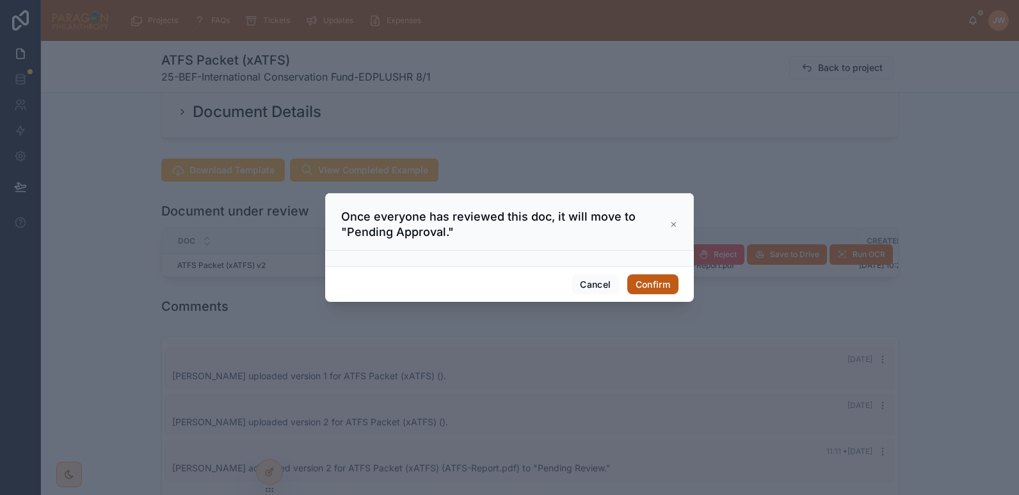
click at [640, 285] on button "Confirm" at bounding box center [652, 284] width 51 height 20
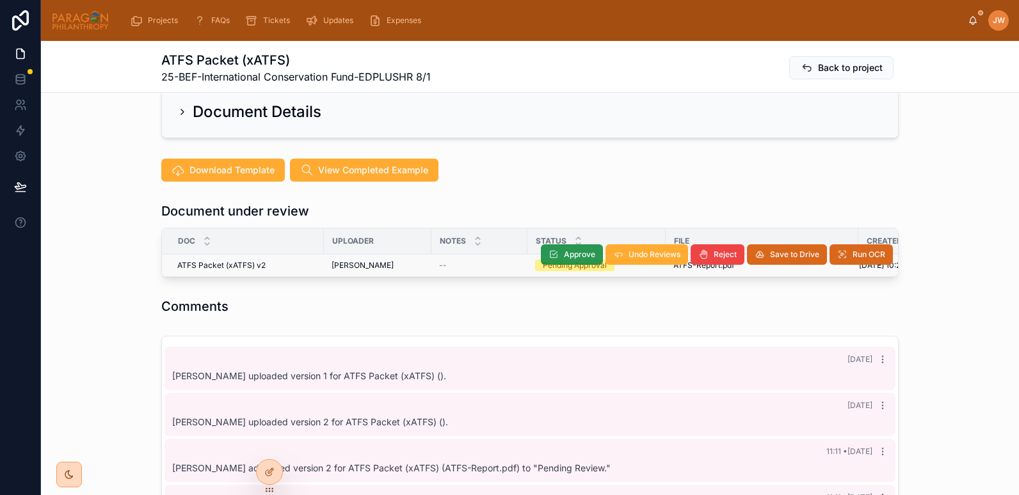
click at [573, 253] on span "Approve" at bounding box center [579, 255] width 31 height 10
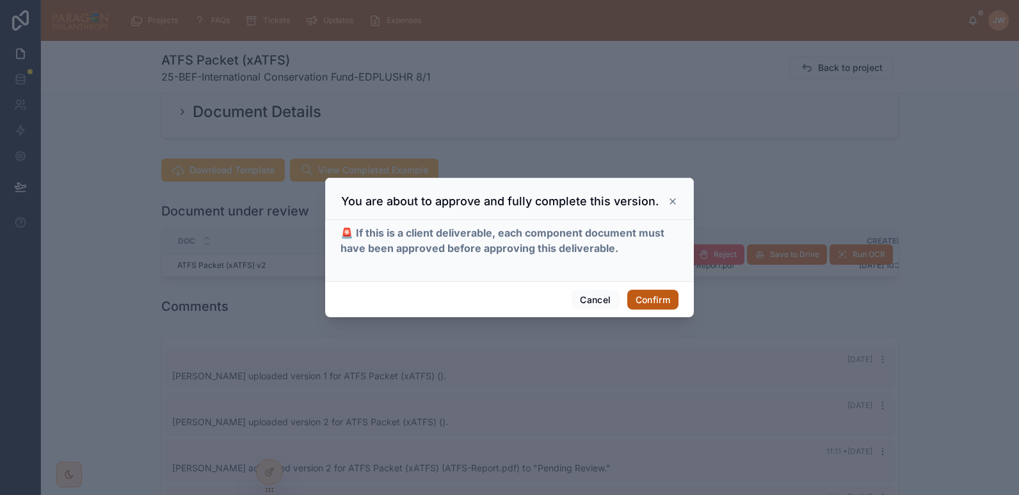
click at [667, 297] on button "Confirm" at bounding box center [652, 300] width 51 height 20
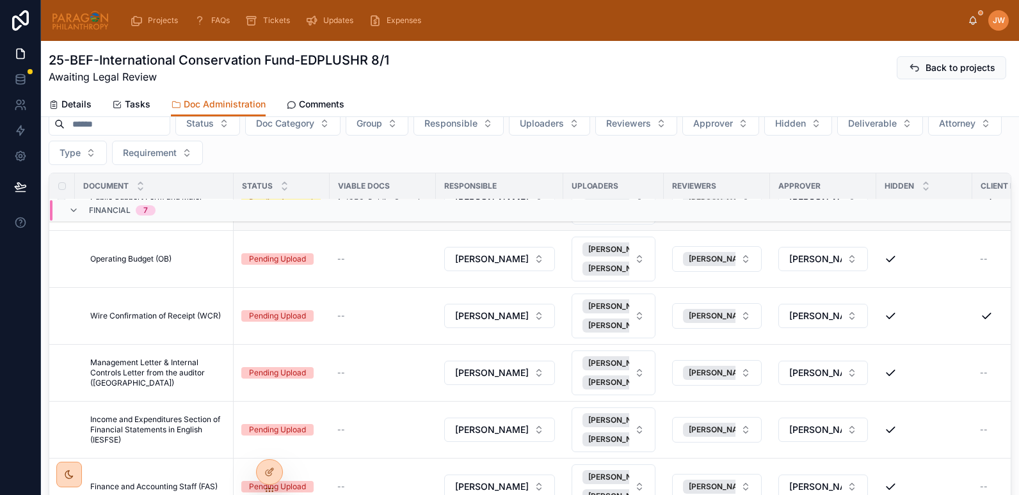
scroll to position [1071, 0]
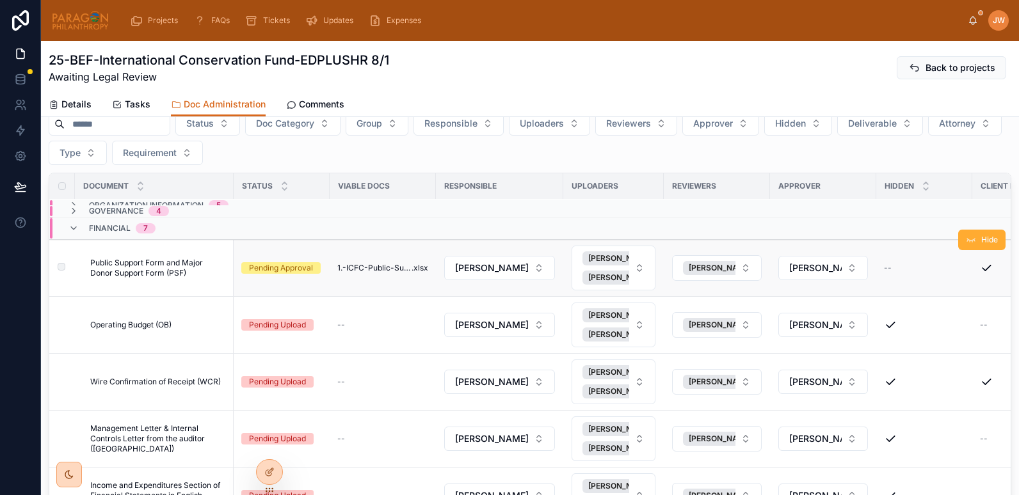
click at [200, 275] on span "Public Support Form and Major Donor Support Form (PSF)" at bounding box center [158, 268] width 136 height 20
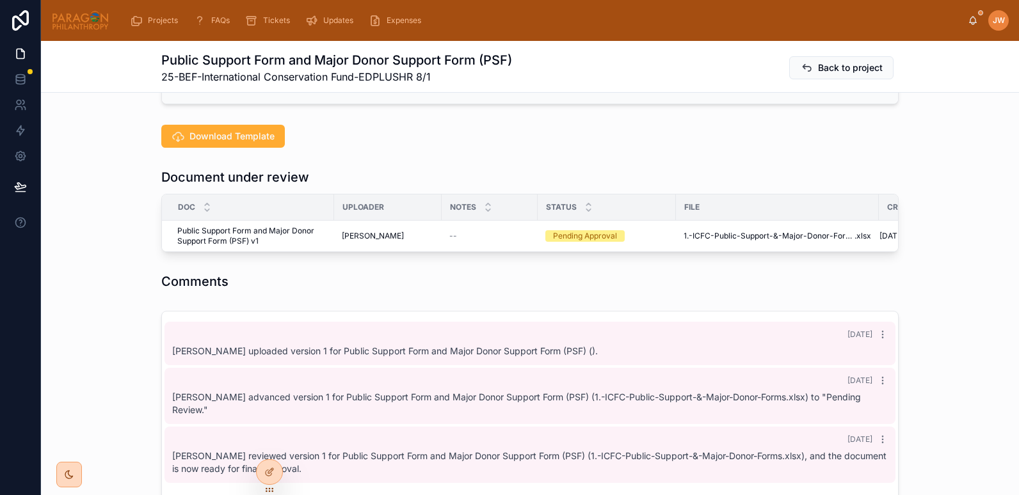
scroll to position [139, 0]
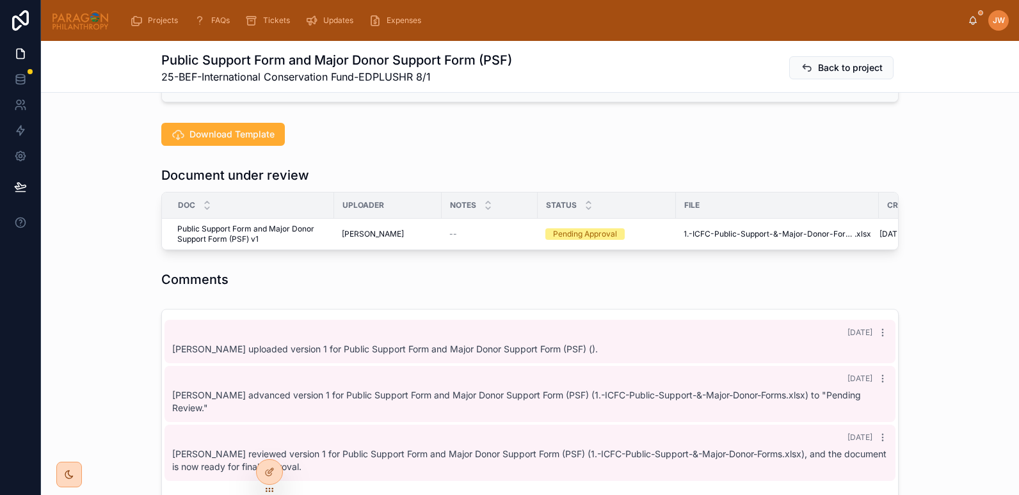
click at [386, 266] on div "Assignments Edit Document Details Download Template Document under review Doc U…" at bounding box center [530, 481] width 978 height 1024
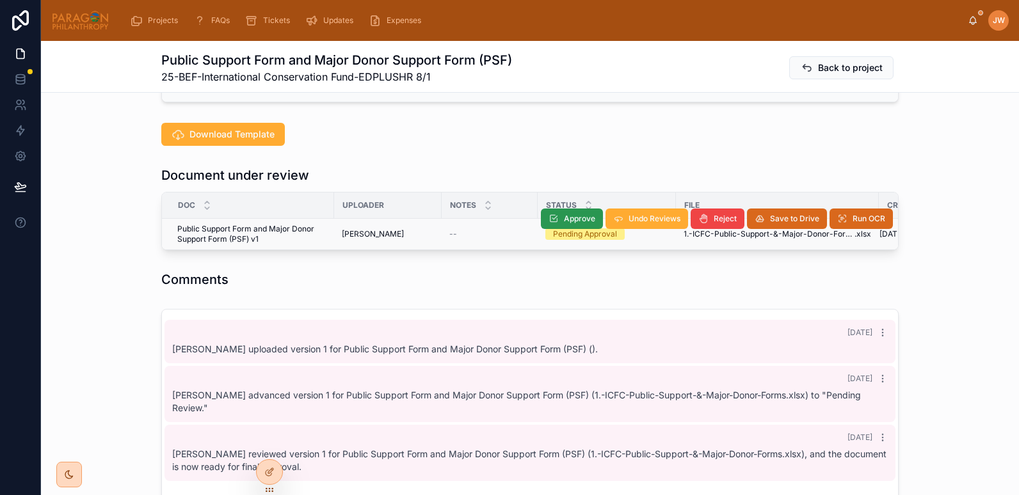
click at [565, 220] on span "Approve" at bounding box center [579, 219] width 31 height 10
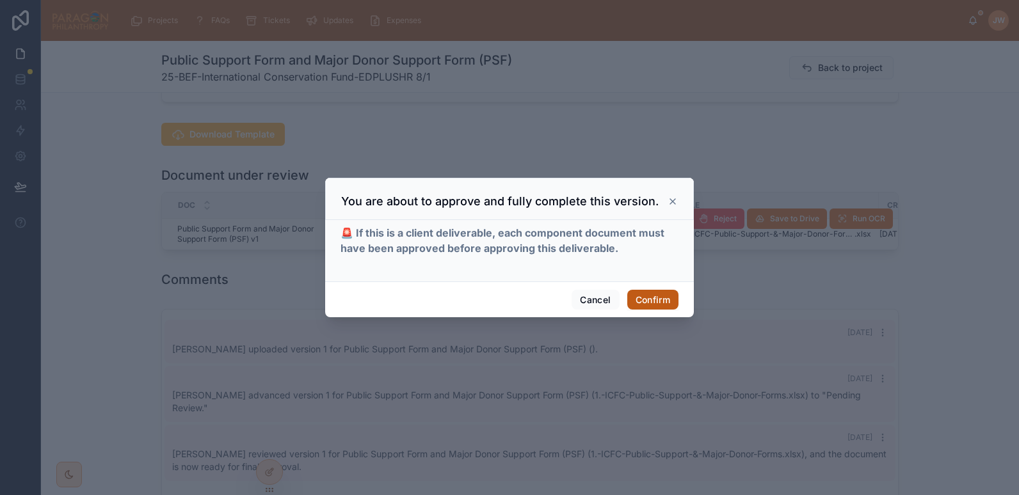
click at [647, 299] on button "Confirm" at bounding box center [652, 300] width 51 height 20
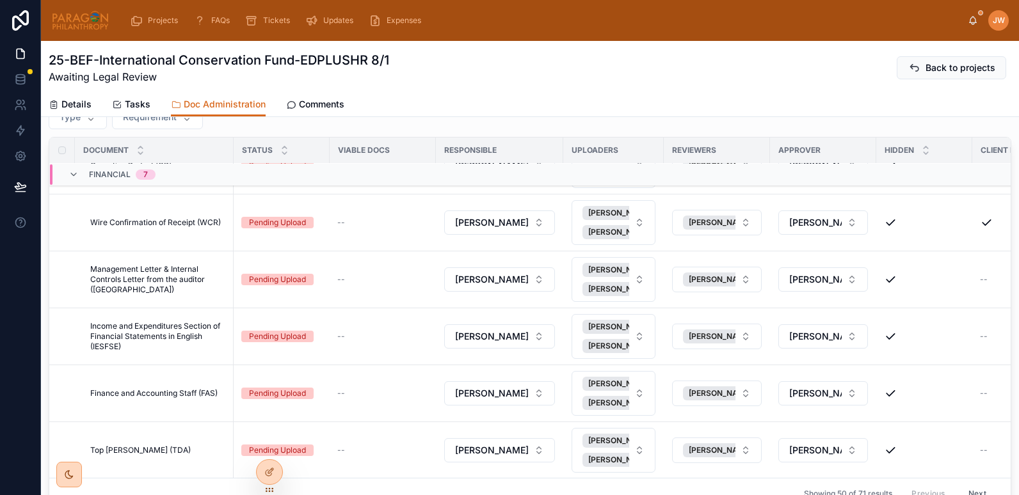
scroll to position [241, 0]
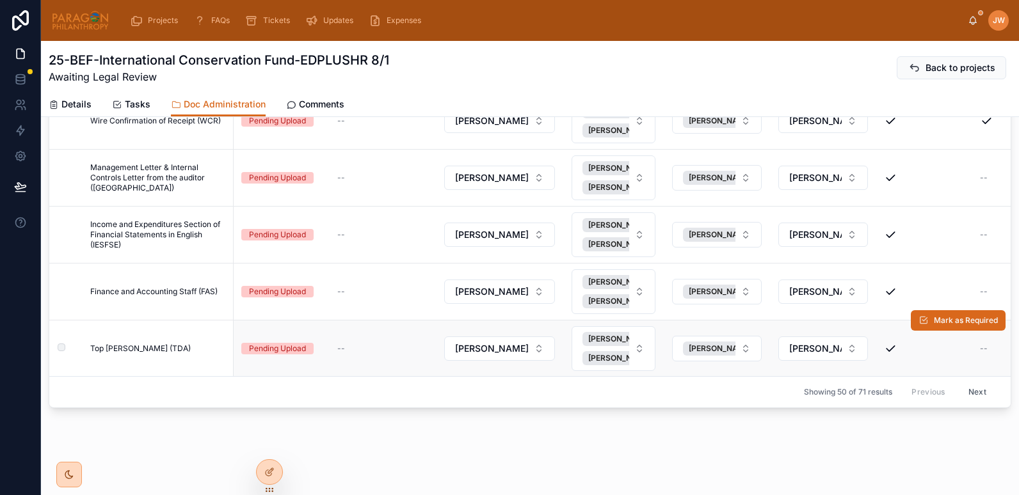
click at [166, 344] on span "Top Donor Amounts (TDA)" at bounding box center [140, 349] width 100 height 10
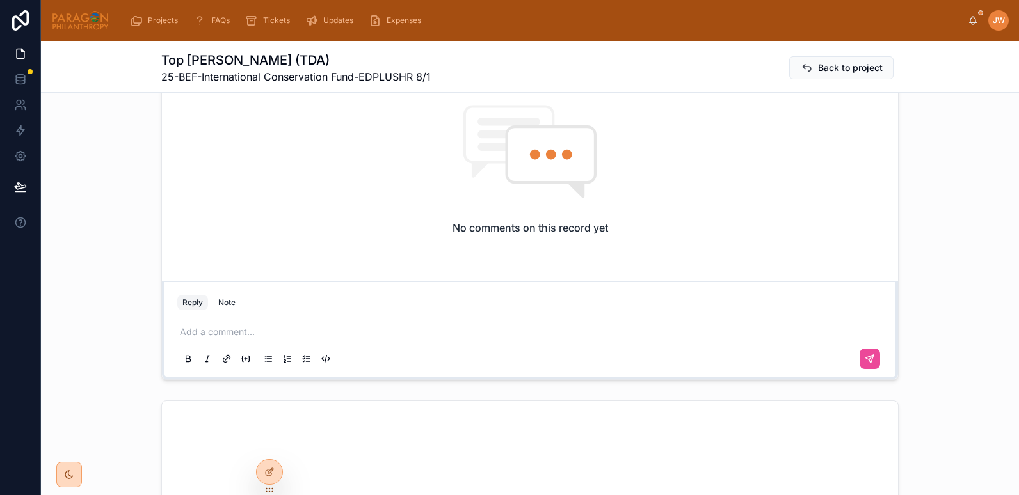
scroll to position [260, 0]
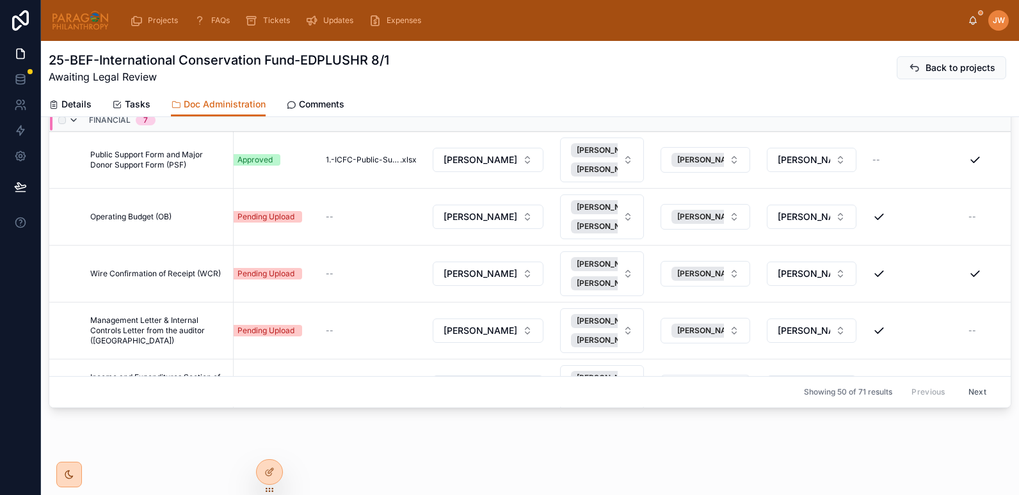
scroll to position [931, 12]
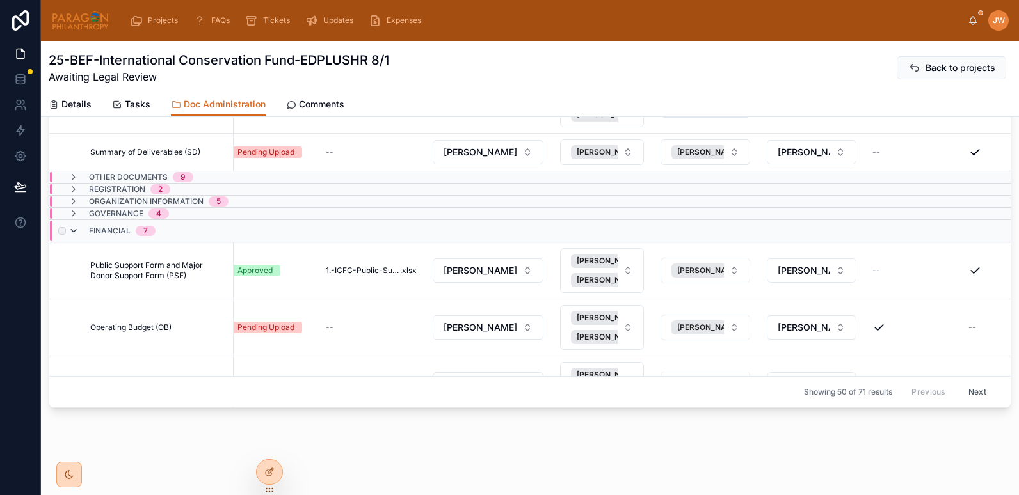
click at [72, 232] on icon at bounding box center [73, 231] width 10 height 10
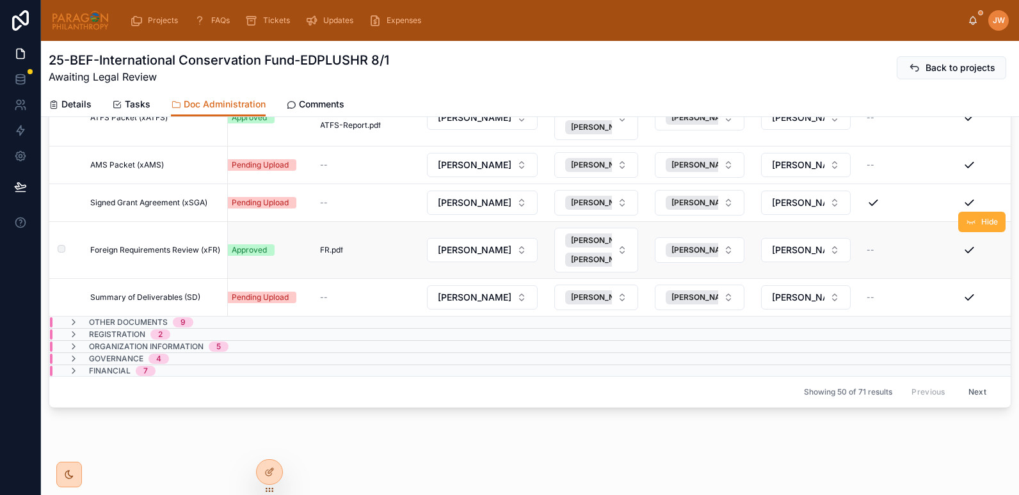
scroll to position [800, 12]
click at [74, 317] on icon at bounding box center [73, 322] width 10 height 10
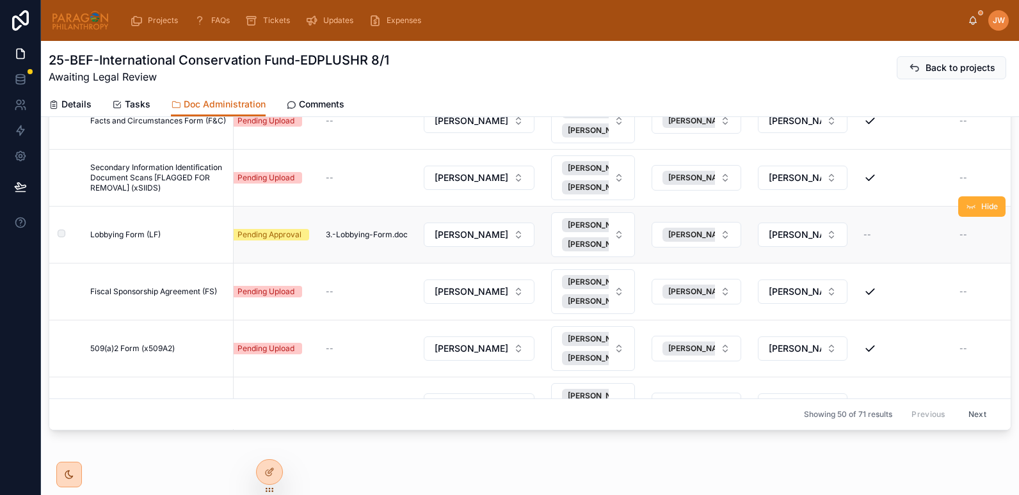
scroll to position [1164, 12]
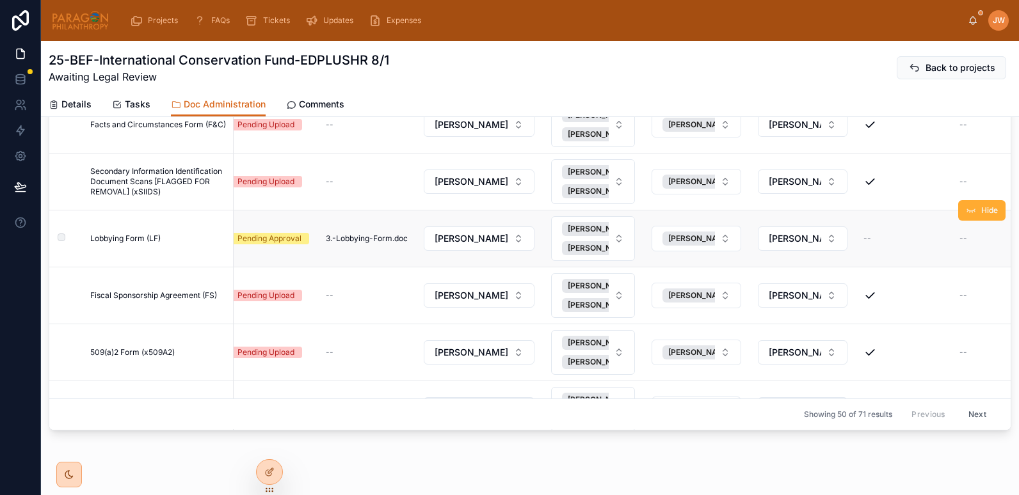
click at [135, 239] on span "Lobbying Form (LF)" at bounding box center [125, 239] width 70 height 10
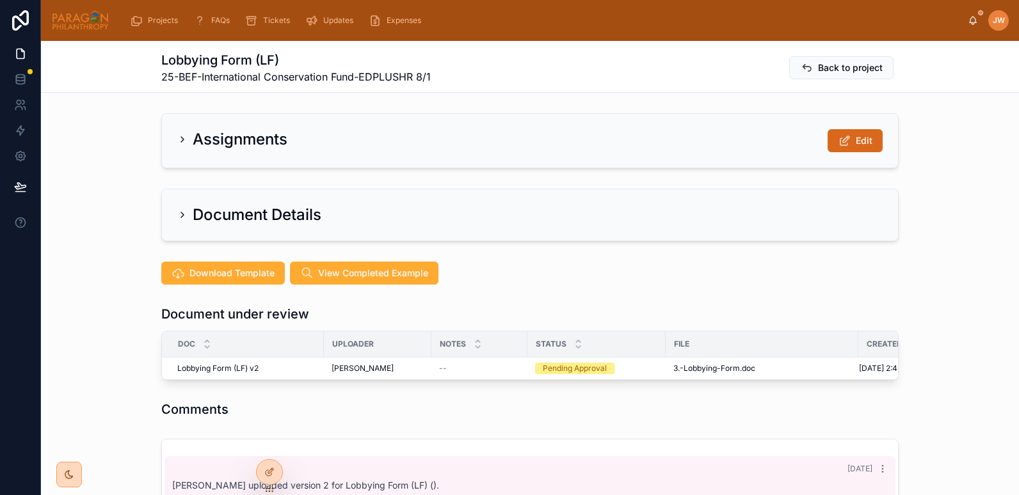
scroll to position [179, 0]
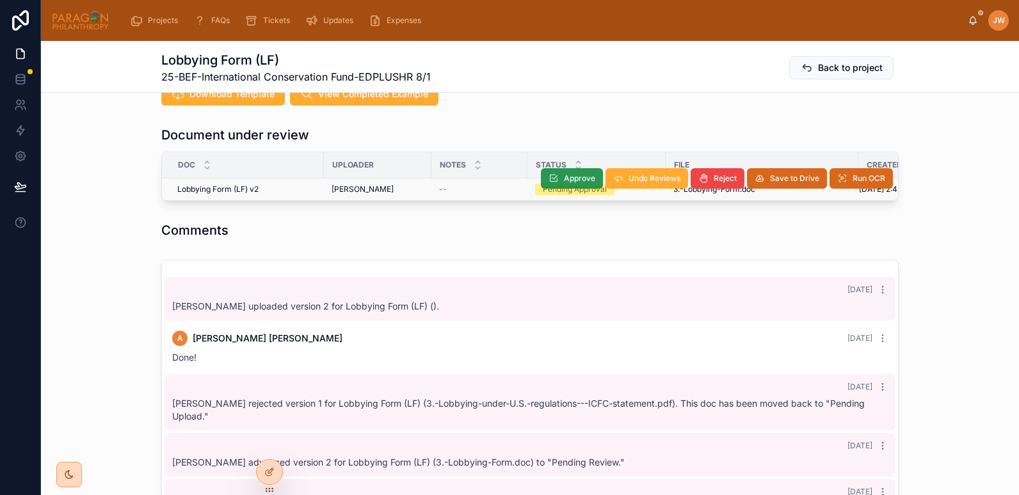
click at [557, 179] on button "Approve" at bounding box center [572, 178] width 62 height 20
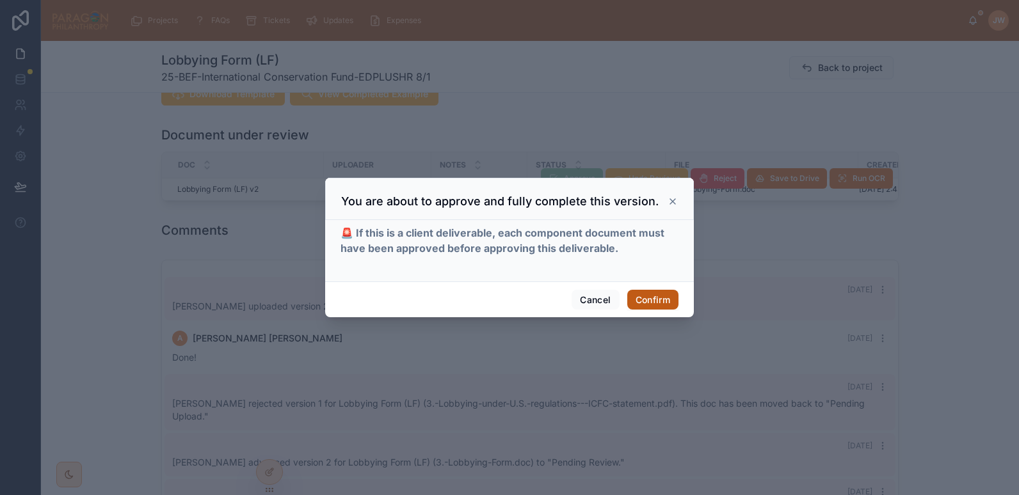
click at [654, 299] on button "Confirm" at bounding box center [652, 300] width 51 height 20
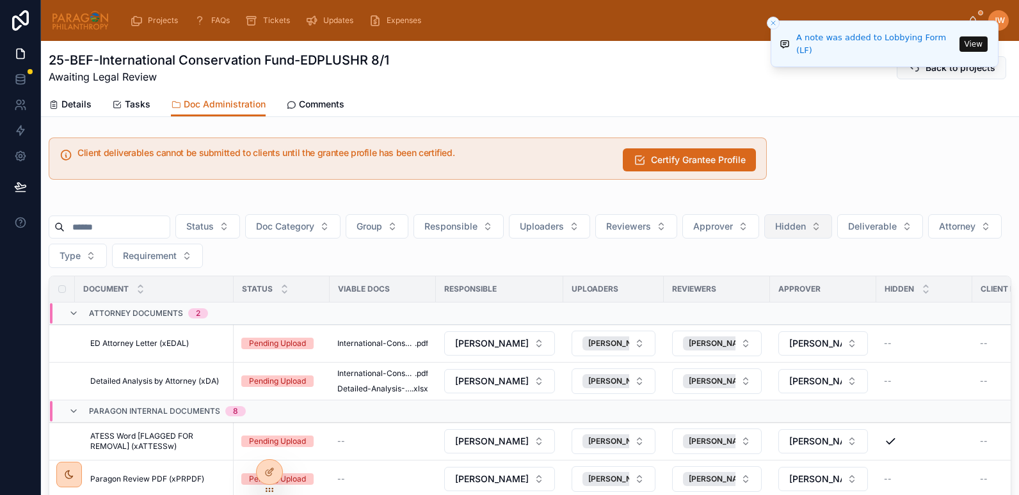
click at [832, 230] on button "Hidden" at bounding box center [798, 226] width 68 height 24
click at [764, 299] on div "No" at bounding box center [830, 299] width 154 height 20
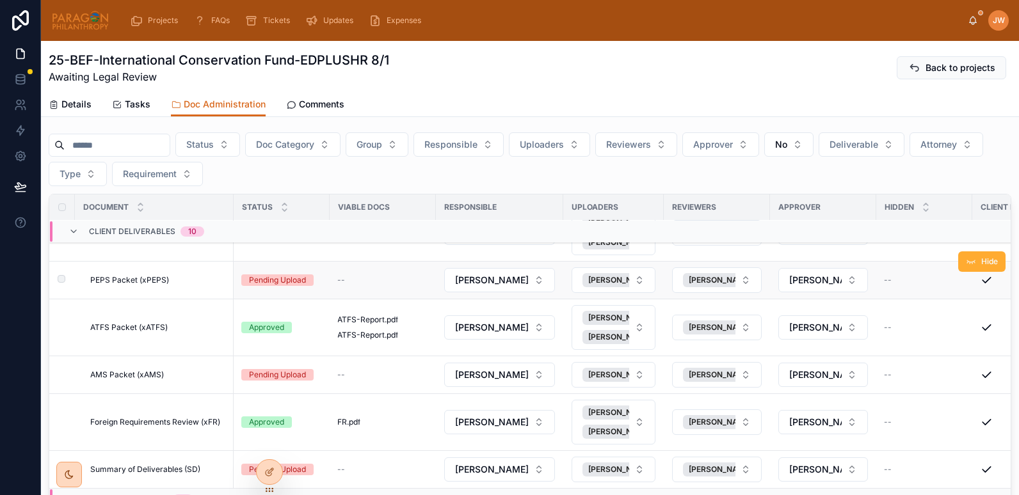
scroll to position [464, 0]
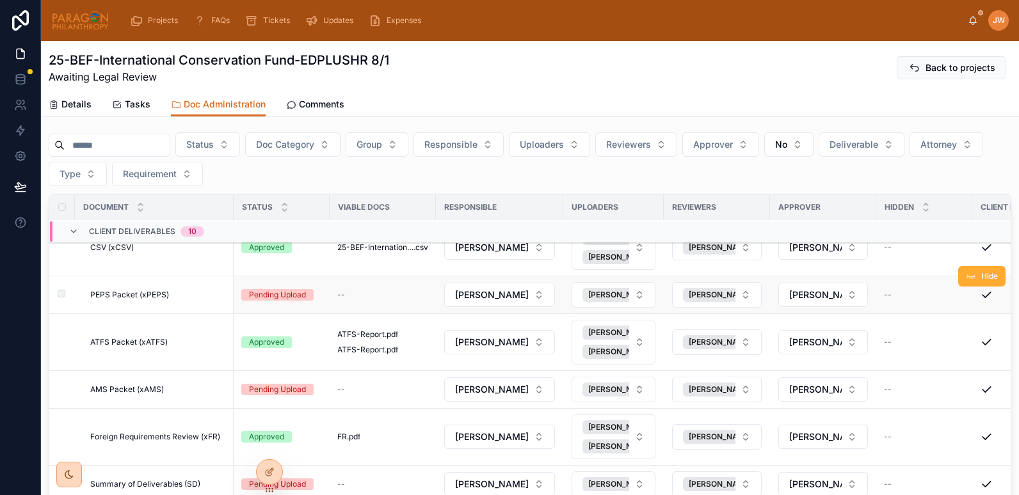
click at [143, 295] on span "PEPS Packet (xPEPS)" at bounding box center [129, 295] width 79 height 10
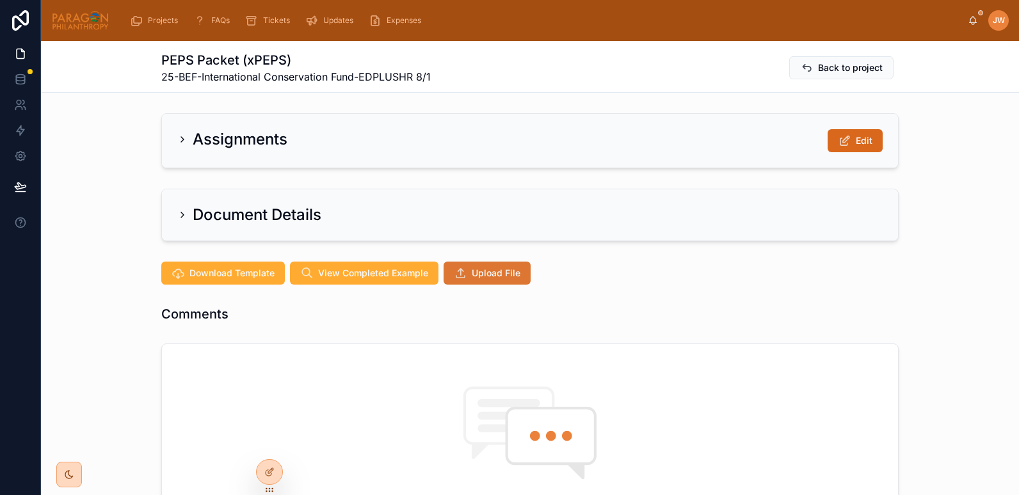
click at [487, 278] on span "Upload File" at bounding box center [496, 273] width 49 height 13
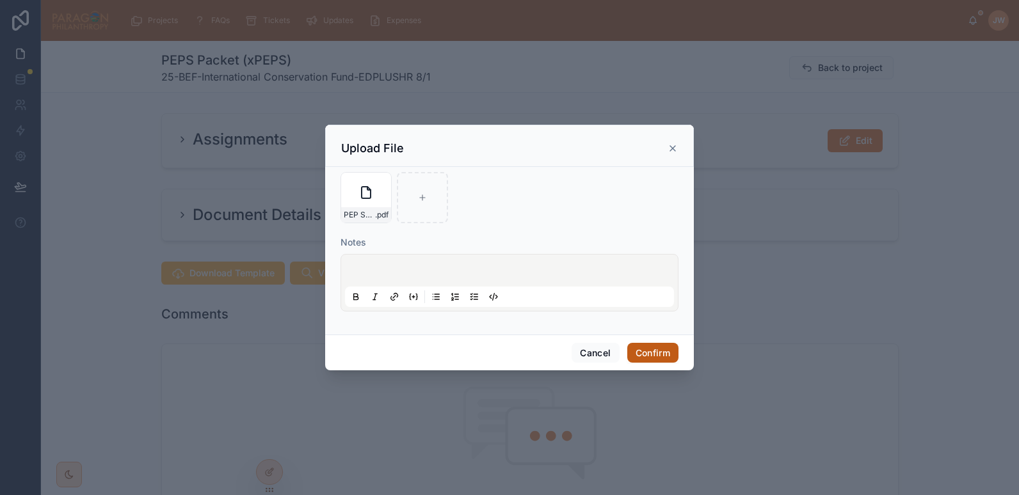
click at [660, 353] on button "Confirm" at bounding box center [652, 353] width 51 height 20
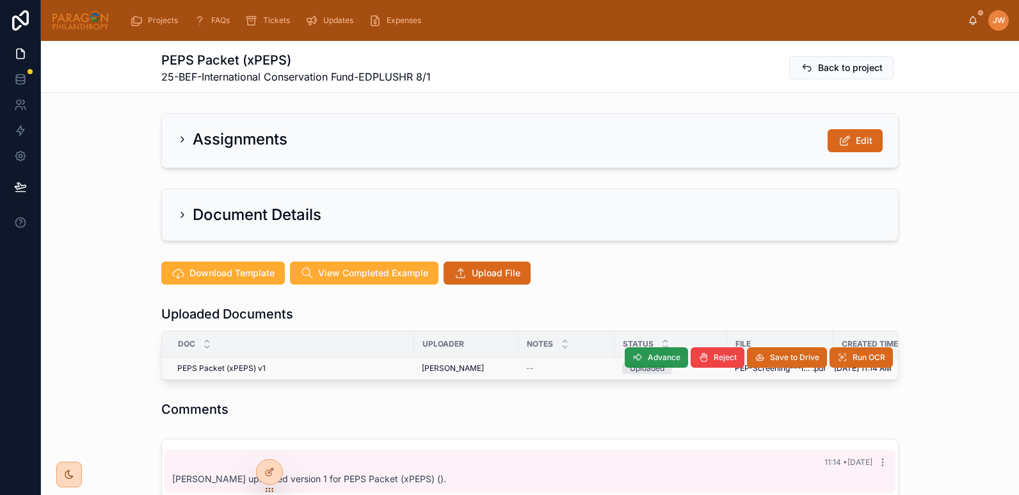
click at [652, 358] on span "Advance" at bounding box center [663, 358] width 33 height 10
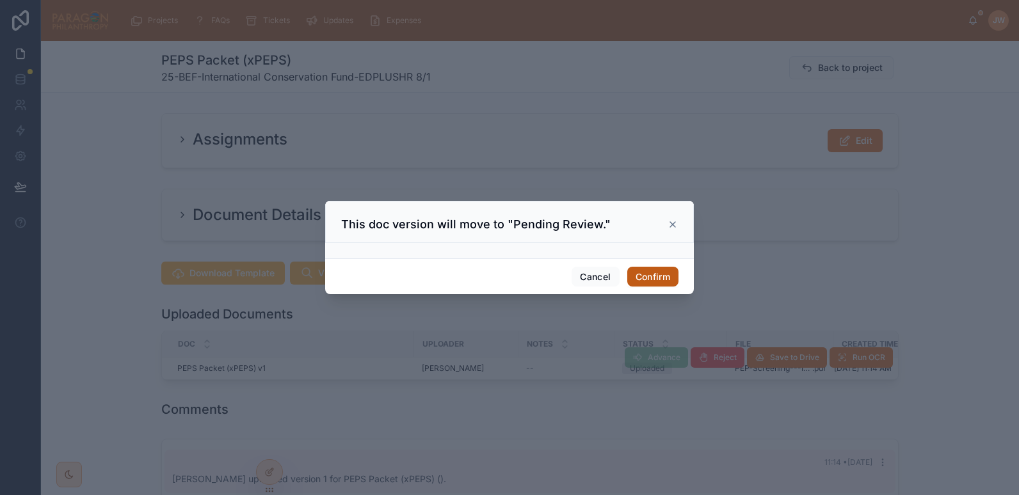
click at [647, 273] on button "Confirm" at bounding box center [652, 277] width 51 height 20
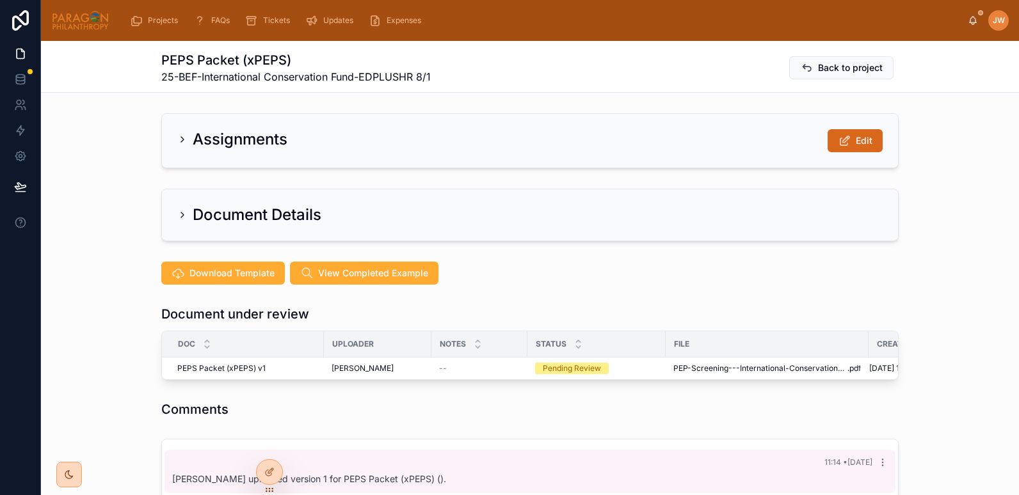
click at [95, 168] on div "Assignments Edit" at bounding box center [530, 140] width 978 height 65
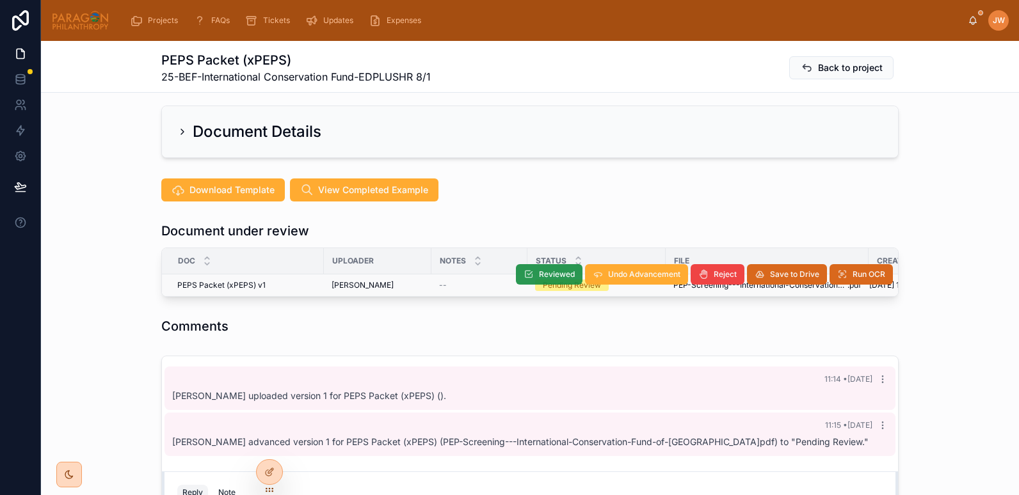
click at [554, 274] on span "Reviewed" at bounding box center [557, 274] width 36 height 10
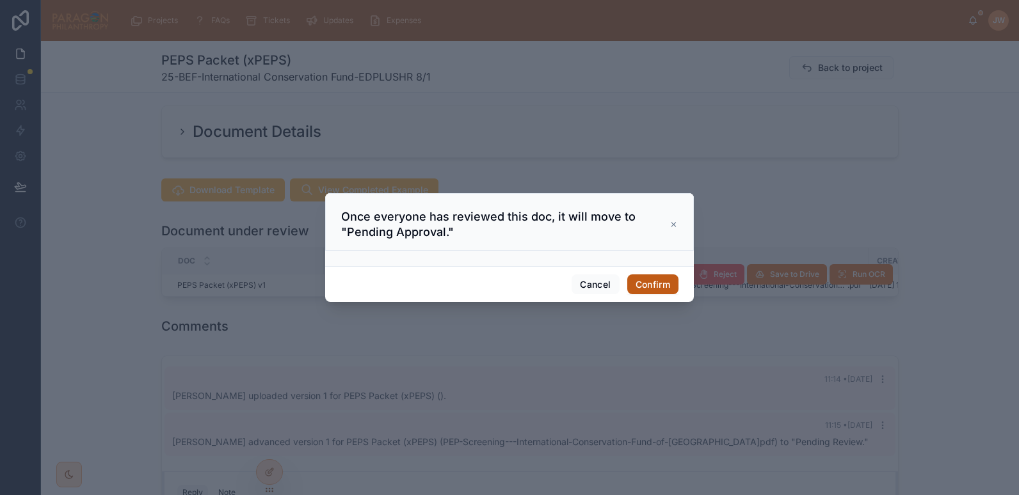
click at [654, 289] on button "Confirm" at bounding box center [652, 284] width 51 height 20
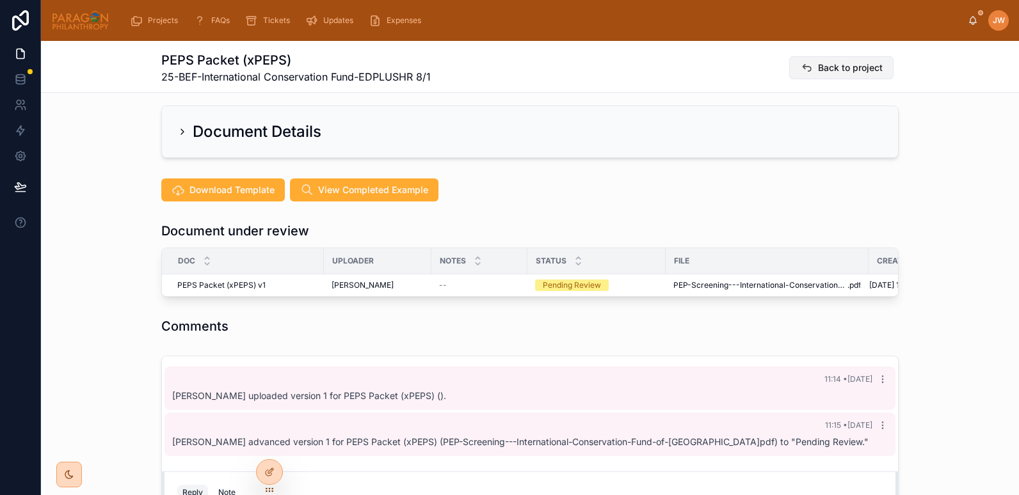
click at [819, 66] on span "Back to project" at bounding box center [850, 67] width 65 height 13
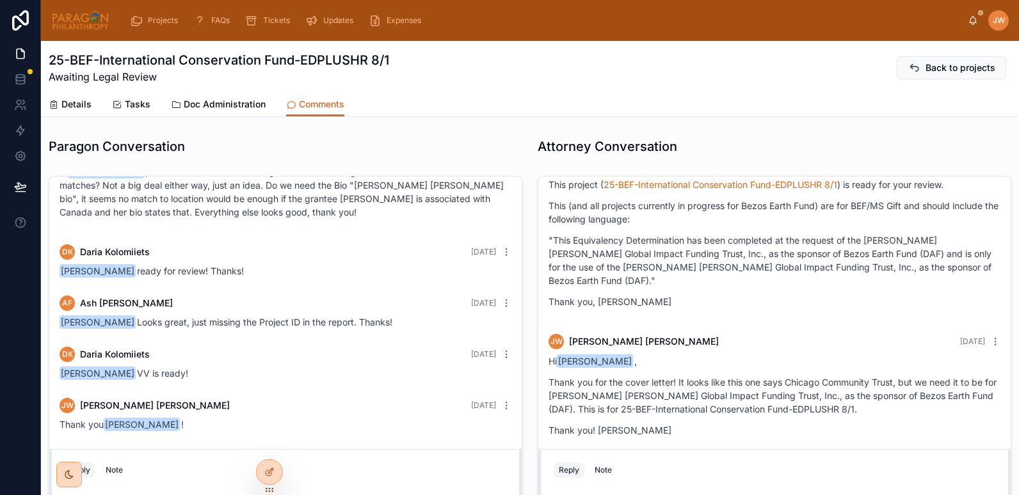
scroll to position [217, 0]
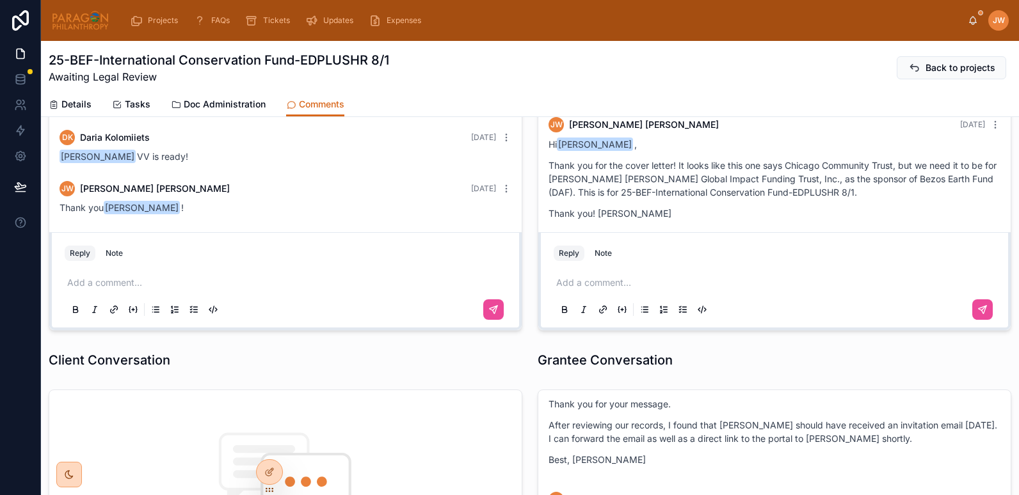
click at [430, 86] on div "25-BEF-International Conservation Fund-EDPLUSHR 8/1 Awaiting Legal Review Back …" at bounding box center [530, 66] width 962 height 51
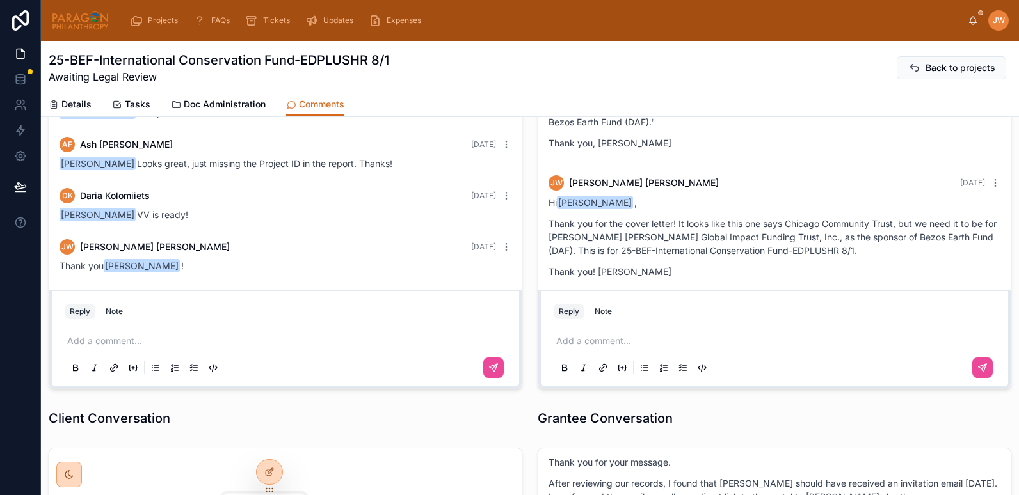
scroll to position [0, 0]
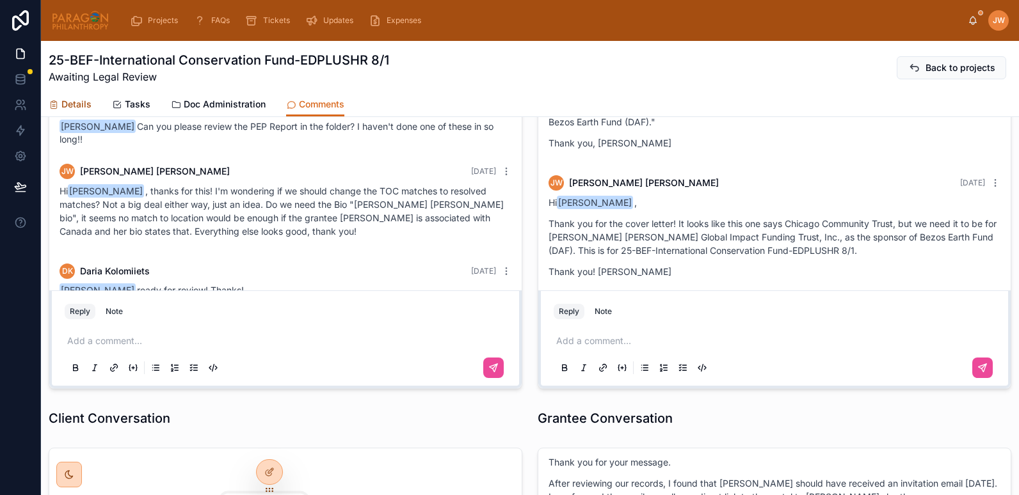
drag, startPoint x: 68, startPoint y: 109, endPoint x: 501, endPoint y: 138, distance: 433.4
click at [68, 109] on span "Details" at bounding box center [76, 104] width 30 height 13
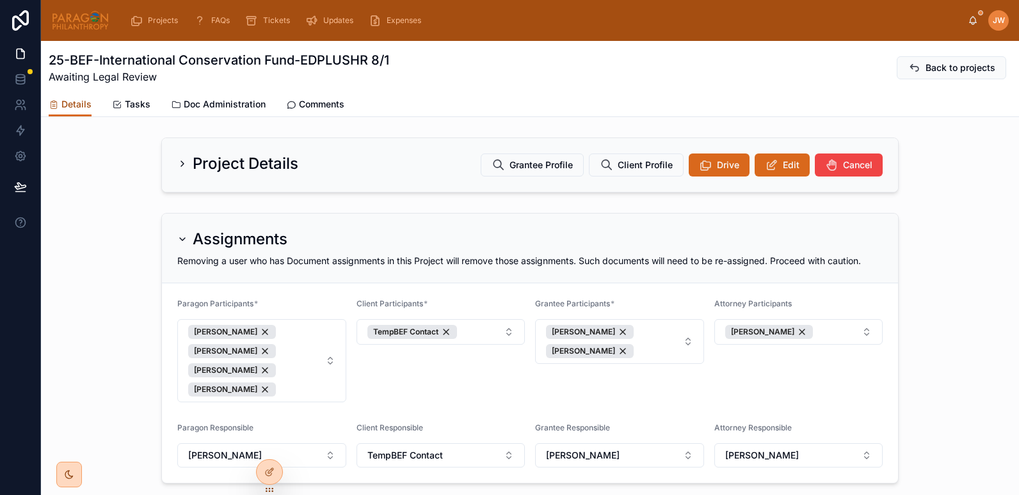
scroll to position [98, 0]
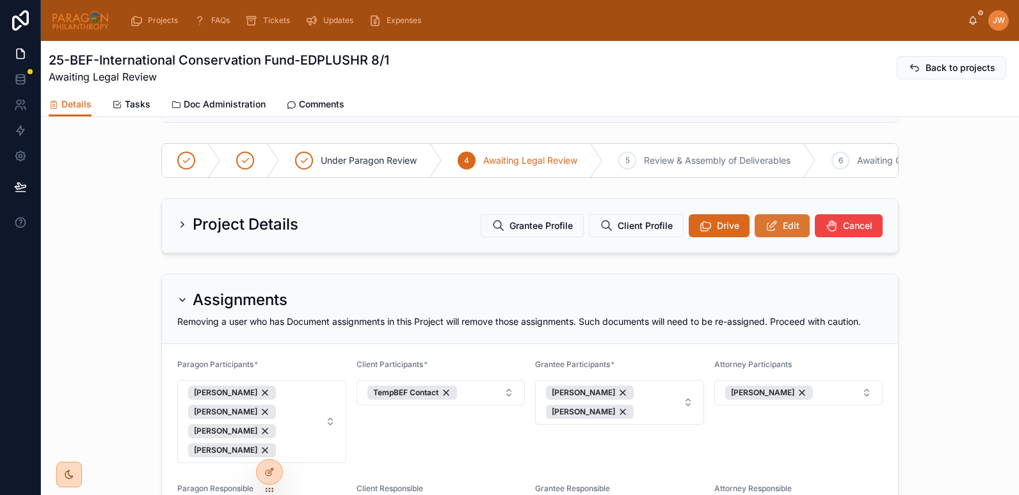
click at [765, 232] on icon at bounding box center [771, 225] width 13 height 13
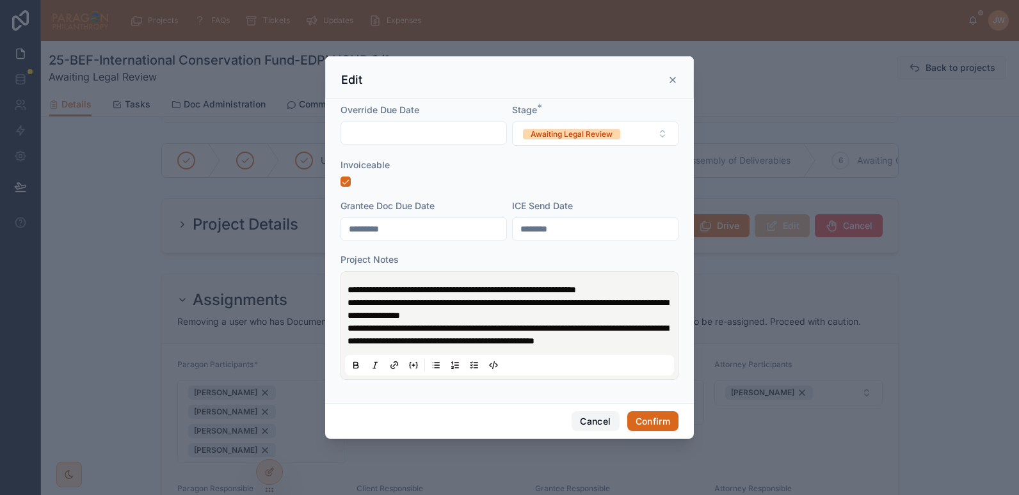
click at [593, 423] on button "Cancel" at bounding box center [594, 421] width 47 height 20
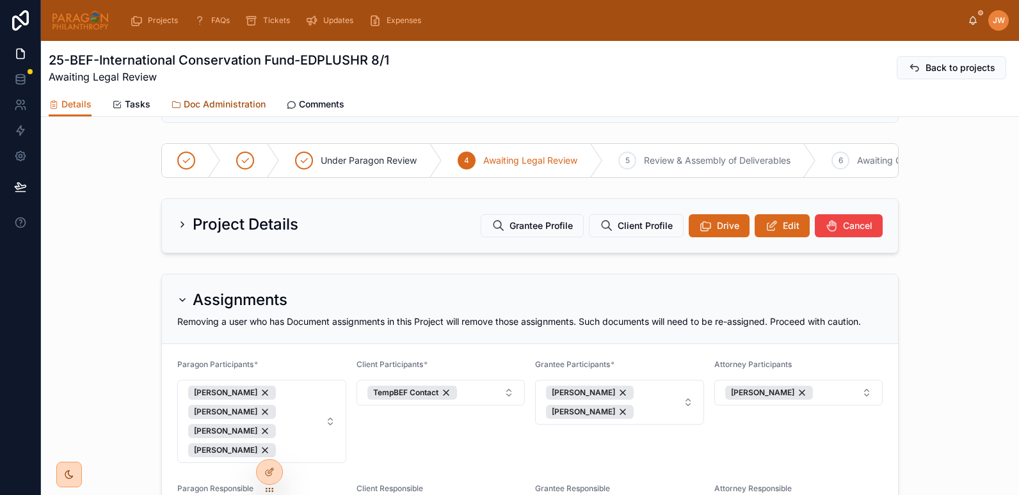
click at [219, 93] on link "Doc Administration" at bounding box center [218, 106] width 95 height 26
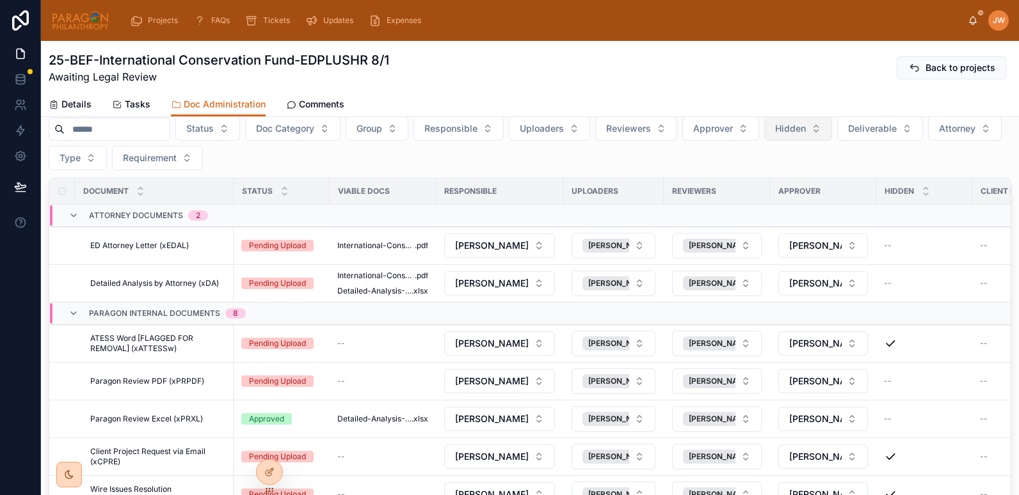
click at [832, 128] on button "Hidden" at bounding box center [798, 128] width 68 height 24
click at [759, 201] on div "No" at bounding box center [830, 201] width 154 height 20
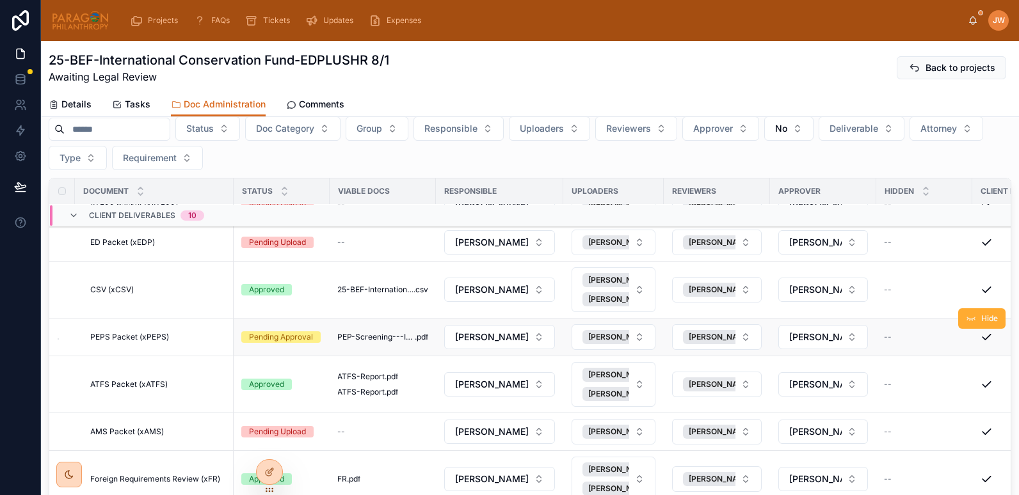
scroll to position [475, 0]
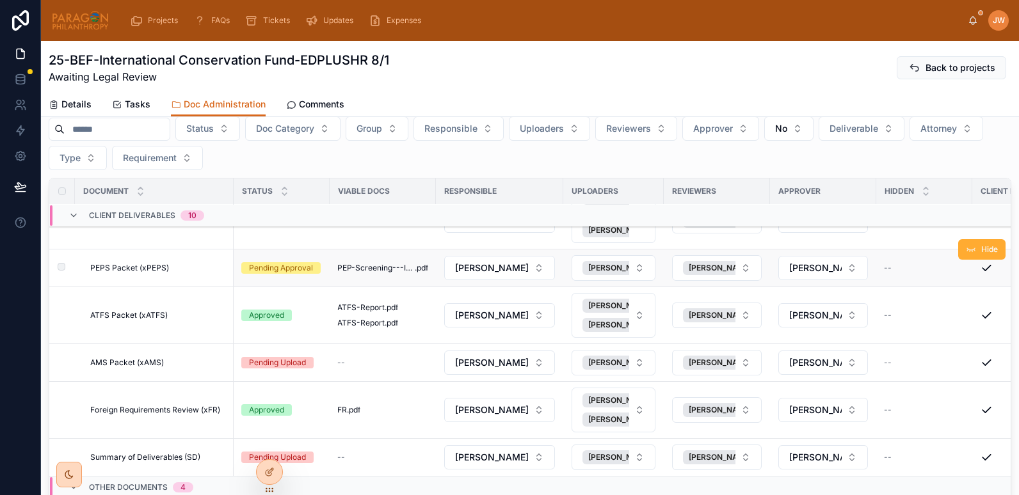
click at [156, 267] on span "PEPS Packet (xPEPS)" at bounding box center [129, 268] width 79 height 10
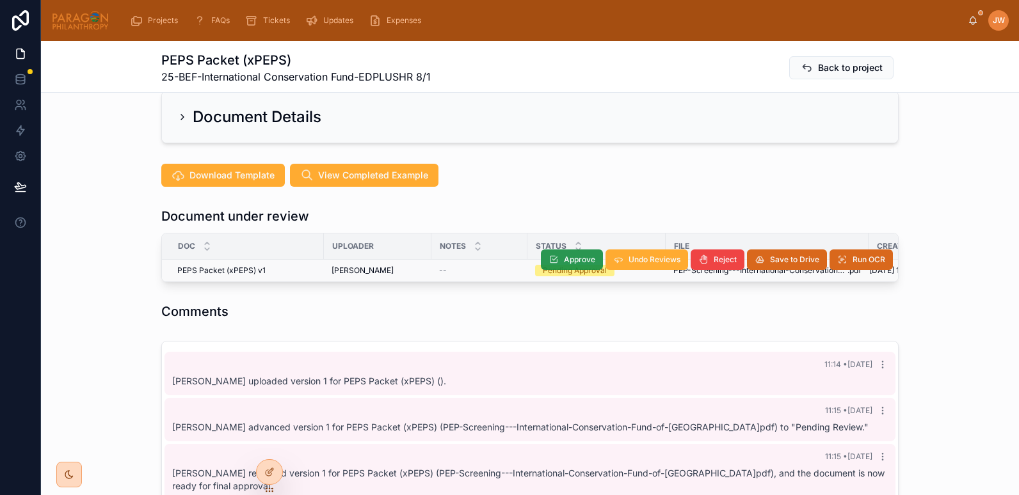
click at [583, 258] on span "Approve" at bounding box center [579, 260] width 31 height 10
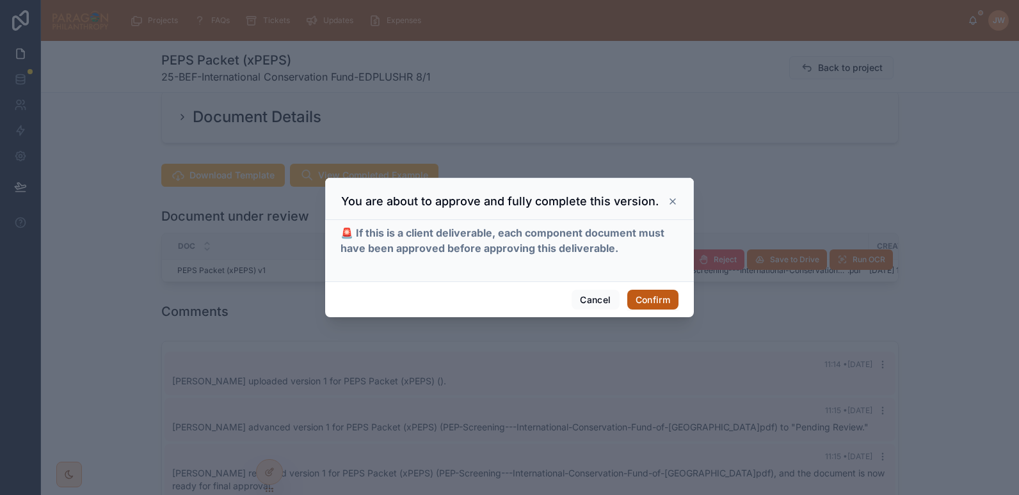
click at [648, 297] on button "Confirm" at bounding box center [652, 300] width 51 height 20
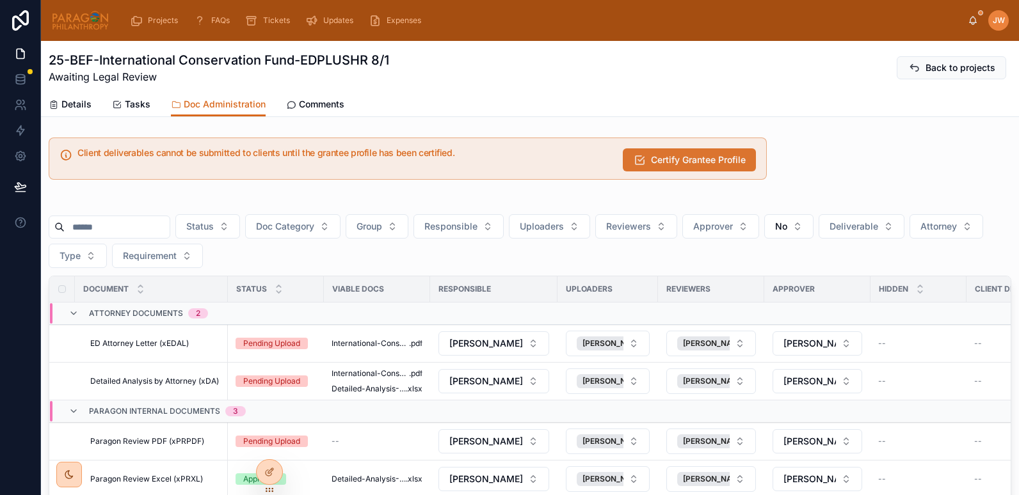
click at [681, 165] on span "Certify Grantee Profile" at bounding box center [698, 160] width 95 height 13
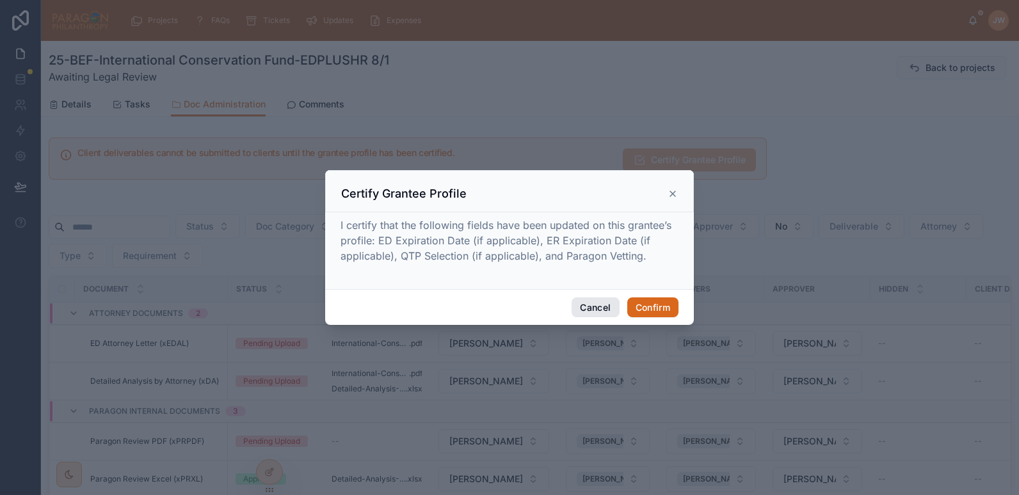
click at [576, 438] on div at bounding box center [509, 247] width 1019 height 495
click at [598, 304] on button "Cancel" at bounding box center [594, 307] width 47 height 20
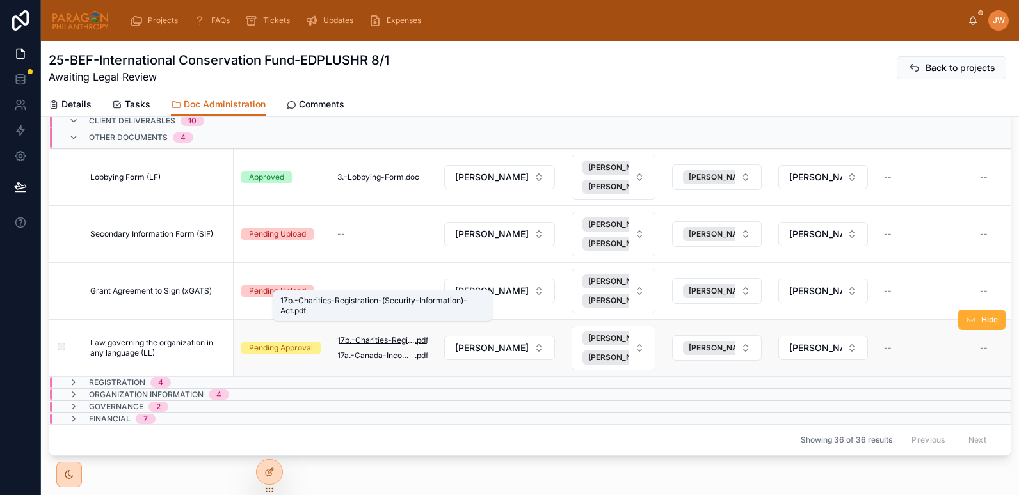
scroll to position [241, 0]
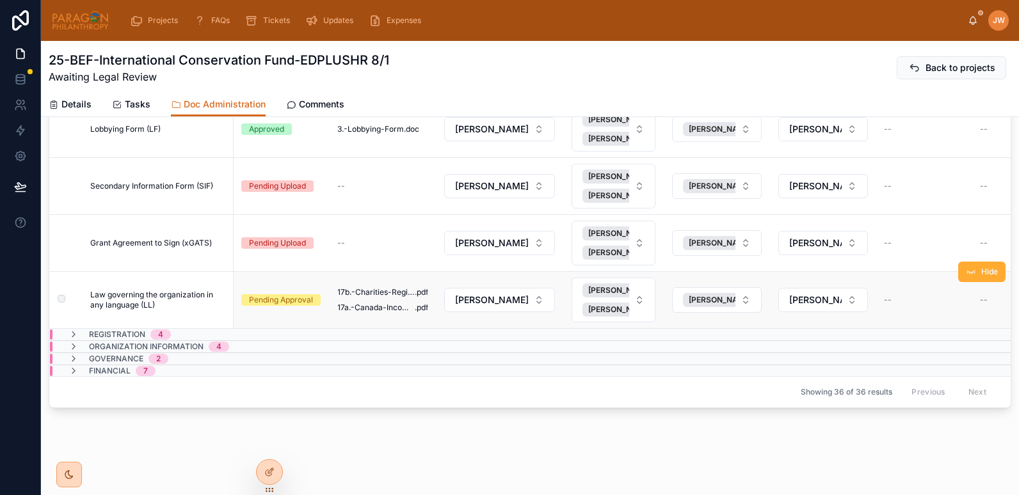
click at [169, 293] on span "Law governing the organization in any language (LL)" at bounding box center [158, 300] width 136 height 20
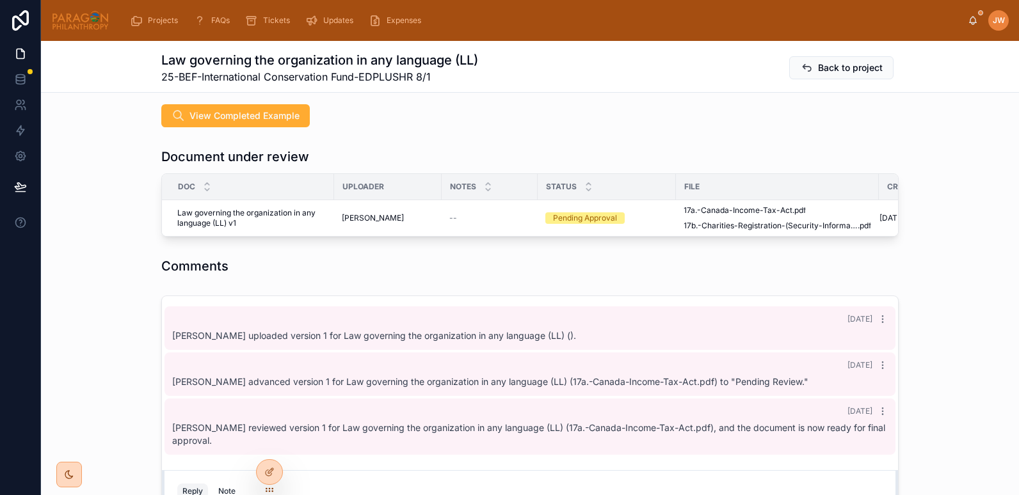
scroll to position [159, 0]
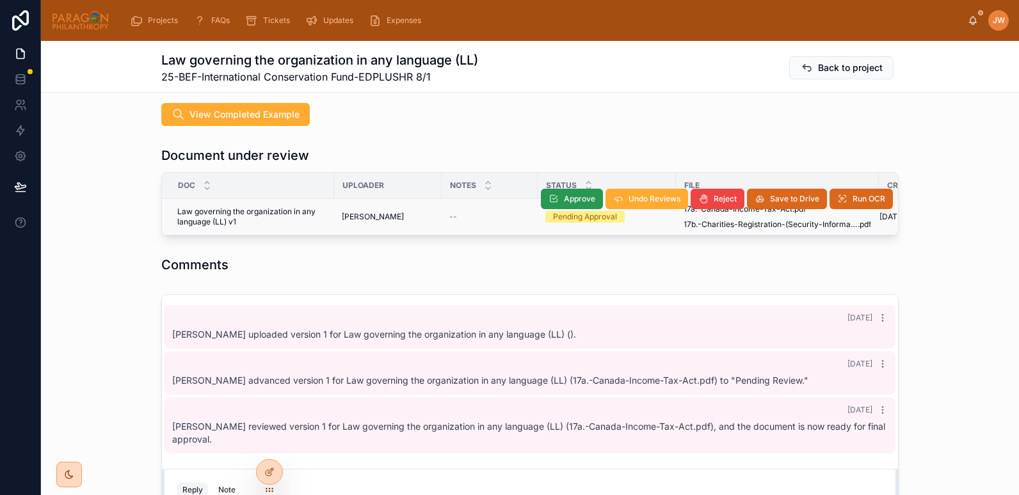
click at [575, 197] on span "Approve" at bounding box center [579, 199] width 31 height 10
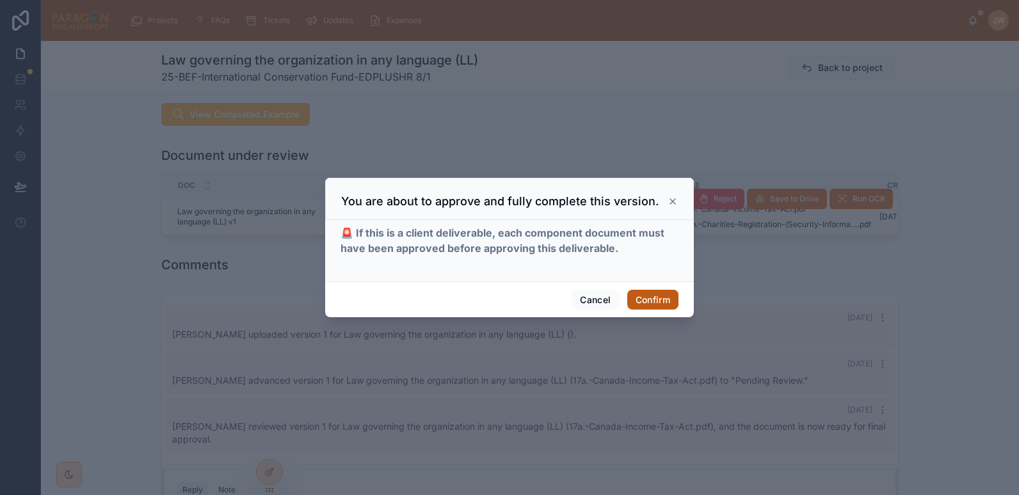
click at [644, 294] on button "Confirm" at bounding box center [652, 300] width 51 height 20
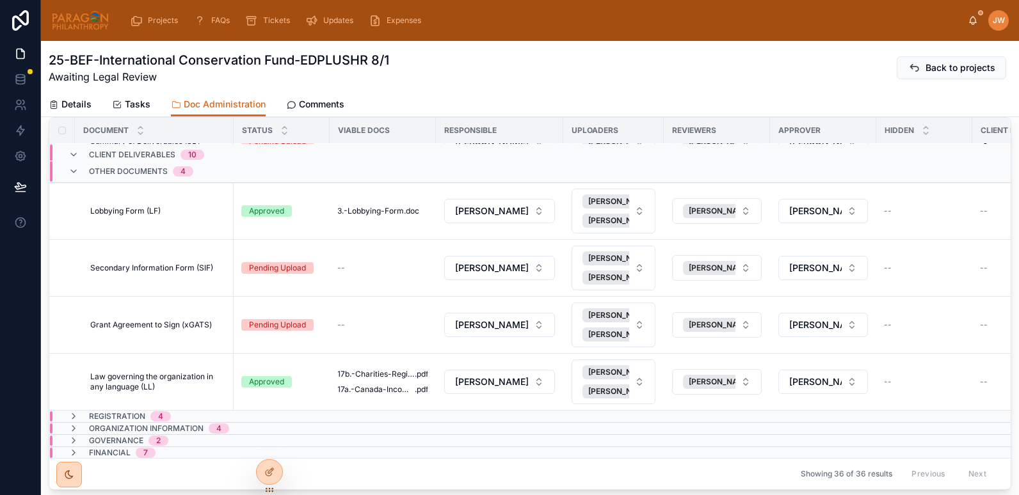
scroll to position [241, 0]
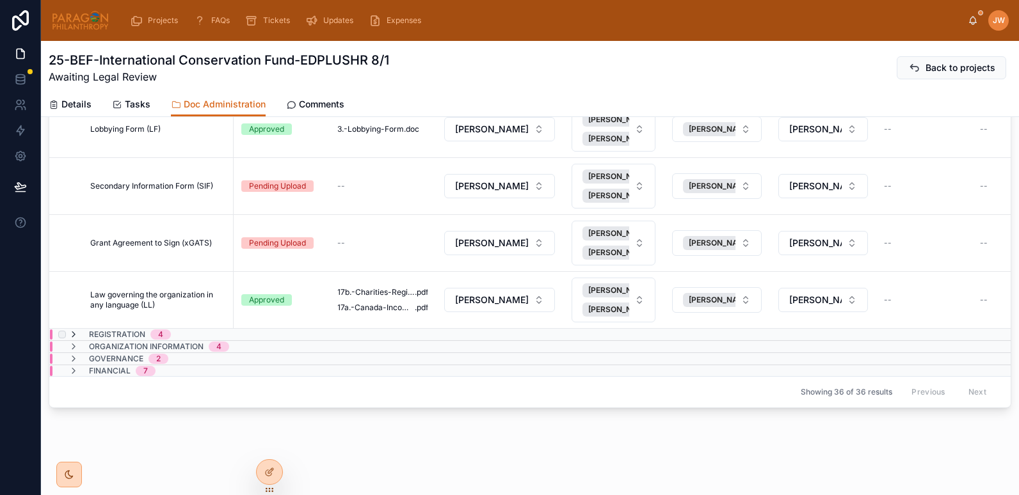
click at [75, 329] on icon at bounding box center [73, 334] width 10 height 10
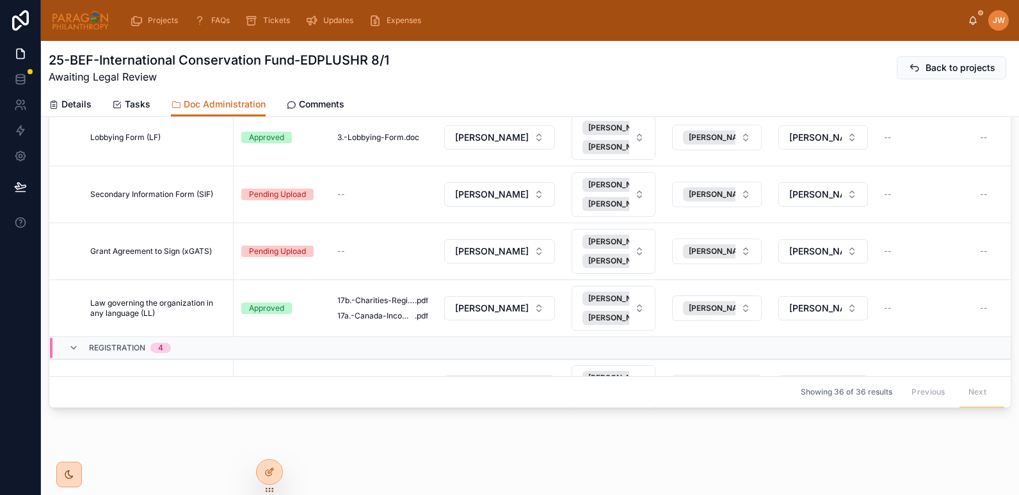
scroll to position [924, 0]
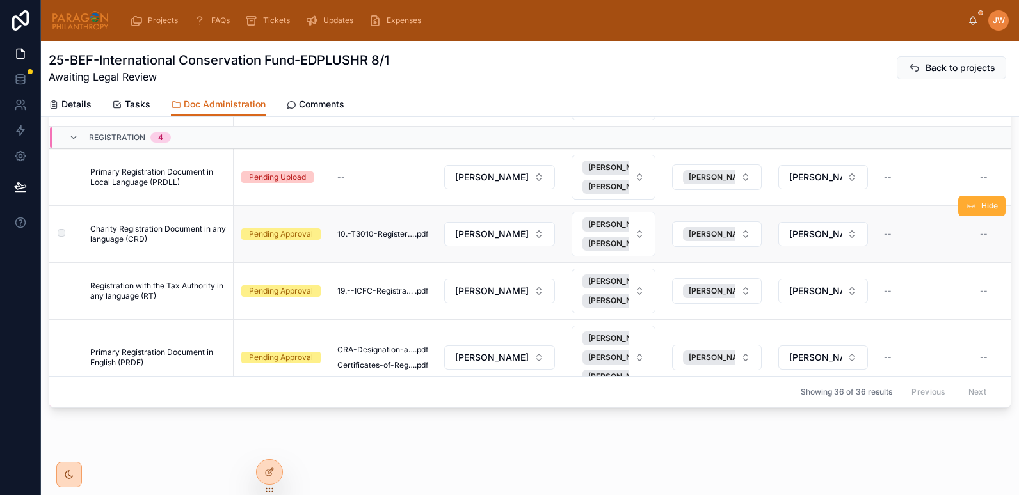
click at [174, 229] on span "Charity Registration Document in any language (CRD)" at bounding box center [158, 234] width 136 height 20
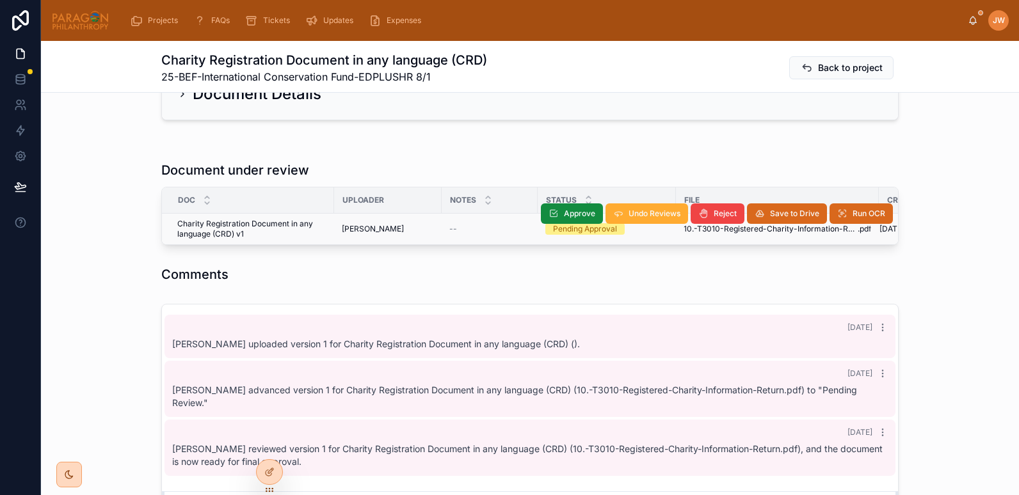
scroll to position [122, 0]
click at [568, 213] on span "Approve" at bounding box center [579, 213] width 31 height 10
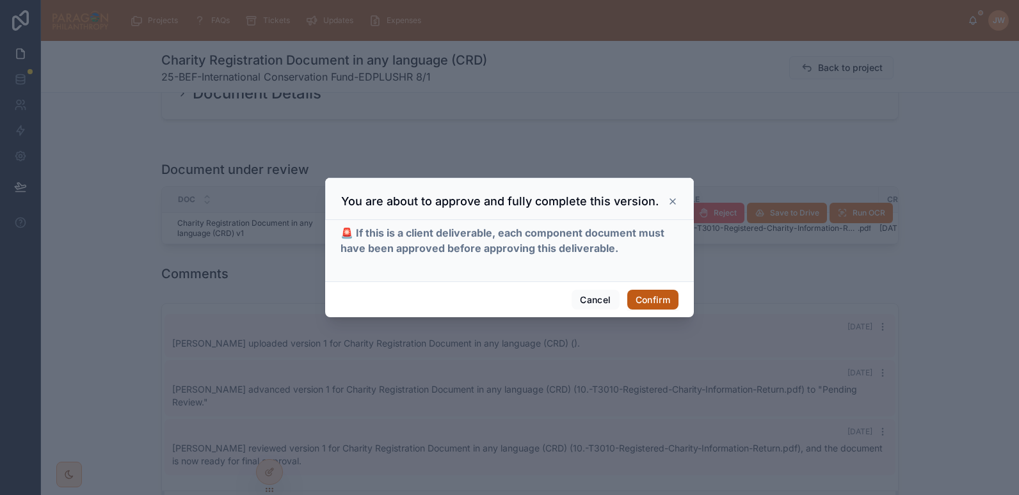
click at [660, 290] on button "Confirm" at bounding box center [652, 300] width 51 height 20
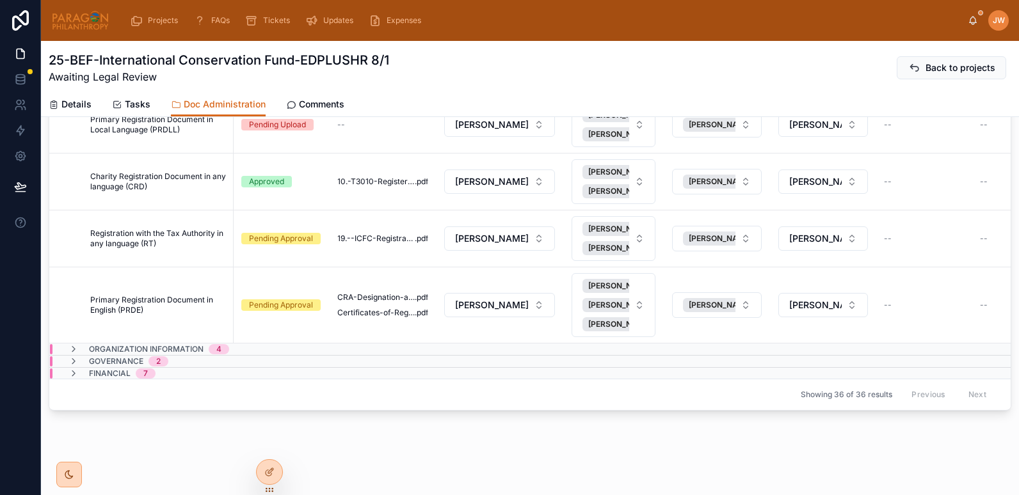
scroll to position [241, 0]
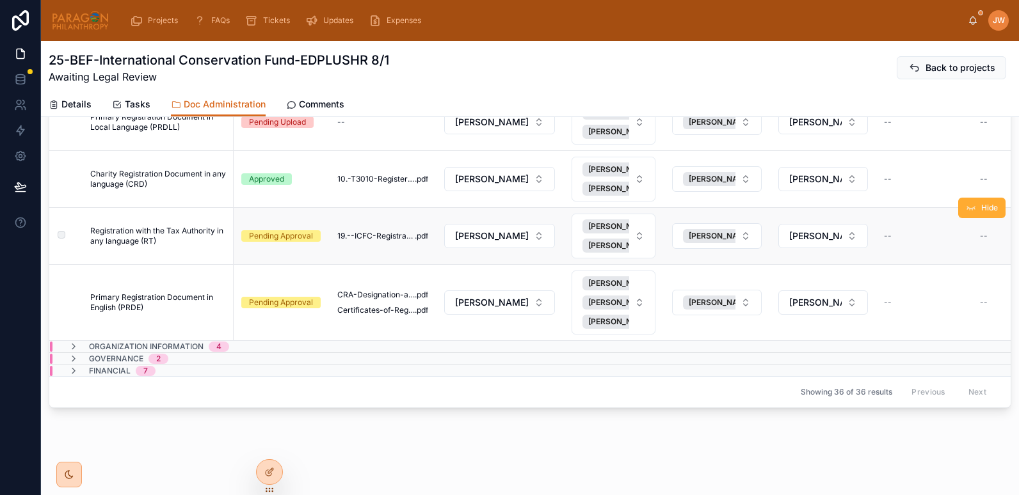
click at [157, 228] on span "Registration with the Tax Authority in any language (RT)" at bounding box center [158, 236] width 136 height 20
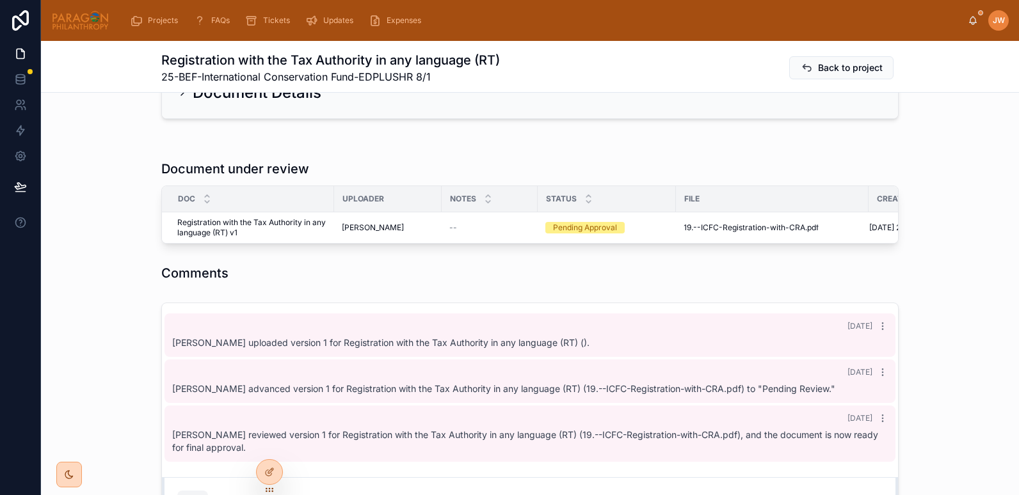
scroll to position [125, 0]
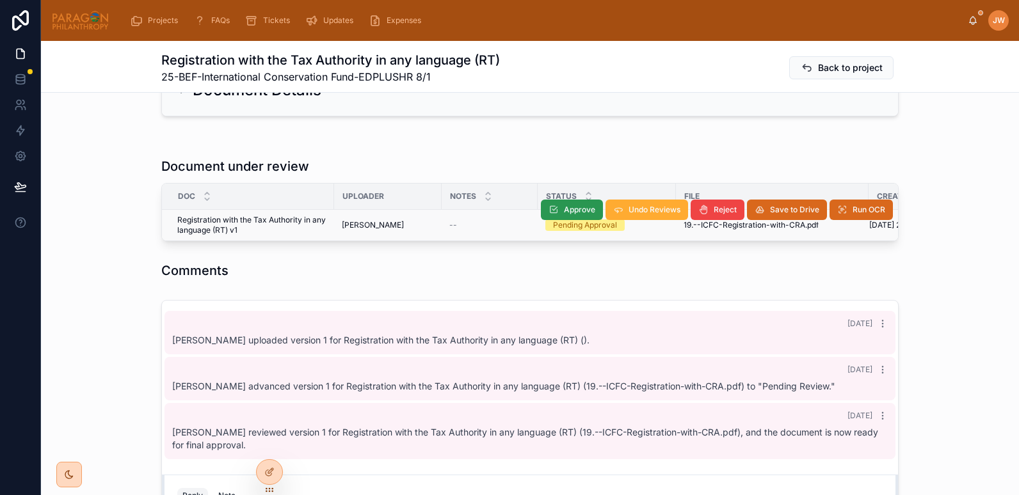
click at [564, 208] on span "Approve" at bounding box center [579, 210] width 31 height 10
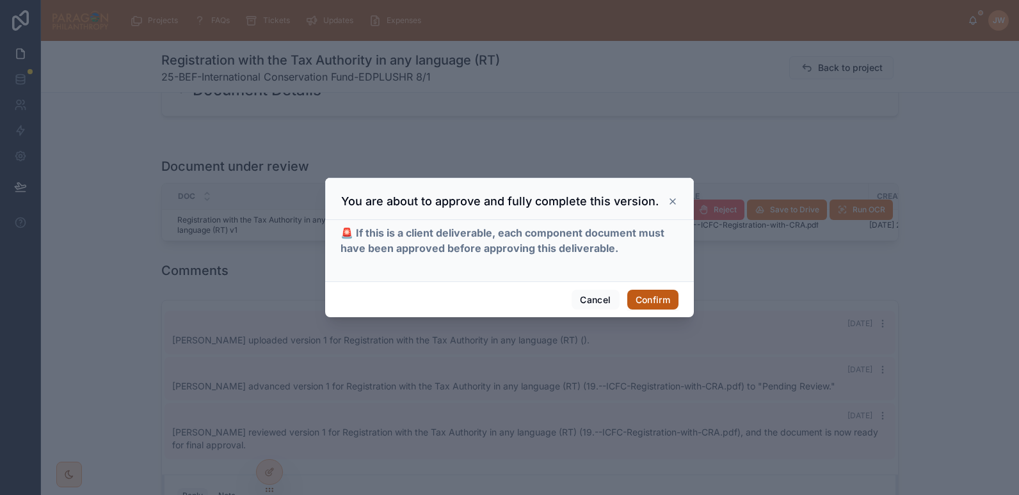
click at [649, 298] on button "Confirm" at bounding box center [652, 300] width 51 height 20
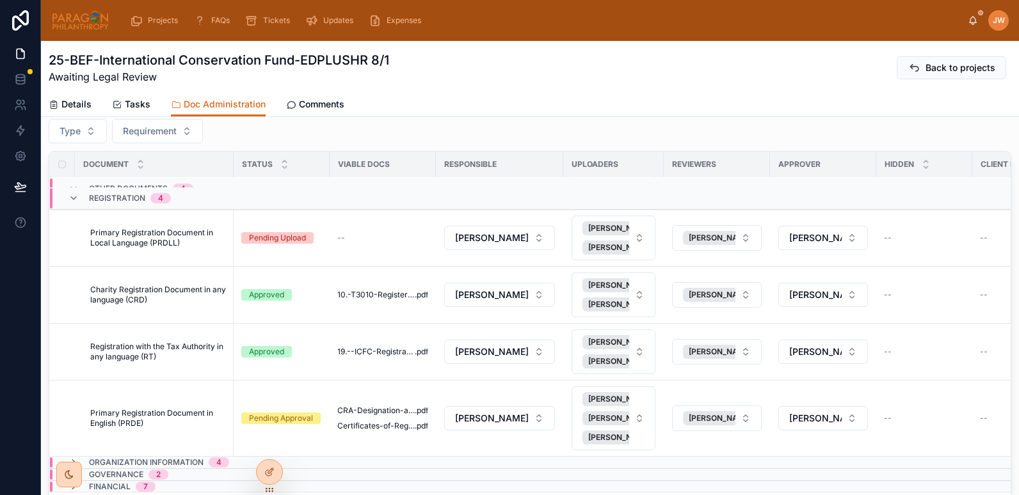
scroll to position [241, 0]
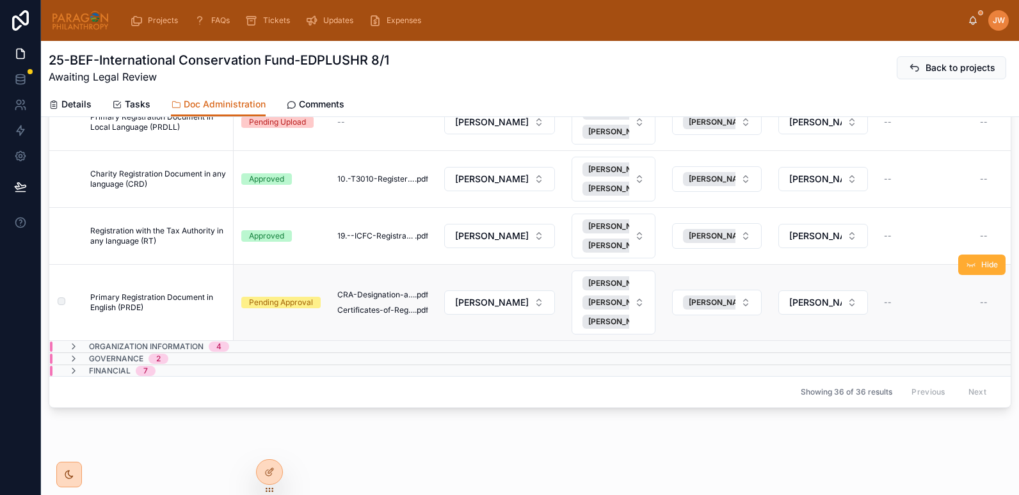
click at [141, 292] on span "Primary Registration Document in English (PRDE)" at bounding box center [158, 302] width 136 height 20
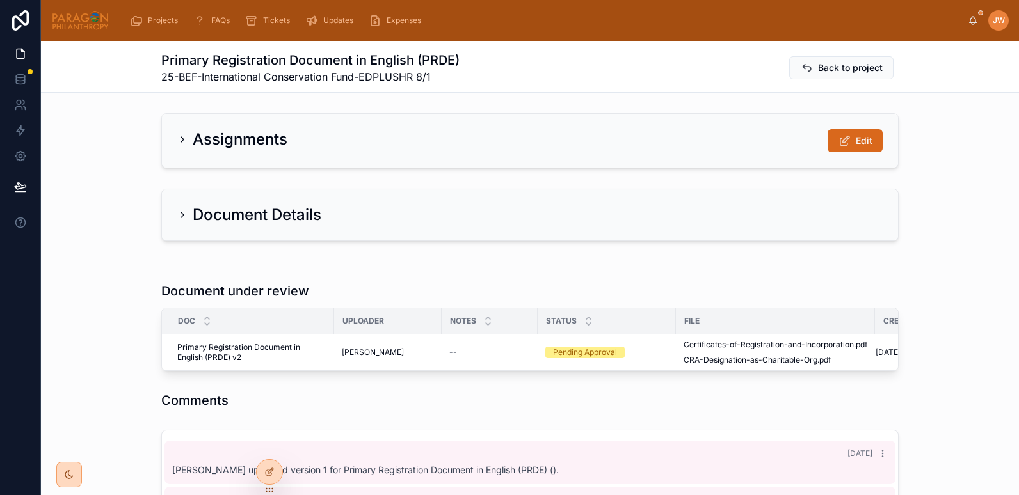
scroll to position [1, 0]
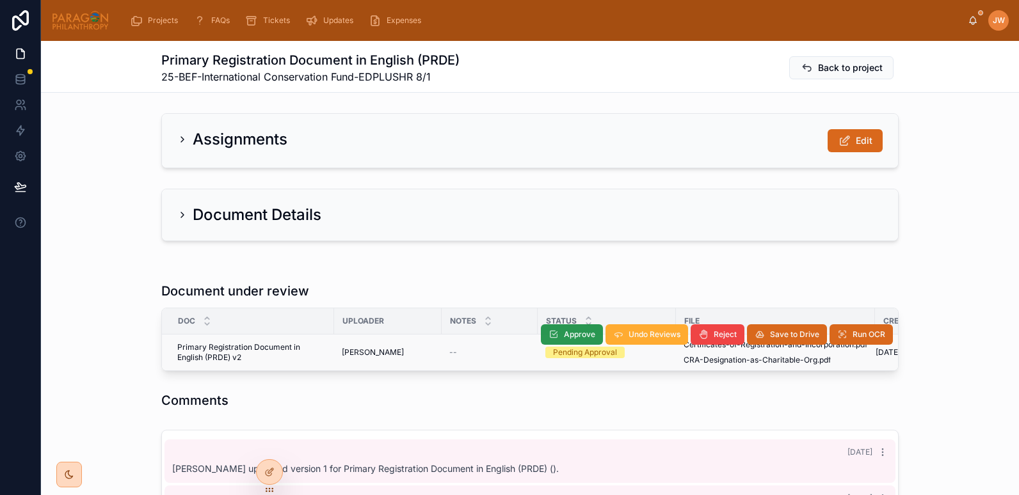
click at [570, 333] on span "Approve" at bounding box center [579, 334] width 31 height 10
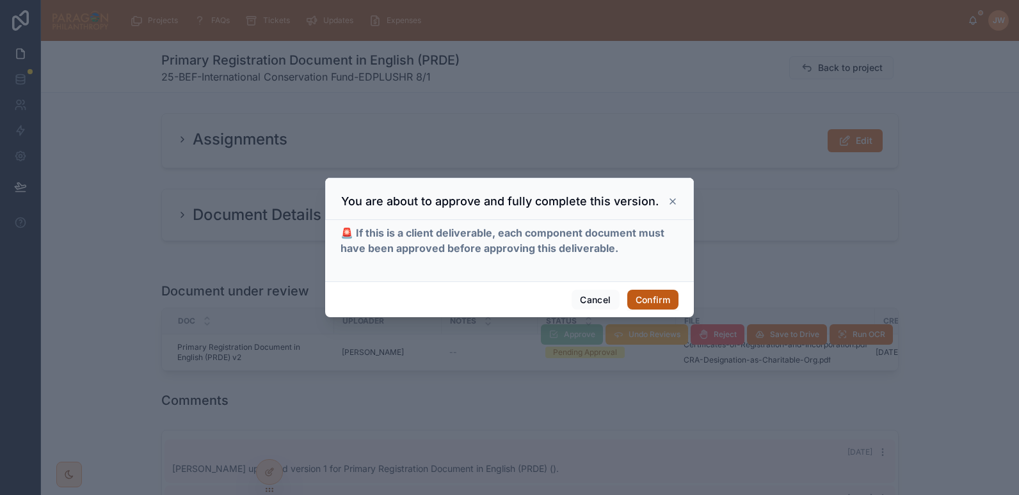
click at [642, 301] on button "Confirm" at bounding box center [652, 300] width 51 height 20
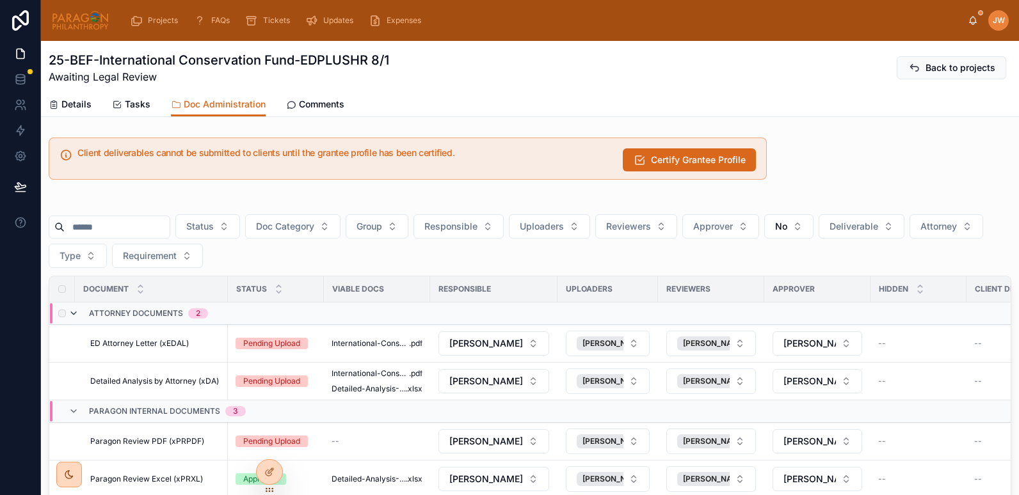
click at [73, 314] on icon at bounding box center [73, 313] width 10 height 10
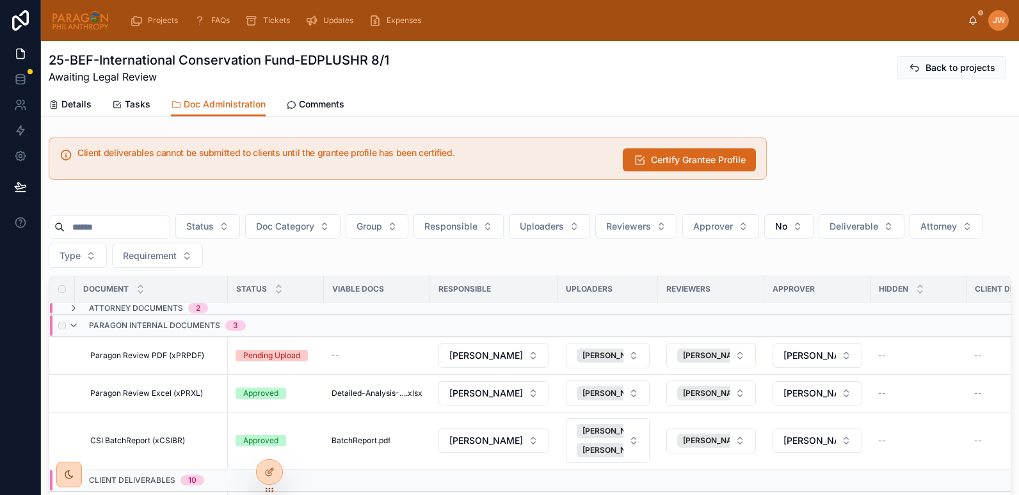
click at [80, 326] on div "Paragon Internal Documents 3" at bounding box center [156, 325] width 177 height 20
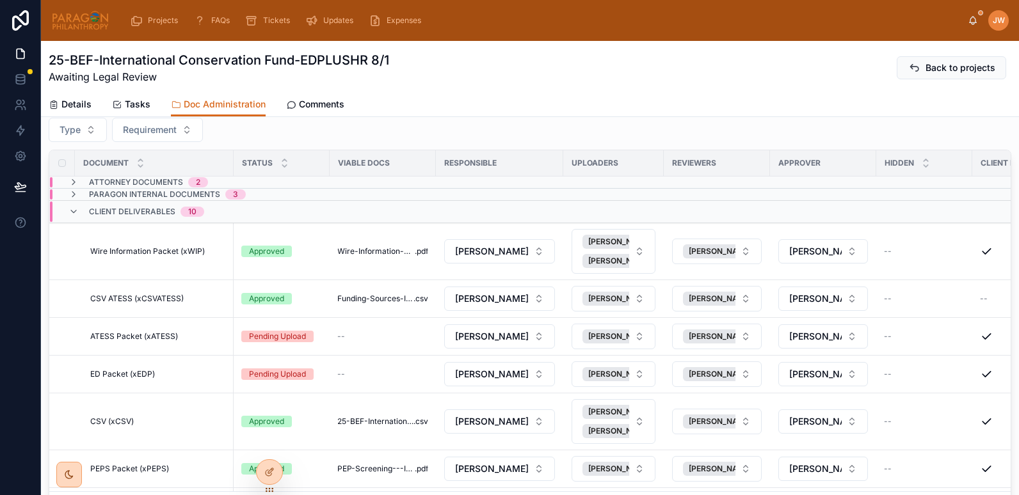
scroll to position [127, 0]
click at [72, 210] on icon at bounding box center [73, 211] width 10 height 10
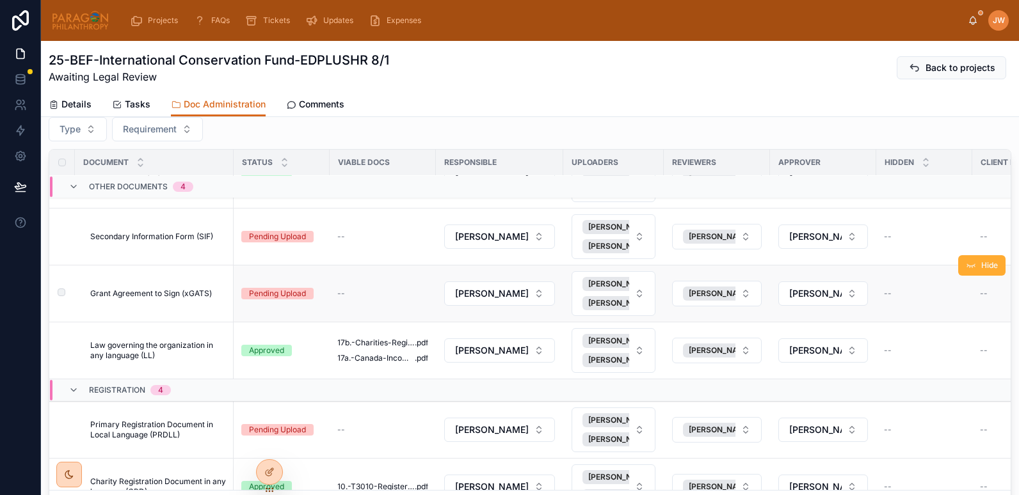
scroll to position [0, 0]
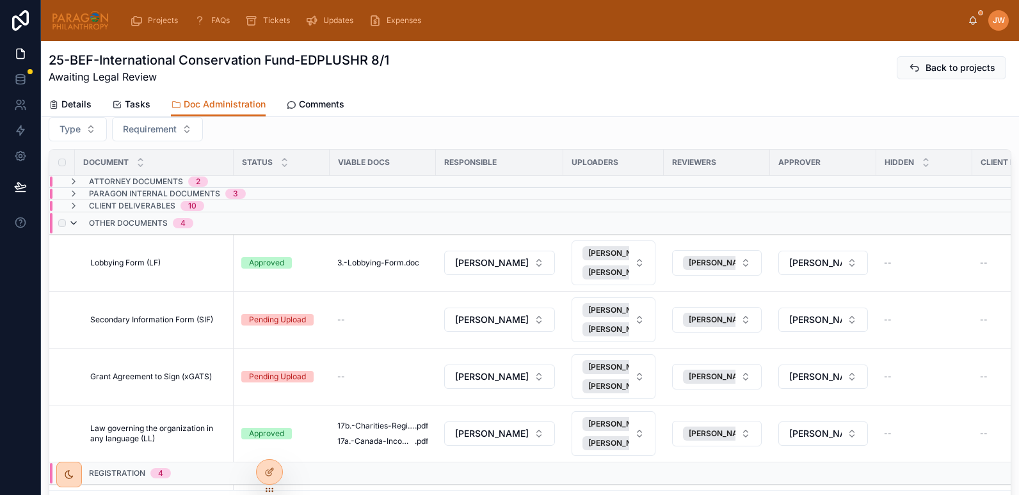
click at [74, 222] on icon at bounding box center [73, 223] width 10 height 10
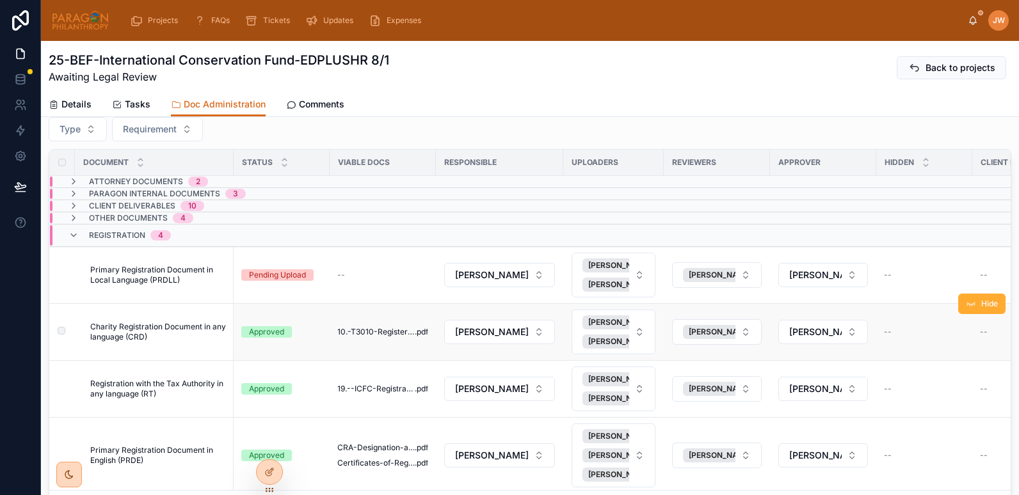
scroll to position [49, 0]
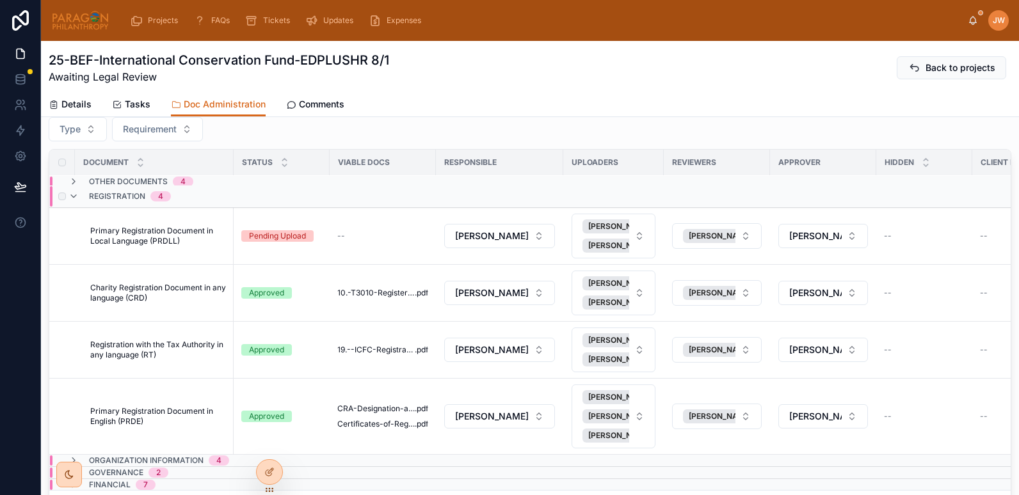
click at [79, 188] on div "Registration 4" at bounding box center [119, 196] width 102 height 20
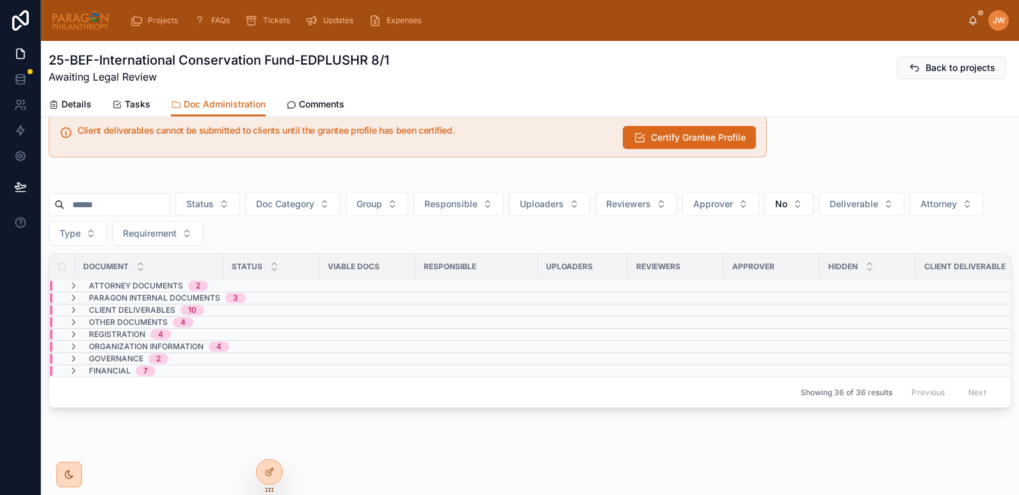
click at [74, 341] on td "Organization Information 4" at bounding box center [232, 347] width 366 height 12
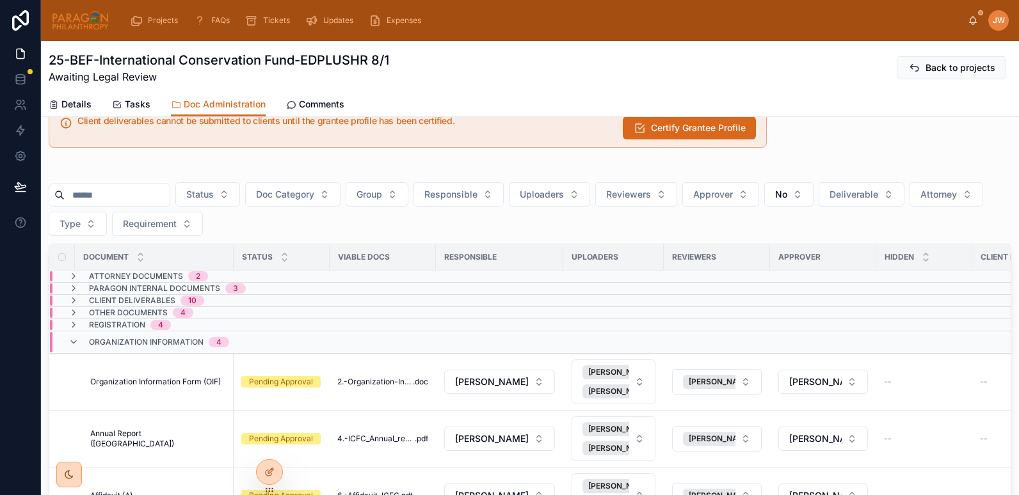
scroll to position [127, 0]
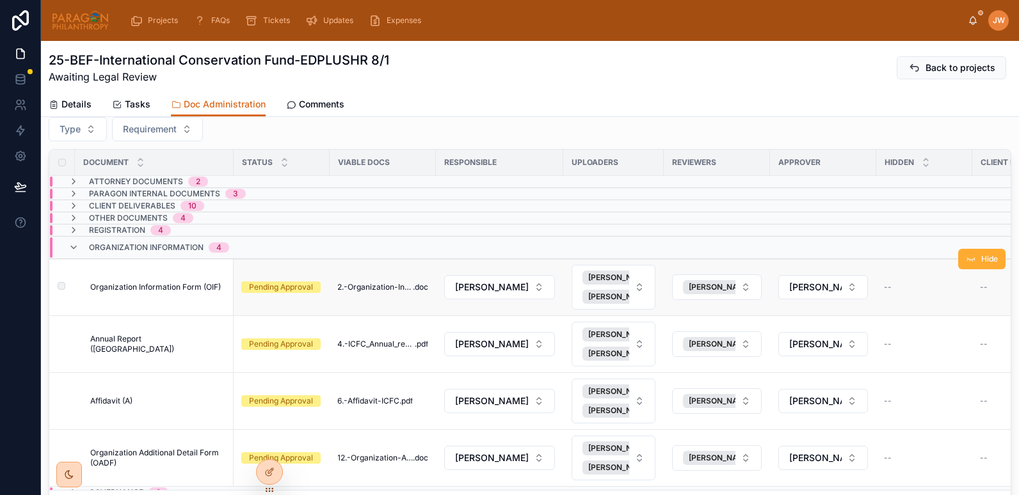
click at [171, 287] on span "Organization Information Form (OIF)" at bounding box center [155, 287] width 131 height 10
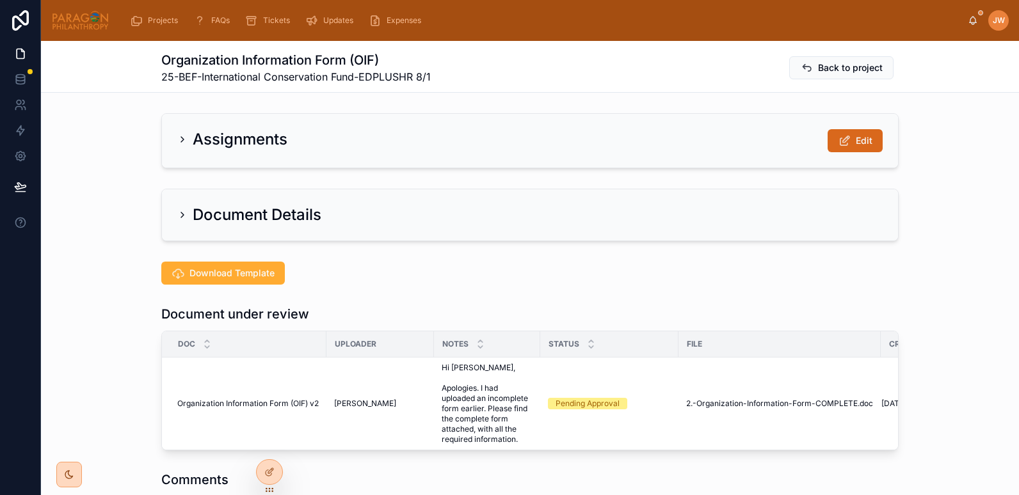
scroll to position [143, 0]
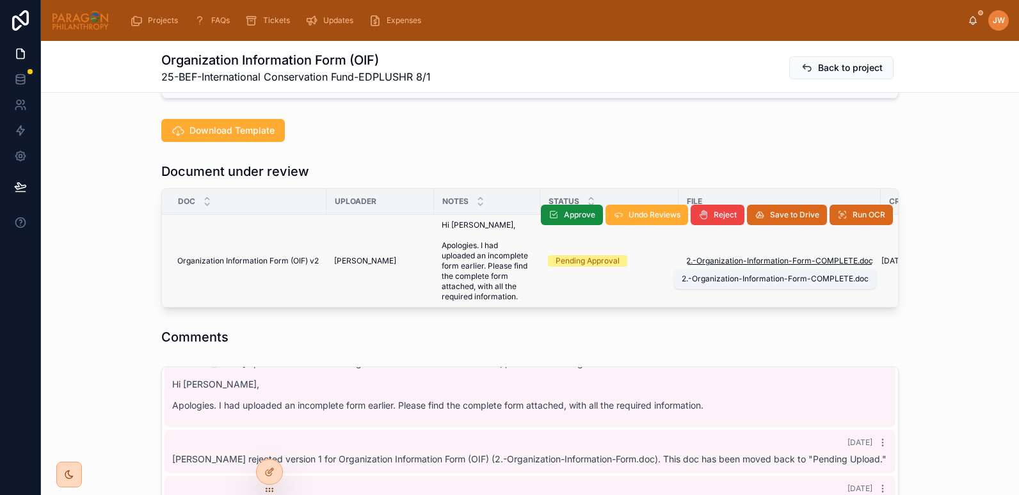
click at [725, 264] on span "2.-Organization-Information-Form-COMPLETE" at bounding box center [771, 261] width 171 height 10
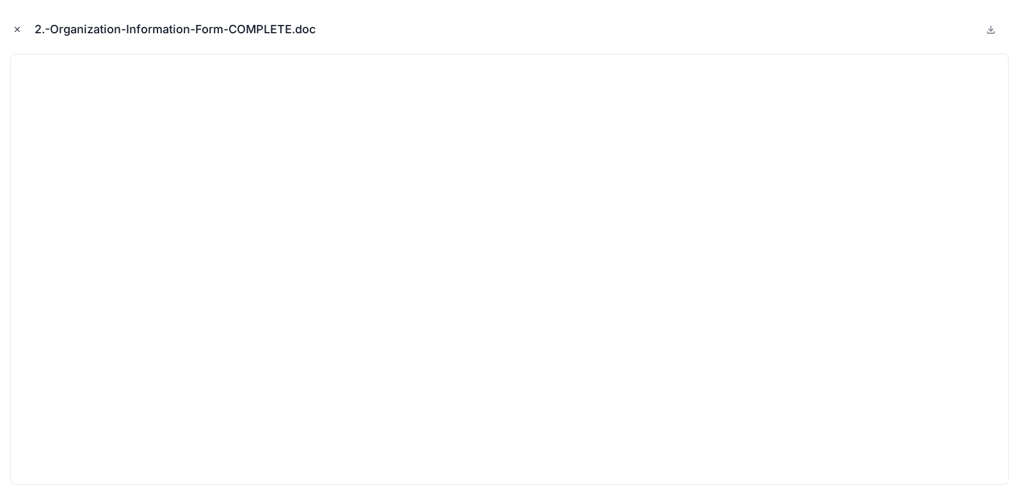
click at [17, 32] on icon "Close modal" at bounding box center [17, 29] width 9 height 9
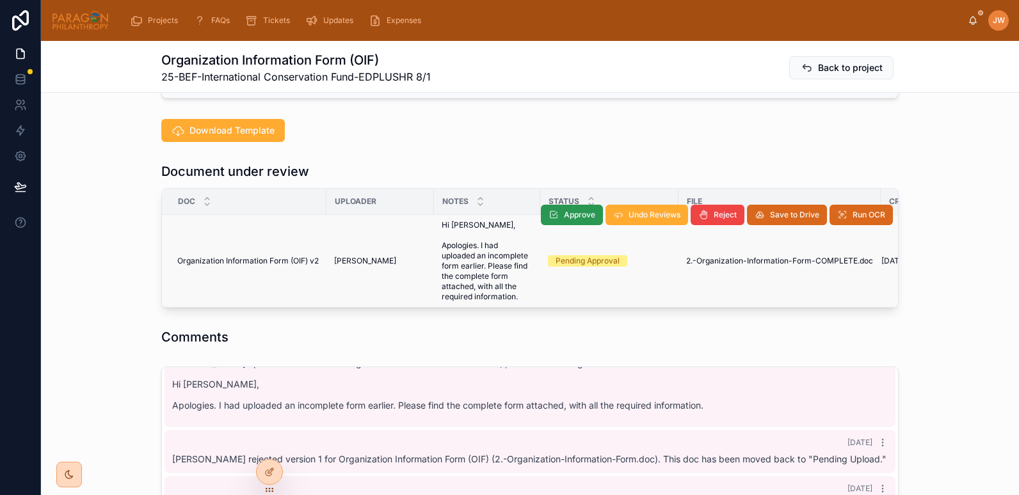
click at [564, 216] on span "Approve" at bounding box center [579, 215] width 31 height 10
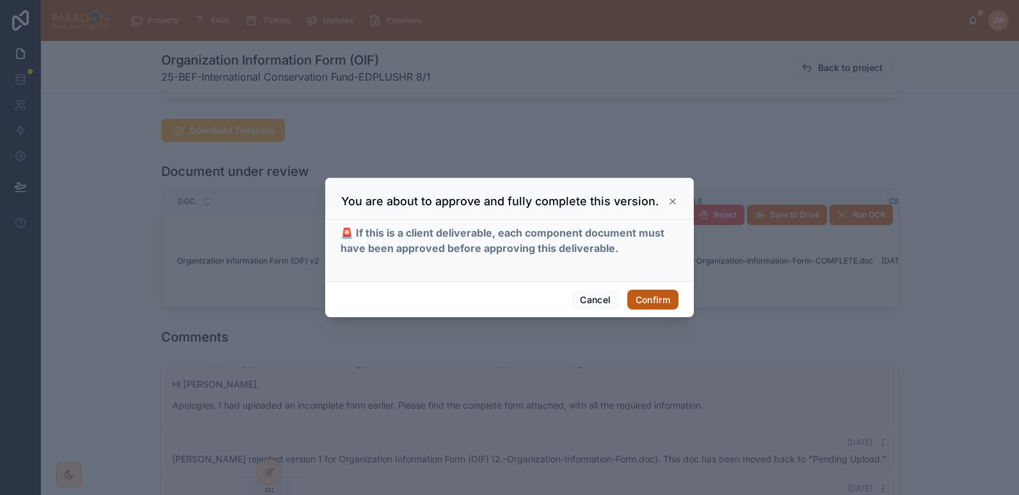
click at [649, 297] on button "Confirm" at bounding box center [652, 300] width 51 height 20
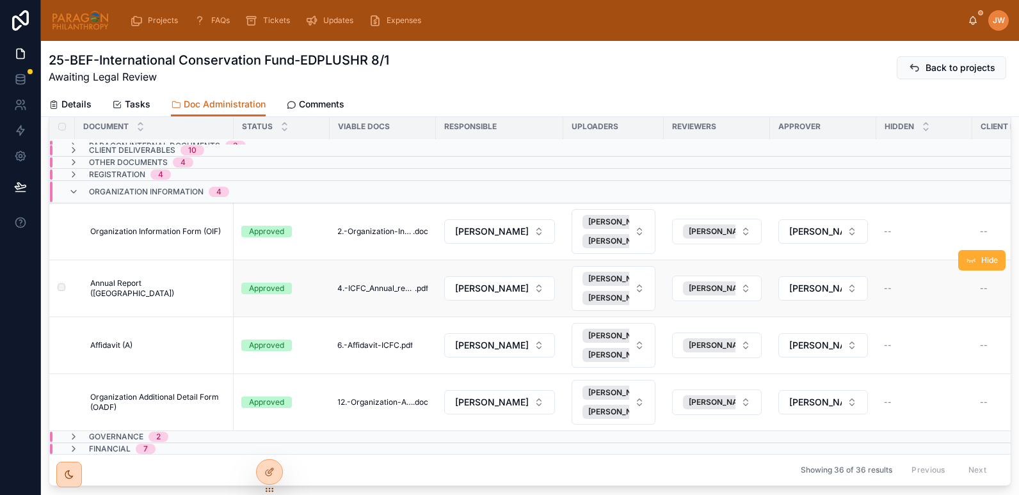
scroll to position [158, 0]
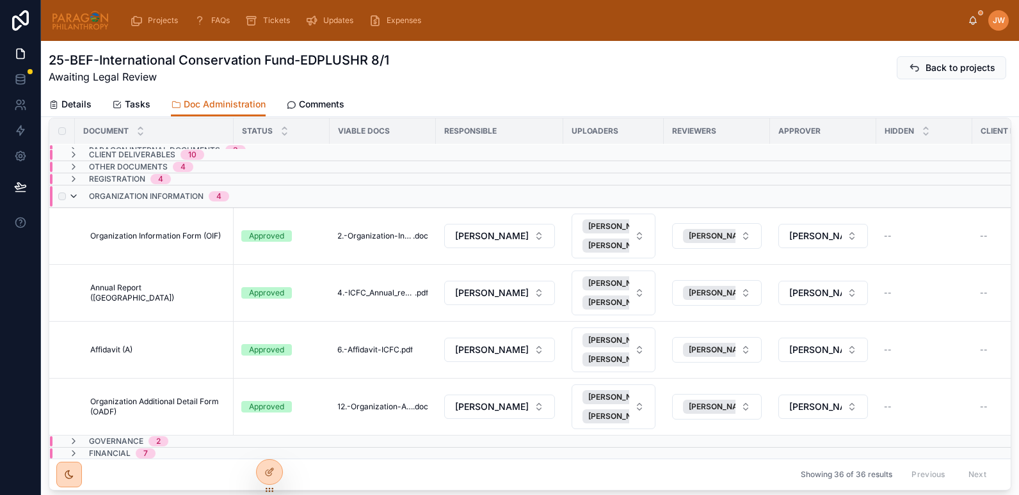
click at [75, 191] on icon at bounding box center [73, 196] width 10 height 10
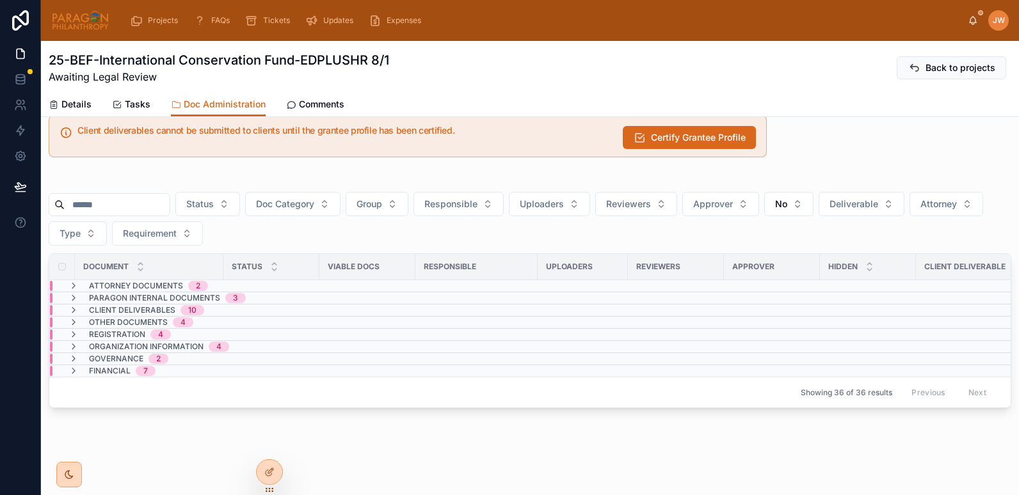
scroll to position [32, 0]
click at [72, 354] on icon at bounding box center [73, 359] width 10 height 10
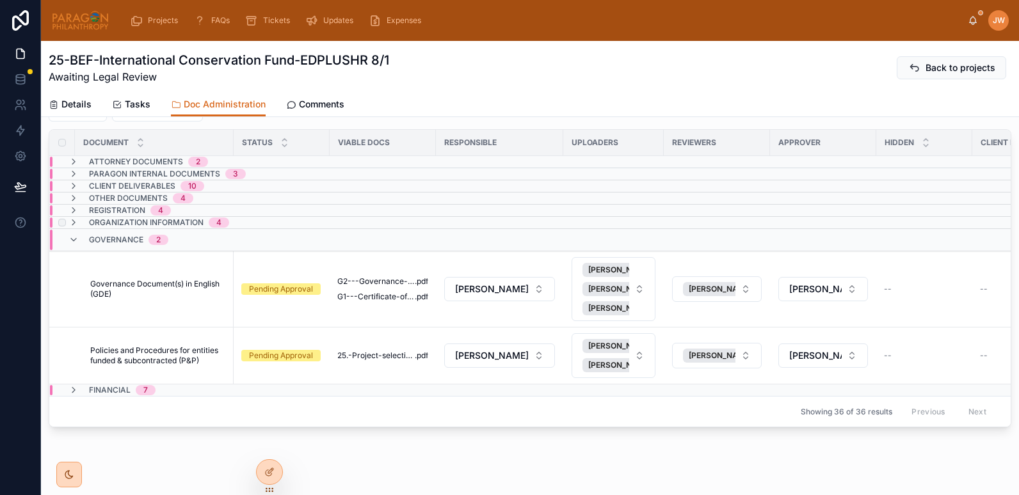
scroll to position [175, 0]
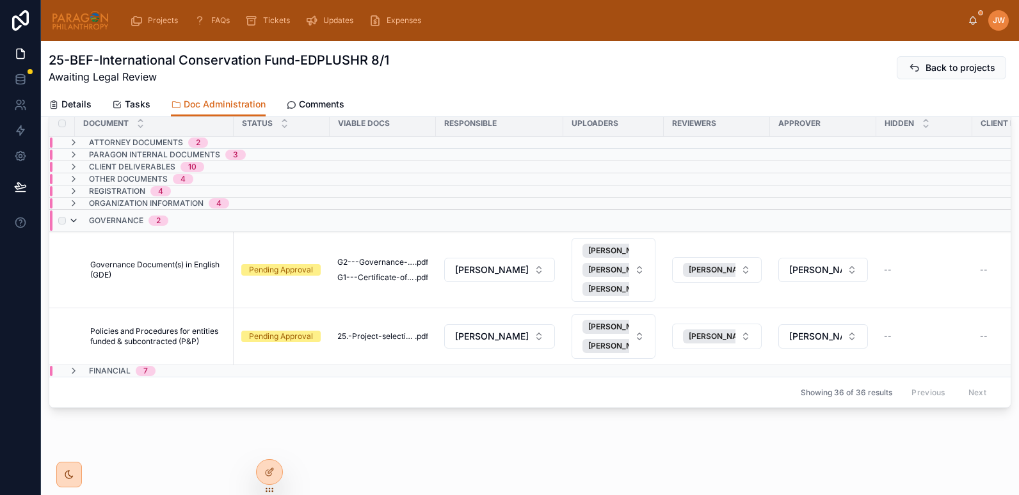
click at [74, 216] on icon at bounding box center [73, 221] width 10 height 10
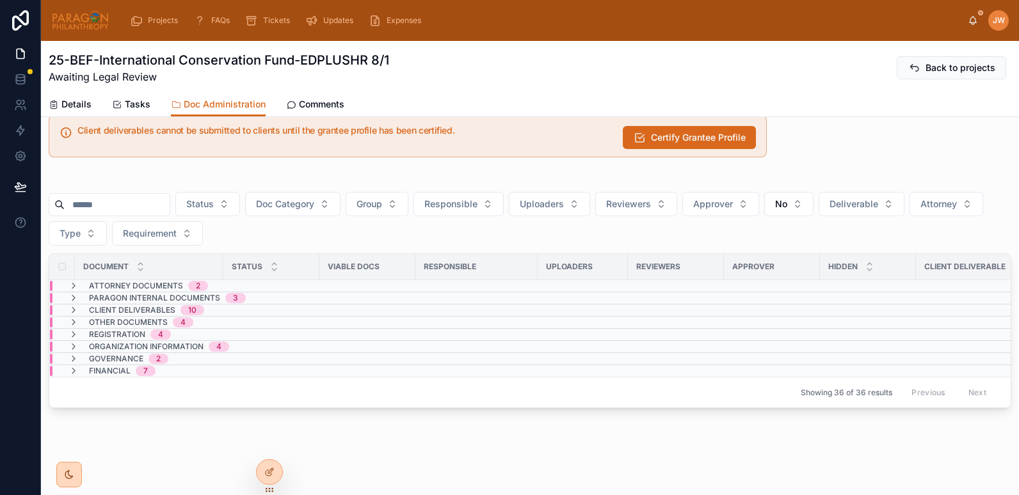
scroll to position [32, 0]
click at [76, 366] on icon at bounding box center [73, 371] width 10 height 10
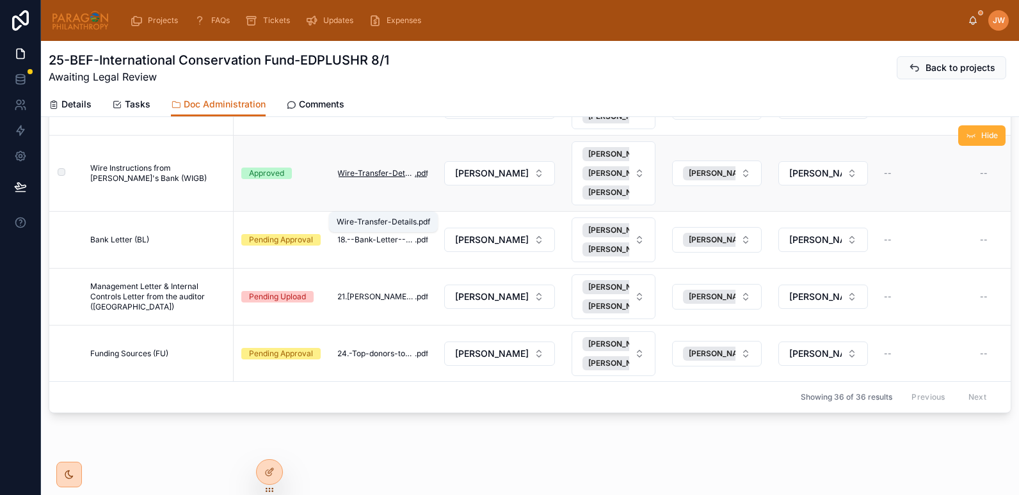
scroll to position [237, 0]
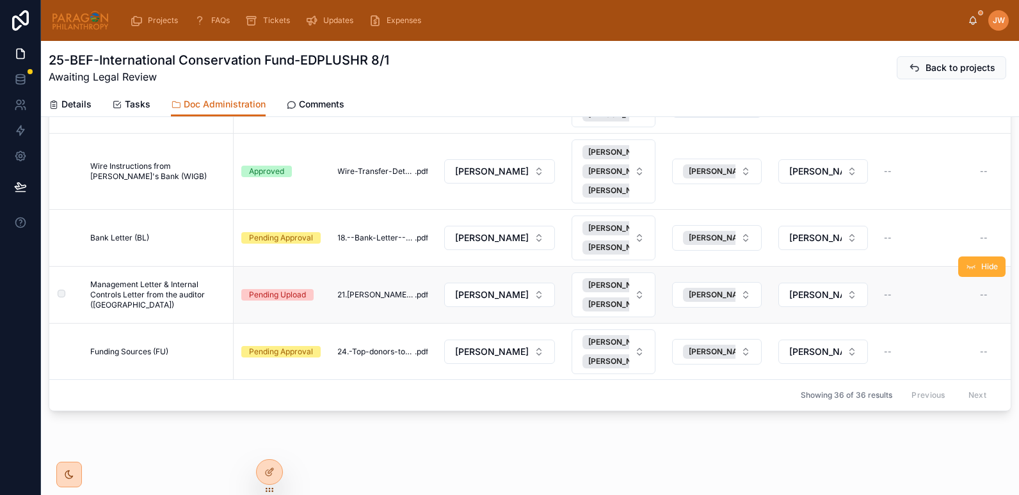
click at [165, 285] on span "Management Letter & Internal Controls Letter from the auditor (MA)" at bounding box center [158, 295] width 136 height 31
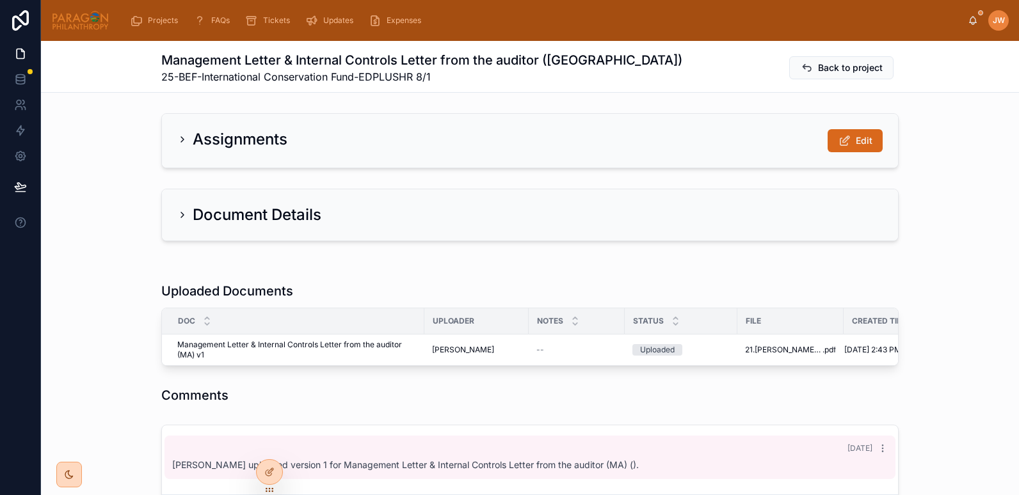
scroll to position [44, 0]
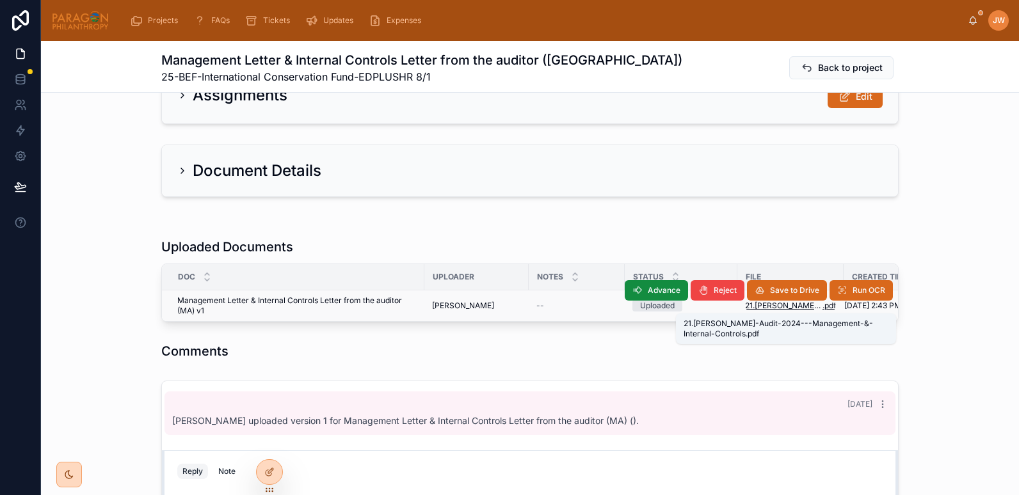
click at [750, 308] on span "21.Belliveau-Veinot-Audit-2024---Management-&-Internal-Controls" at bounding box center [783, 306] width 77 height 10
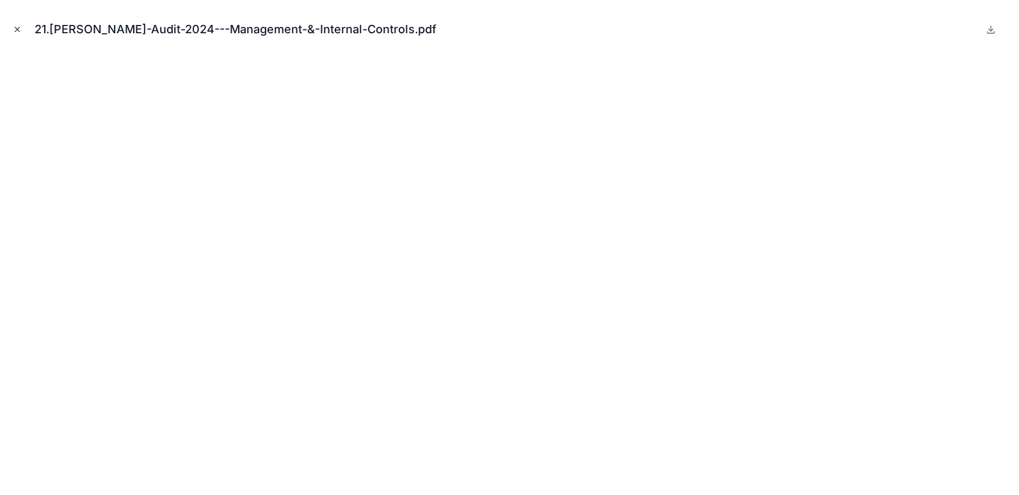
click at [16, 28] on icon "Close modal" at bounding box center [17, 29] width 9 height 9
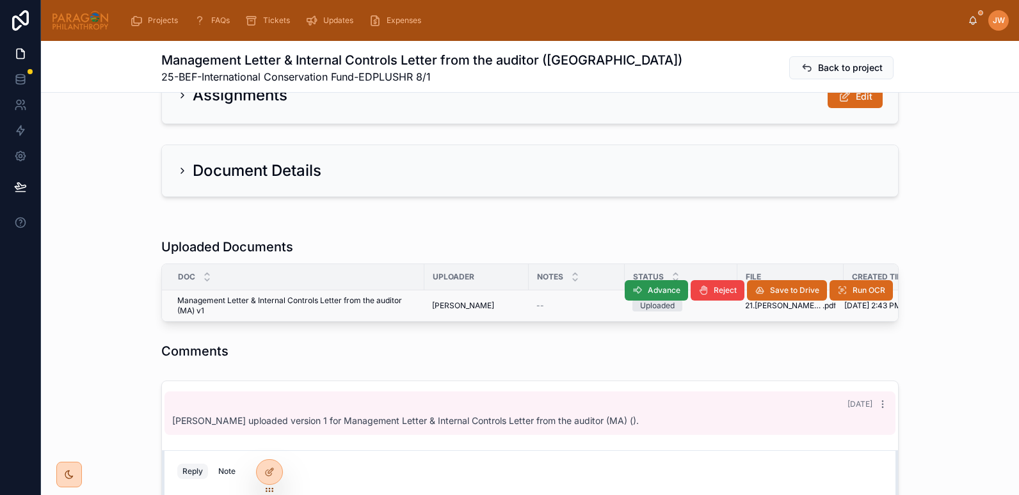
click at [662, 295] on span "Advance" at bounding box center [663, 290] width 33 height 10
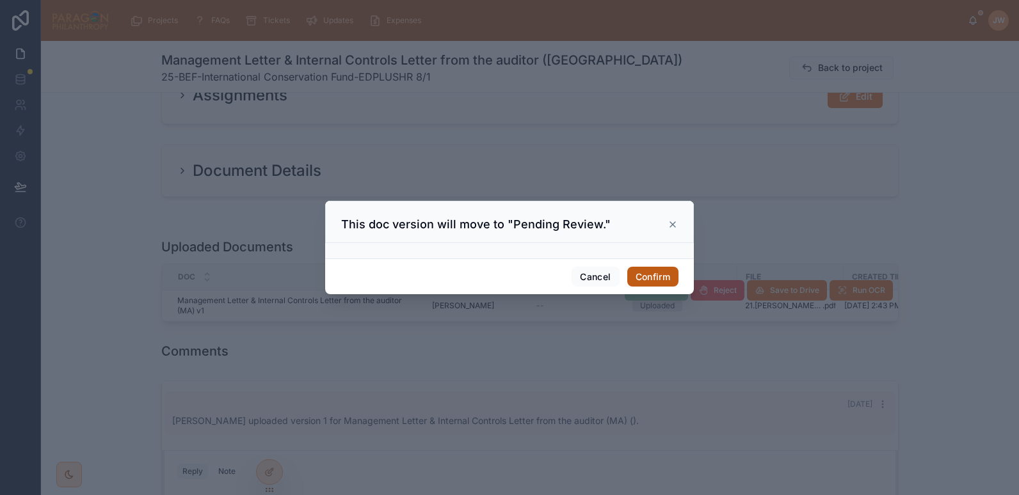
click at [654, 282] on button "Confirm" at bounding box center [652, 277] width 51 height 20
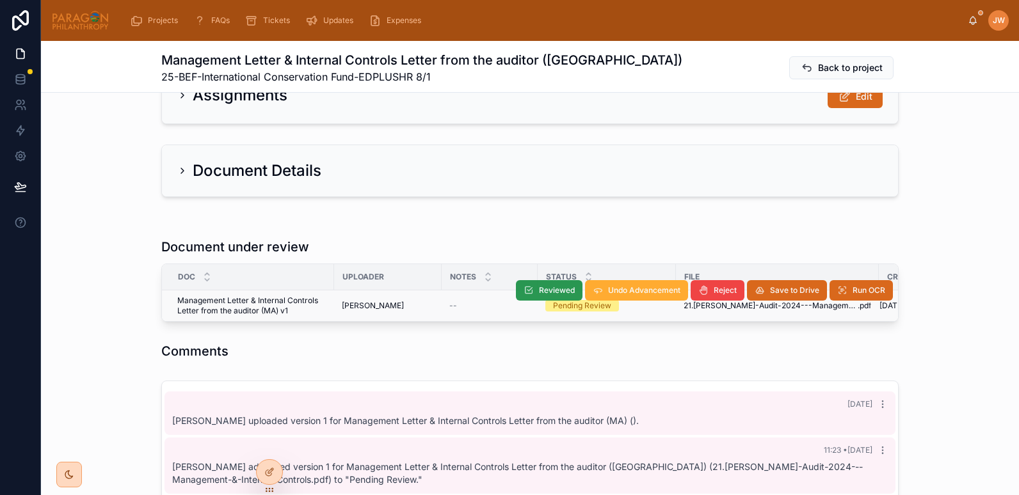
click at [534, 287] on button "Reviewed" at bounding box center [549, 290] width 67 height 20
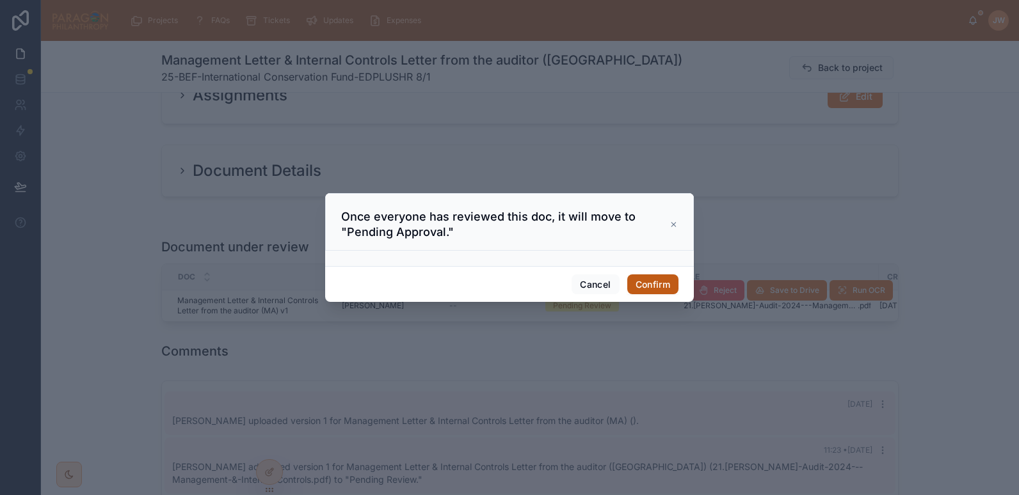
click at [654, 285] on button "Confirm" at bounding box center [652, 284] width 51 height 20
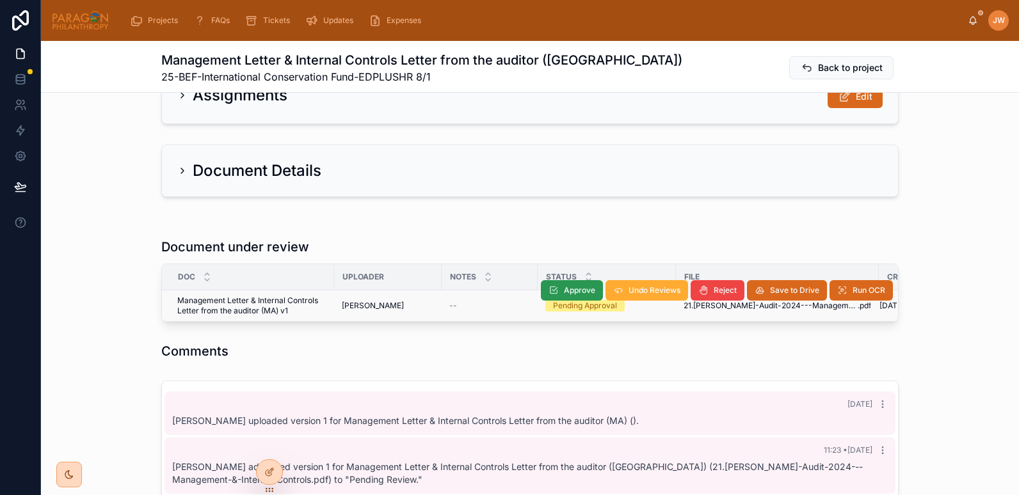
click at [575, 288] on span "Approve" at bounding box center [579, 290] width 31 height 10
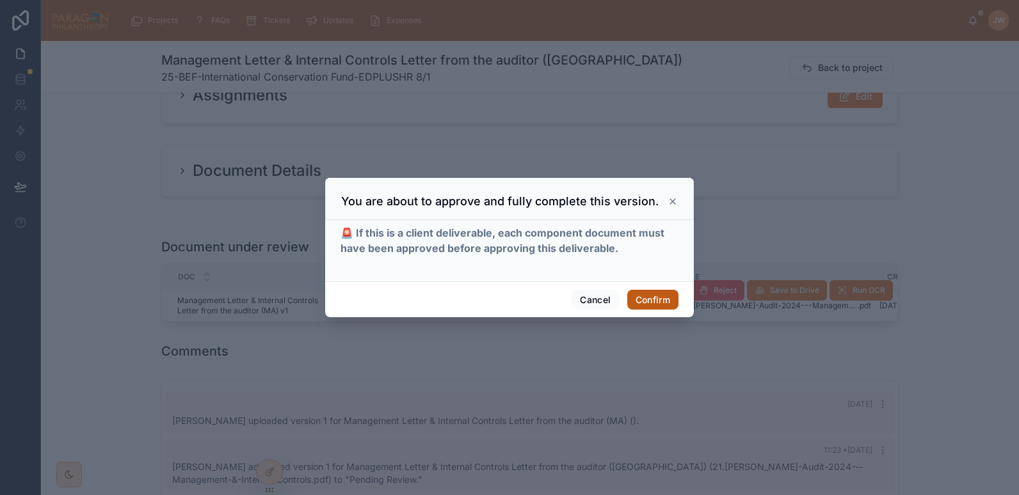
click at [647, 295] on button "Confirm" at bounding box center [652, 300] width 51 height 20
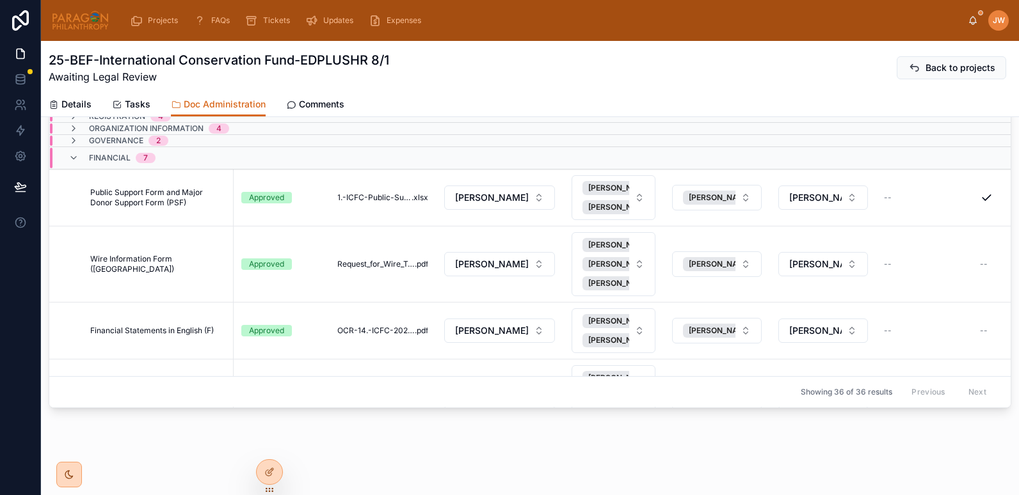
click at [75, 26] on img at bounding box center [80, 20] width 58 height 20
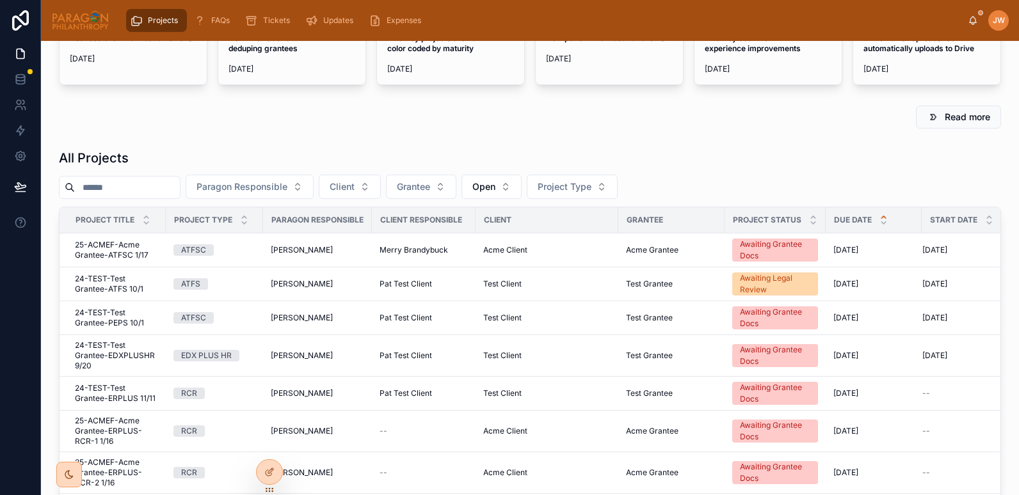
scroll to position [82, 0]
click at [141, 182] on input "text" at bounding box center [127, 187] width 105 height 18
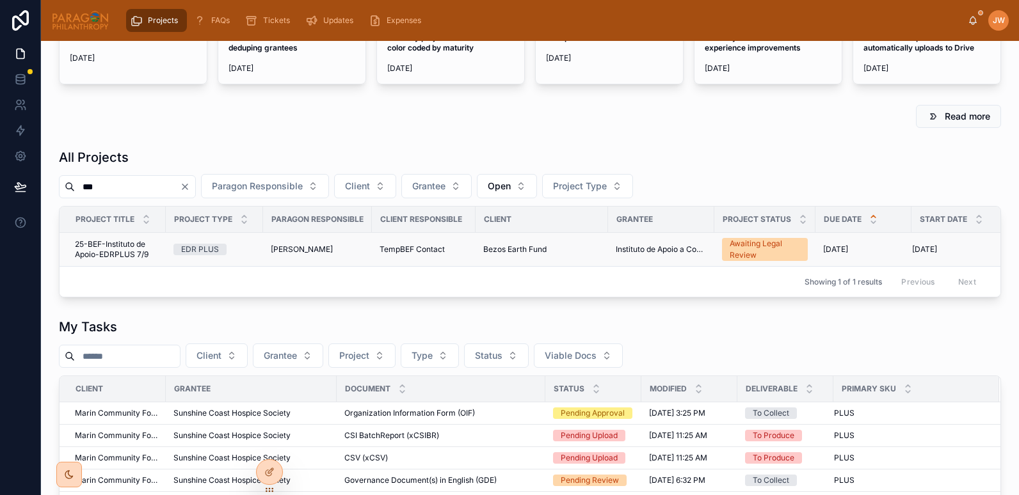
type input "***"
click at [112, 253] on span "25-BEF-Instituto de Apoio-EDRPLUS 7/9" at bounding box center [116, 249] width 83 height 20
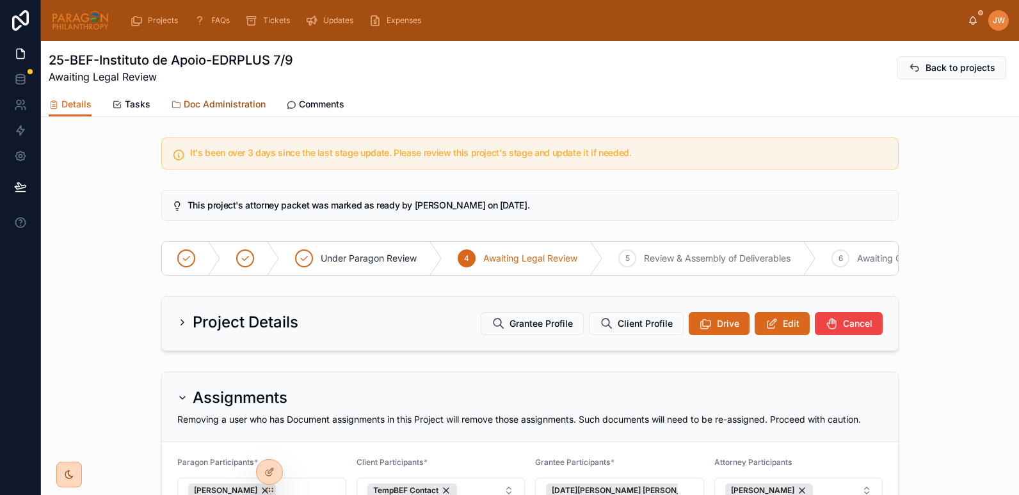
click at [214, 110] on span "Doc Administration" at bounding box center [225, 104] width 82 height 13
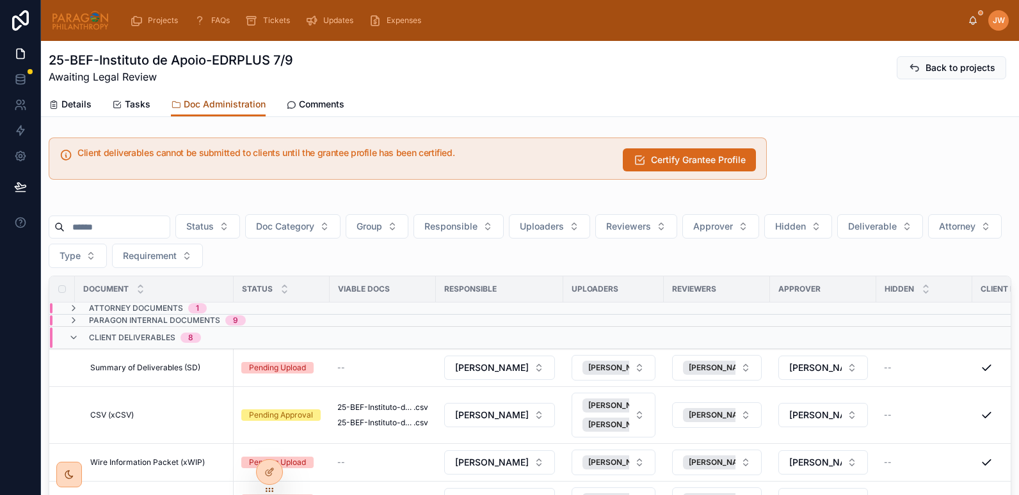
scroll to position [129, 0]
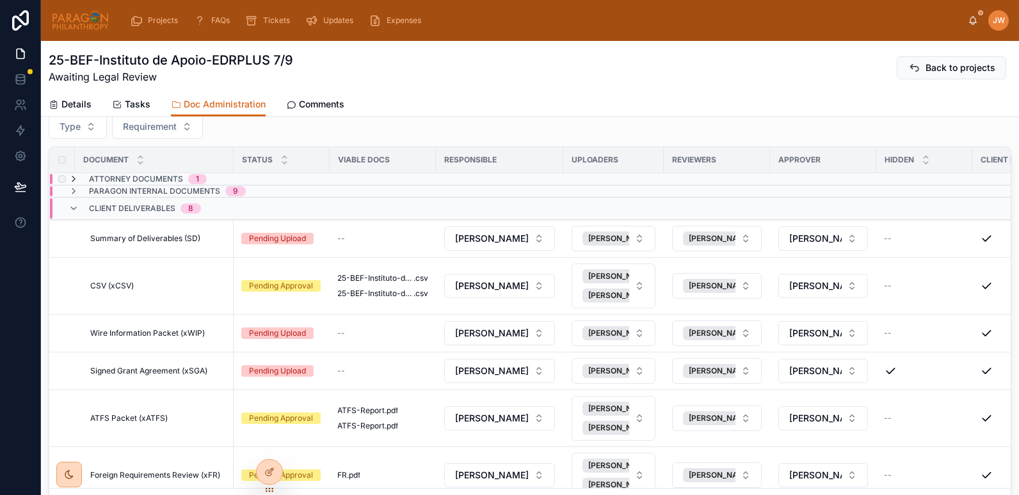
click at [75, 178] on icon at bounding box center [73, 179] width 10 height 10
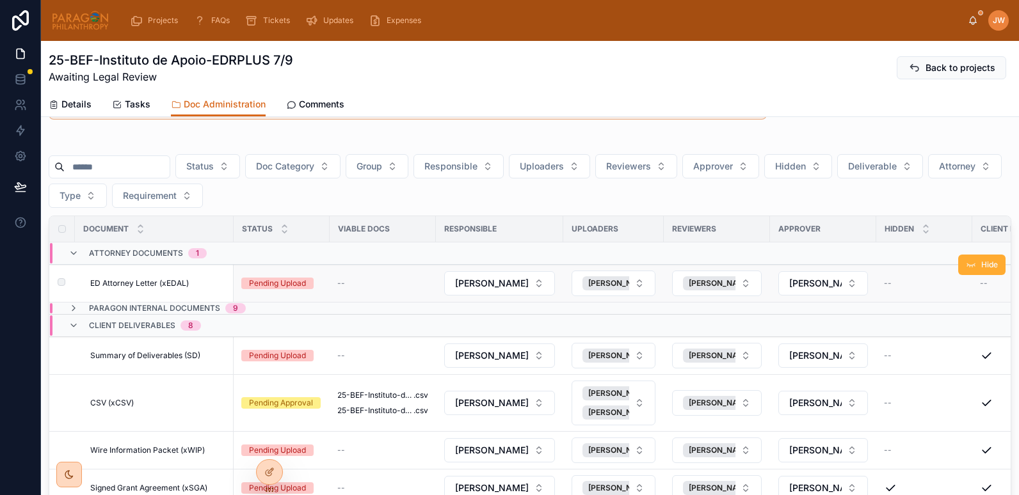
scroll to position [0, 0]
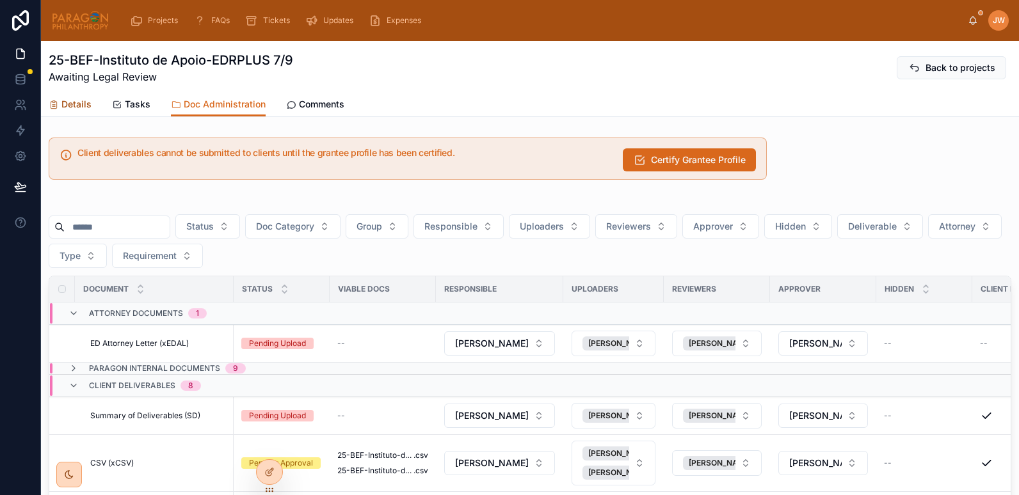
click at [65, 107] on span "Details" at bounding box center [76, 104] width 30 height 13
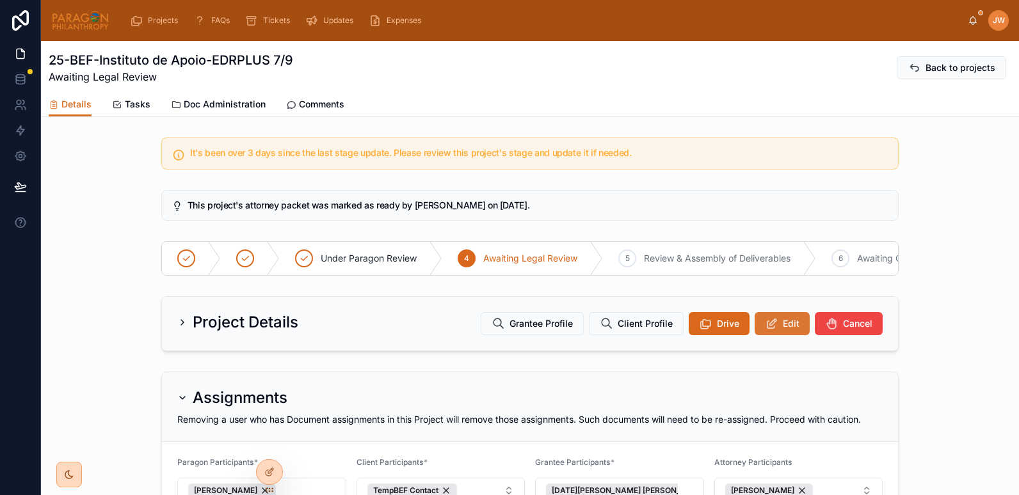
click at [774, 330] on button "Edit" at bounding box center [781, 323] width 55 height 23
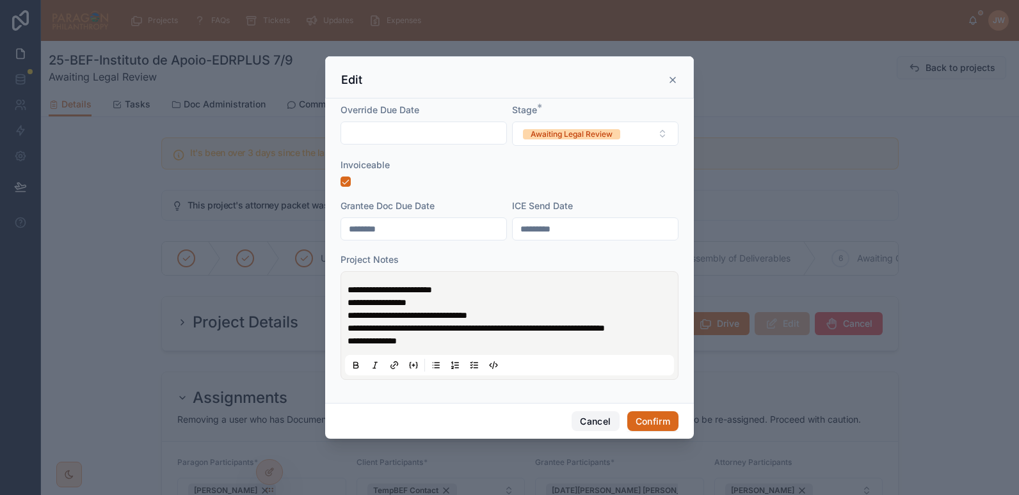
click at [589, 427] on button "Cancel" at bounding box center [594, 421] width 47 height 20
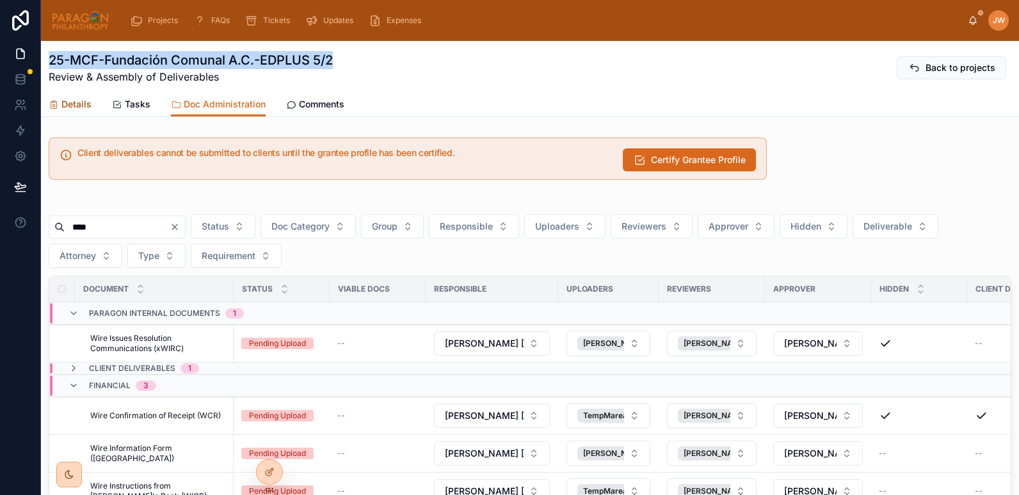
click at [63, 109] on span "Details" at bounding box center [76, 104] width 30 height 13
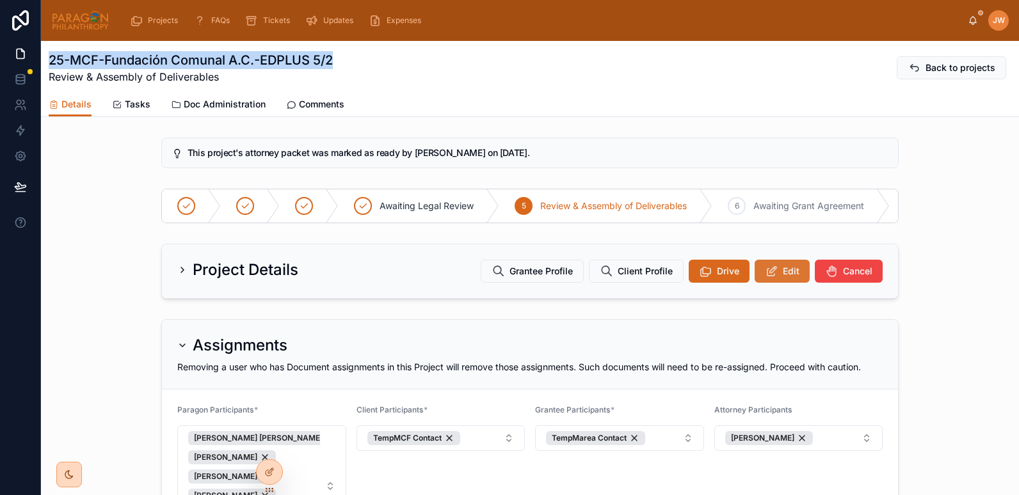
click at [777, 277] on button "Edit" at bounding box center [781, 271] width 55 height 23
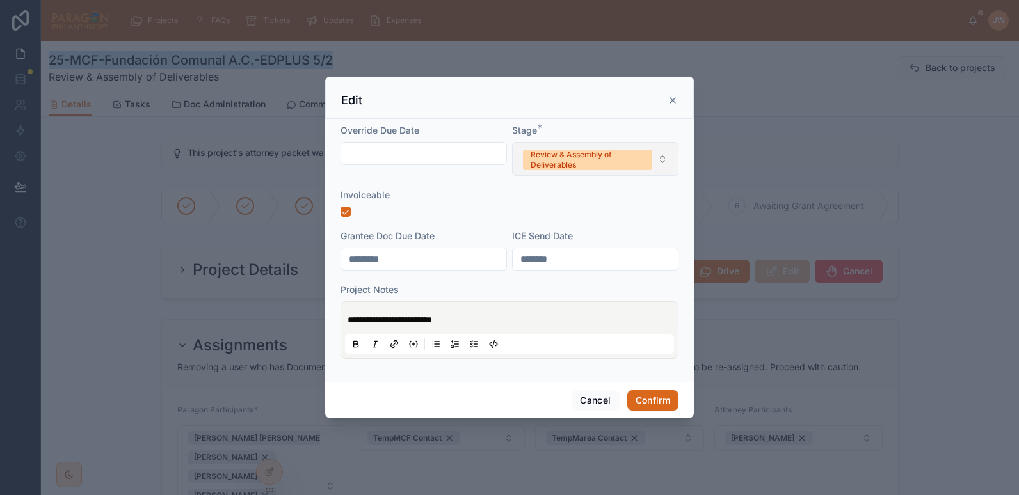
click at [647, 168] on span "Review & Assembly of Deliverables" at bounding box center [587, 160] width 129 height 20
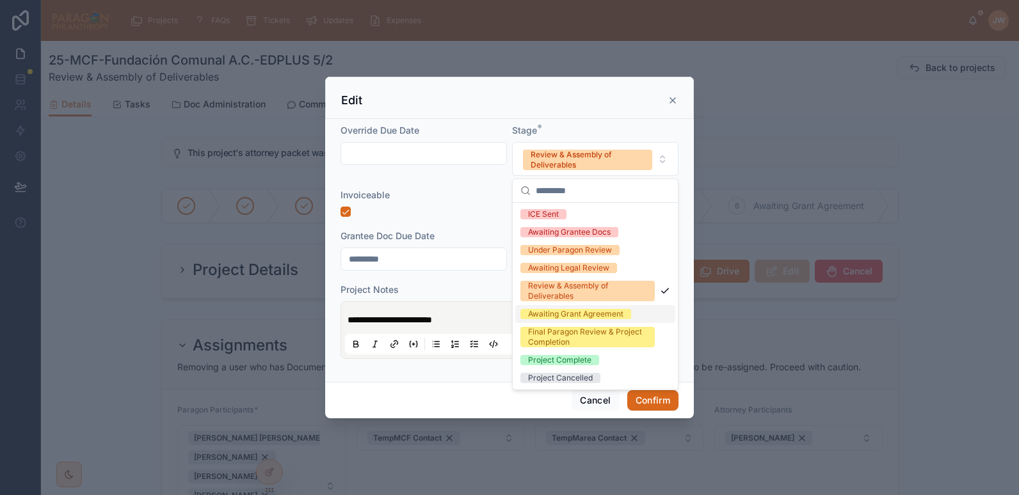
click at [552, 312] on div "Awaiting Grant Agreement" at bounding box center [575, 314] width 95 height 10
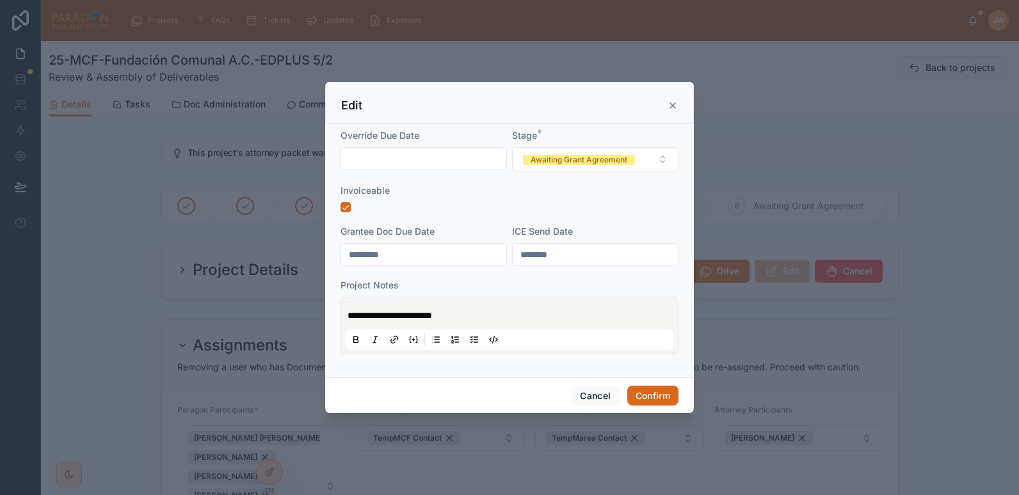
click at [347, 315] on div "**********" at bounding box center [509, 325] width 329 height 49
click at [348, 314] on span "**********" at bounding box center [389, 315] width 84 height 9
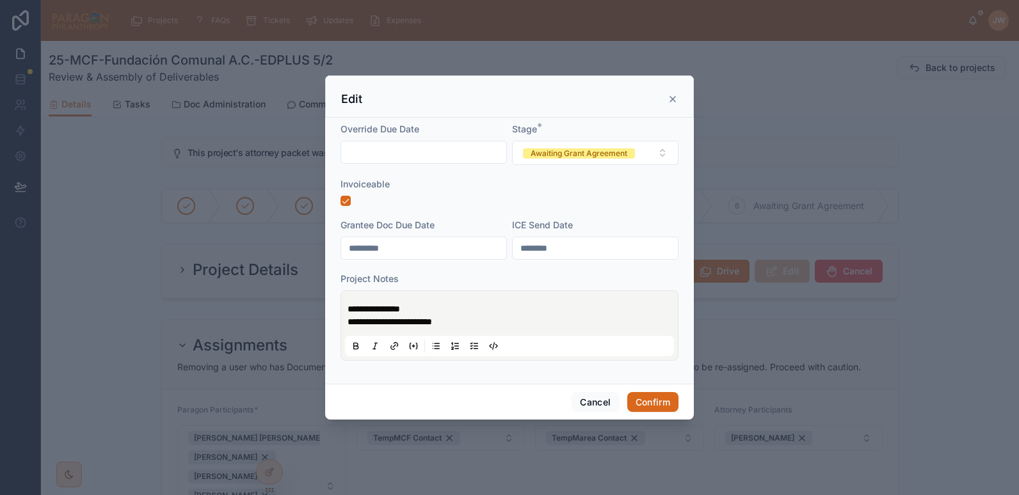
click at [434, 315] on p "**********" at bounding box center [511, 316] width 329 height 26
click at [649, 397] on button "Confirm" at bounding box center [652, 402] width 51 height 20
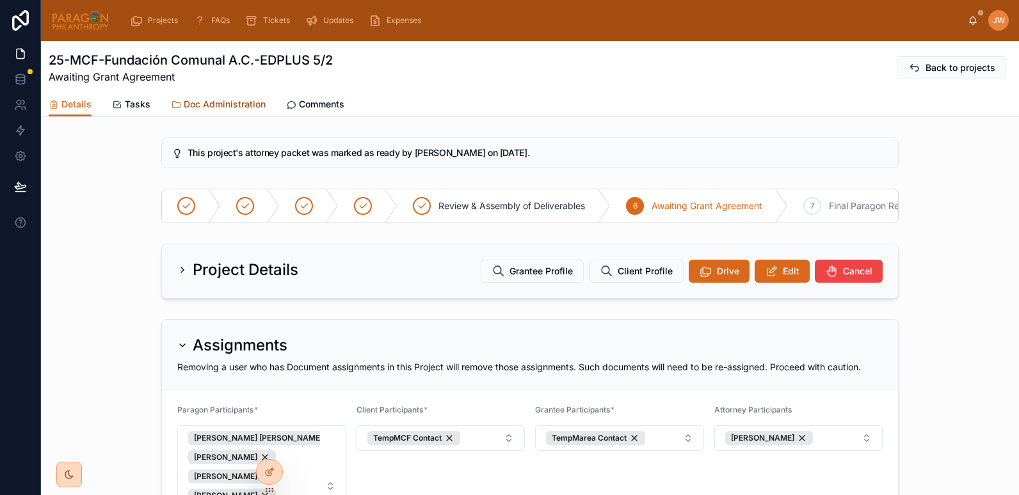
click at [244, 99] on span "Doc Administration" at bounding box center [225, 104] width 82 height 13
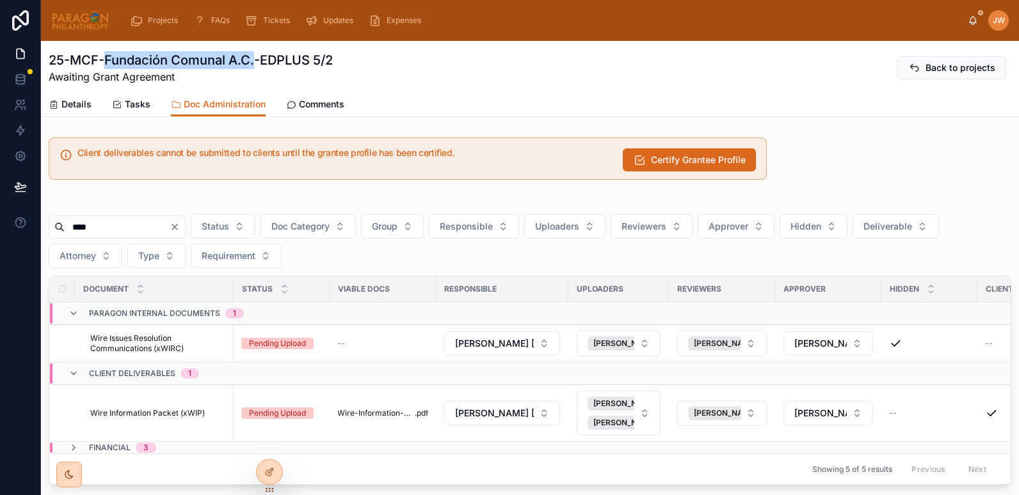
drag, startPoint x: 105, startPoint y: 61, endPoint x: 258, endPoint y: 63, distance: 152.9
click at [258, 63] on h1 "25-MCF-Fundación Comunal A.C.-EDPLUS 5/2" at bounding box center [191, 60] width 284 height 18
copy h1 "Fundación Comunal A.C."
click at [674, 161] on span "Certify Grantee Profile" at bounding box center [698, 160] width 95 height 13
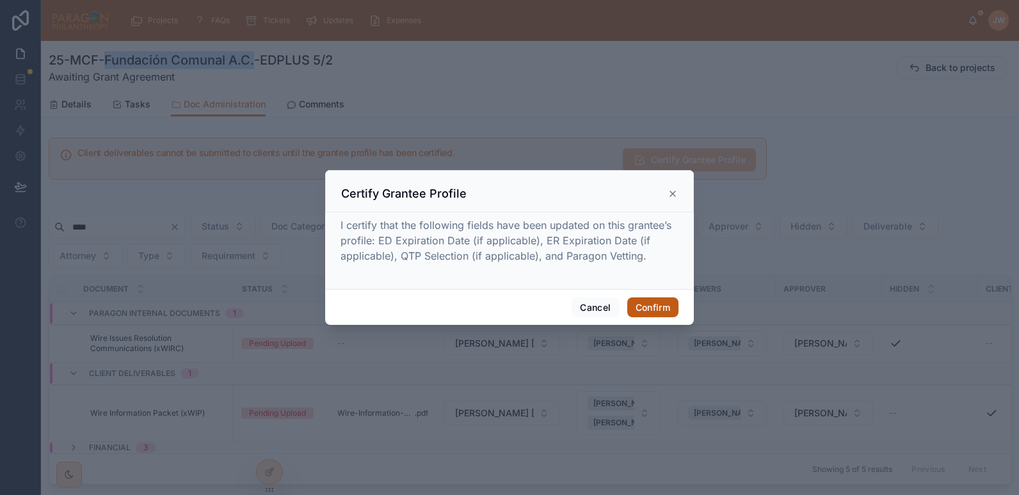
click at [656, 306] on button "Confirm" at bounding box center [652, 307] width 51 height 20
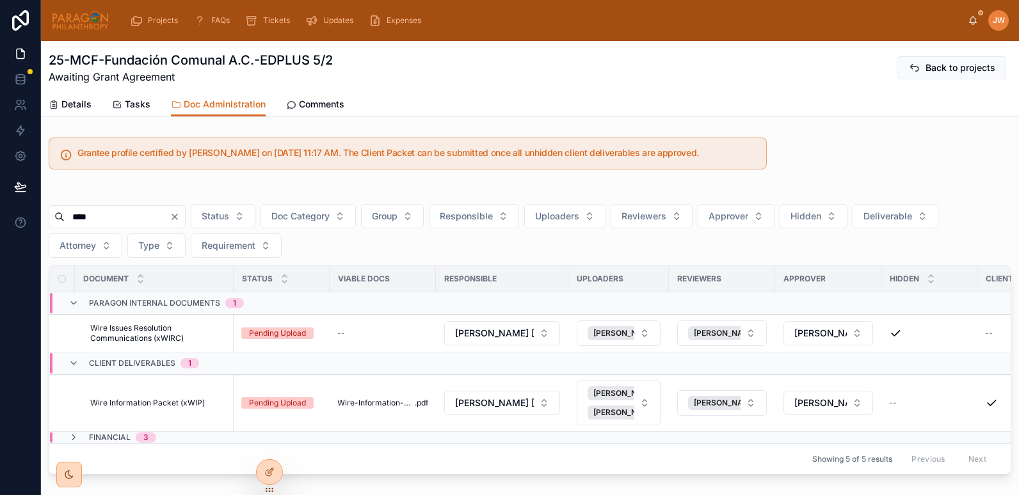
click at [134, 69] on span "Awaiting Grant Agreement" at bounding box center [191, 76] width 284 height 15
click at [81, 13] on img at bounding box center [80, 20] width 58 height 20
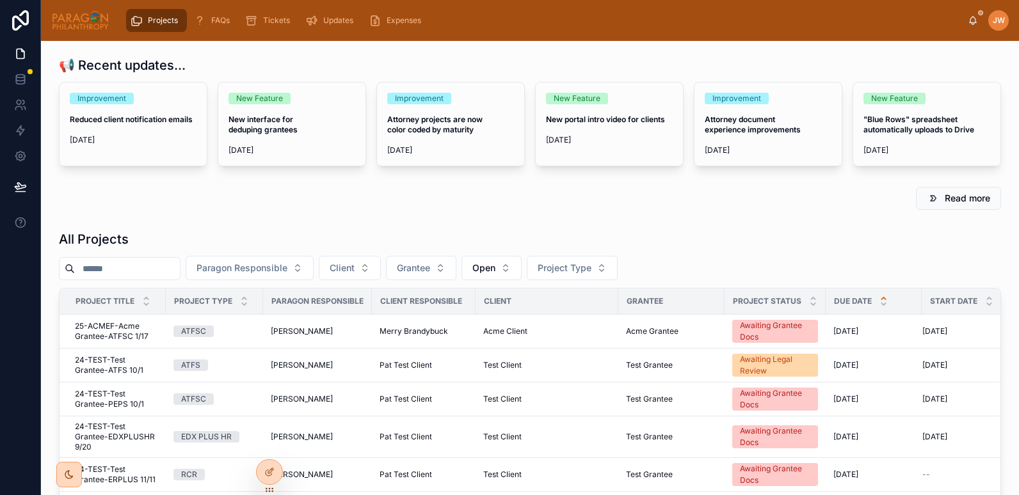
click at [113, 269] on input "text" at bounding box center [127, 269] width 105 height 18
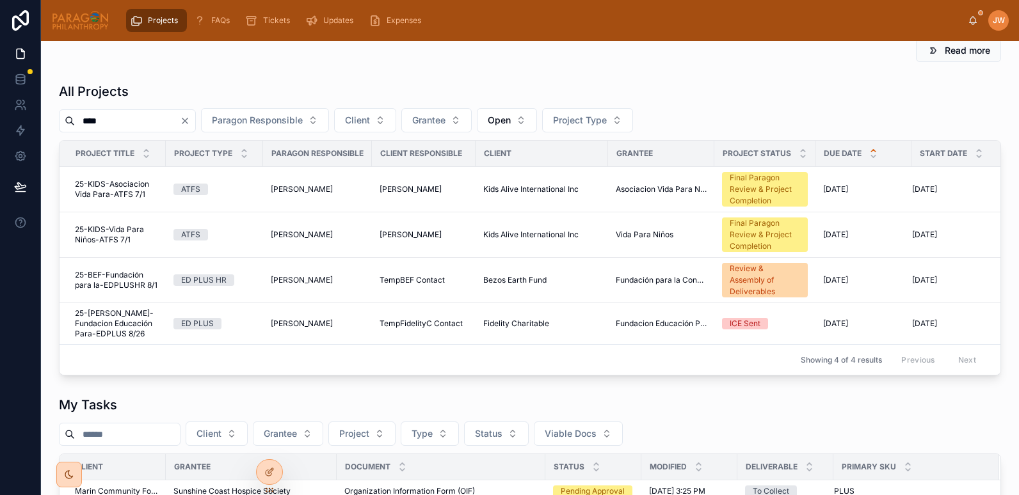
scroll to position [153, 0]
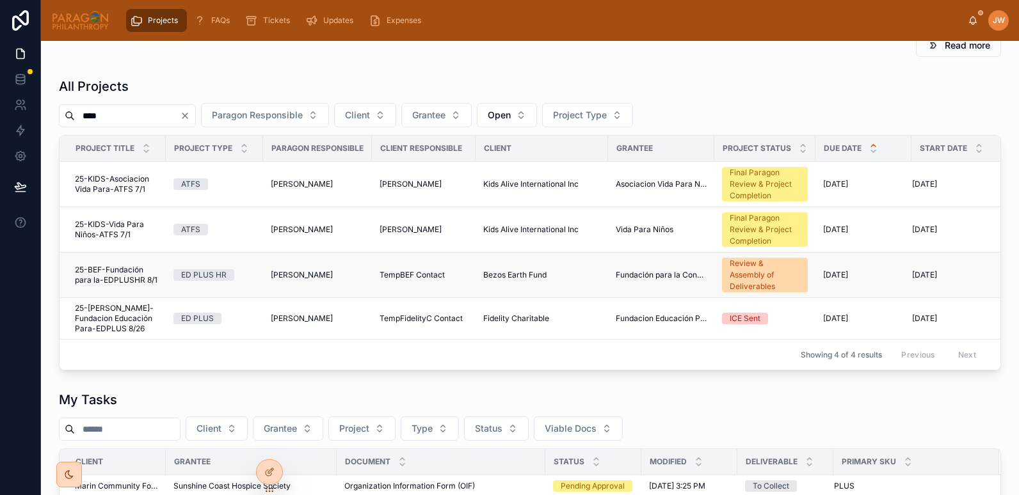
type input "****"
click at [106, 275] on span "25-BEF-Fundación para la-EDPLUSHR 8/1" at bounding box center [116, 275] width 83 height 20
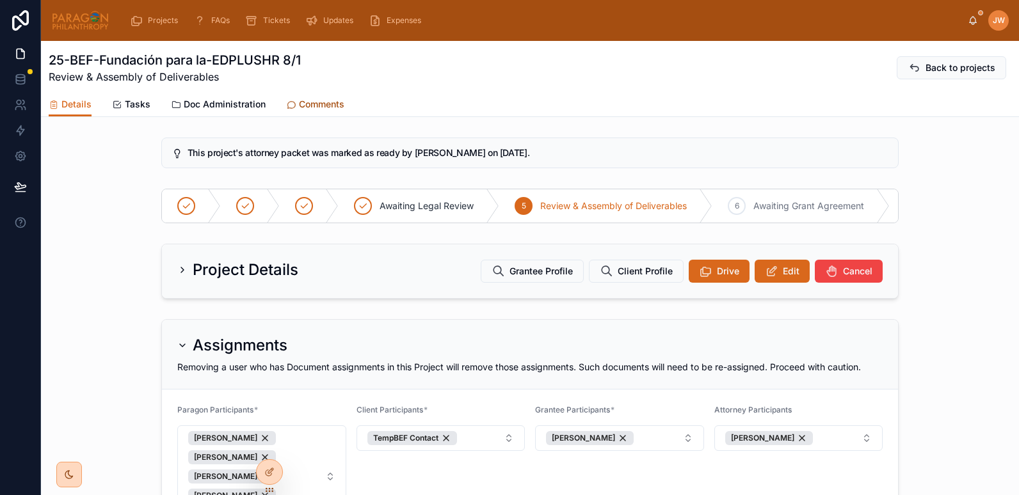
click at [313, 103] on span "Comments" at bounding box center [321, 104] width 45 height 13
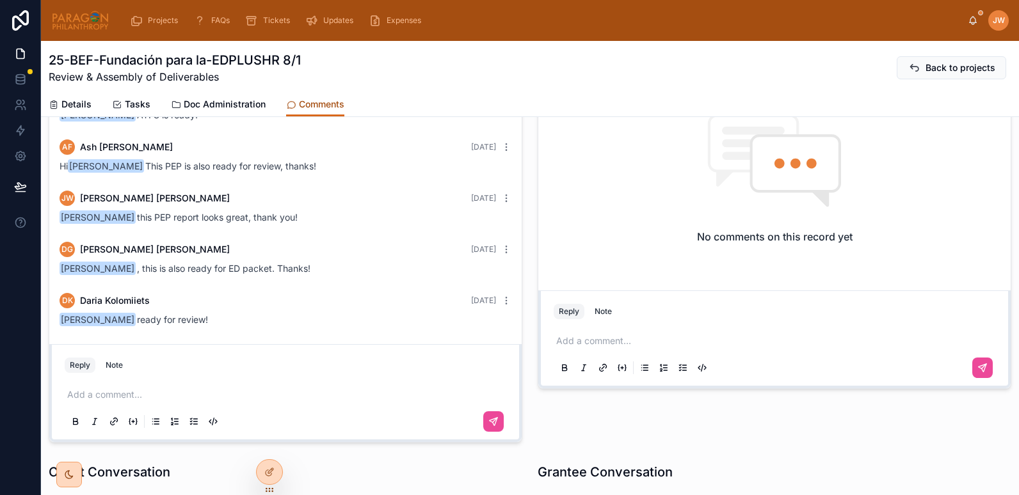
scroll to position [106, 0]
click at [225, 100] on span "Doc Administration" at bounding box center [225, 104] width 82 height 13
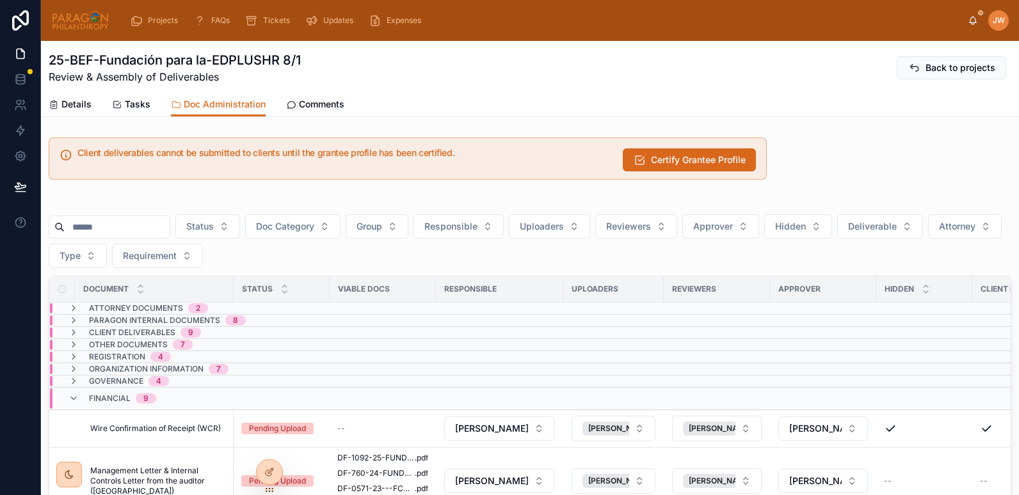
click at [141, 221] on input "text" at bounding box center [117, 227] width 105 height 18
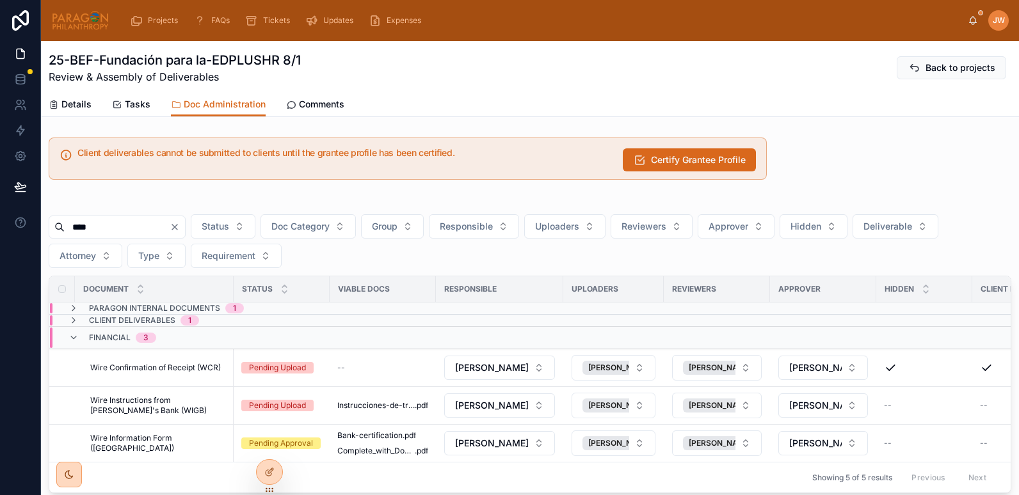
scroll to position [95, 0]
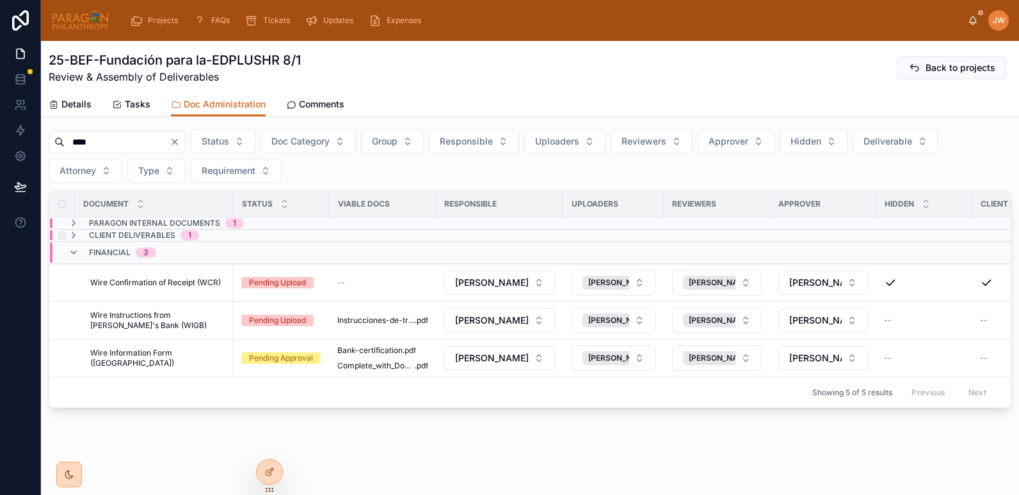
type input "****"
click at [80, 230] on div "Client Deliverables 1" at bounding box center [133, 235] width 131 height 10
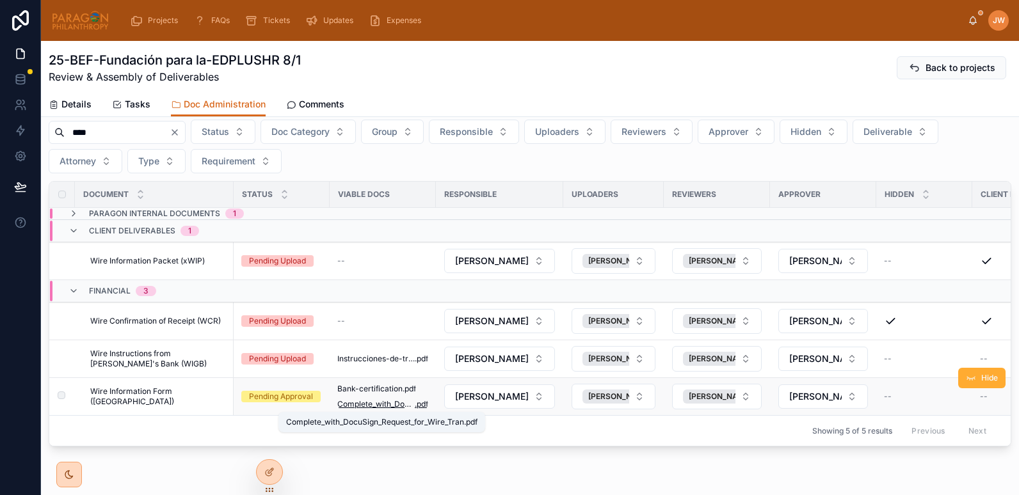
click at [403, 402] on span "Complete_with_DocuSign_Request_for_Wire_Tran" at bounding box center [375, 404] width 77 height 10
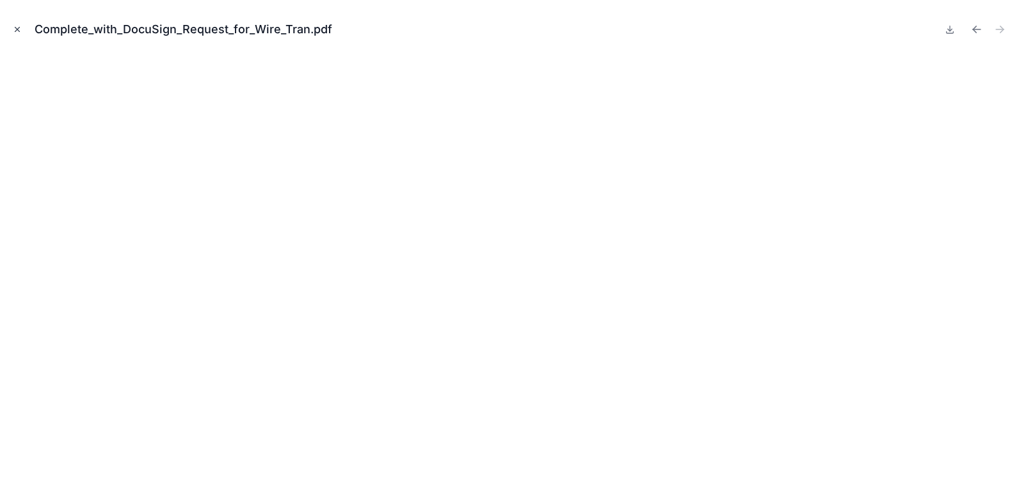
click at [14, 28] on icon "Close modal" at bounding box center [17, 29] width 9 height 9
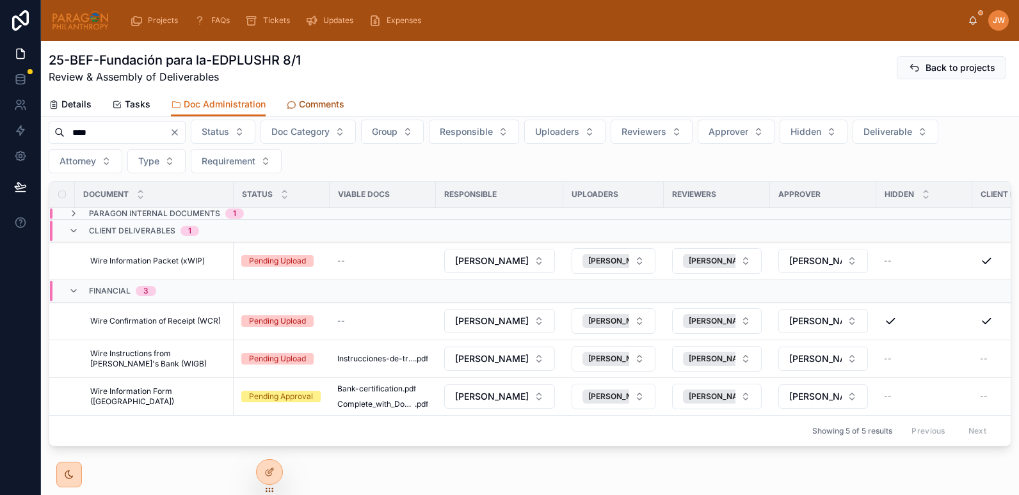
click at [322, 106] on span "Comments" at bounding box center [321, 104] width 45 height 13
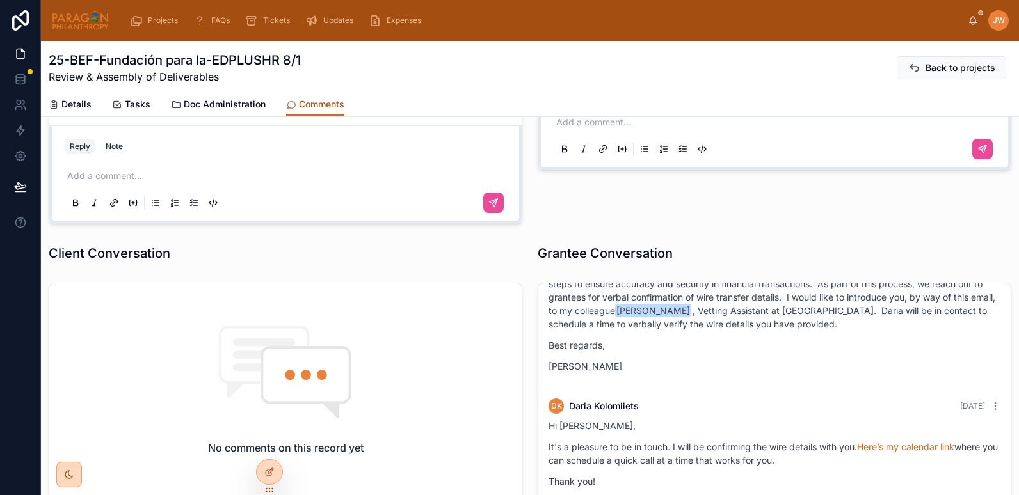
scroll to position [320, 0]
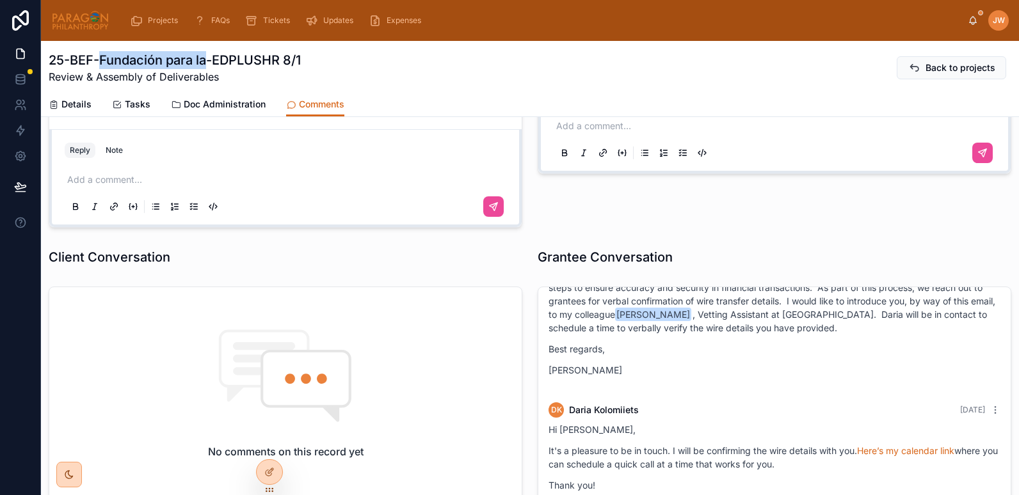
drag, startPoint x: 100, startPoint y: 61, endPoint x: 205, endPoint y: 59, distance: 104.9
click at [205, 59] on h1 "25-BEF-Fundación para la-EDPLUSHR 8/1" at bounding box center [175, 60] width 252 height 18
copy h1 "Fundación para la"
drag, startPoint x: 324, startPoint y: 59, endPoint x: 49, endPoint y: 59, distance: 274.5
click at [49, 59] on div "25-BEF-Fundación para la-EDPLUSHR 8/1 Review & Assembly of Deliverables Back to…" at bounding box center [530, 67] width 962 height 33
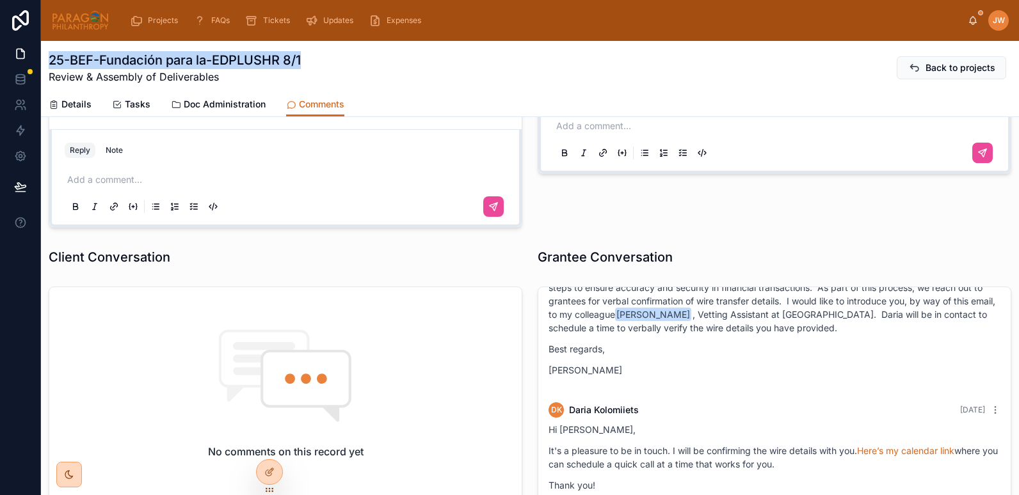
copy h1 "25-BEF-Fundación para la-EDPLUSHR 8/1"
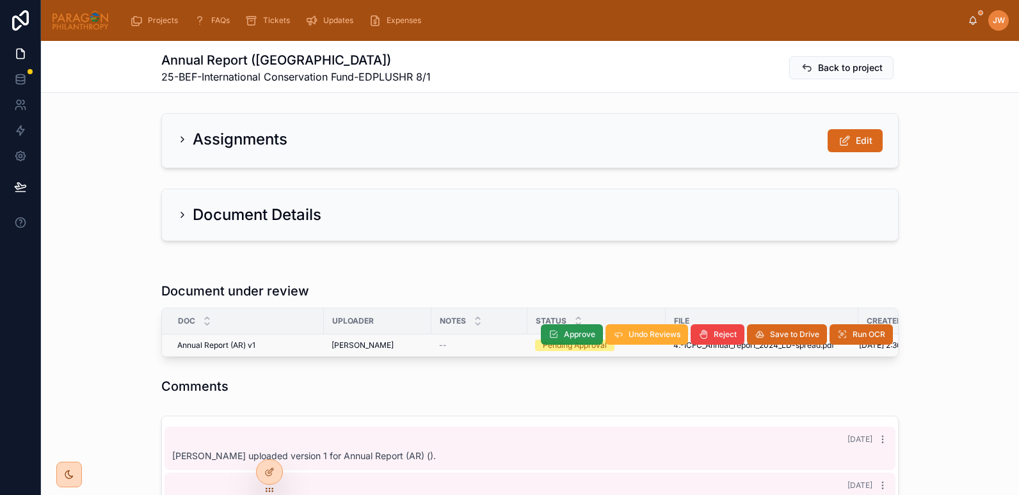
click at [567, 333] on span "Approve" at bounding box center [579, 334] width 31 height 10
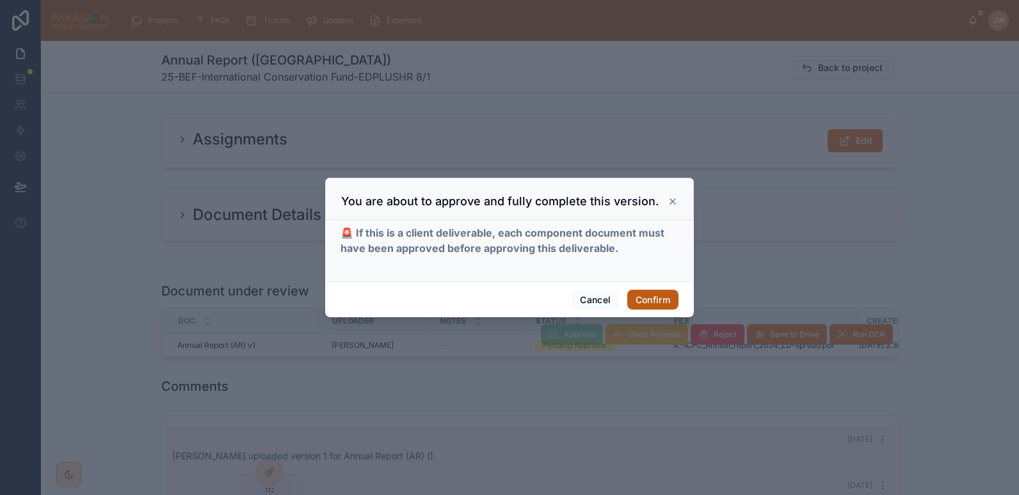
click at [646, 298] on button "Confirm" at bounding box center [652, 300] width 51 height 20
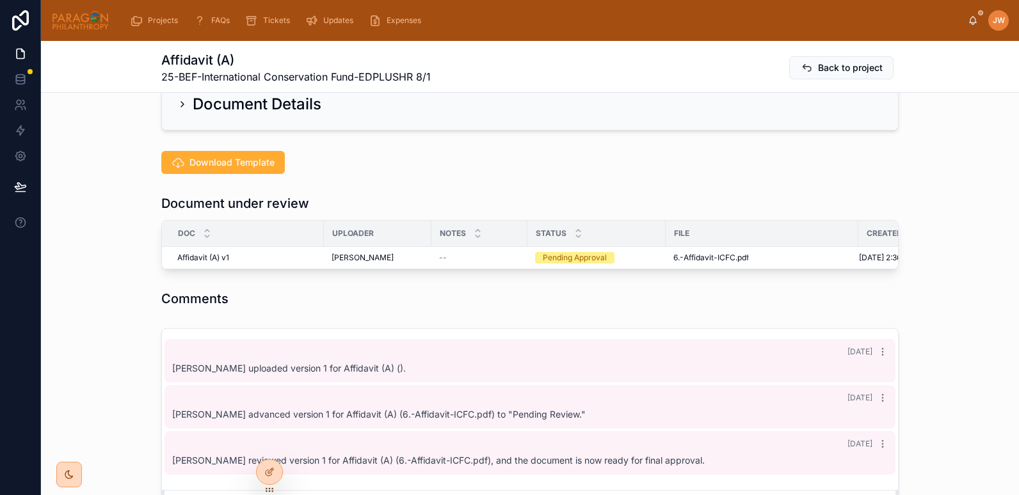
scroll to position [111, 0]
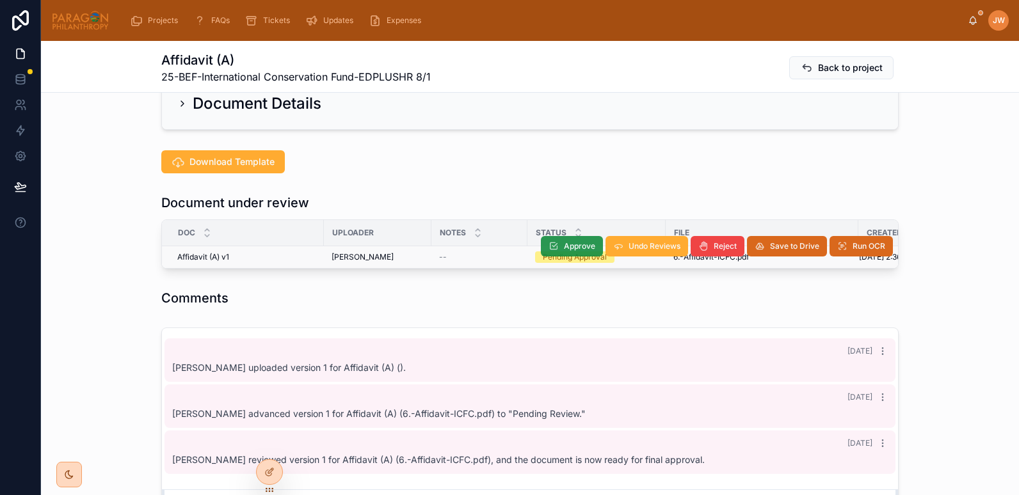
click at [564, 251] on span "Approve" at bounding box center [579, 246] width 31 height 10
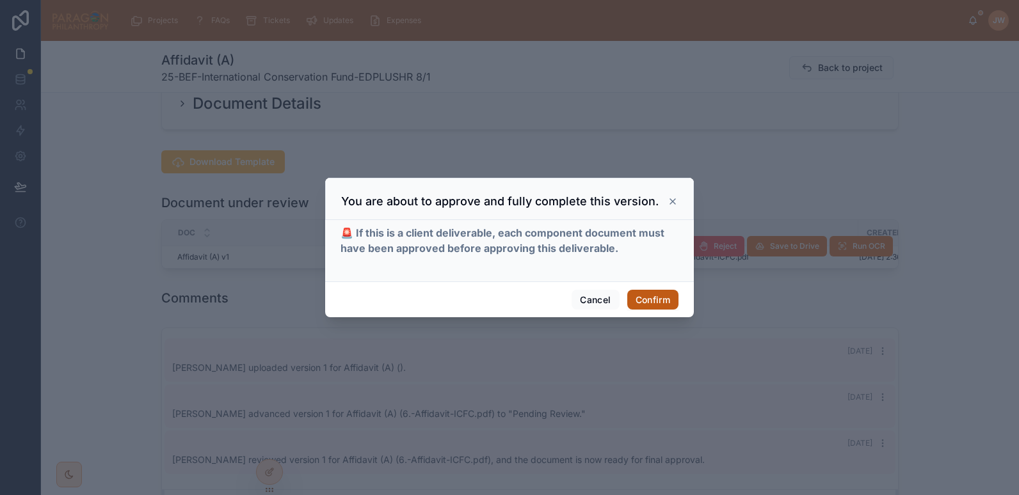
click at [647, 294] on button "Confirm" at bounding box center [652, 300] width 51 height 20
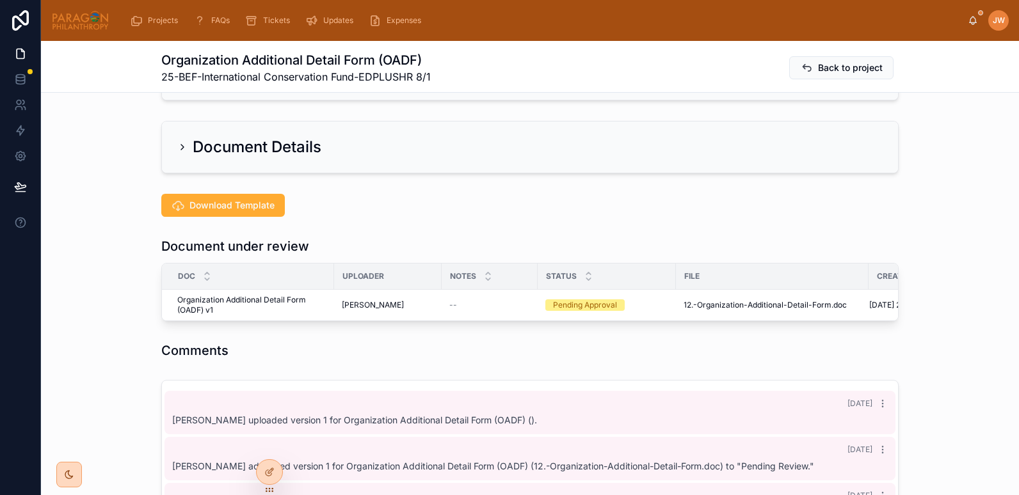
scroll to position [69, 0]
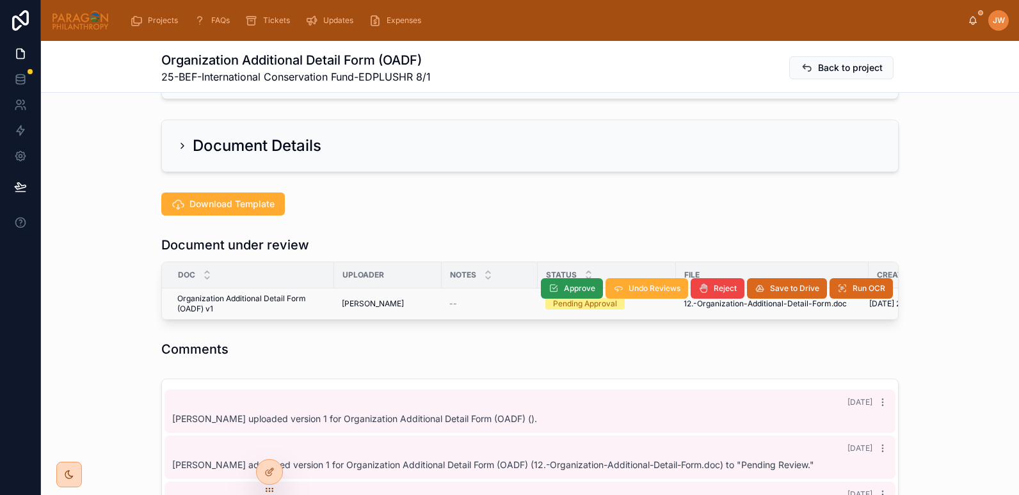
click at [553, 285] on icon at bounding box center [553, 288] width 10 height 10
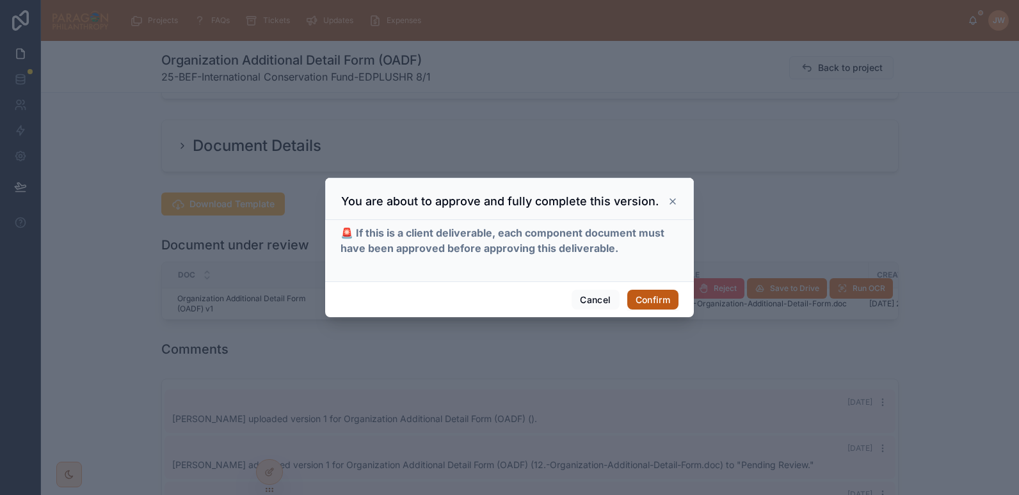
click at [656, 303] on button "Confirm" at bounding box center [652, 300] width 51 height 20
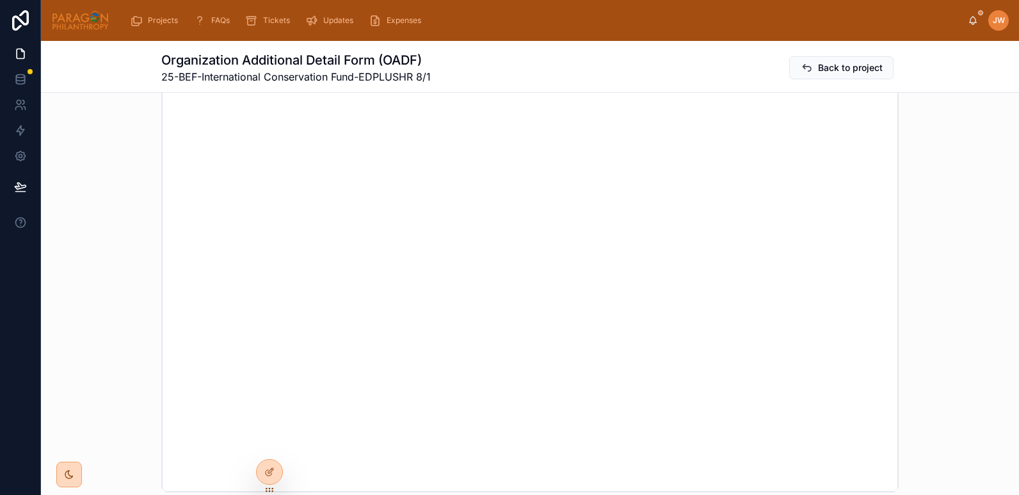
scroll to position [349, 0]
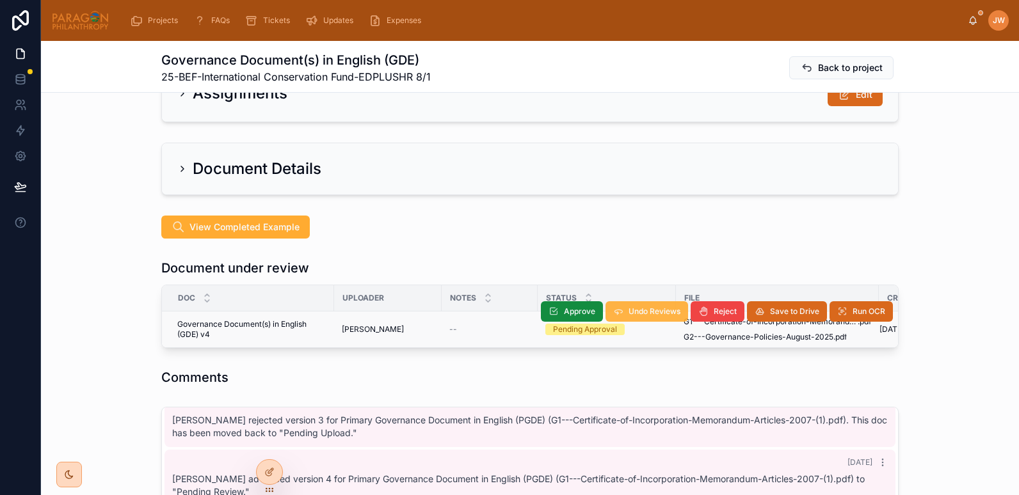
scroll to position [47, 0]
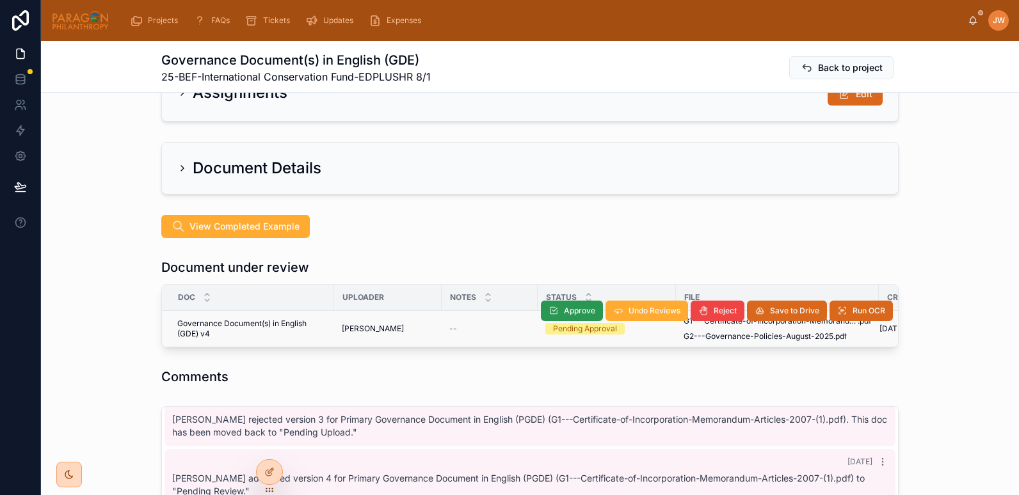
click at [559, 310] on button "Approve" at bounding box center [572, 311] width 62 height 20
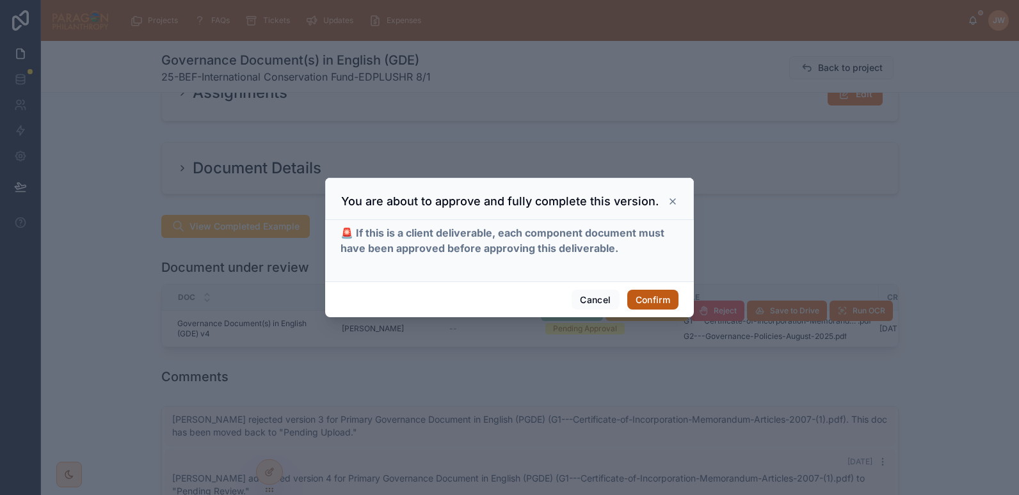
click at [666, 292] on button "Confirm" at bounding box center [652, 300] width 51 height 20
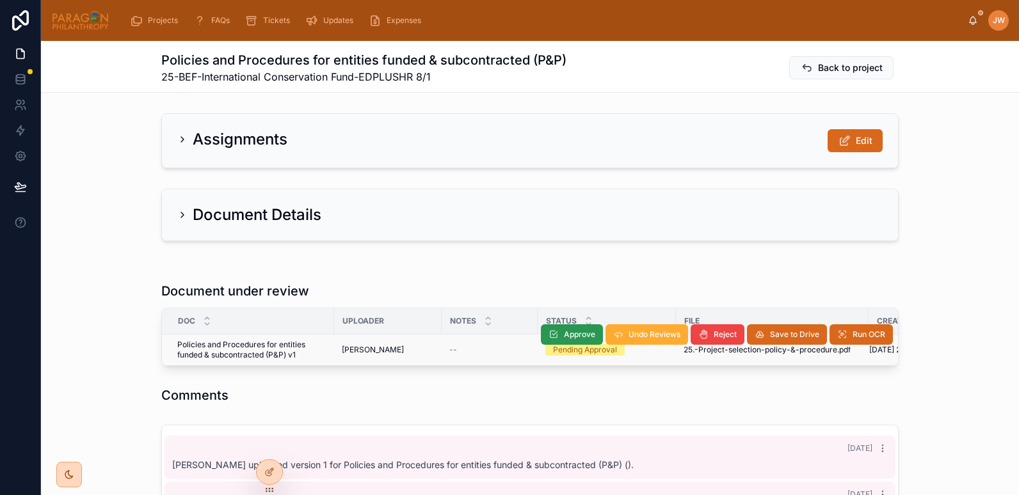
click at [572, 329] on span "Approve" at bounding box center [579, 334] width 31 height 10
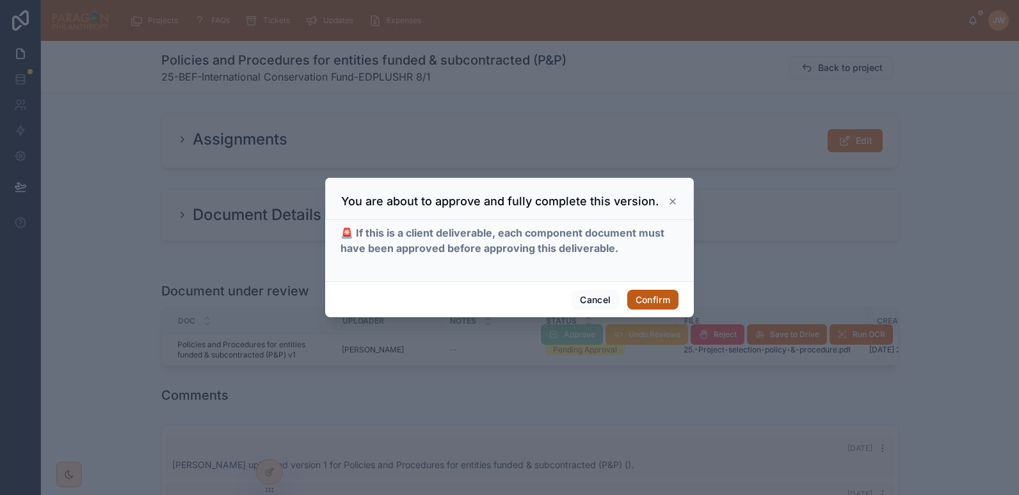
click at [642, 296] on button "Confirm" at bounding box center [652, 300] width 51 height 20
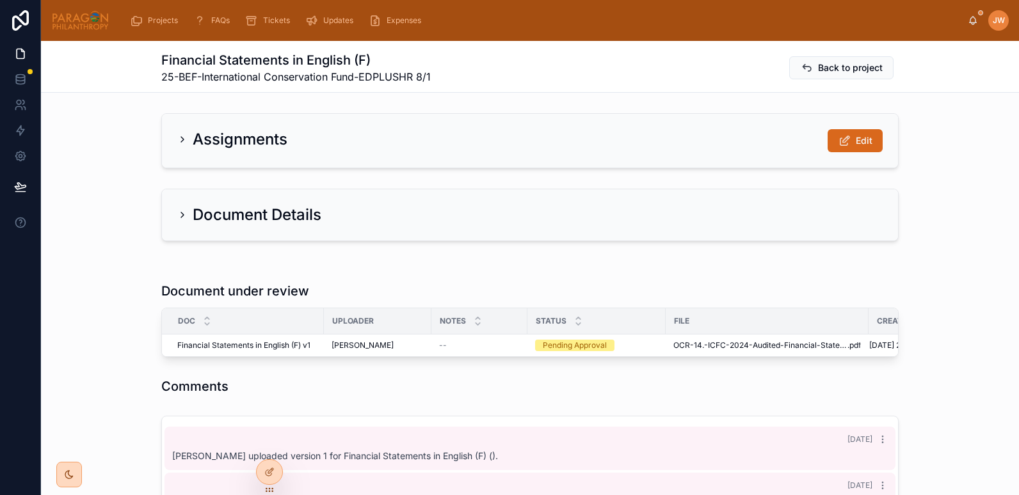
scroll to position [14, 0]
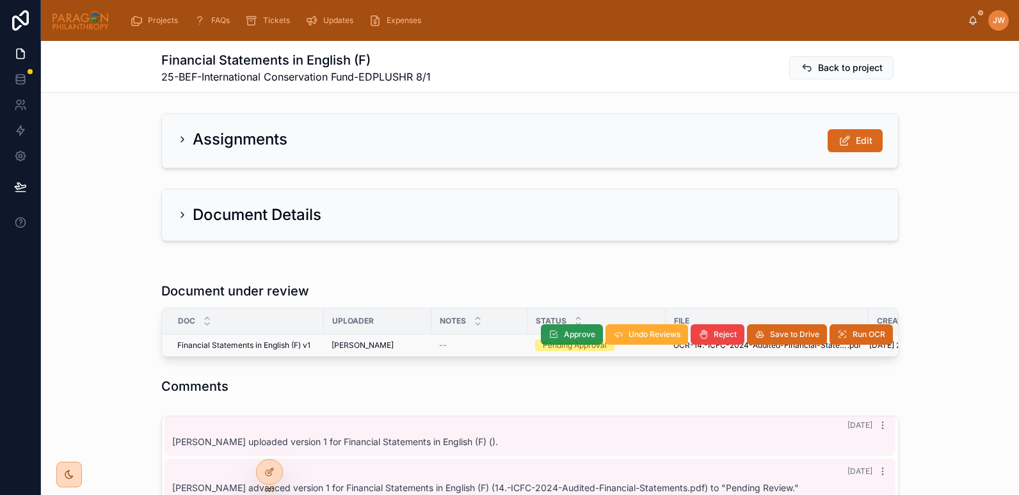
click at [564, 331] on span "Approve" at bounding box center [579, 334] width 31 height 10
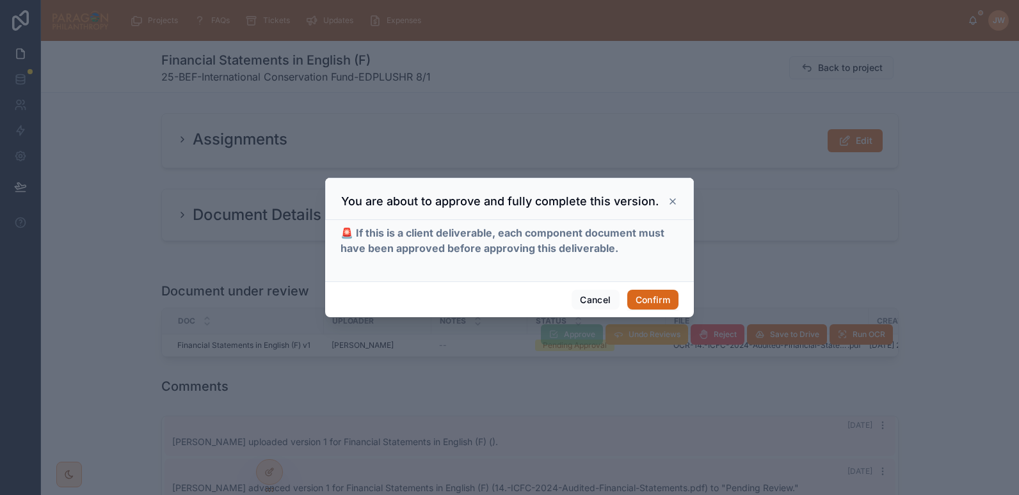
click at [650, 278] on div "🚨 If this is a client deliverable, each component document must have been appro…" at bounding box center [509, 250] width 369 height 61
click at [652, 301] on button "Confirm" at bounding box center [652, 300] width 51 height 20
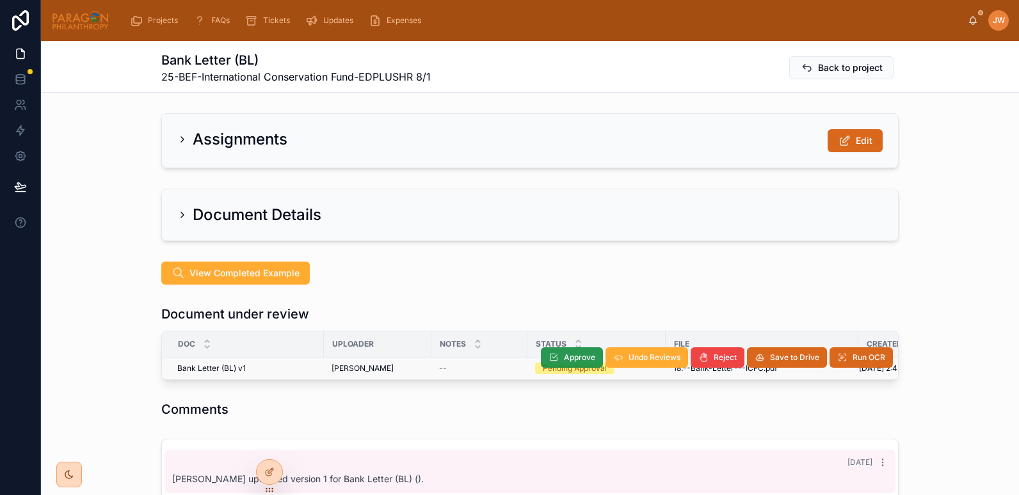
click at [564, 357] on span "Approve" at bounding box center [579, 358] width 31 height 10
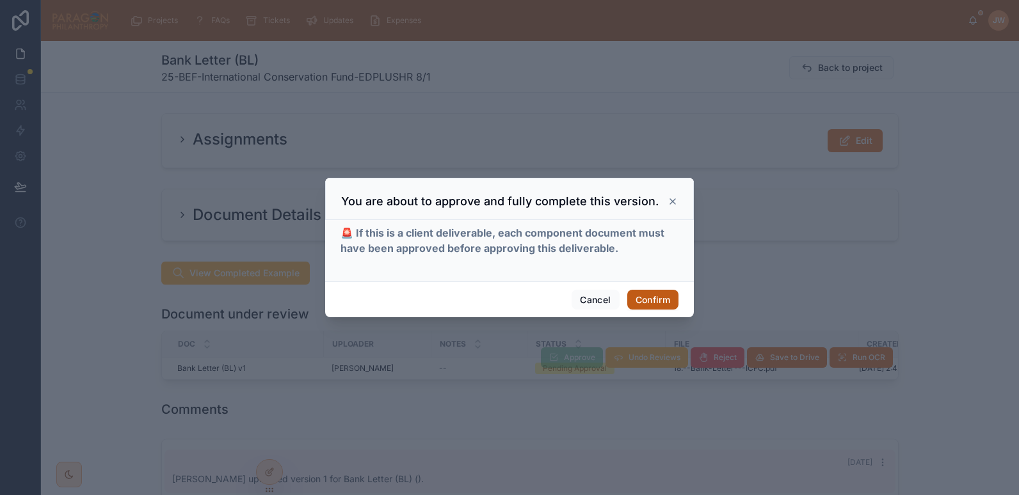
click at [652, 292] on button "Confirm" at bounding box center [652, 300] width 51 height 20
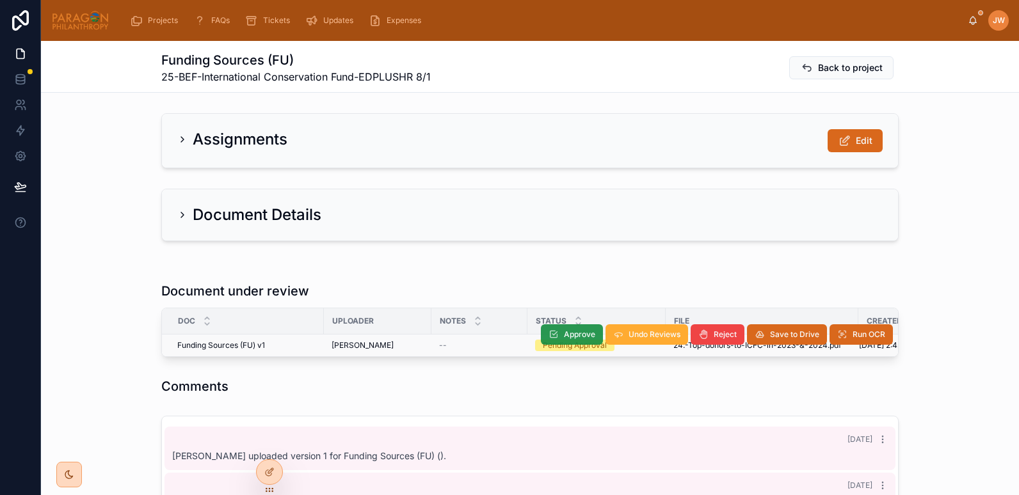
click at [580, 336] on span "Approve" at bounding box center [579, 334] width 31 height 10
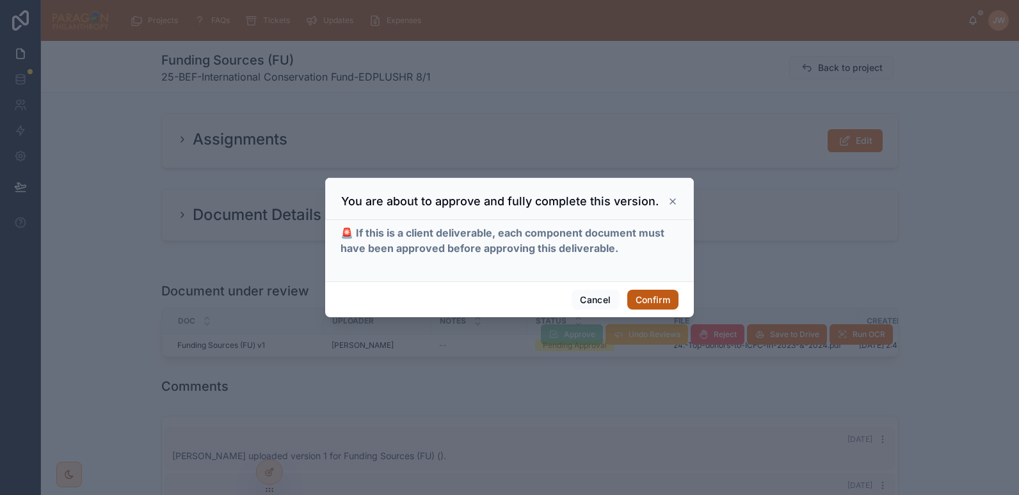
click at [658, 303] on button "Confirm" at bounding box center [652, 300] width 51 height 20
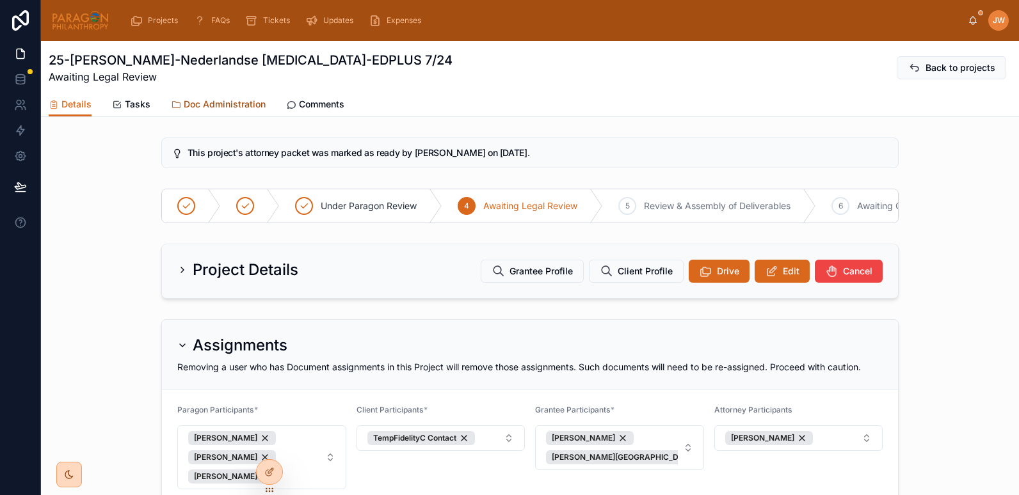
click at [220, 100] on span "Doc Administration" at bounding box center [225, 104] width 82 height 13
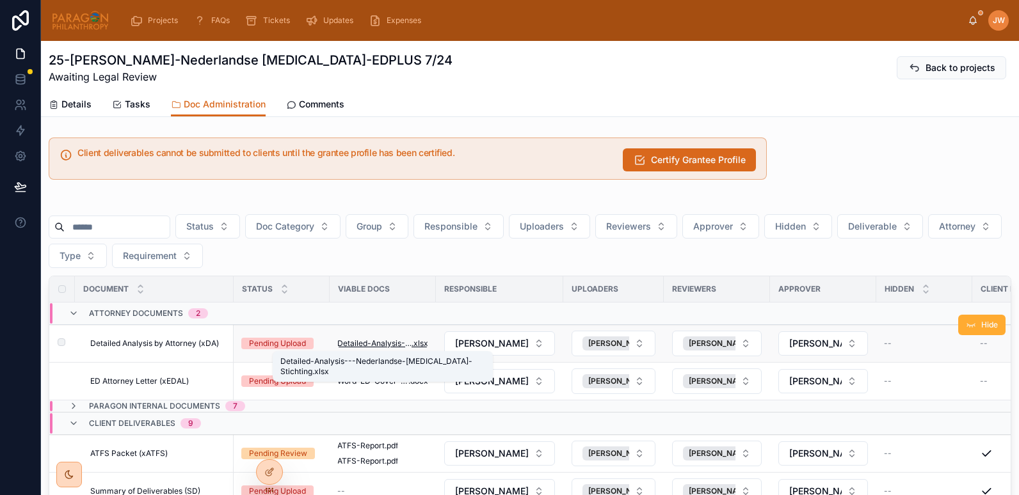
click at [352, 344] on span "Detailed-Analysis---Nederlandse-Cystic-Fibrosis-Stichting" at bounding box center [374, 343] width 74 height 10
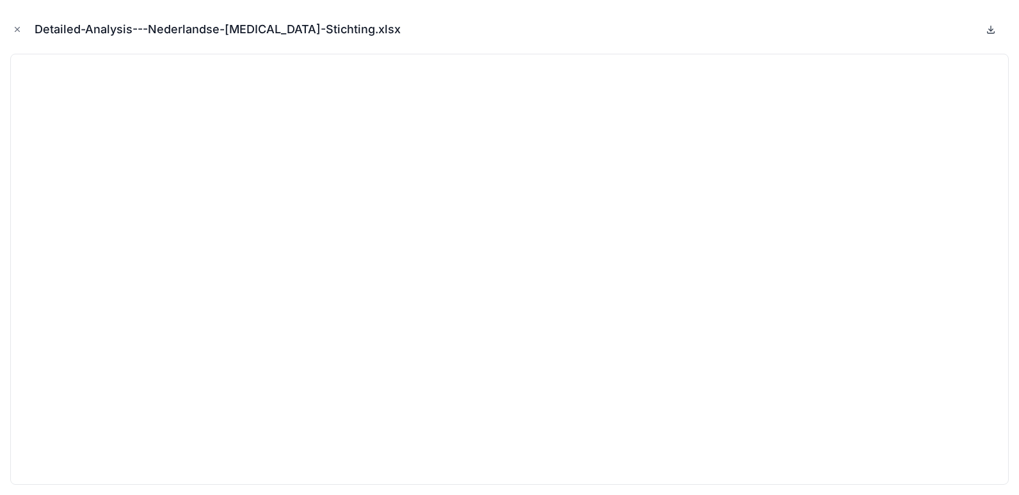
click at [987, 34] on icon at bounding box center [990, 29] width 10 height 10
drag, startPoint x: 17, startPoint y: 26, endPoint x: 40, endPoint y: 46, distance: 30.9
click at [17, 26] on icon "Close modal" at bounding box center [17, 29] width 9 height 9
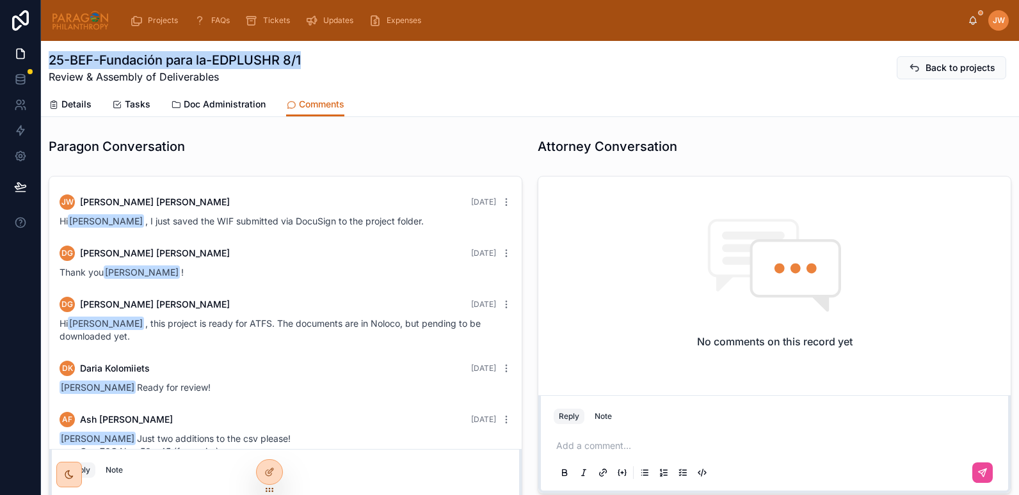
scroll to position [695, 0]
